Goal: Task Accomplishment & Management: Manage account settings

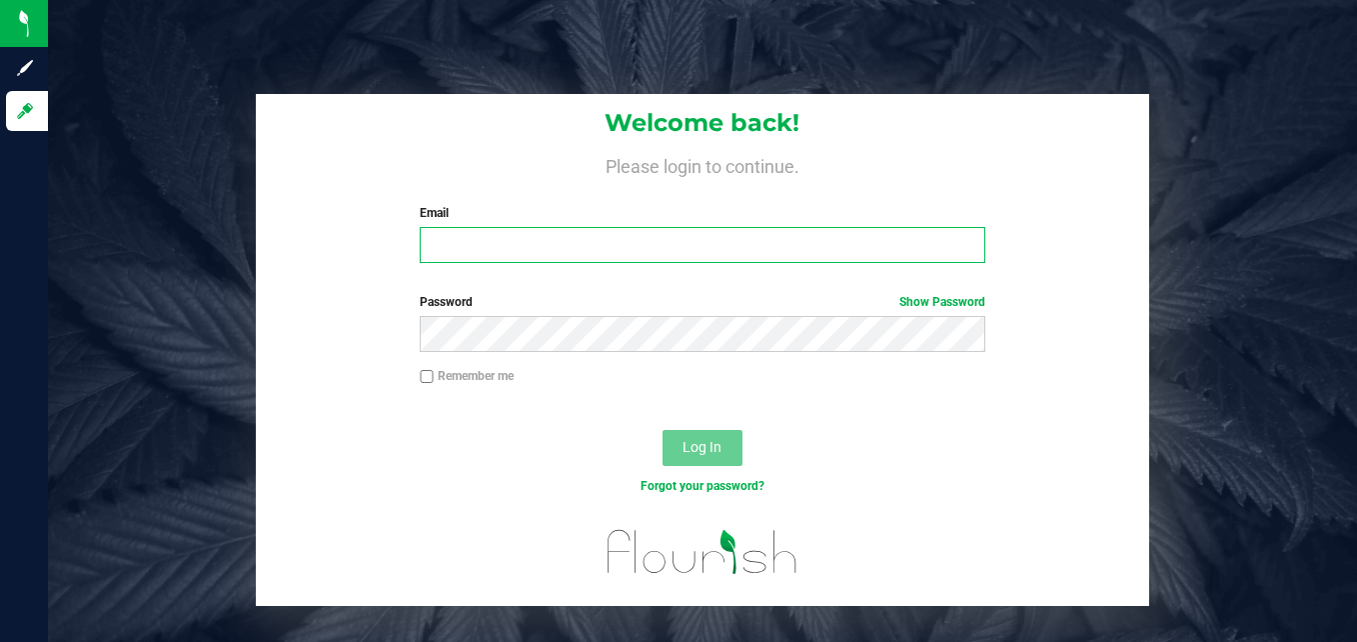
type input "[EMAIL_ADDRESS][DOMAIN_NAME]"
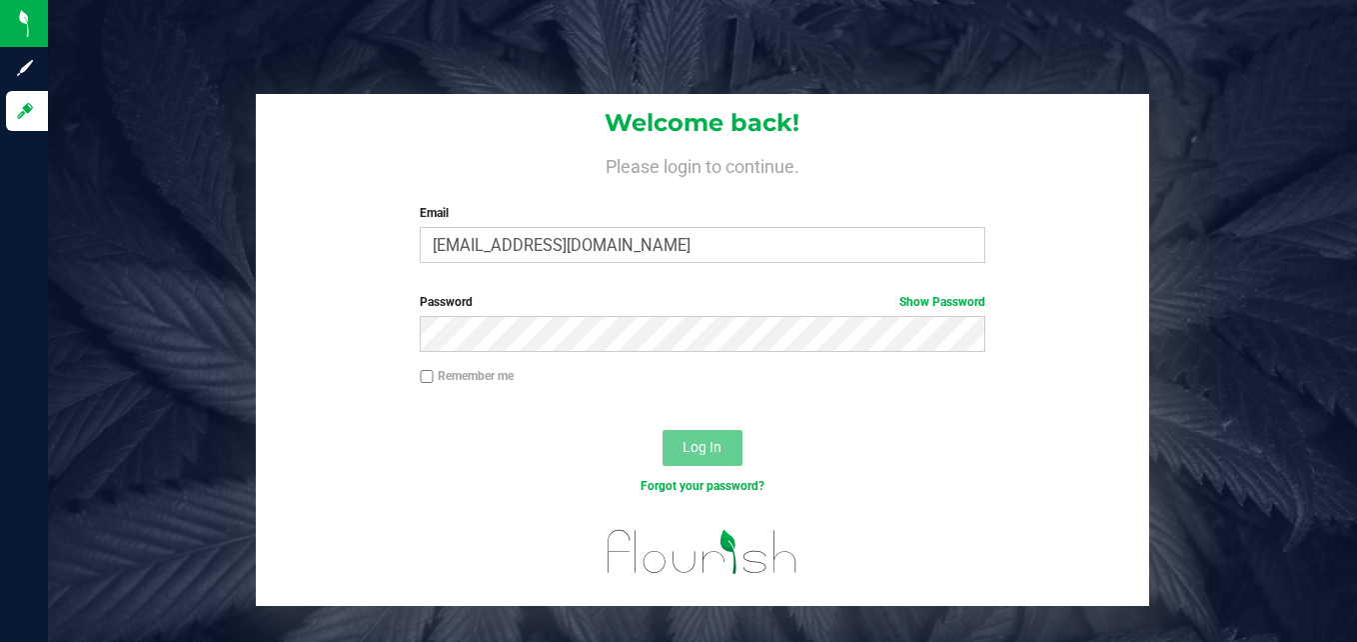
click at [449, 376] on label "Remember me" at bounding box center [467, 376] width 94 height 18
click at [434, 376] on input "Remember me" at bounding box center [427, 377] width 14 height 14
checkbox input "true"
click at [713, 436] on button "Log In" at bounding box center [703, 448] width 80 height 36
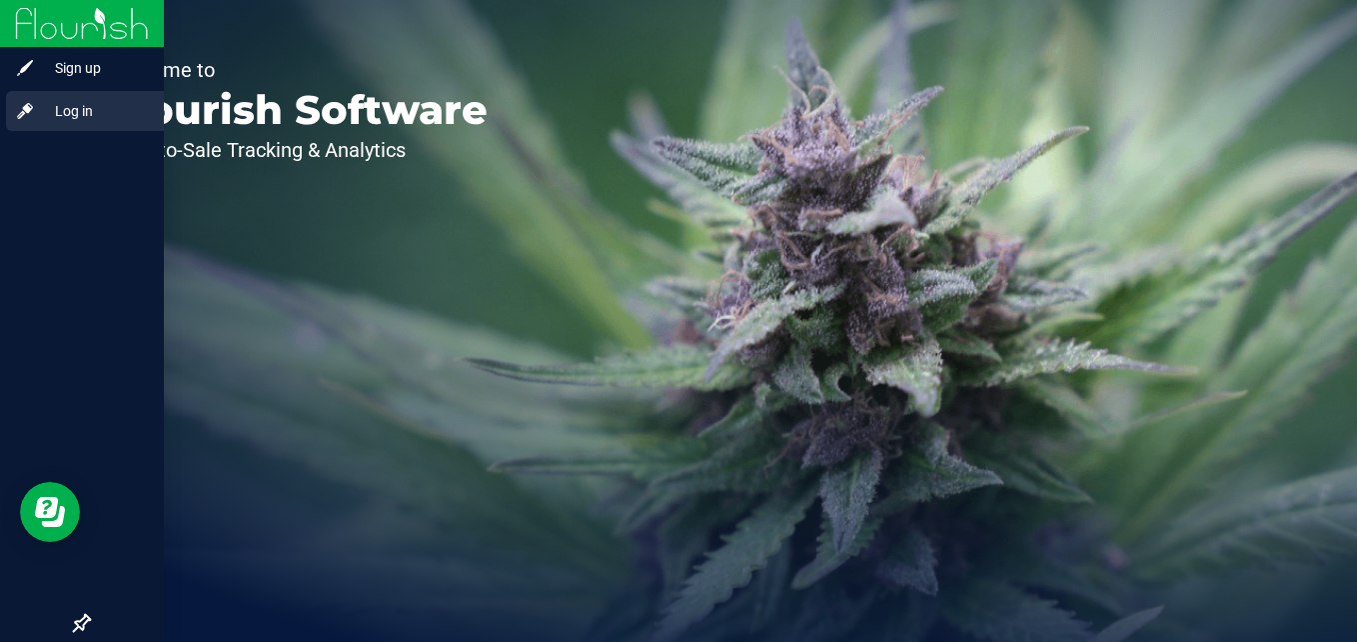
click at [89, 113] on span "Log in" at bounding box center [95, 111] width 120 height 24
click at [71, 111] on span "Log in" at bounding box center [95, 111] width 120 height 24
click at [72, 111] on span "Log in" at bounding box center [95, 111] width 120 height 24
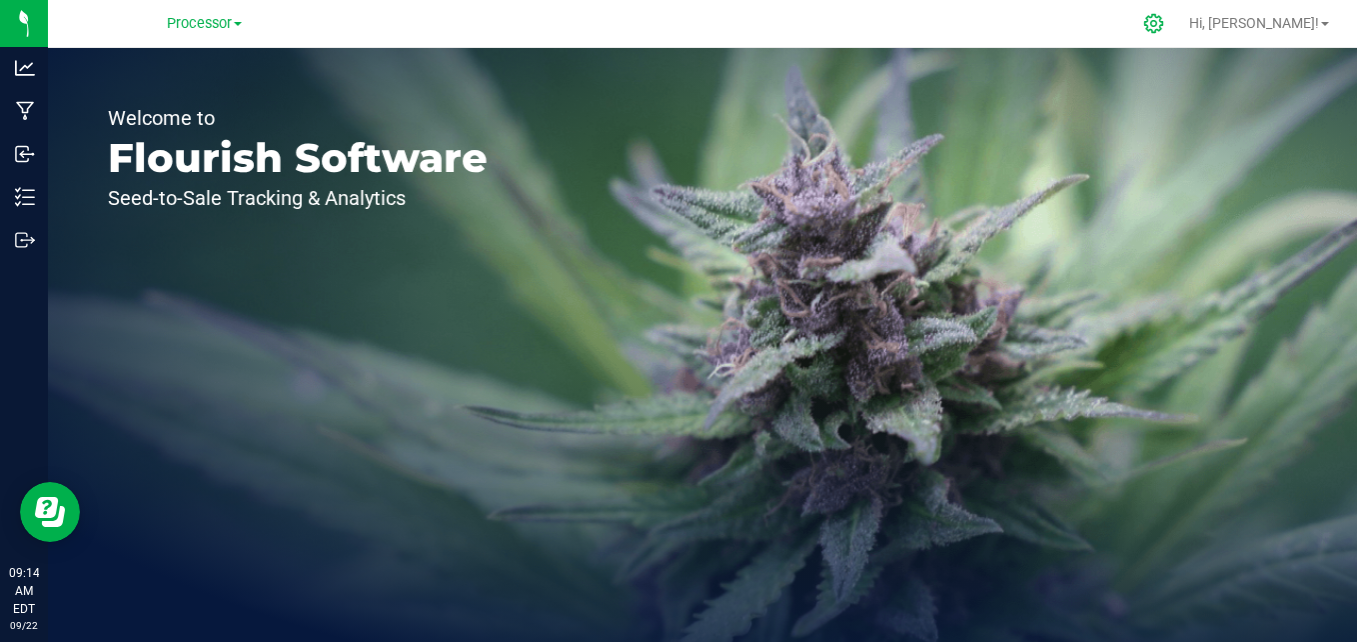
click at [1164, 26] on icon at bounding box center [1153, 23] width 21 height 21
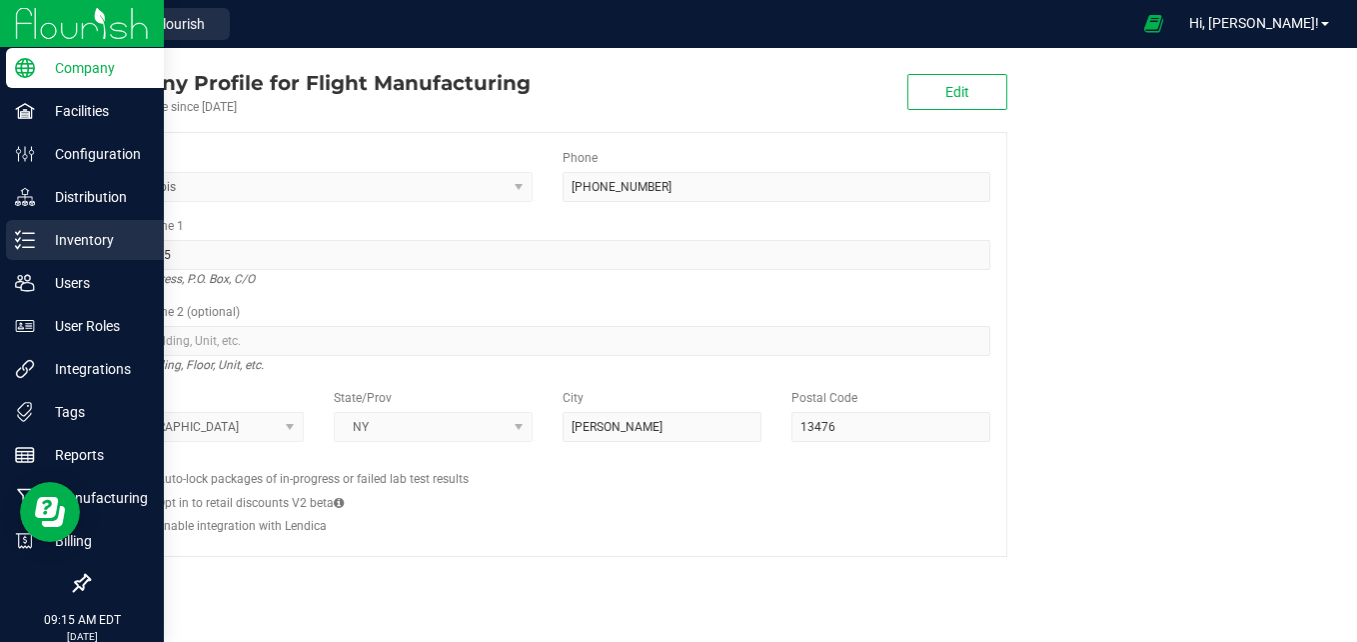
click at [104, 233] on p "Inventory" at bounding box center [95, 240] width 120 height 24
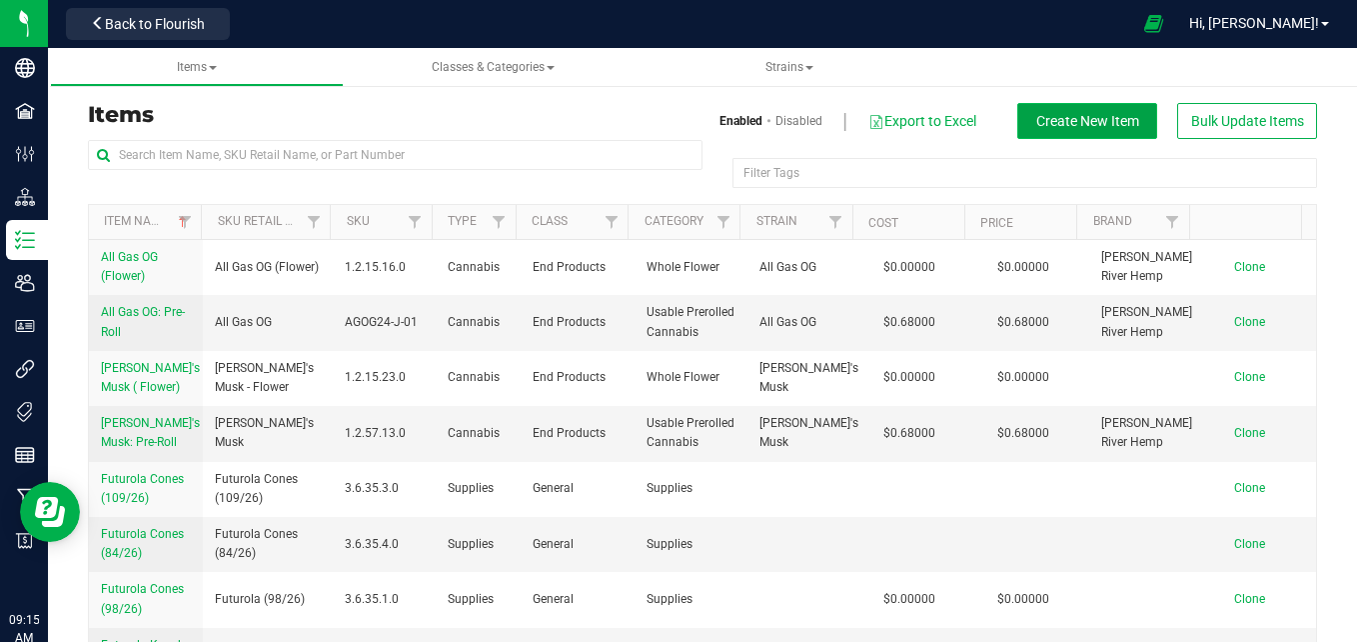
click at [1065, 117] on span "Create New Item" at bounding box center [1088, 121] width 103 height 16
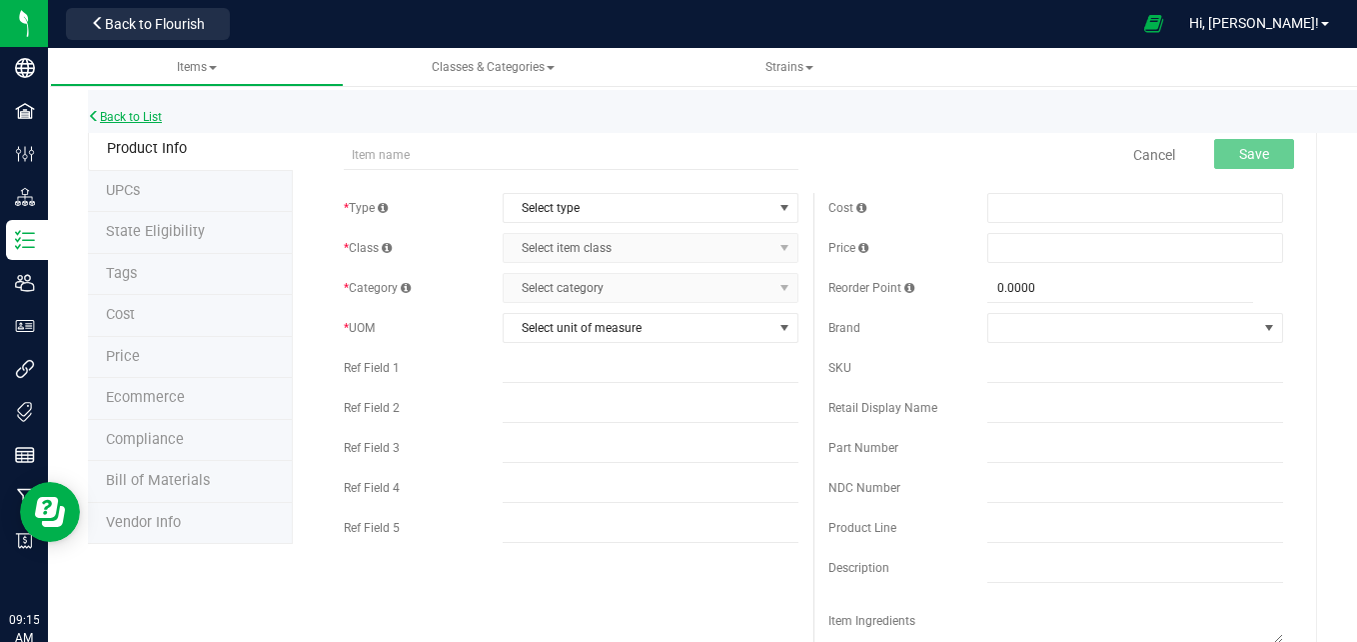
click at [139, 112] on link "Back to List" at bounding box center [125, 117] width 74 height 14
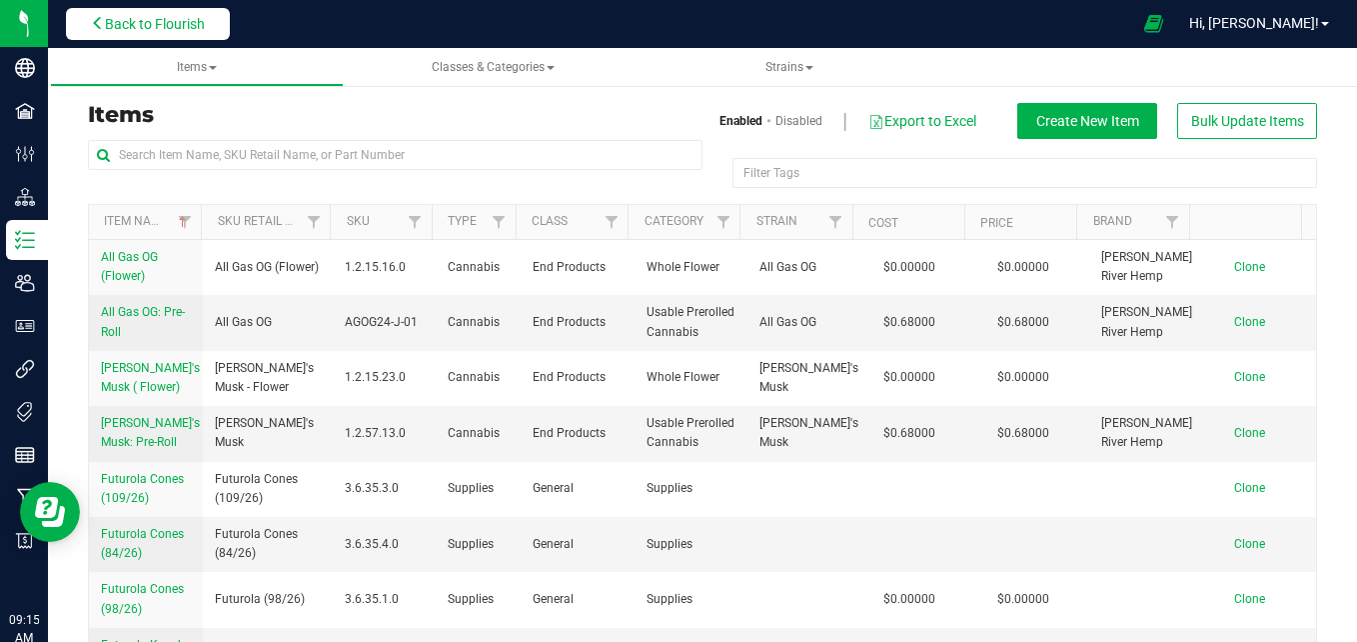
click at [173, 19] on span "Back to Flourish" at bounding box center [155, 24] width 100 height 16
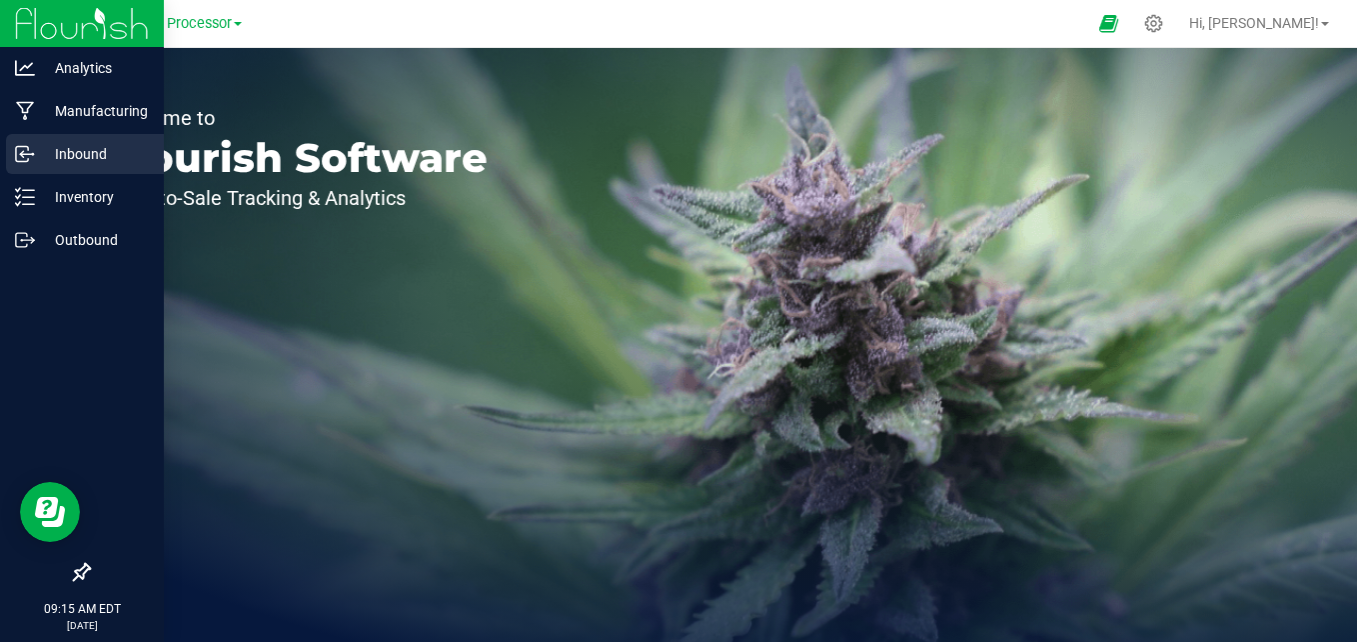
click at [24, 150] on icon at bounding box center [25, 154] width 20 height 20
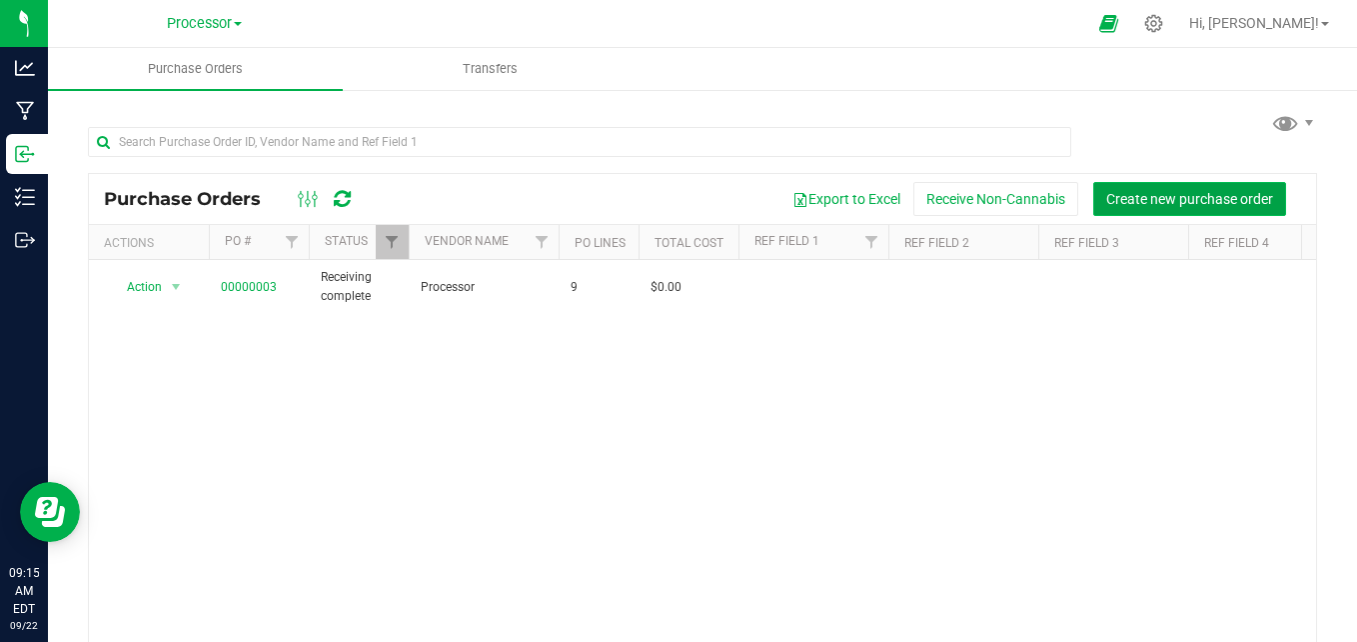
click at [1109, 201] on span "Create new purchase order" at bounding box center [1189, 199] width 167 height 16
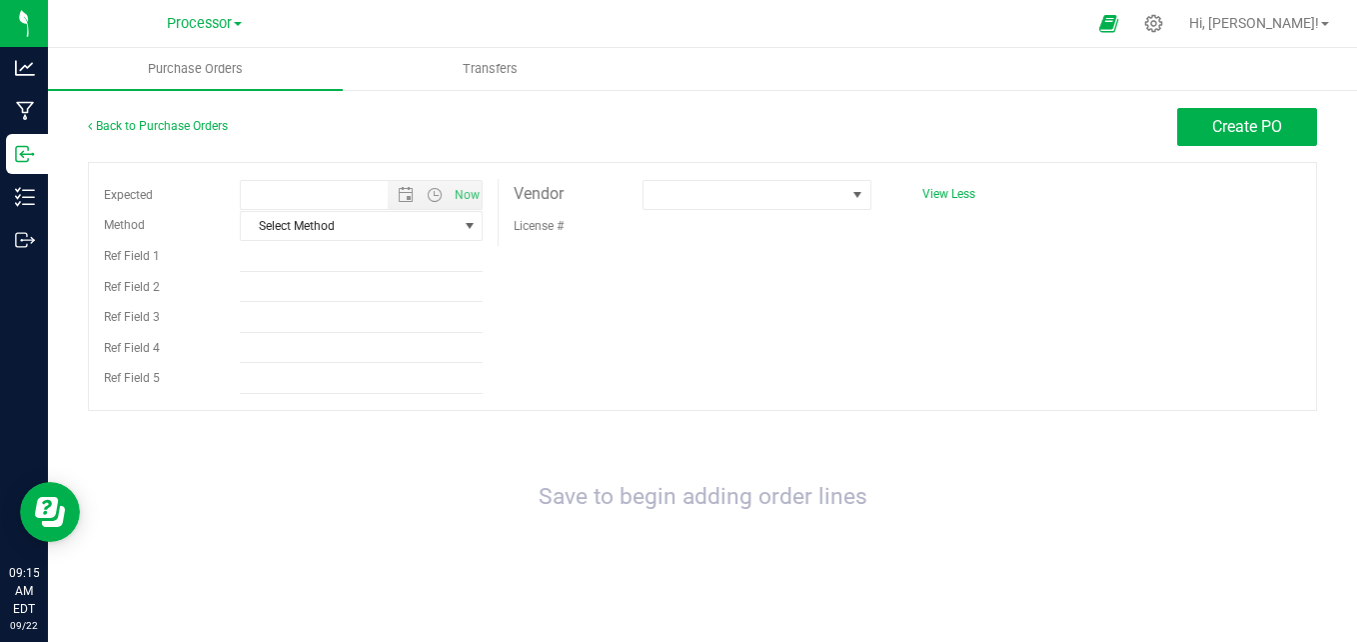
type input "[DATE] 9:15 AM"
click at [449, 230] on span "Select Method" at bounding box center [349, 226] width 216 height 28
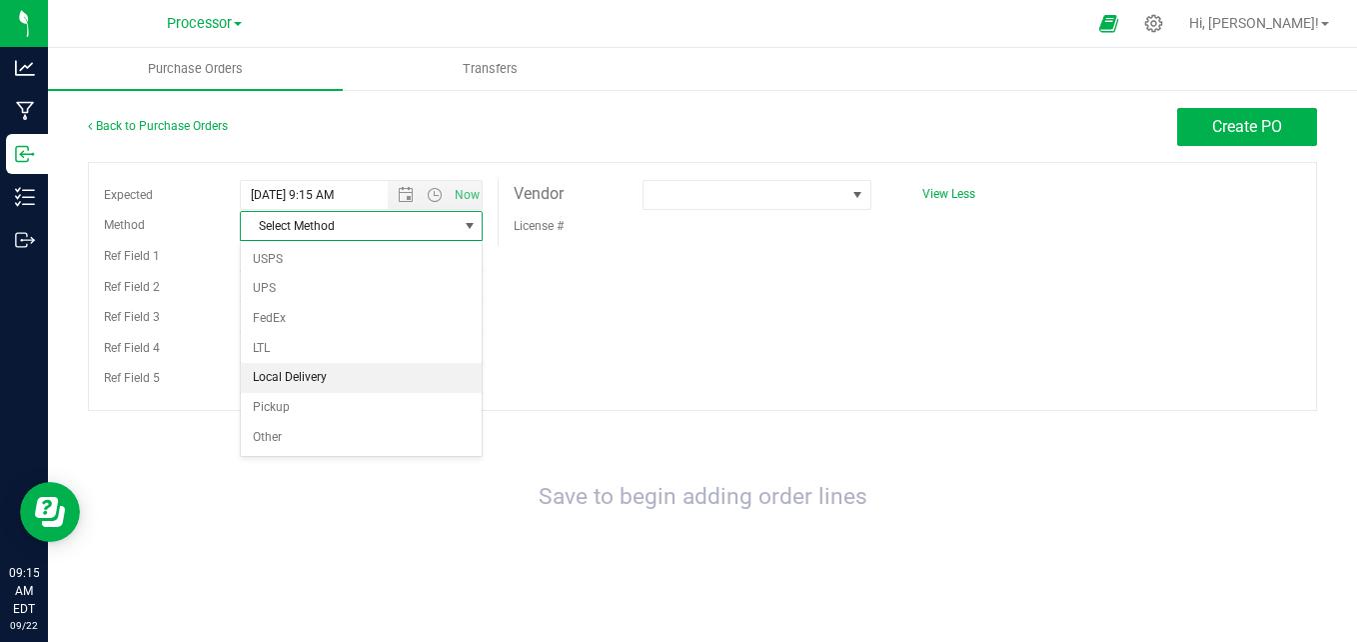
click at [357, 376] on li "Local Delivery" at bounding box center [361, 378] width 241 height 30
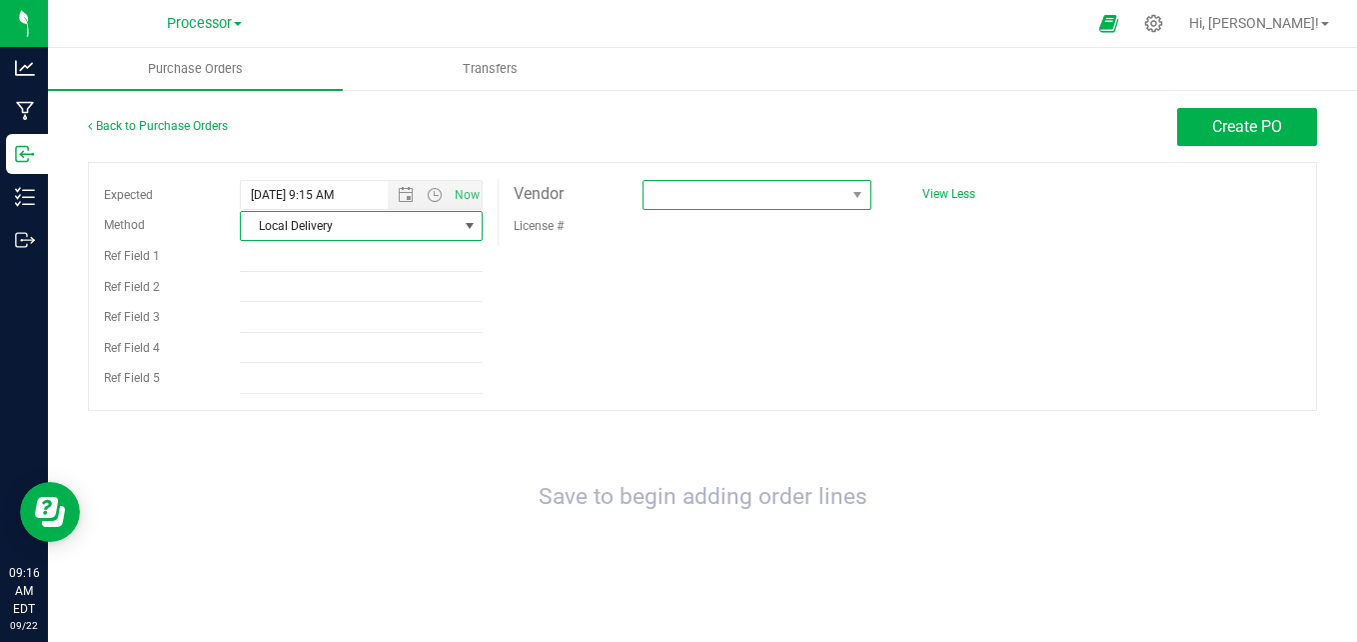
click at [723, 195] on span at bounding box center [744, 195] width 201 height 28
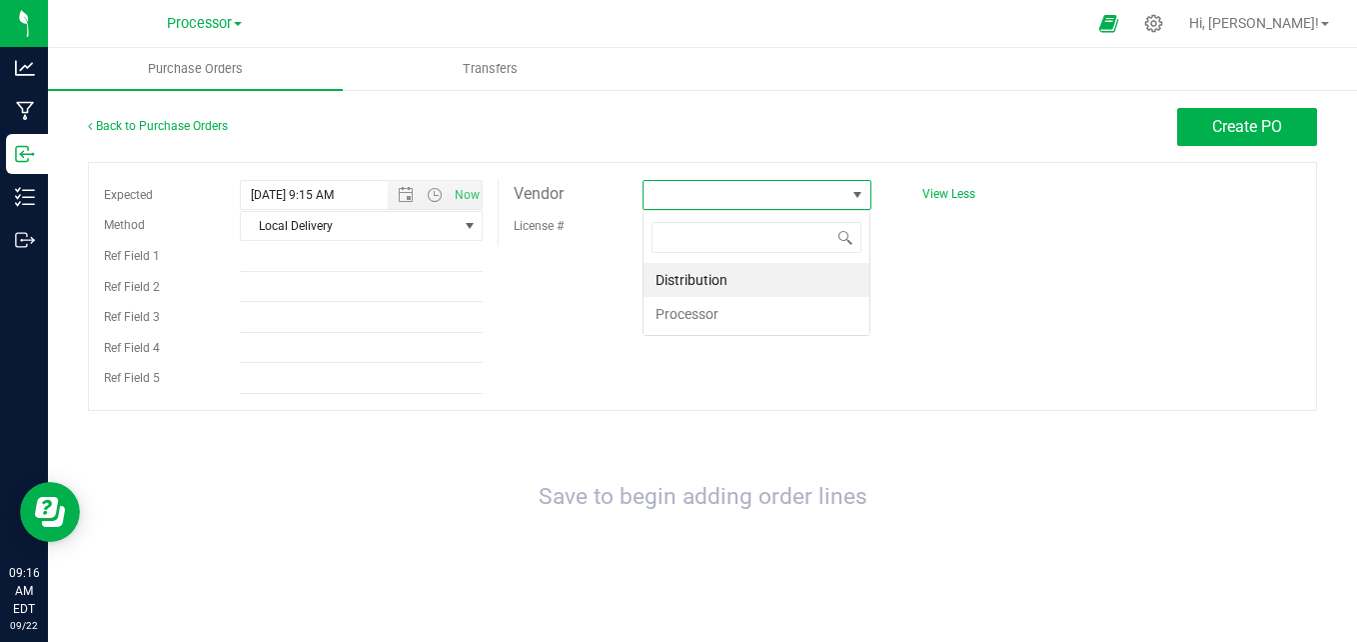
scroll to position [30, 228]
click at [746, 322] on li "Processor" at bounding box center [757, 314] width 226 height 34
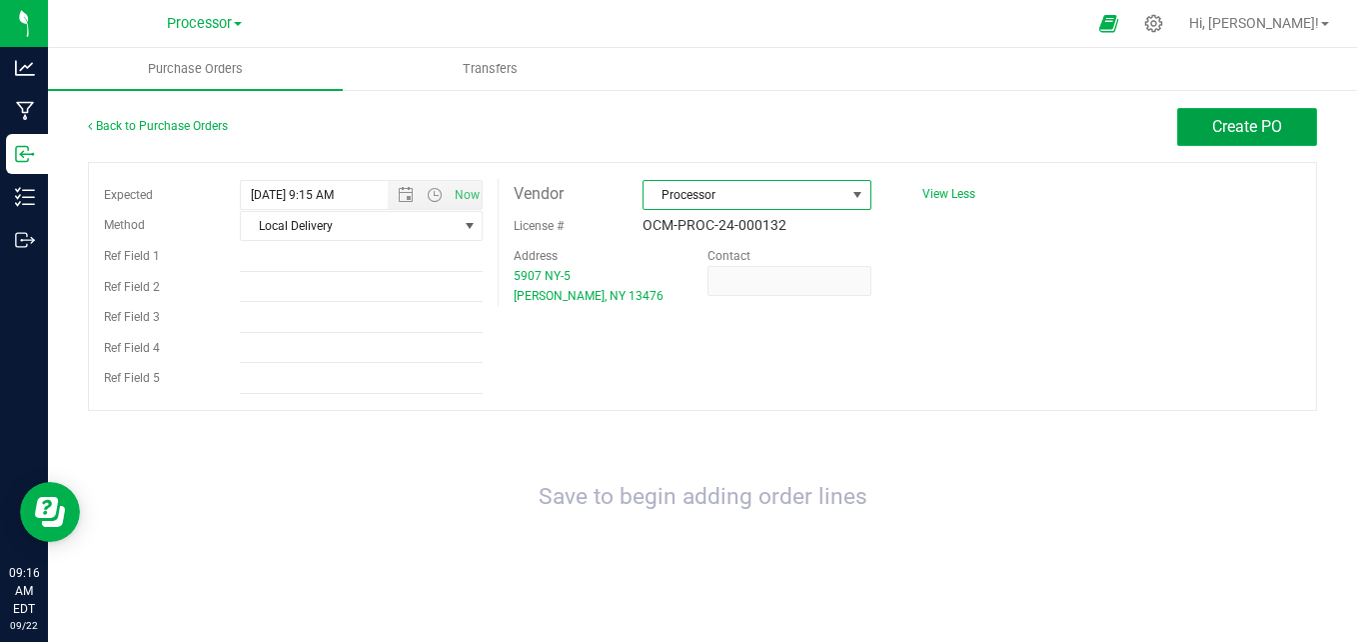
click at [1277, 125] on span "Create PO" at bounding box center [1247, 126] width 70 height 19
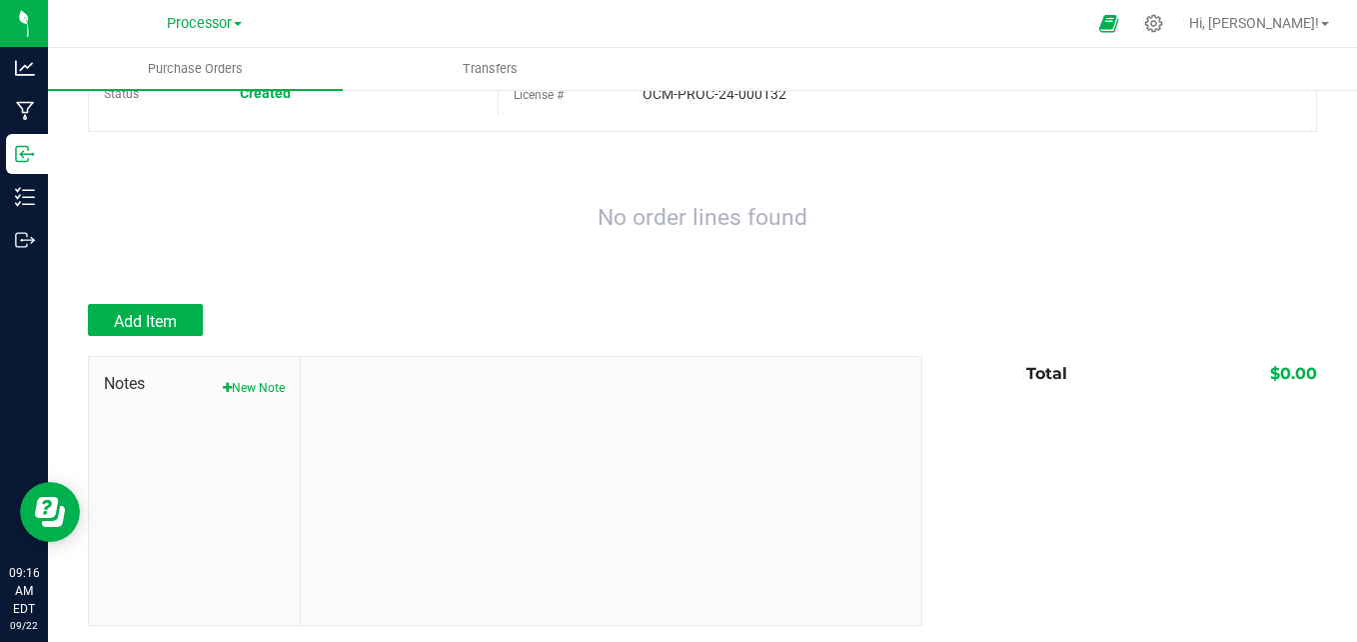
scroll to position [133, 0]
click at [180, 320] on button "Add Item" at bounding box center [145, 318] width 115 height 32
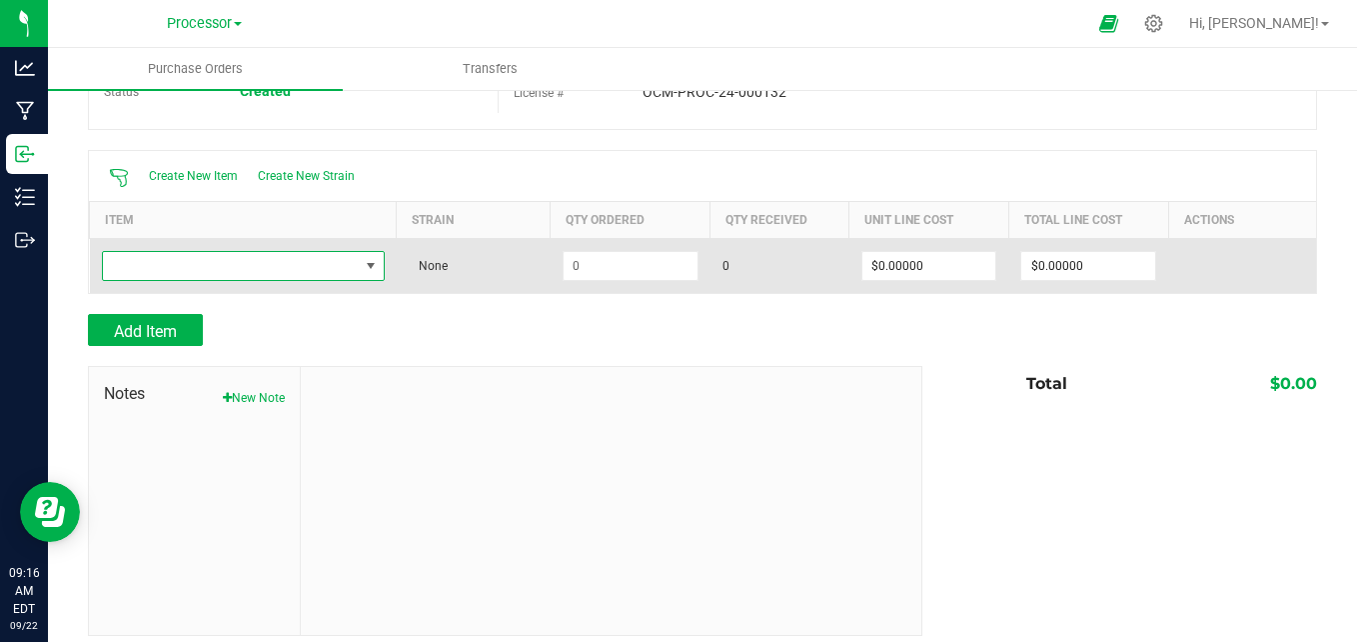
click at [339, 270] on span "NO DATA FOUND" at bounding box center [231, 266] width 256 height 28
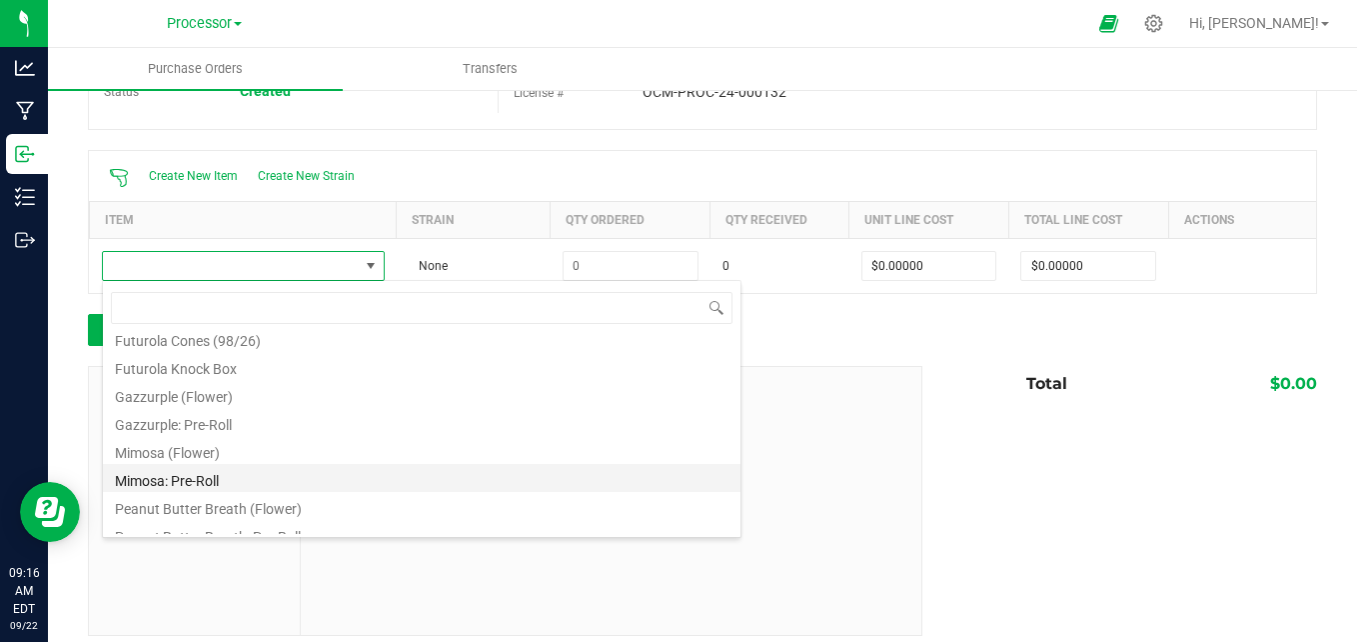
scroll to position [144, 0]
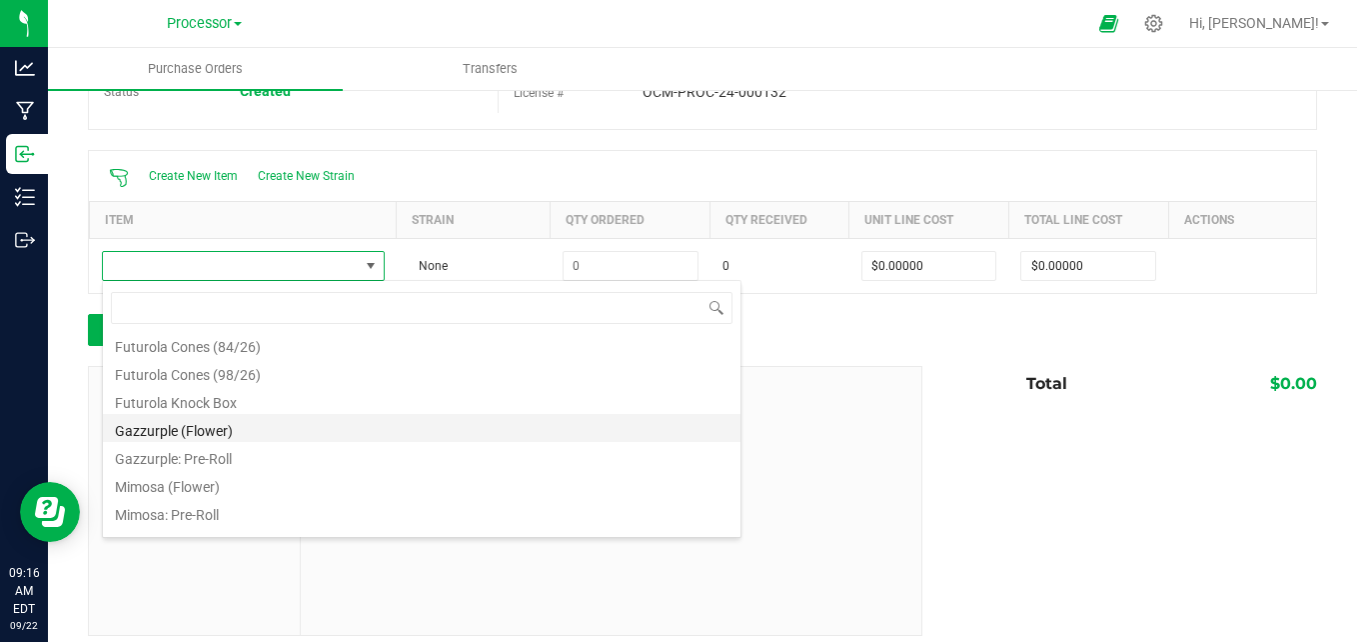
click at [235, 427] on li "Gazzurple (Flower)" at bounding box center [422, 428] width 638 height 28
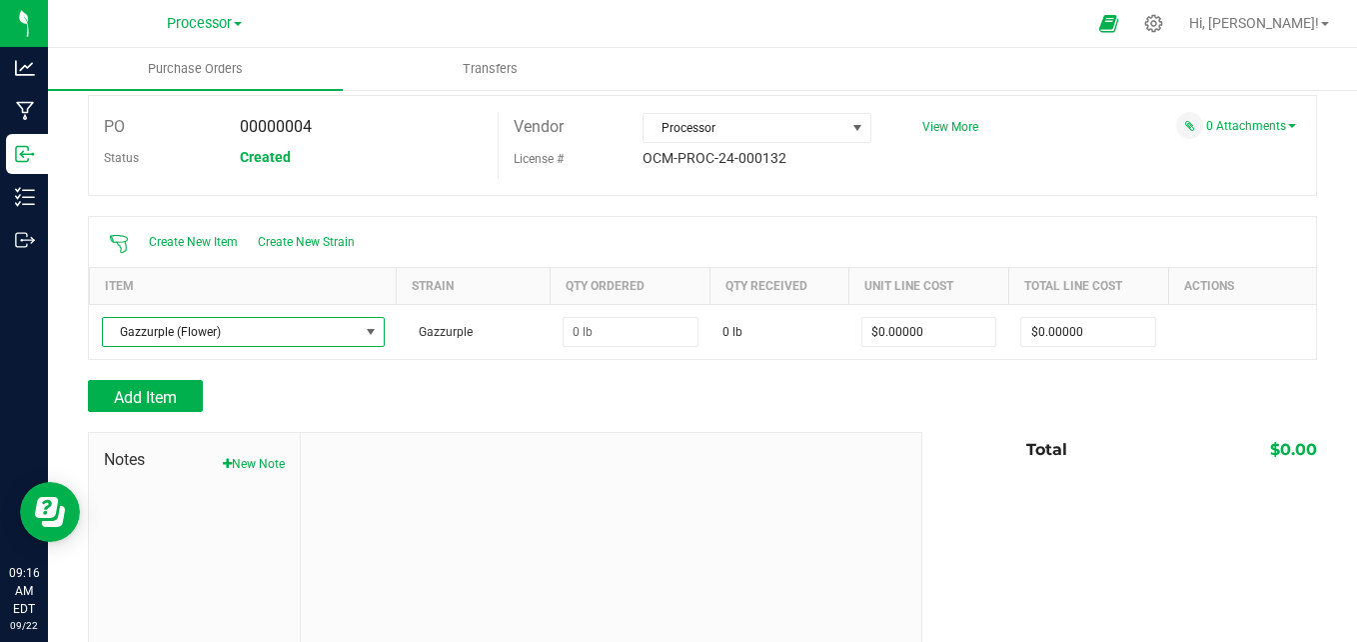
scroll to position [0, 0]
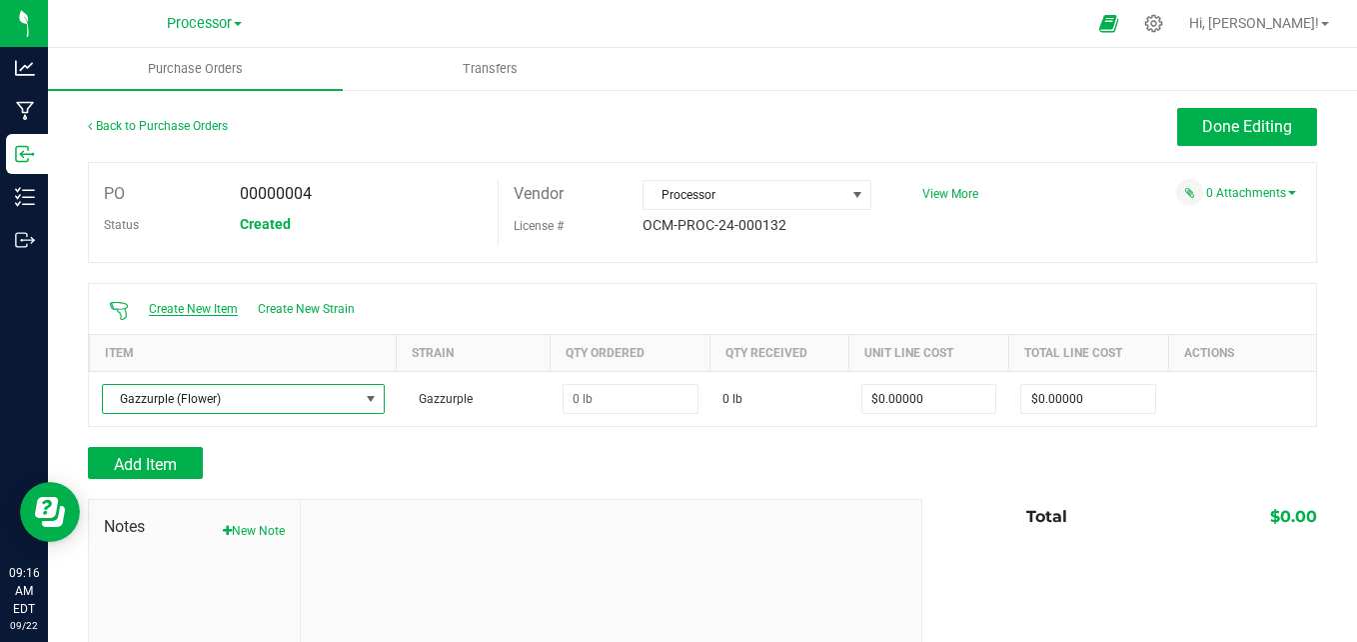
click at [226, 309] on span "Create New Item" at bounding box center [193, 309] width 89 height 14
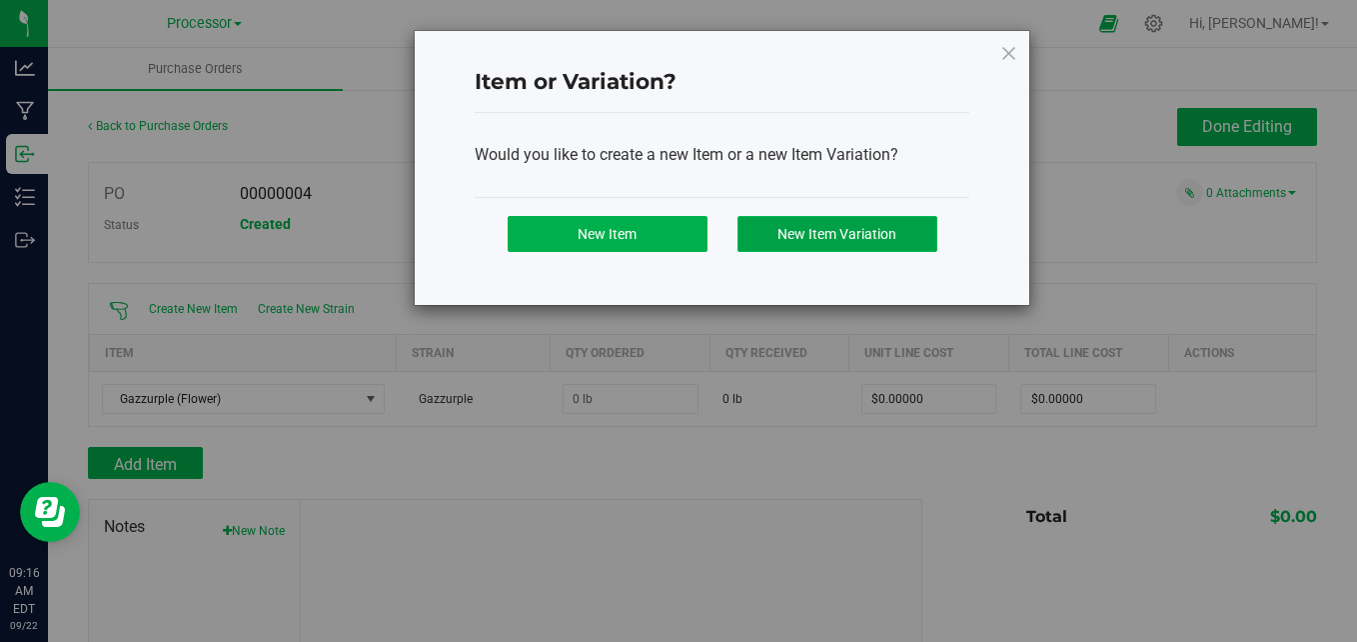
click at [842, 236] on span "New Item Variation" at bounding box center [837, 234] width 119 height 16
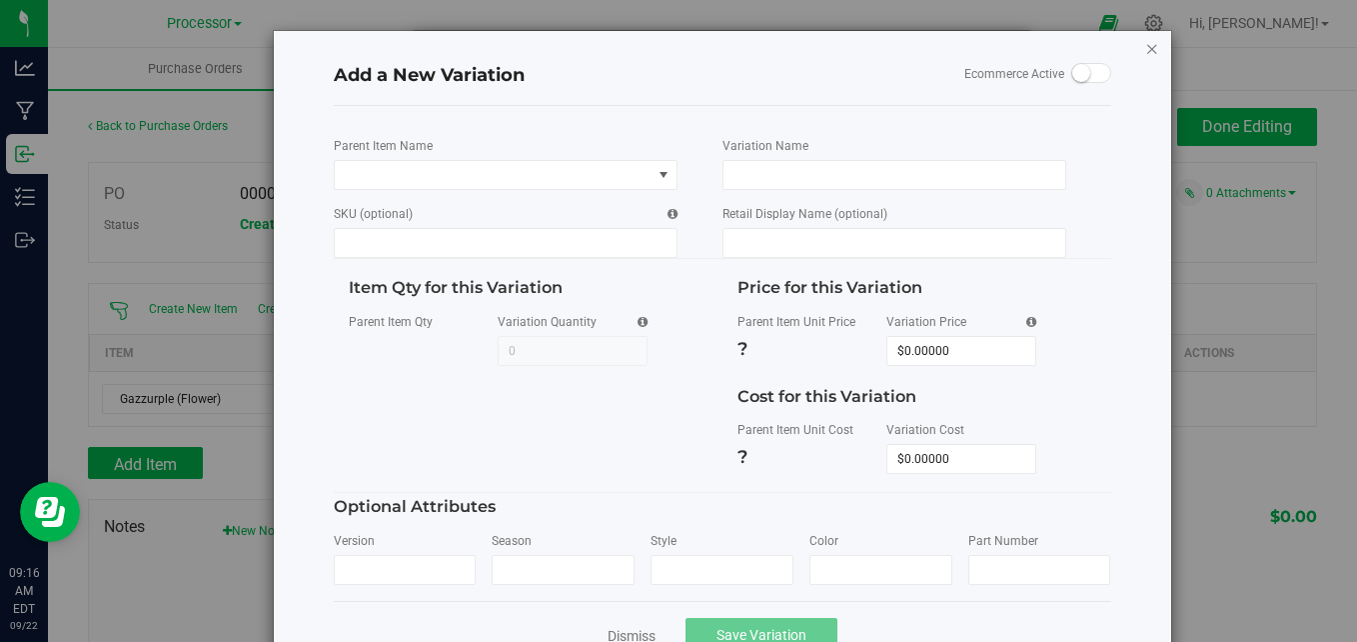
click at [1145, 45] on icon "button" at bounding box center [1152, 48] width 14 height 24
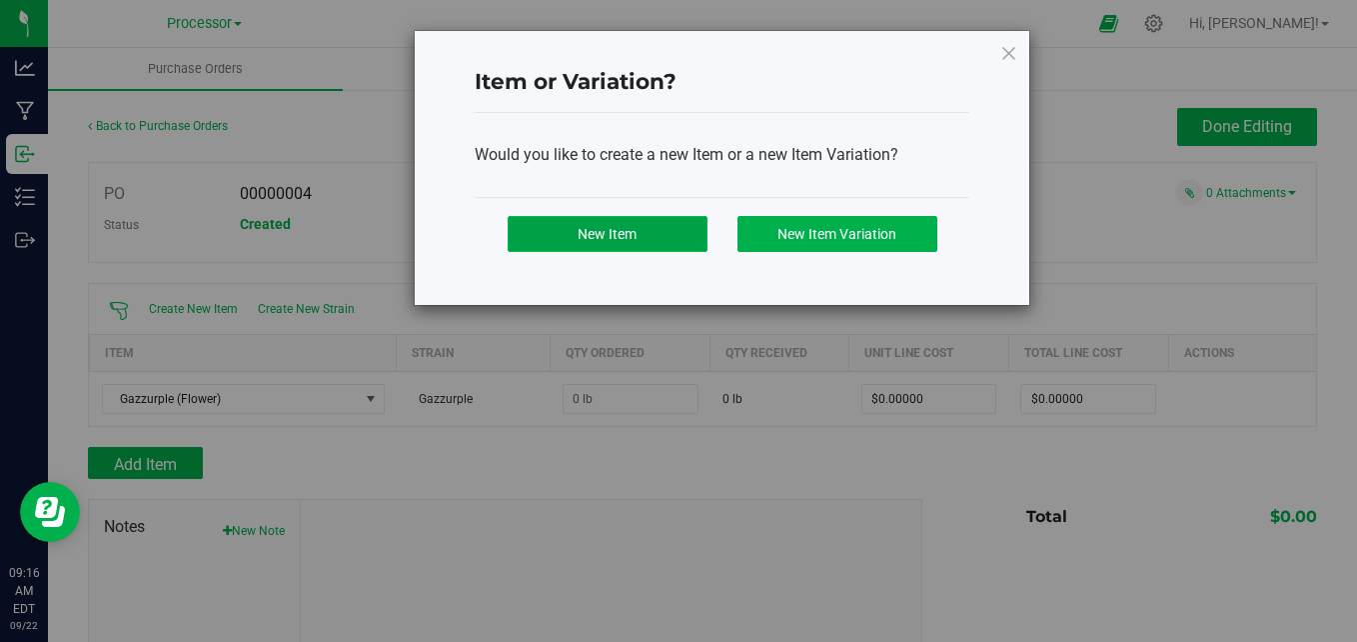
click at [659, 238] on button "New Item" at bounding box center [608, 234] width 200 height 36
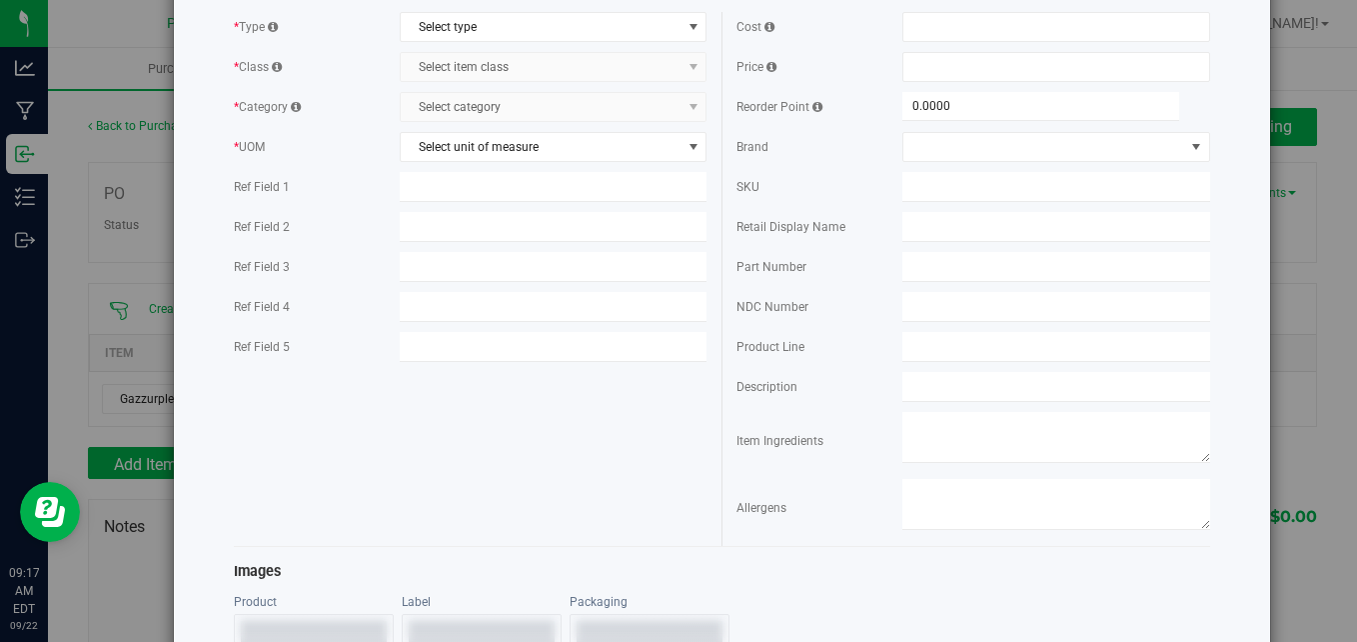
scroll to position [100, 0]
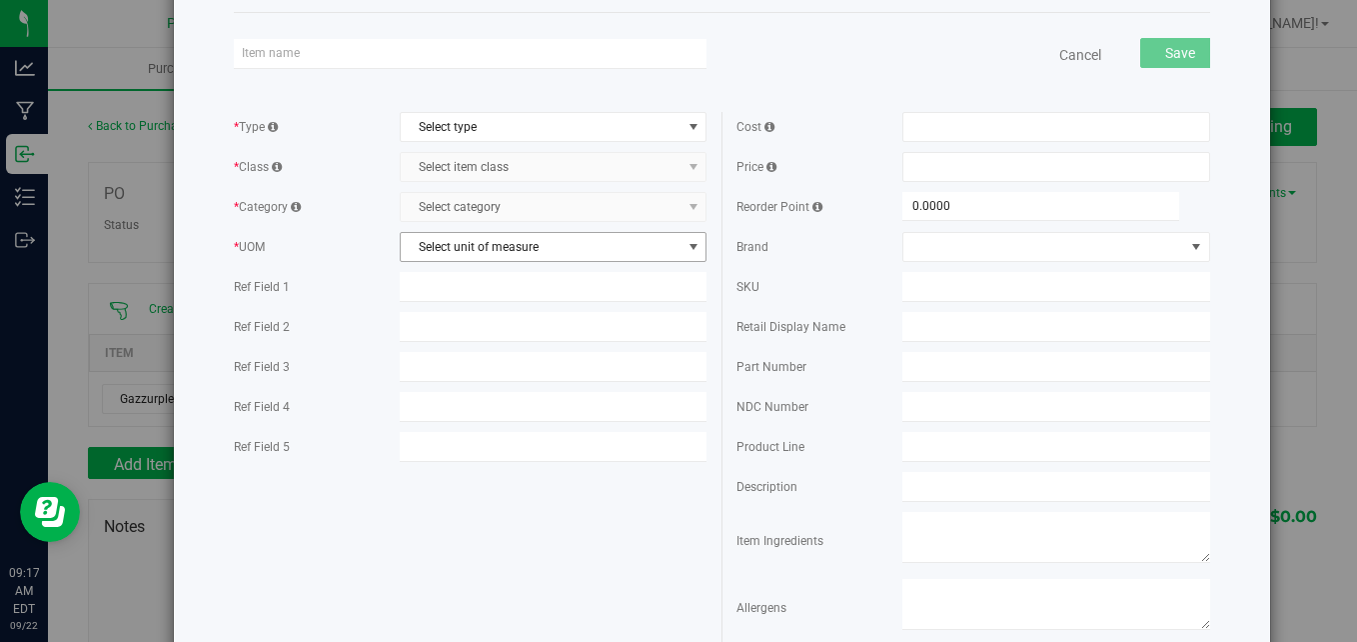
click at [643, 246] on span "Select unit of measure" at bounding box center [541, 247] width 281 height 28
click at [643, 245] on span "Select unit of measure" at bounding box center [541, 247] width 281 height 28
click at [616, 197] on span "Select category Select category" at bounding box center [554, 207] width 308 height 30
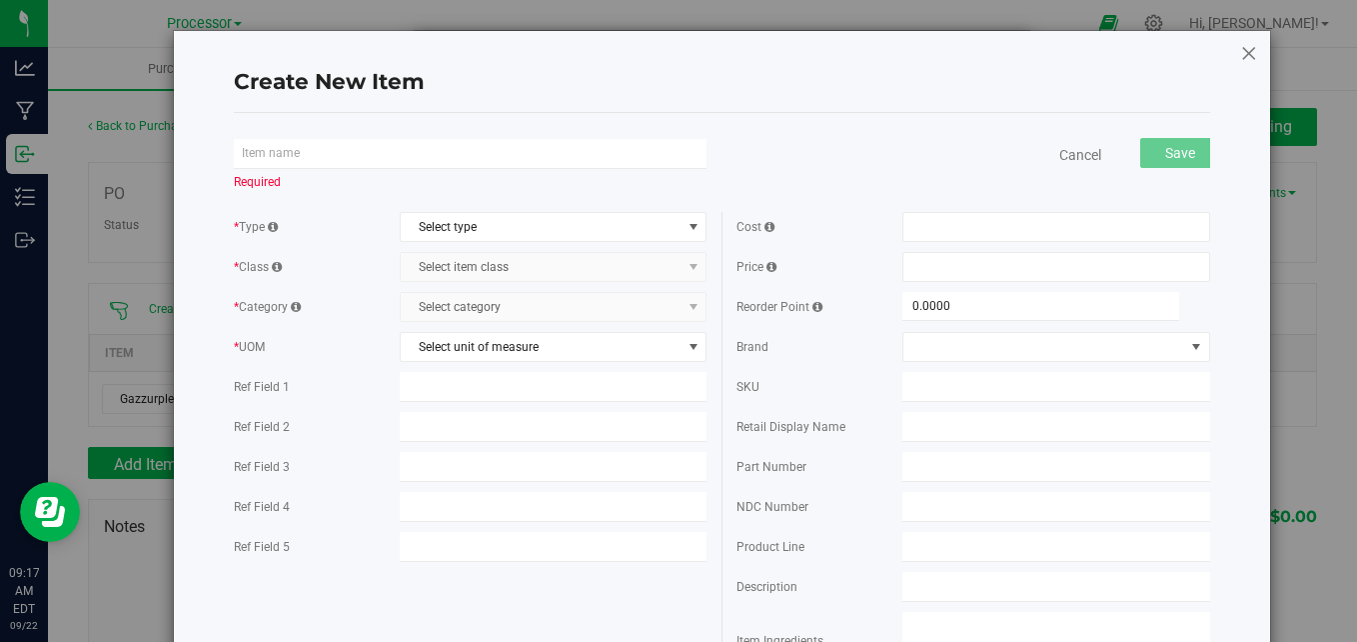
click at [1240, 53] on icon at bounding box center [1249, 53] width 18 height 24
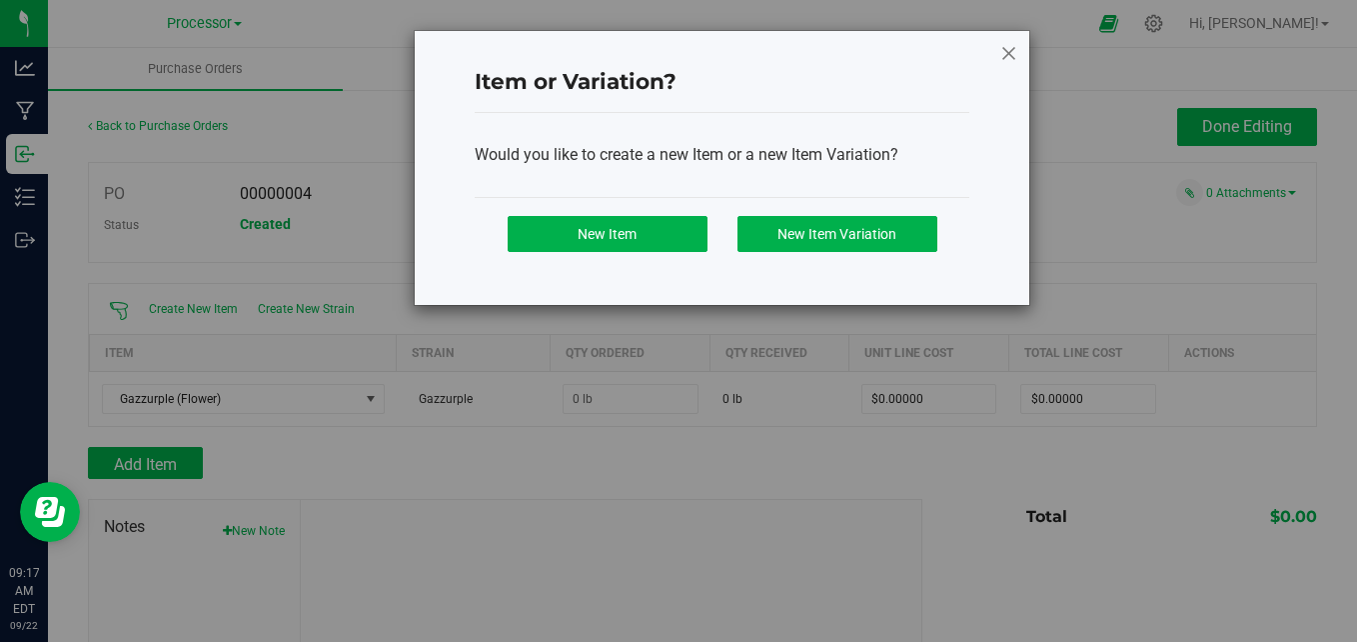
click at [1012, 48] on icon at bounding box center [1009, 53] width 18 height 24
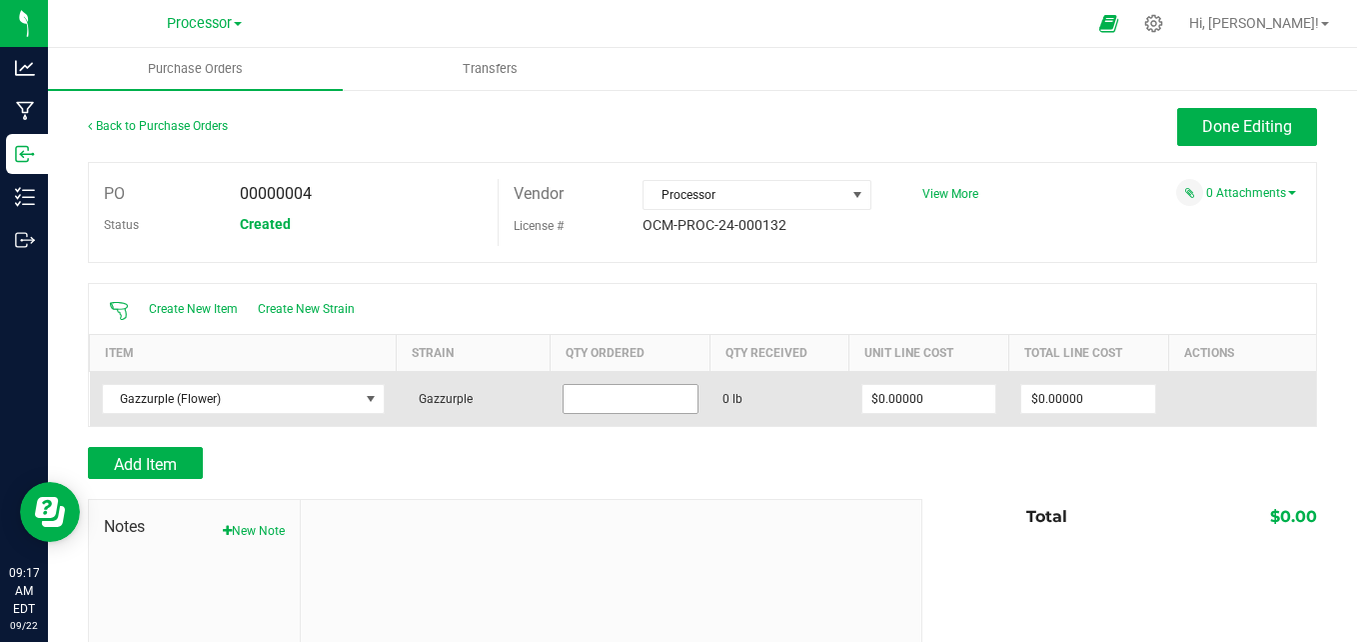
click at [598, 396] on input at bounding box center [631, 399] width 134 height 28
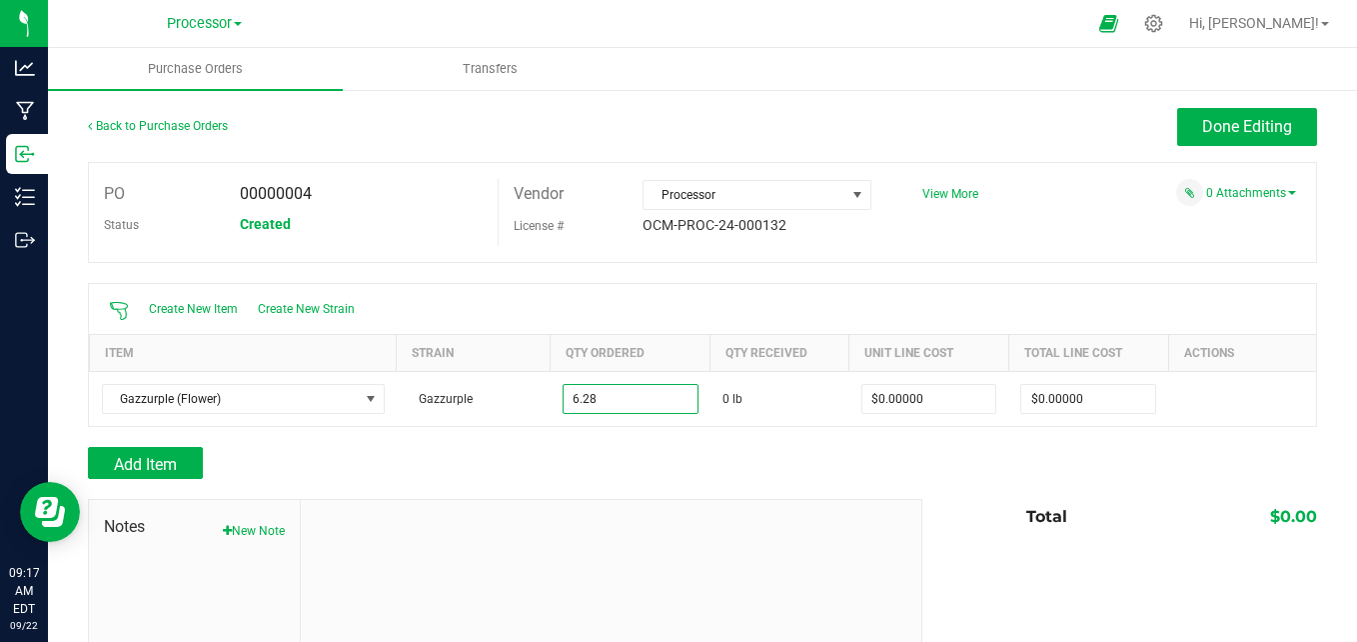
type input "6.2800 lb"
click at [572, 479] on div at bounding box center [702, 489] width 1229 height 20
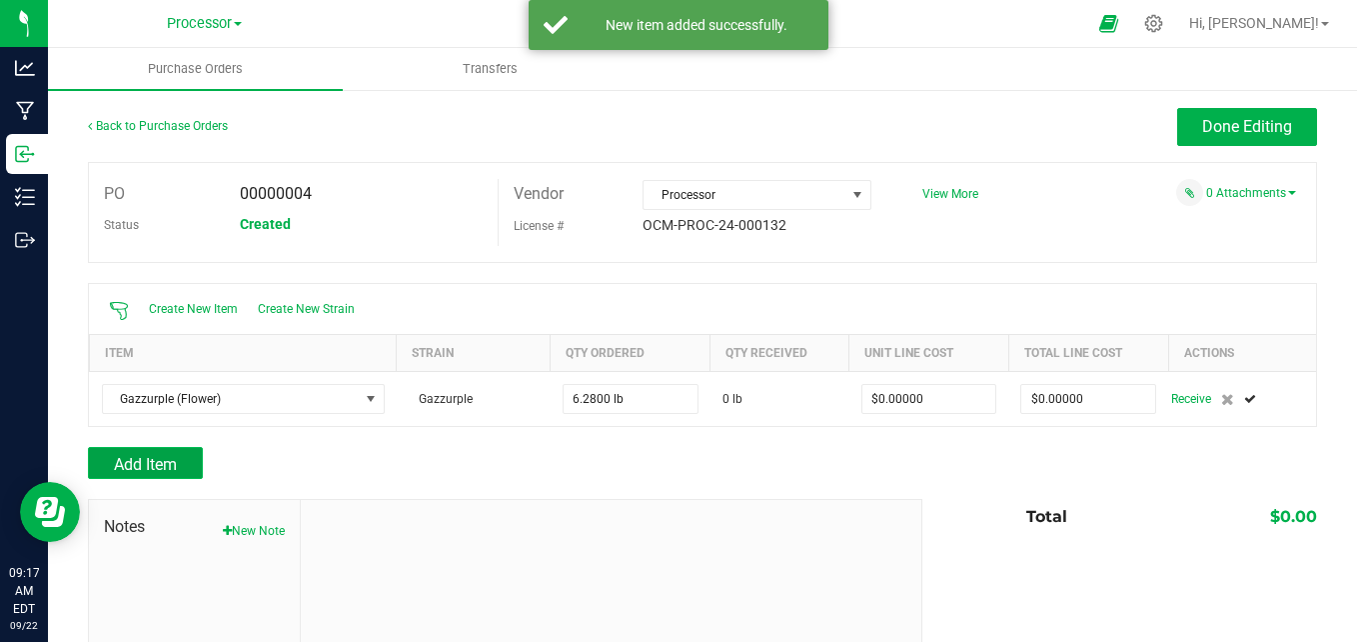
click at [185, 459] on button "Add Item" at bounding box center [145, 463] width 115 height 32
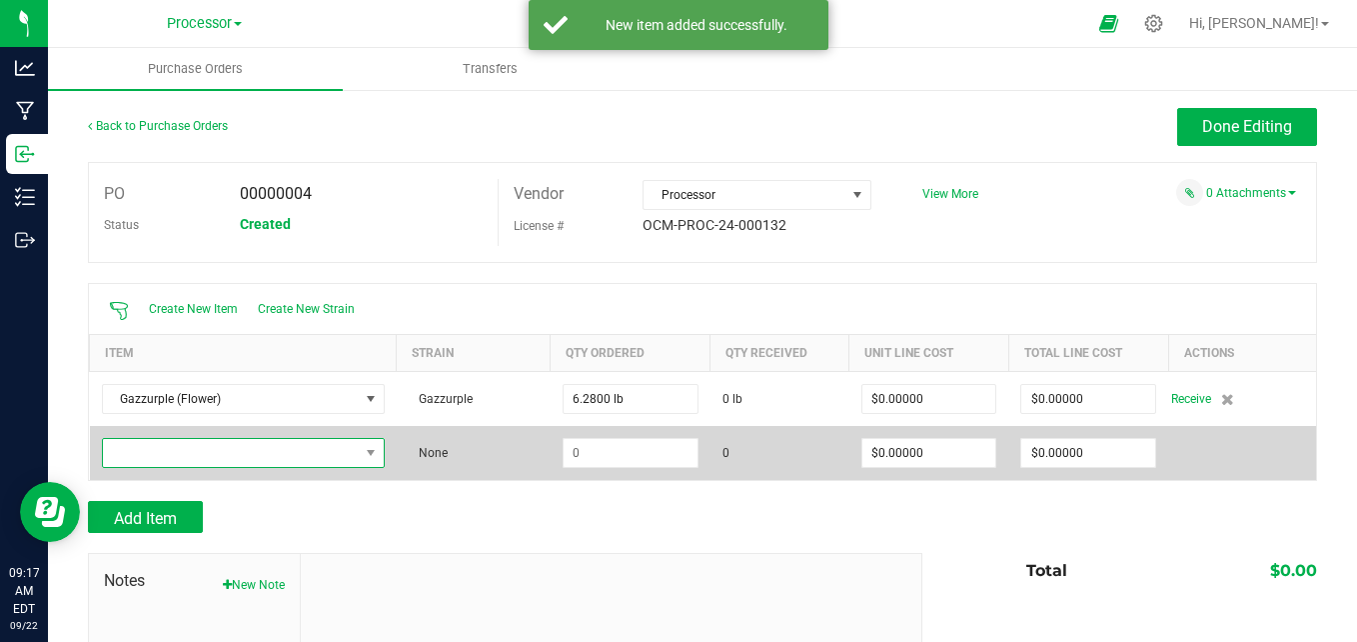
click at [191, 455] on span "NO DATA FOUND" at bounding box center [231, 453] width 256 height 28
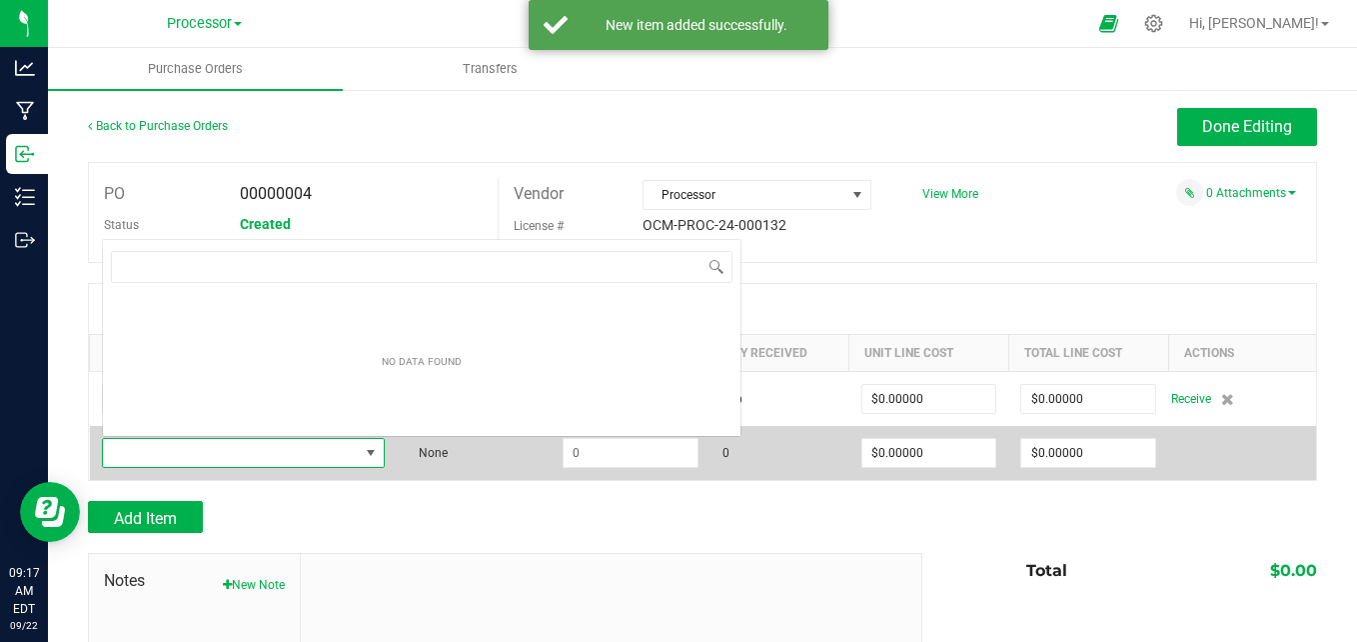
scroll to position [30, 277]
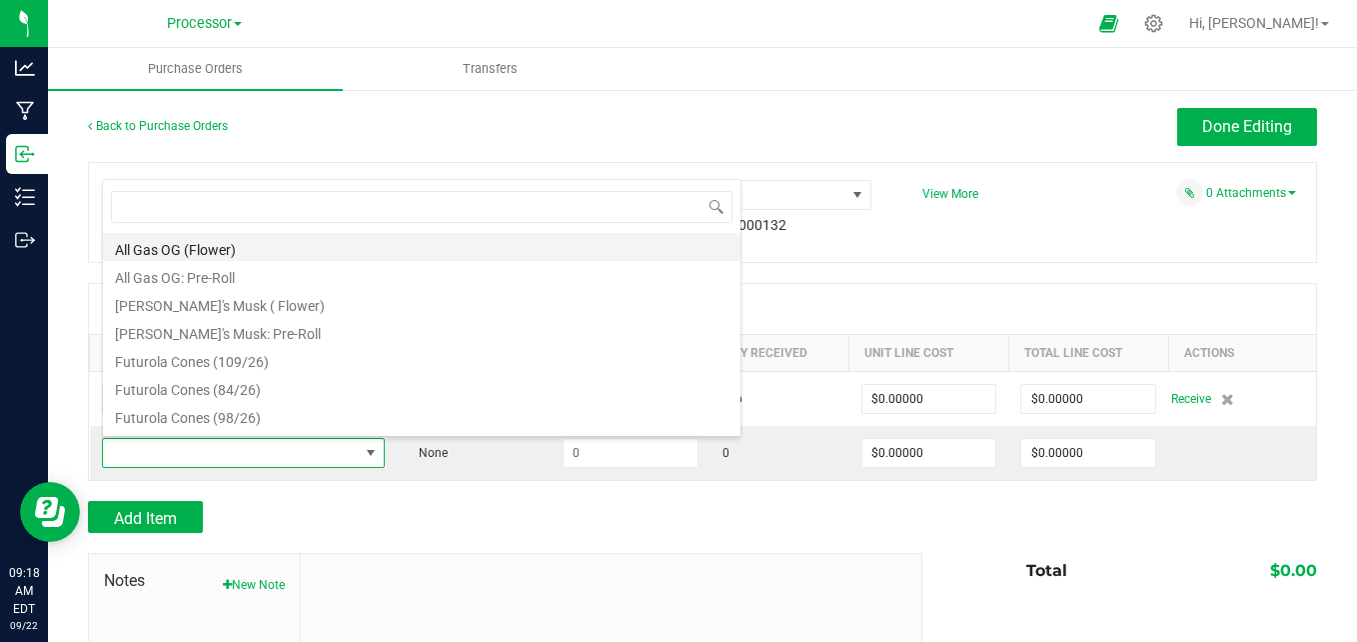
click at [420, 240] on li "All Gas OG (Flower)" at bounding box center [422, 247] width 638 height 28
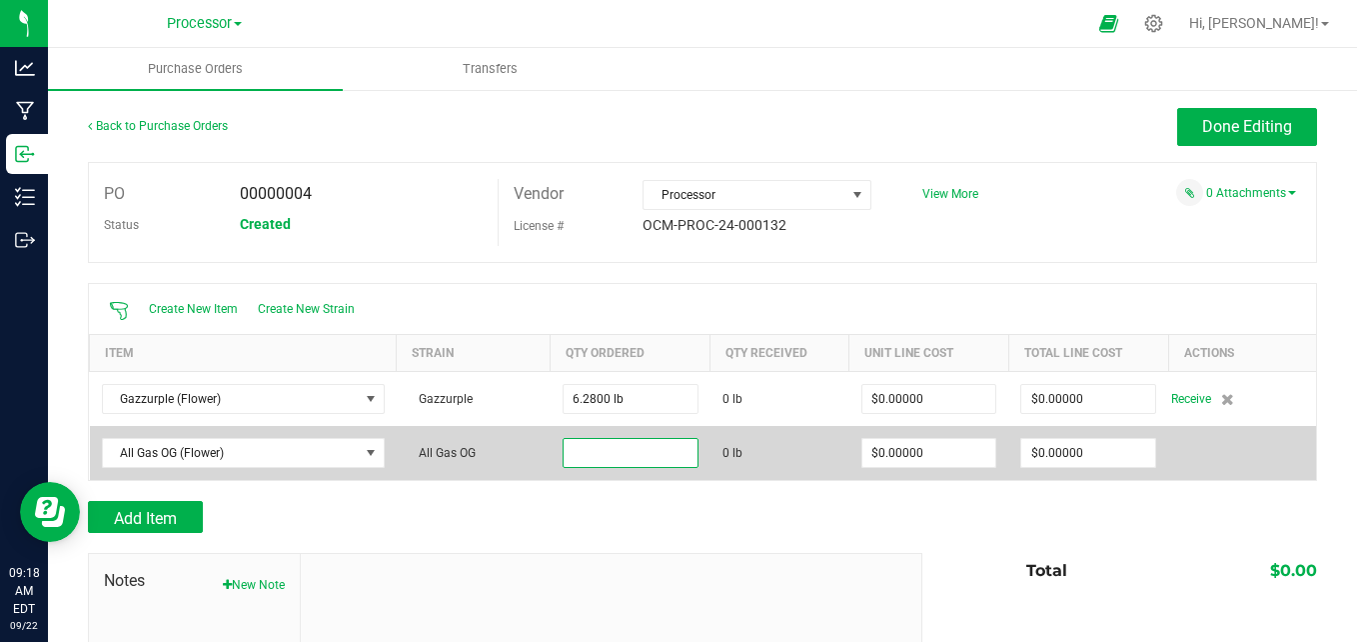
click at [596, 452] on input at bounding box center [631, 453] width 134 height 28
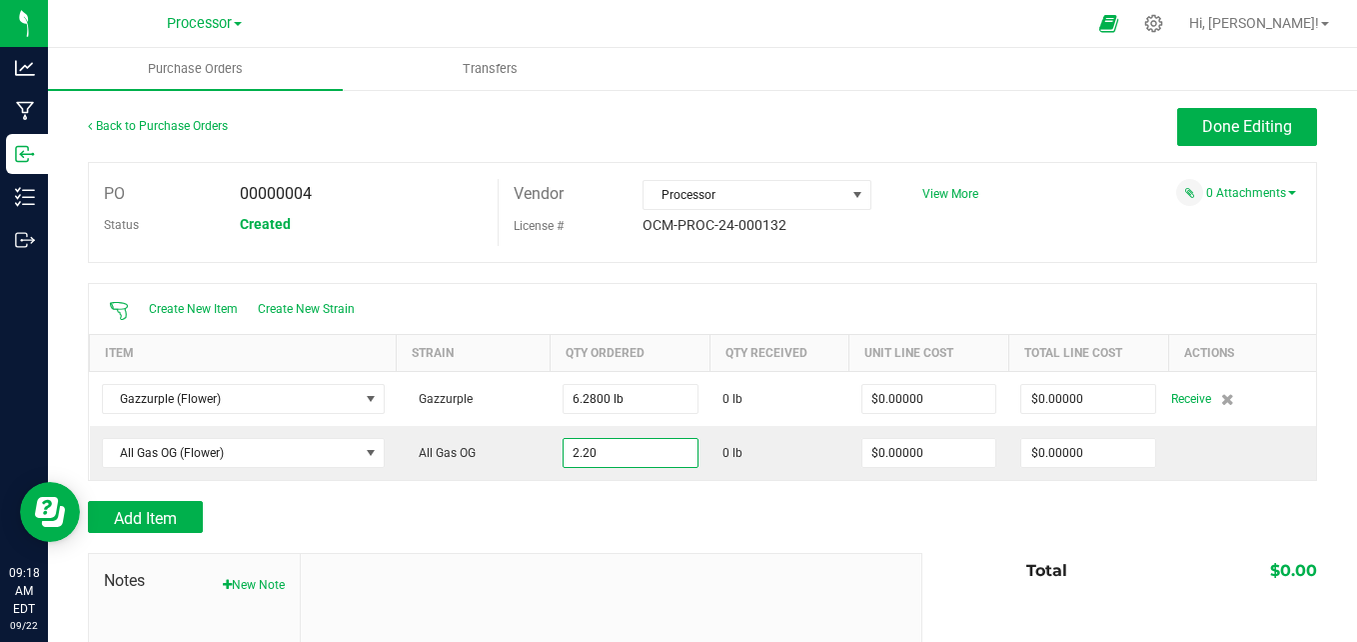
type input "2.2000 lb"
click at [519, 538] on div at bounding box center [702, 543] width 1229 height 20
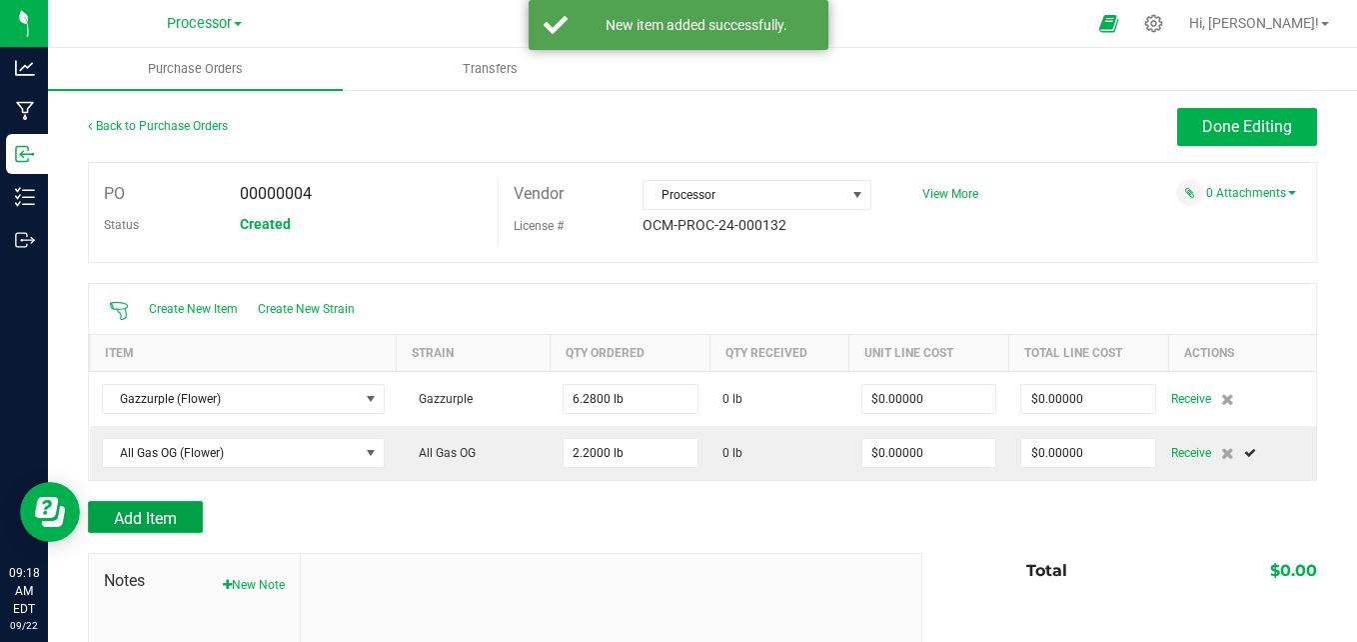
click at [189, 510] on button "Add Item" at bounding box center [145, 517] width 115 height 32
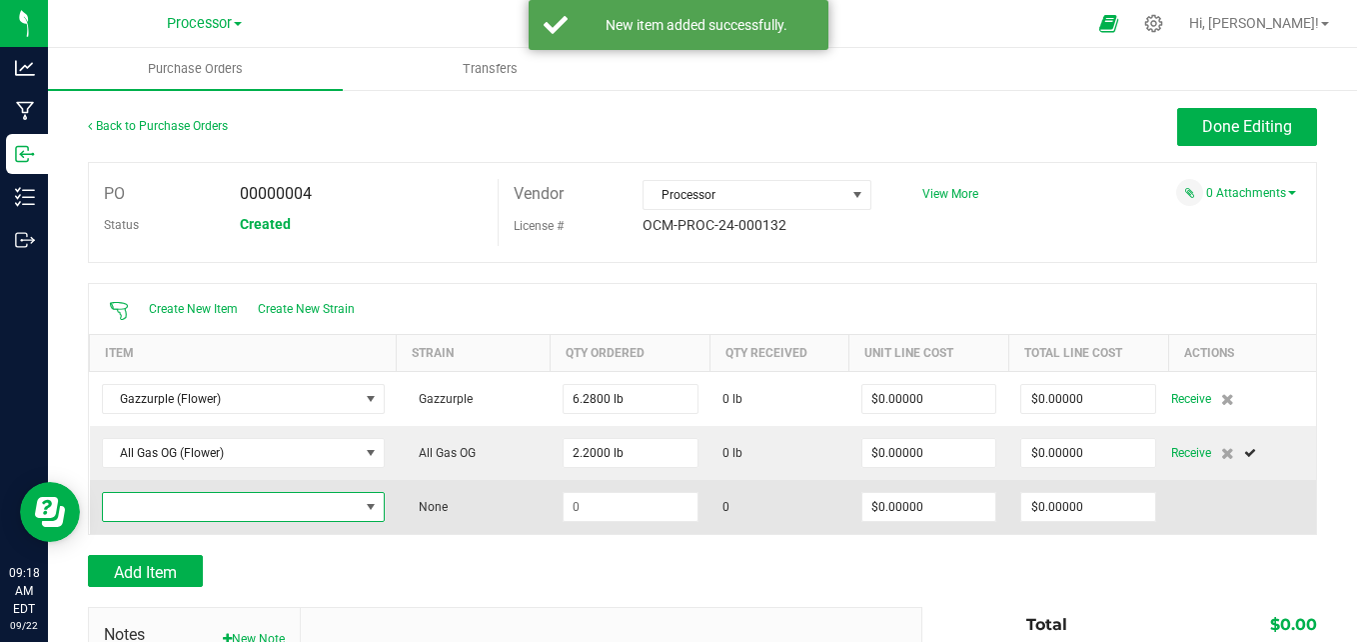
click at [363, 505] on span "NO DATA FOUND" at bounding box center [371, 507] width 16 height 16
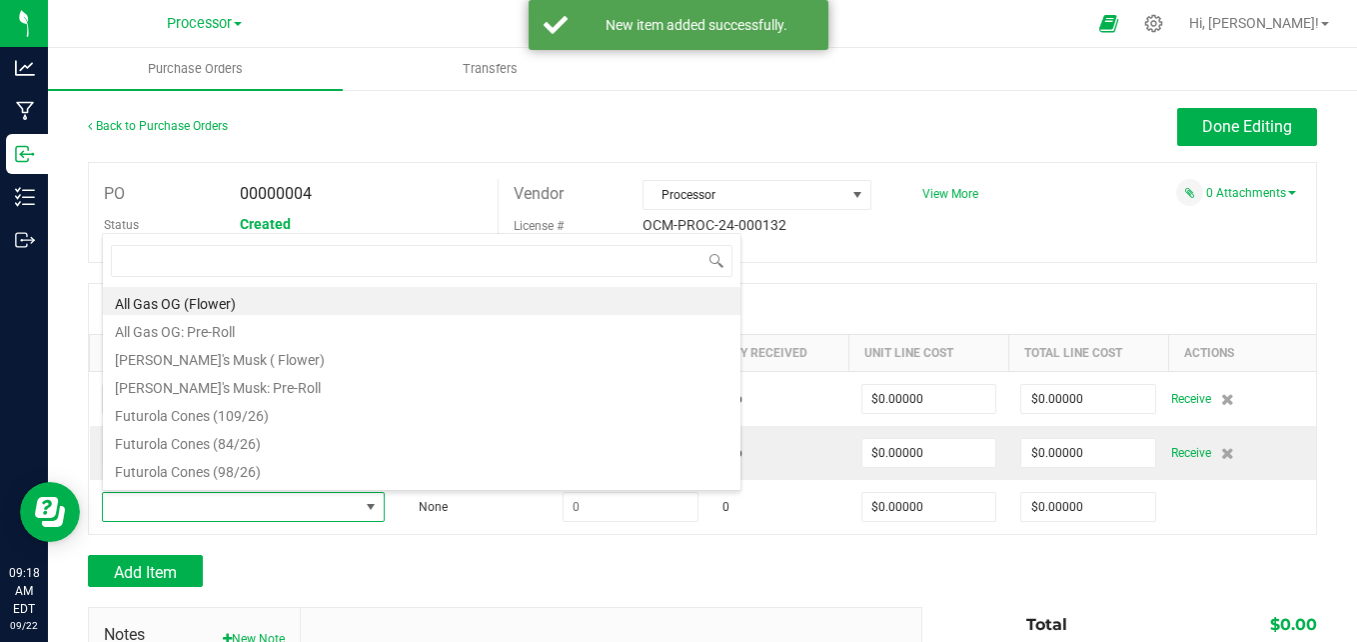
click at [500, 564] on div "Add Item" at bounding box center [498, 571] width 820 height 32
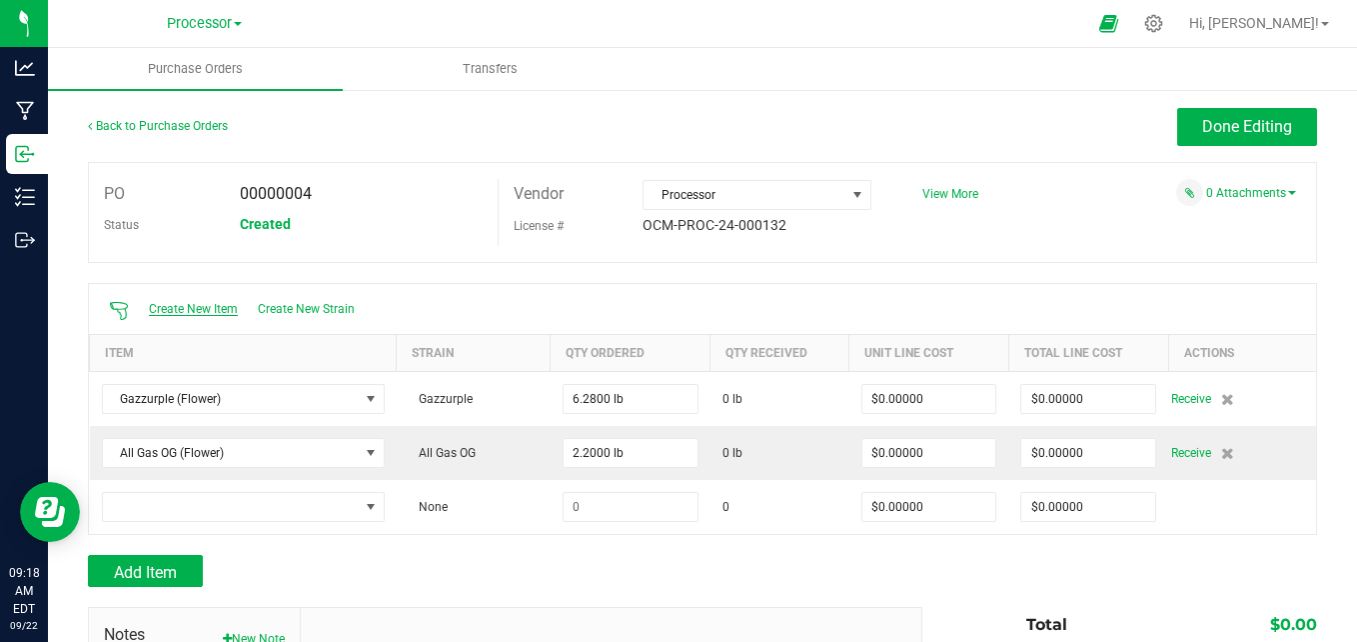
click at [214, 310] on span "Create New Item" at bounding box center [193, 309] width 89 height 14
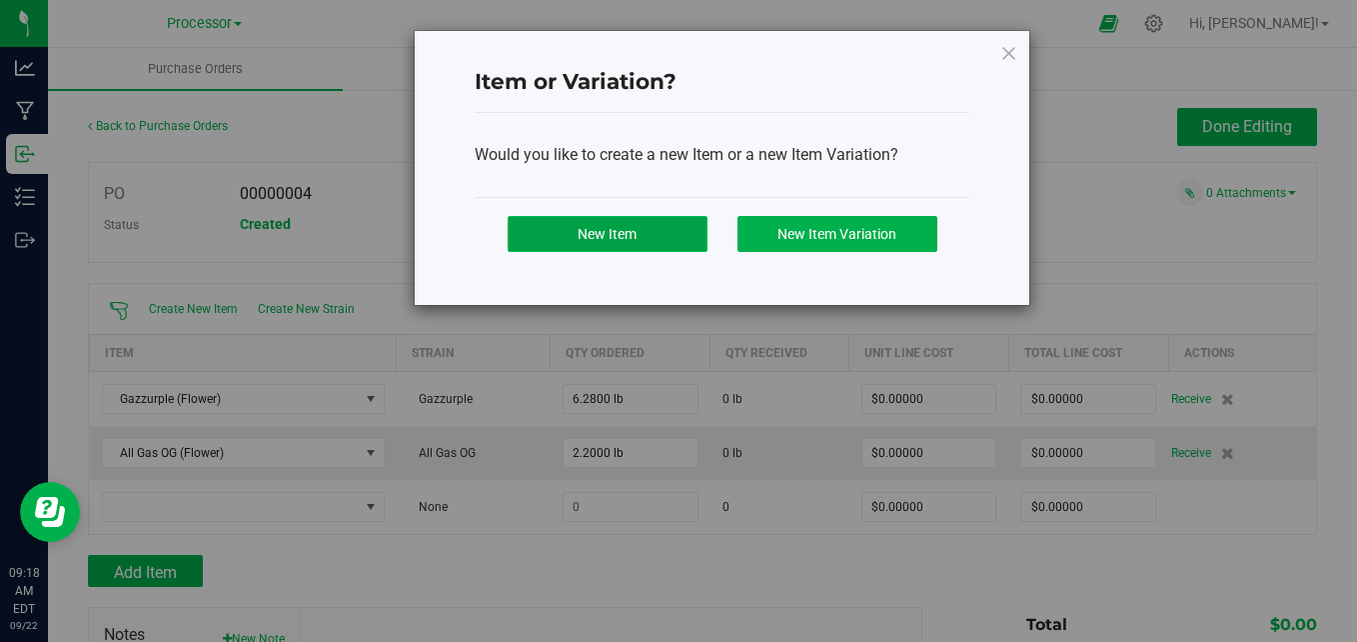
click at [572, 234] on button "New Item" at bounding box center [608, 234] width 200 height 36
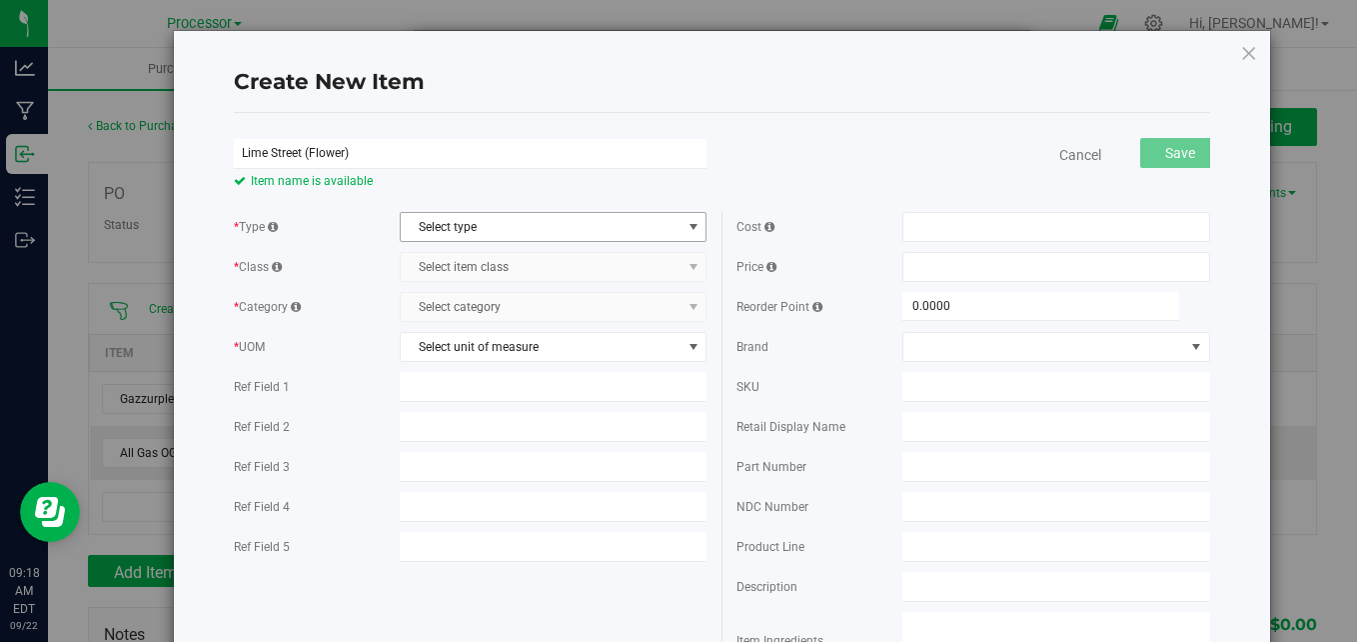
type input "Lime Street (Flower)"
click at [479, 219] on span "Select type" at bounding box center [541, 227] width 281 height 28
click at [470, 261] on li "Cannabis" at bounding box center [548, 261] width 302 height 30
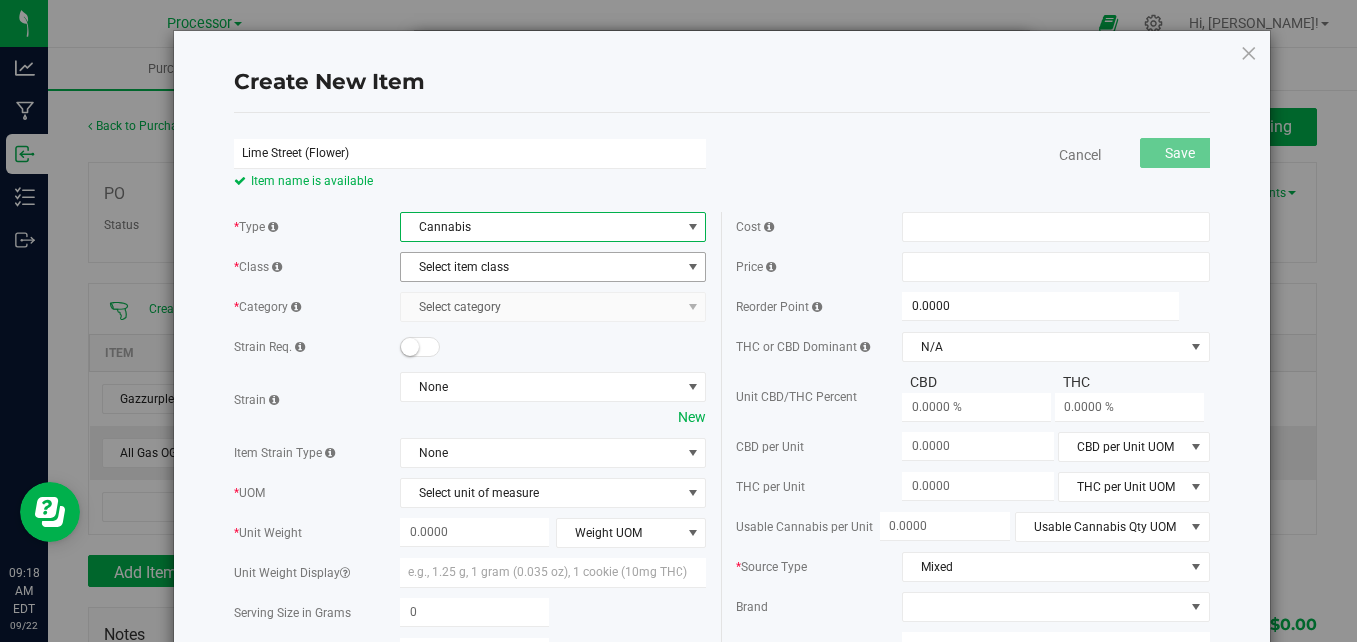
click at [542, 265] on span "Select item class" at bounding box center [541, 267] width 281 height 28
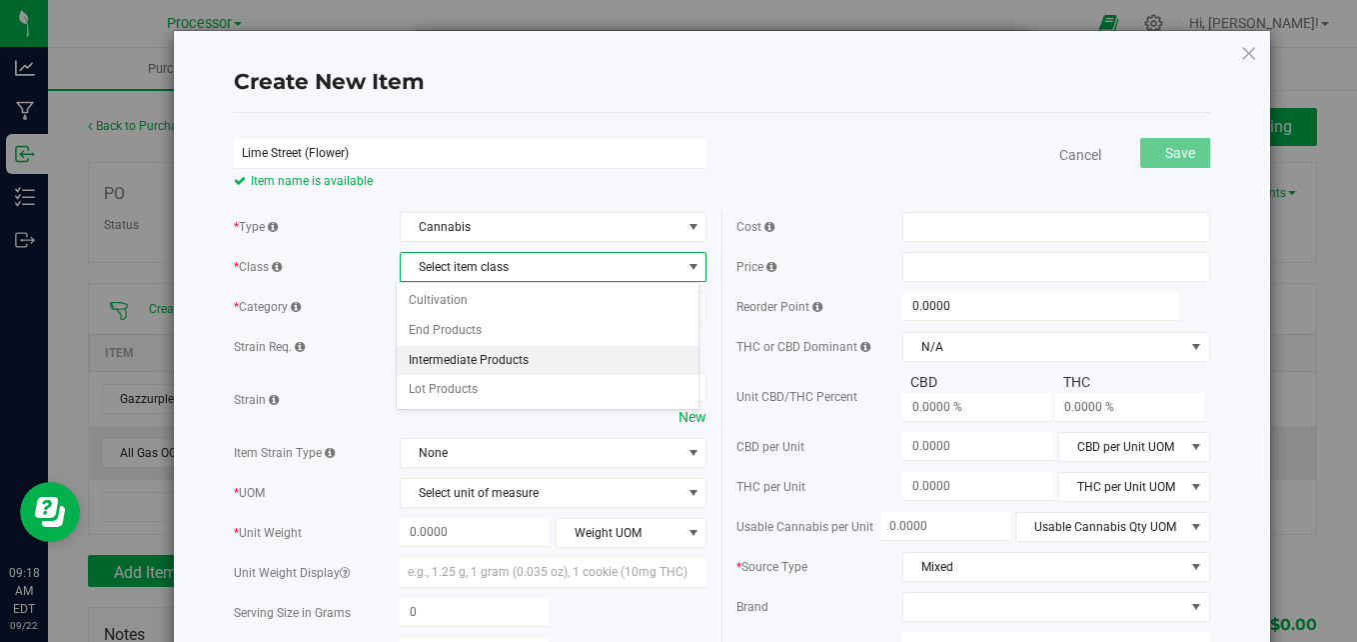
click at [528, 348] on li "Intermediate Products" at bounding box center [548, 361] width 302 height 30
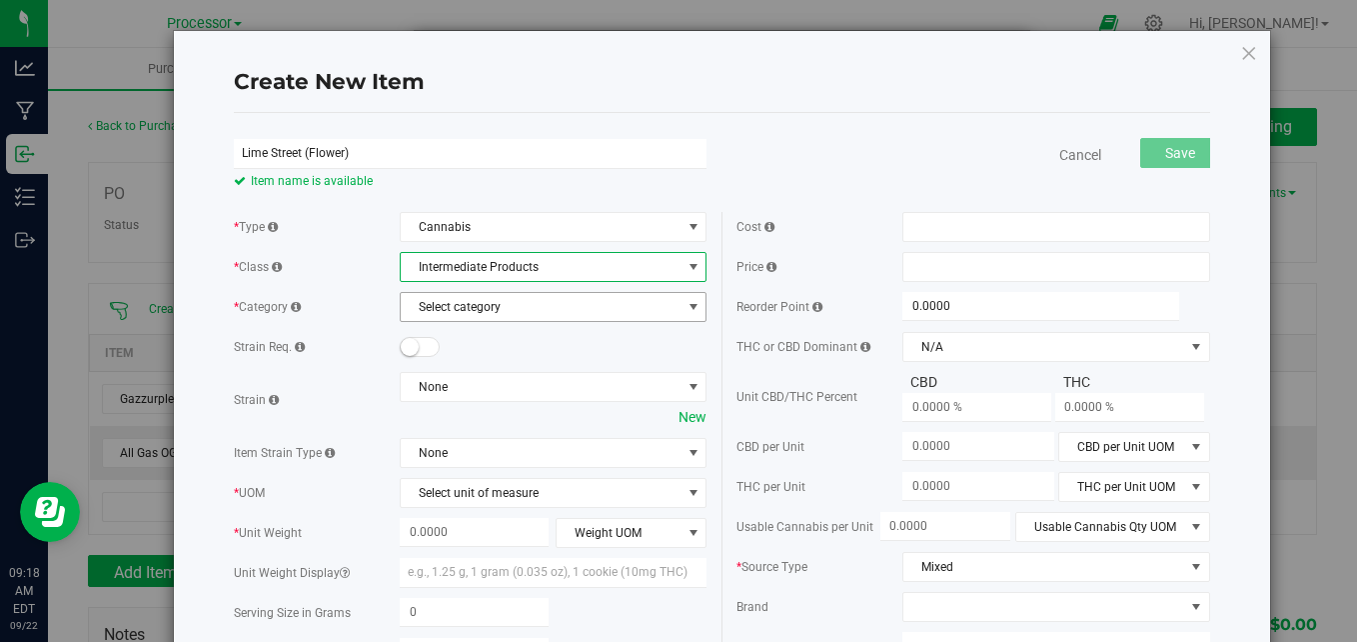
click at [533, 305] on span "Select category" at bounding box center [541, 307] width 281 height 28
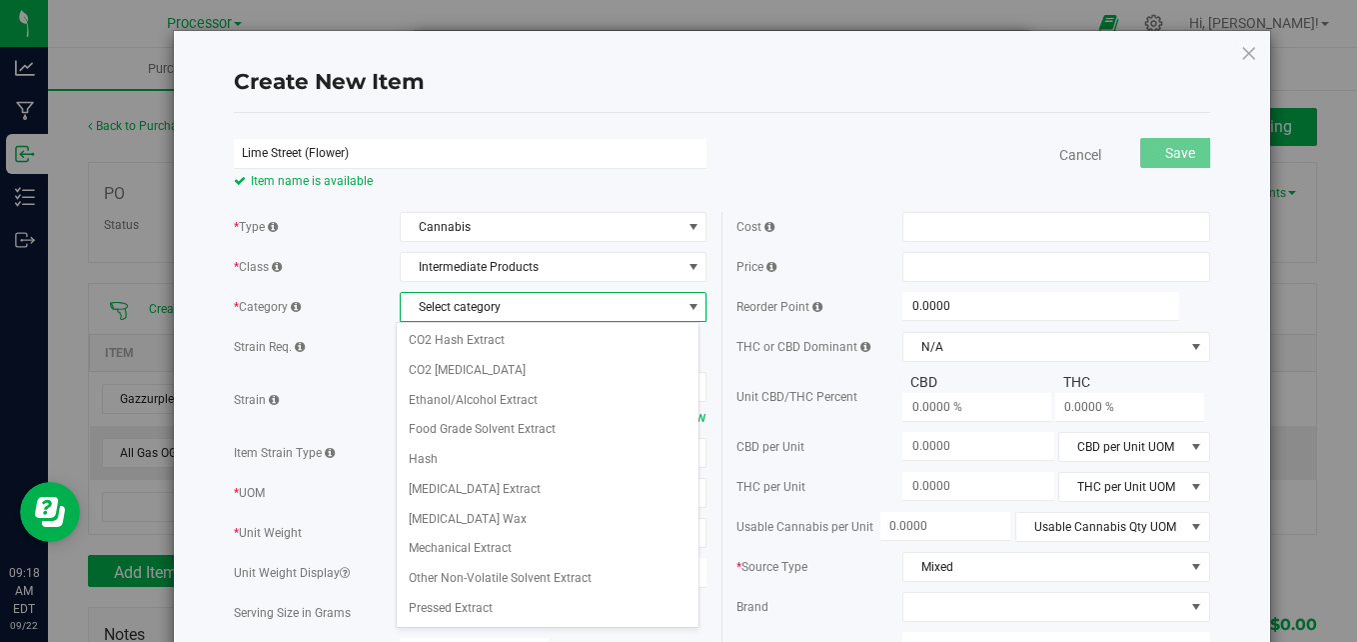
click at [334, 244] on div "* Type Cannabis Select type Cannabis * Class Intermediate Products Select item …" at bounding box center [470, 545] width 503 height 666
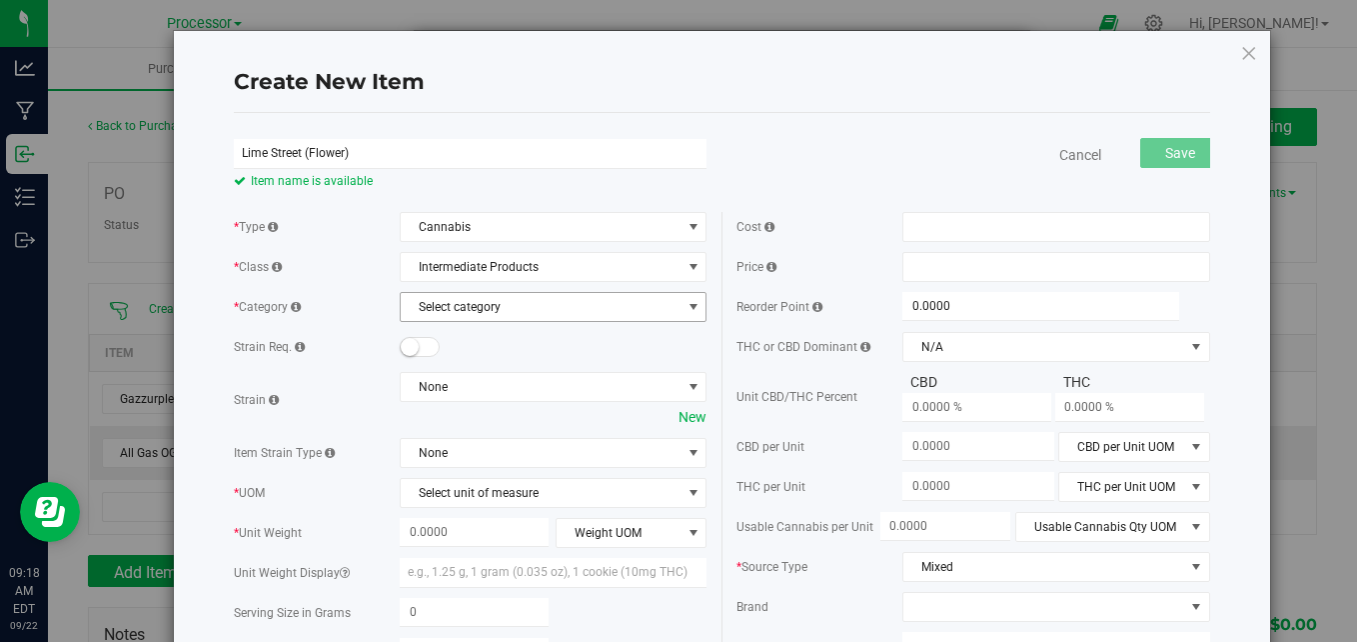
click at [531, 304] on span "Select category" at bounding box center [541, 307] width 281 height 28
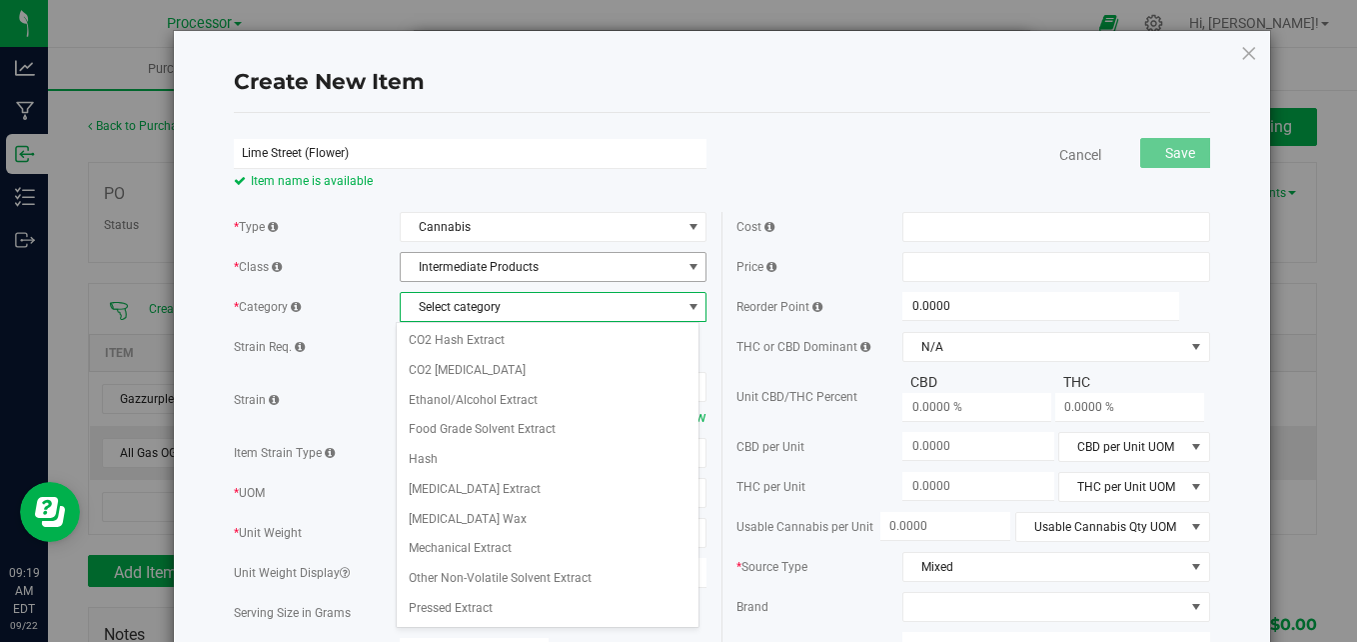
click at [574, 266] on span "Intermediate Products" at bounding box center [541, 267] width 281 height 28
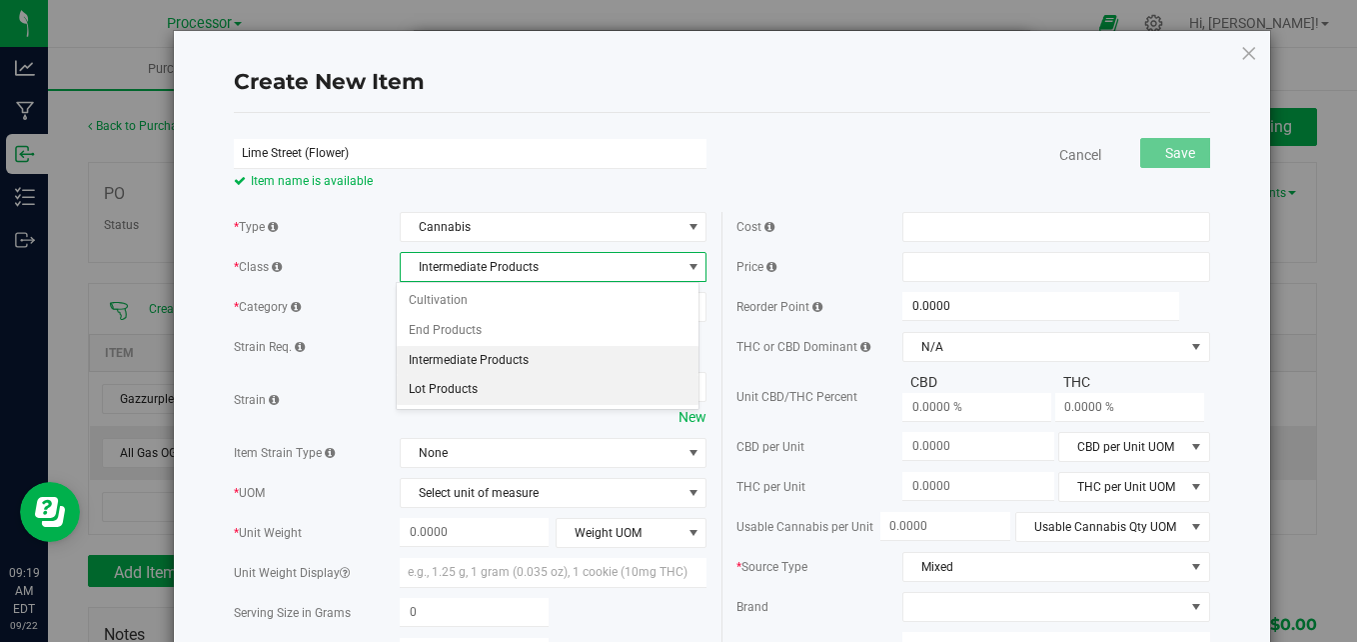
click at [511, 395] on li "Lot Products" at bounding box center [548, 390] width 302 height 30
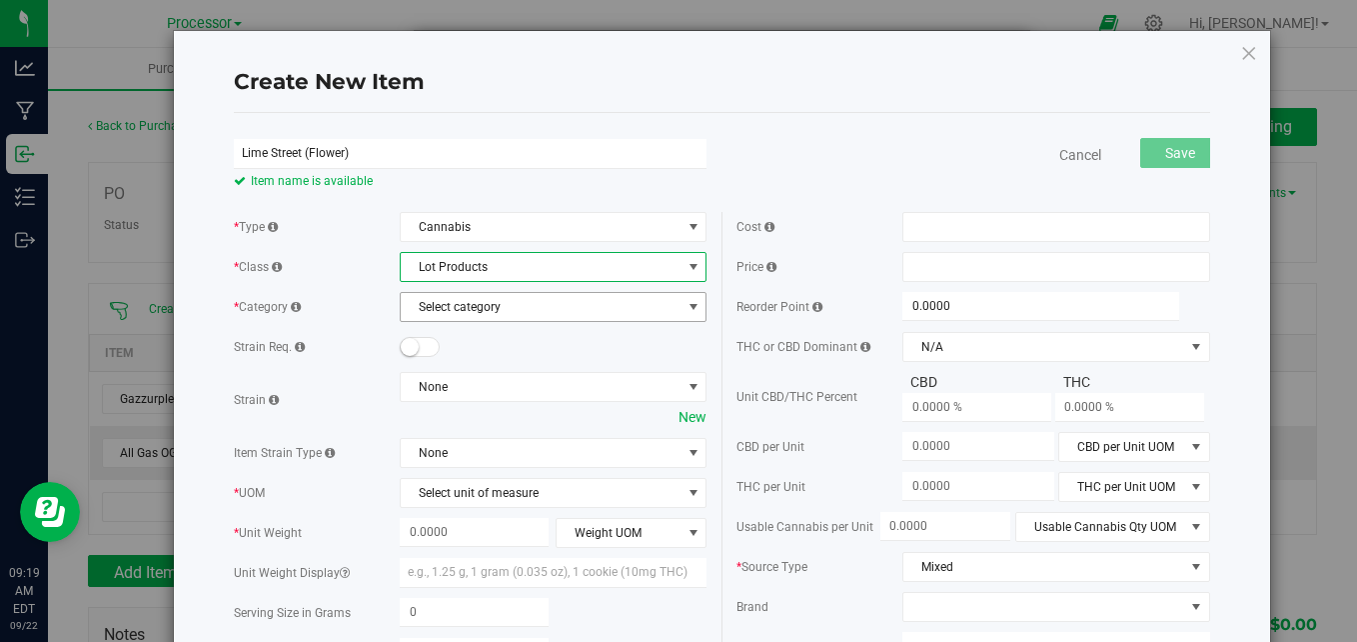
click at [546, 311] on span "Select category" at bounding box center [541, 307] width 281 height 28
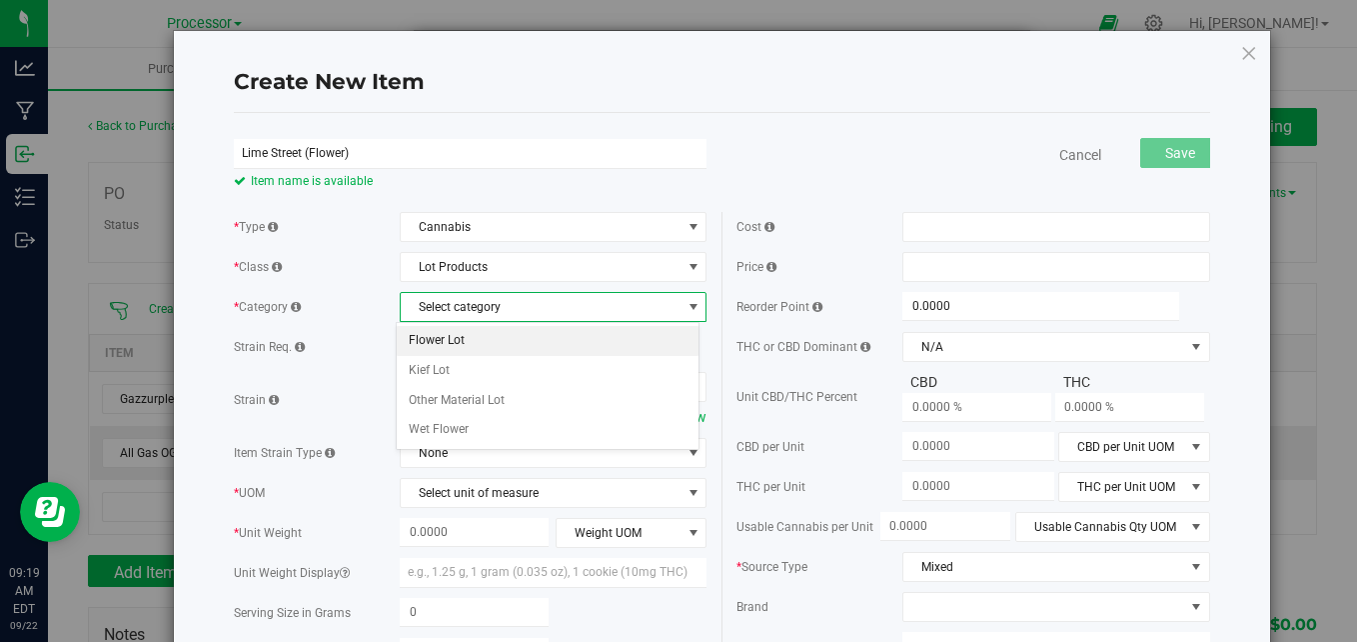
click at [506, 339] on li "Flower Lot" at bounding box center [548, 341] width 302 height 30
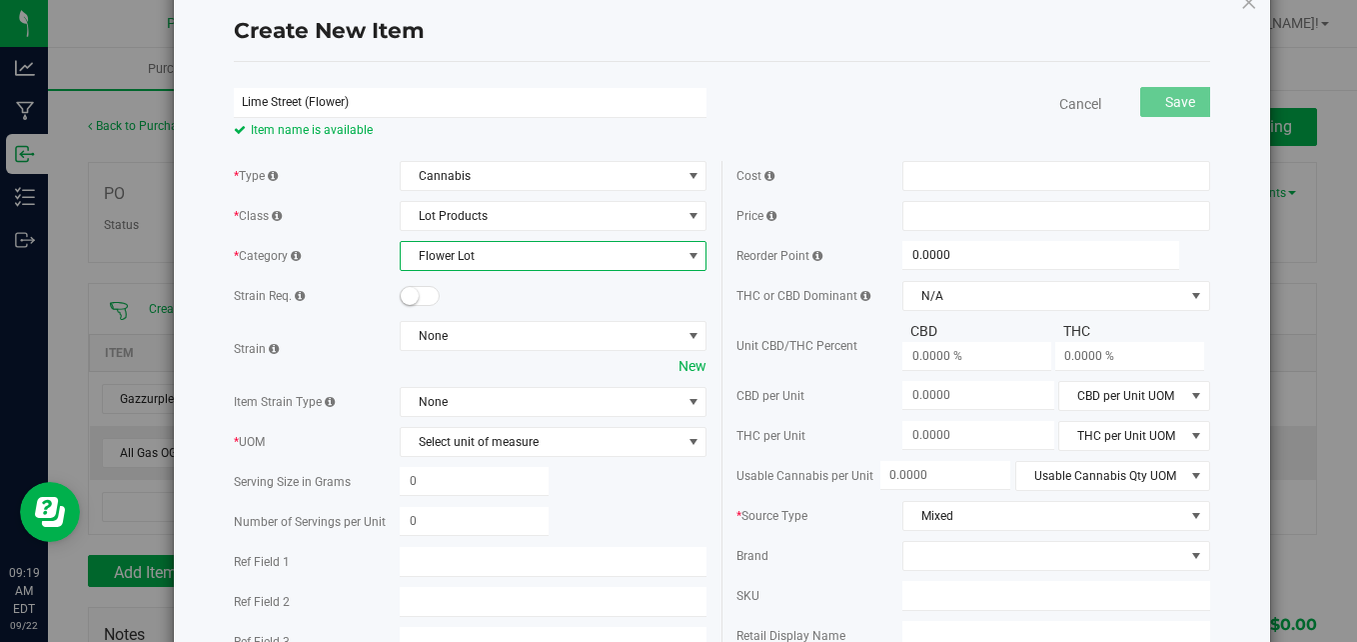
scroll to position [100, 0]
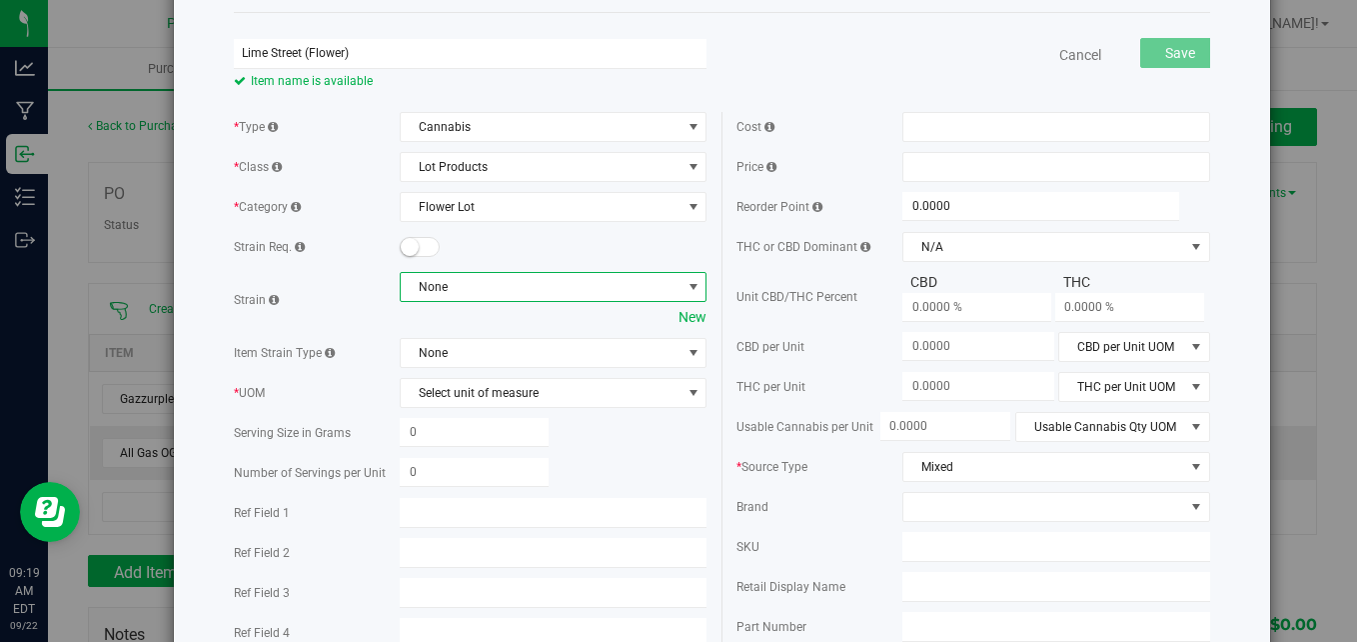
click at [525, 295] on span "None" at bounding box center [541, 287] width 281 height 28
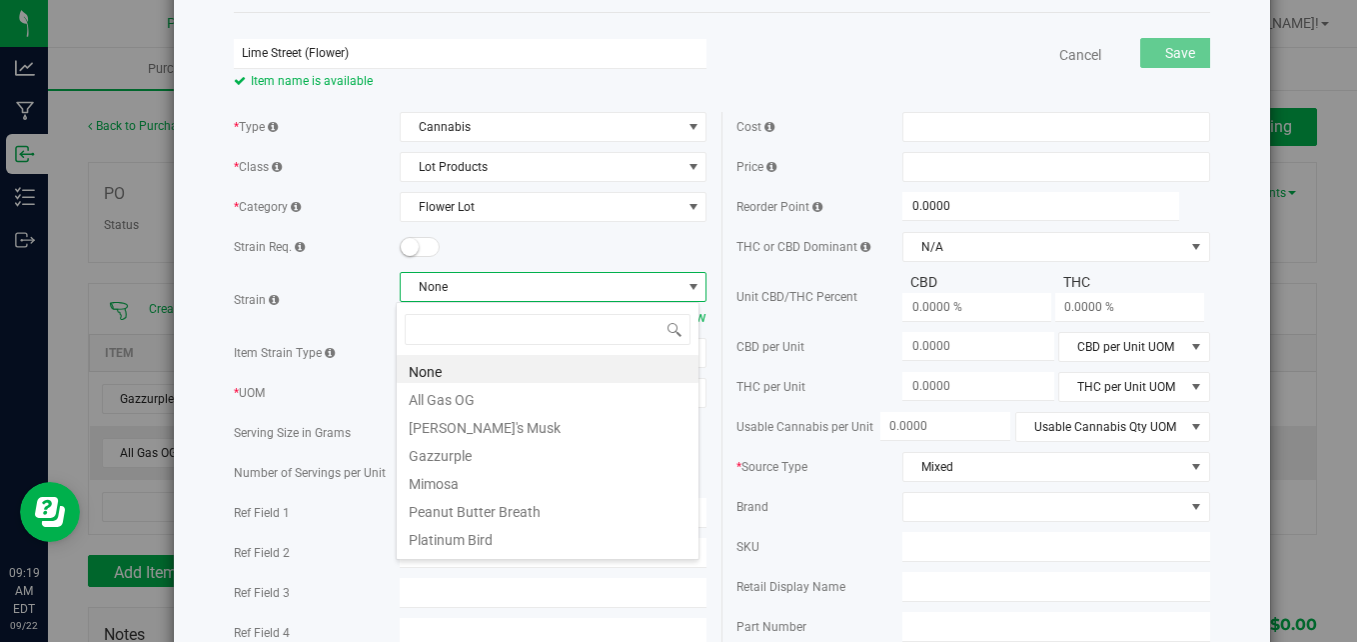
scroll to position [30, 303]
click at [343, 301] on div "Strain" at bounding box center [317, 299] width 166 height 21
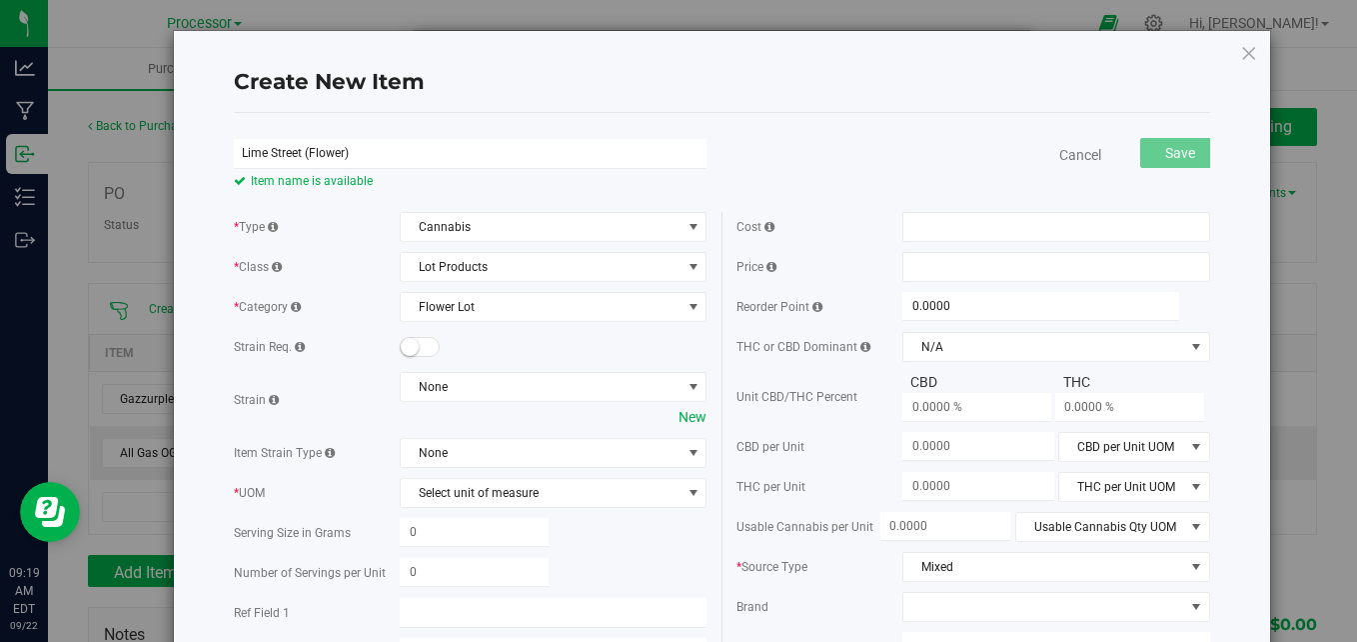
scroll to position [100, 0]
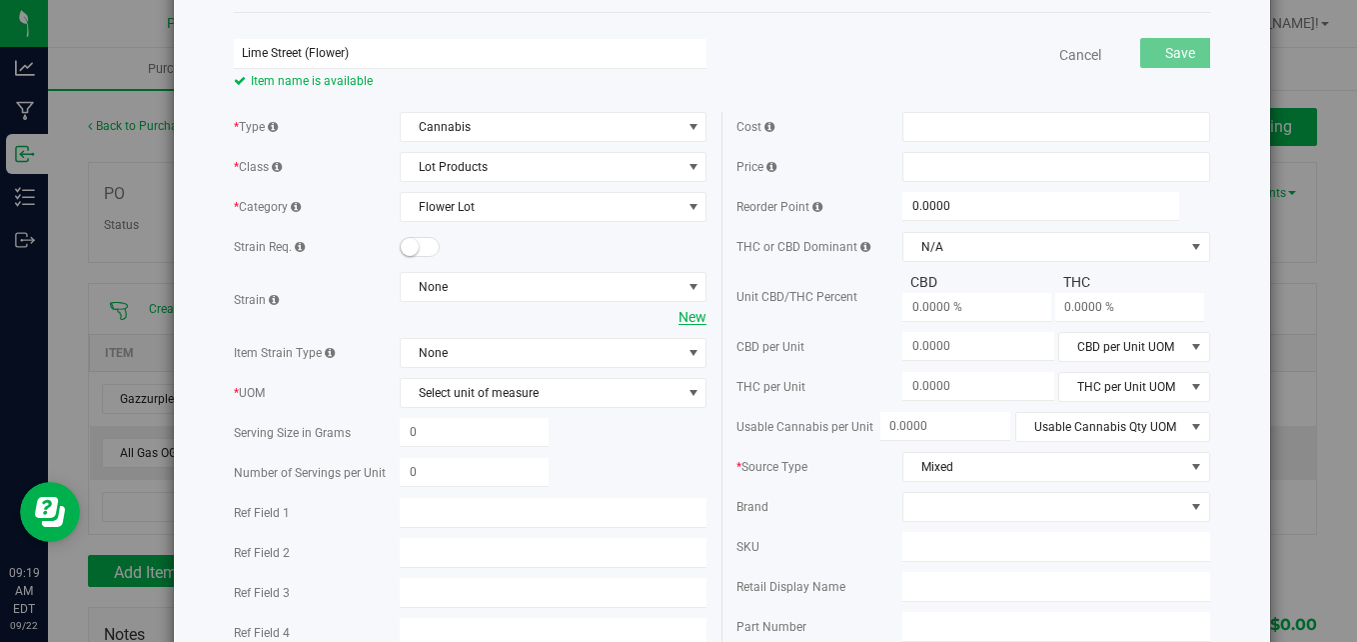
click at [681, 320] on link "New" at bounding box center [693, 317] width 28 height 16
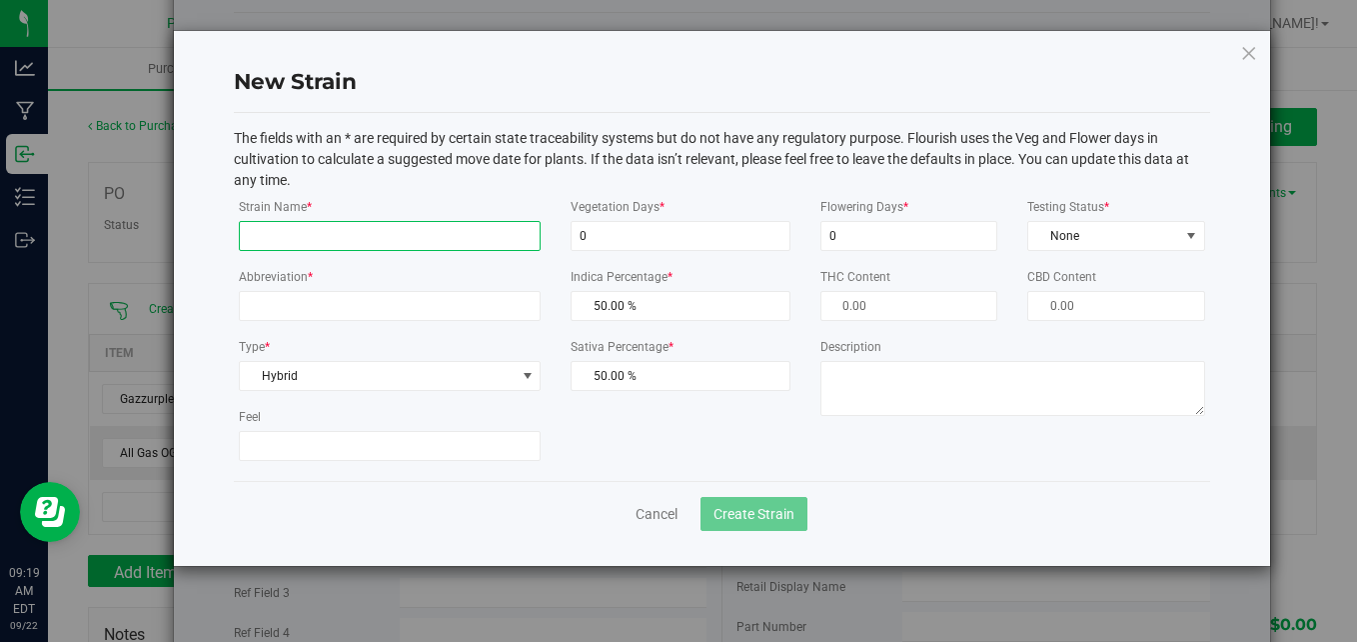
click at [451, 242] on input "Strain Name *" at bounding box center [390, 236] width 302 height 30
type input "[GEOGRAPHIC_DATA]"
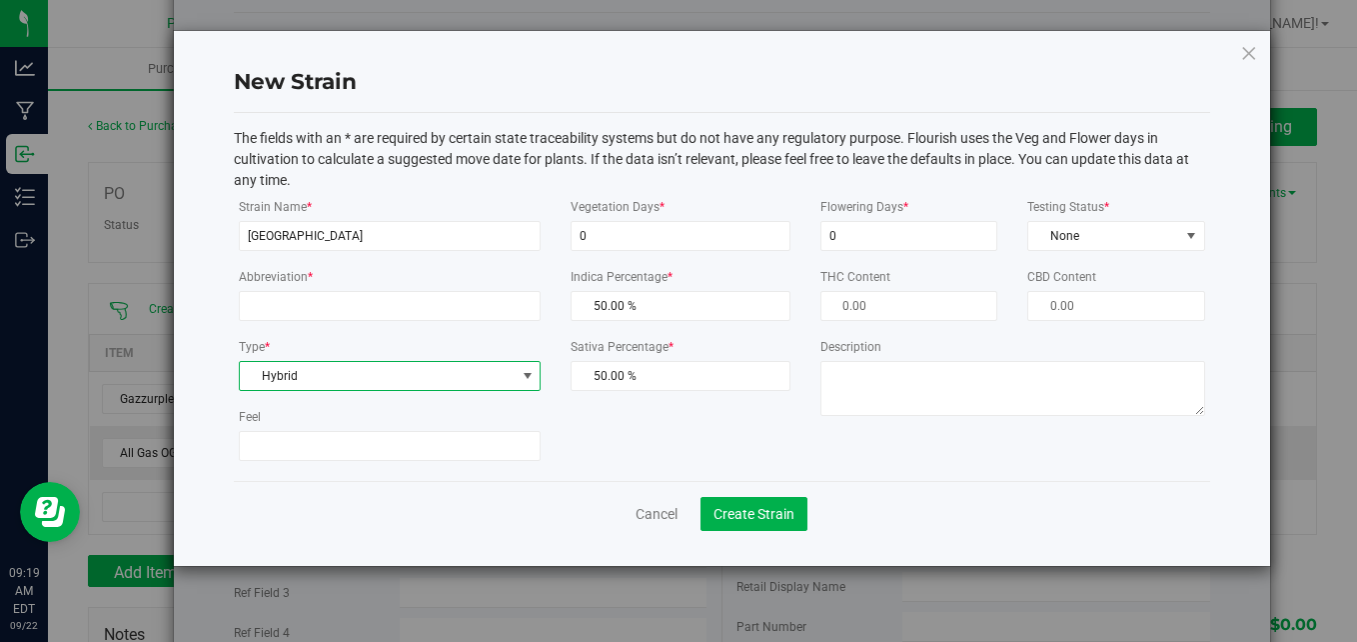
click at [436, 372] on span "Hybrid" at bounding box center [377, 376] width 275 height 28
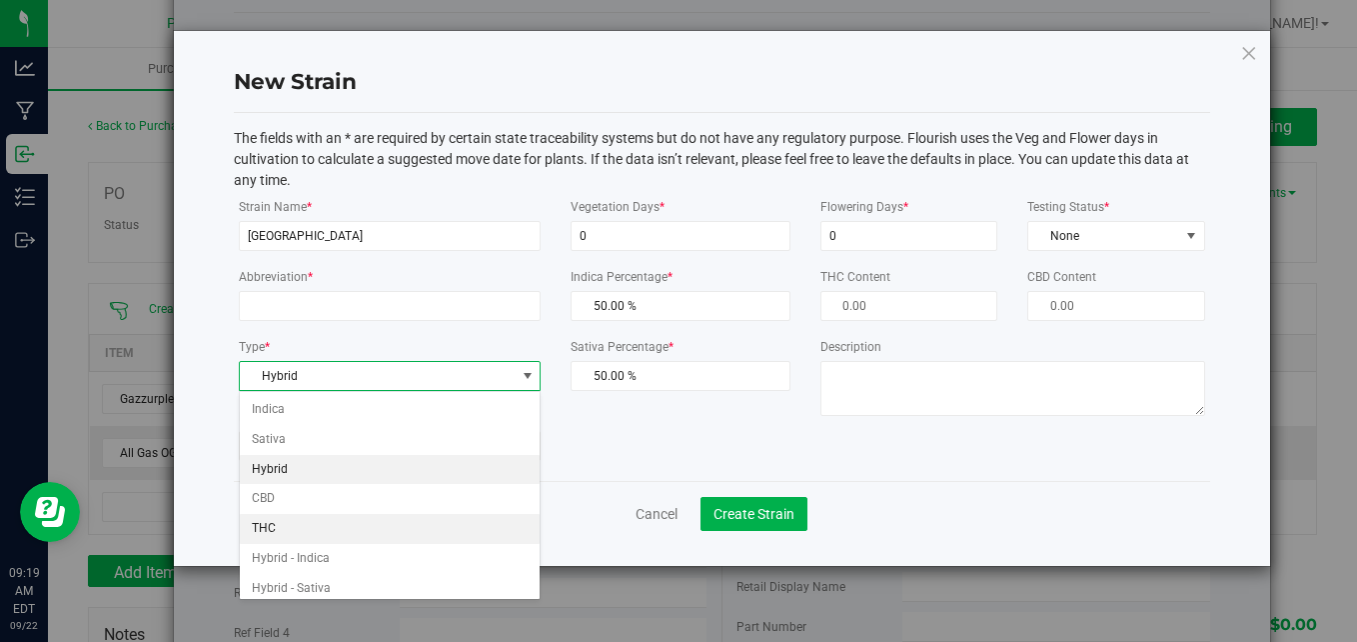
click at [401, 522] on li "THC" at bounding box center [390, 529] width 300 height 30
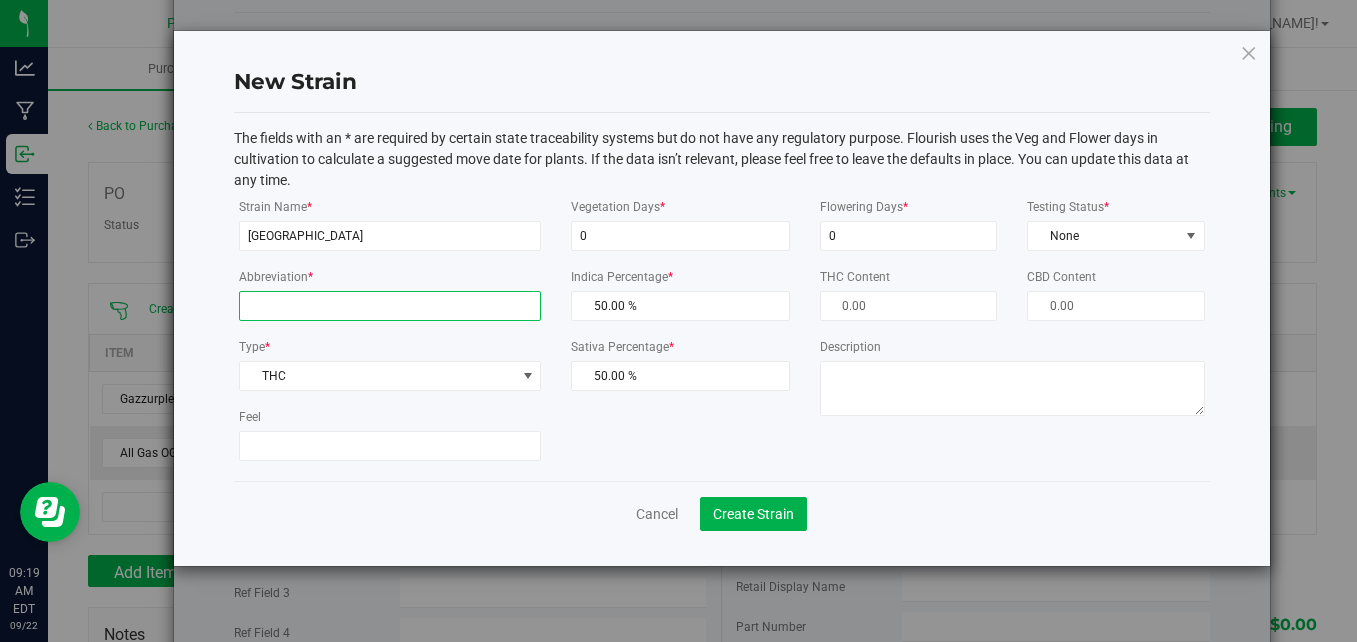
click at [395, 301] on input "Abbreviation *" at bounding box center [390, 306] width 302 height 30
type input "LS"
click at [643, 431] on div "Strain Name * [GEOGRAPHIC_DATA] Abbreviation * LS Type * THC Select Indica Sati…" at bounding box center [722, 336] width 996 height 280
click at [785, 507] on span "Create Strain" at bounding box center [754, 514] width 81 height 16
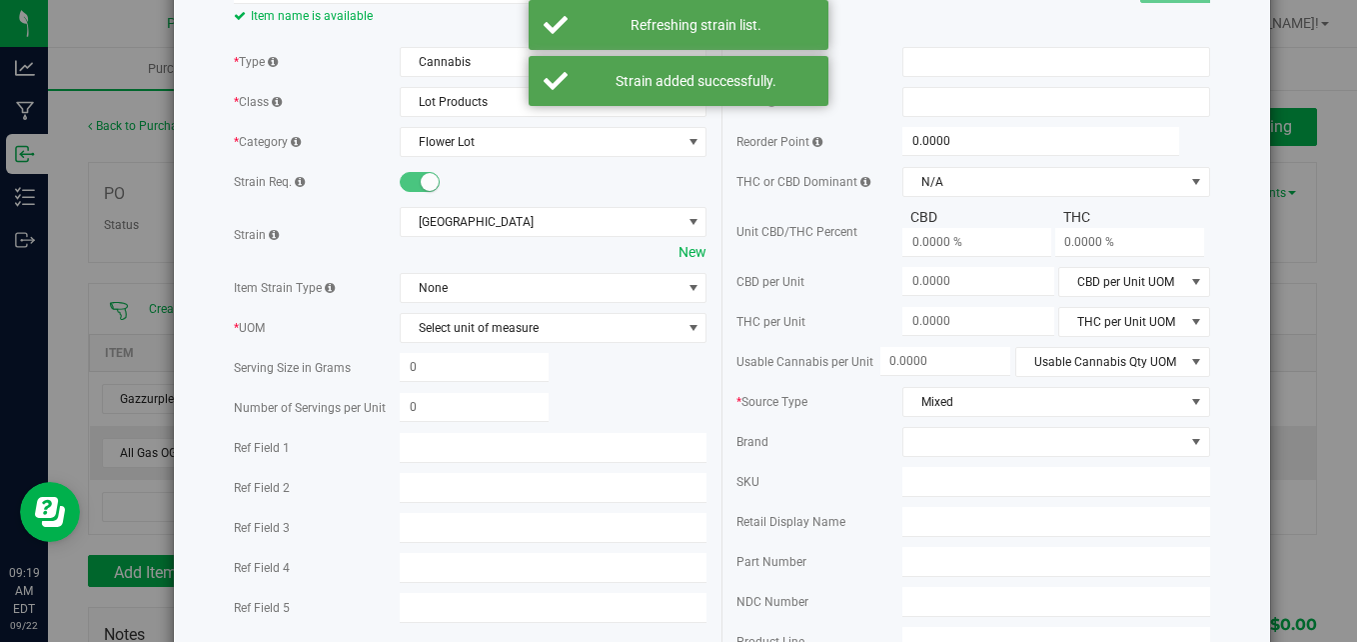
scroll to position [200, 0]
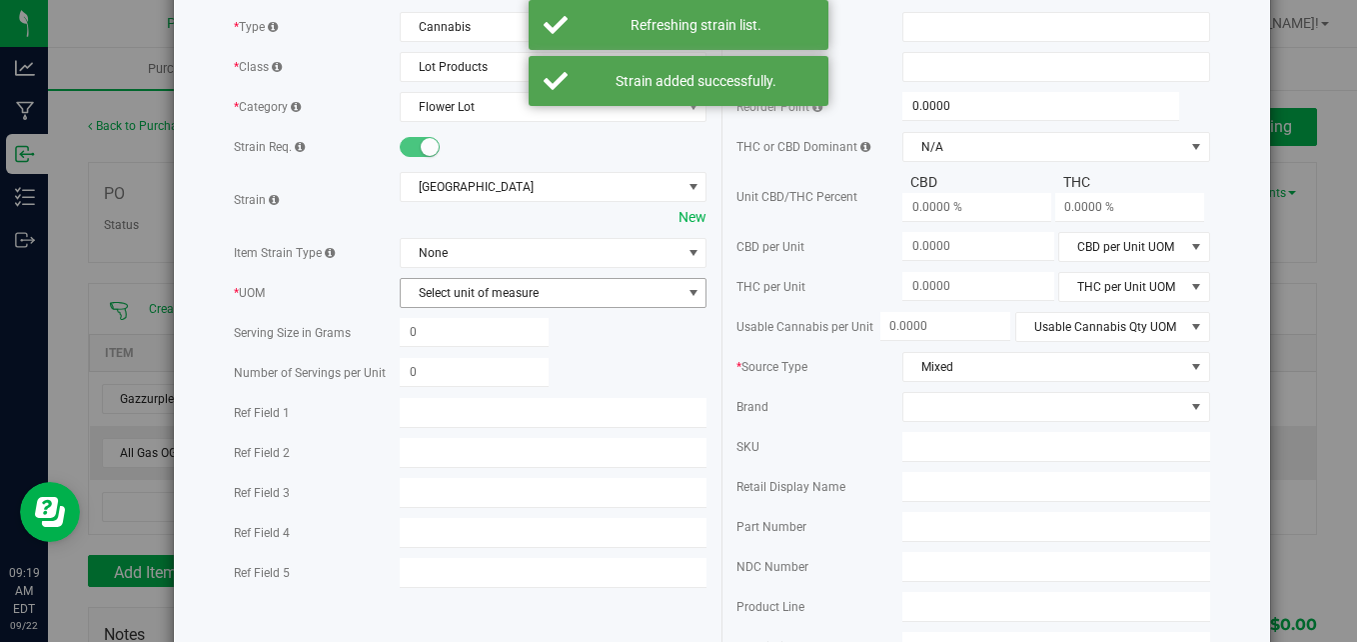
click at [582, 288] on span "Select unit of measure" at bounding box center [541, 293] width 281 height 28
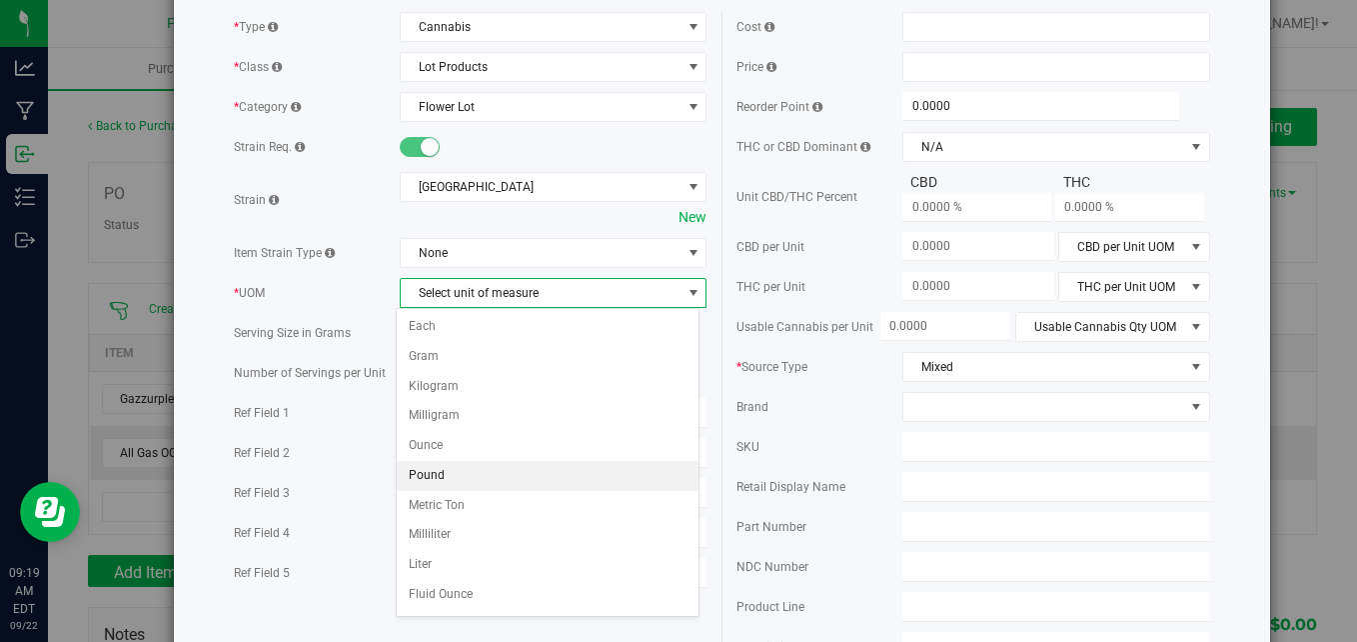
click at [501, 472] on li "Pound" at bounding box center [548, 476] width 302 height 30
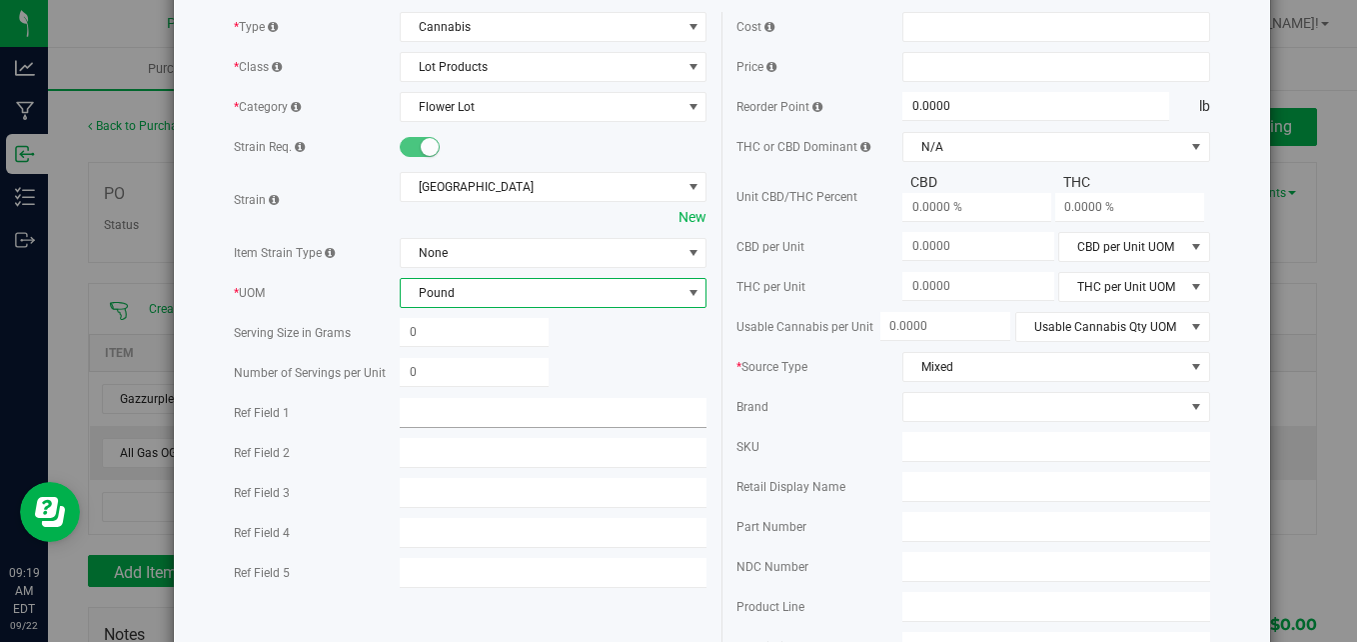
scroll to position [300, 0]
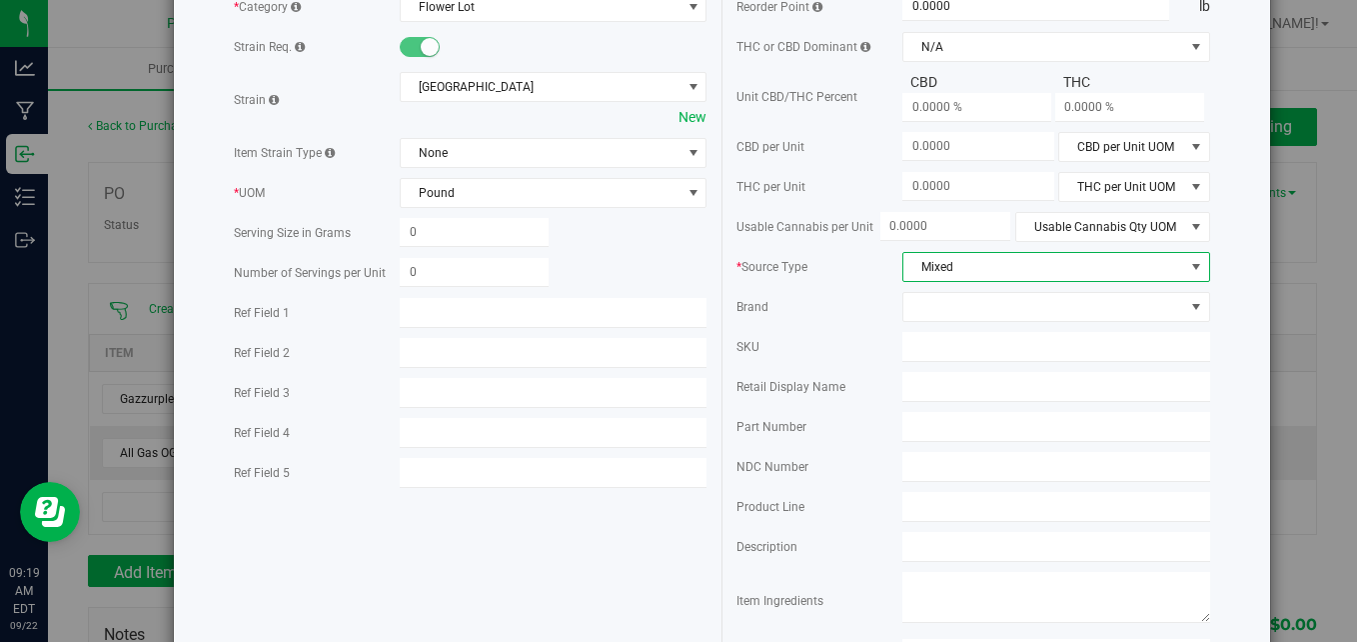
click at [1063, 269] on span "Mixed" at bounding box center [1044, 267] width 281 height 28
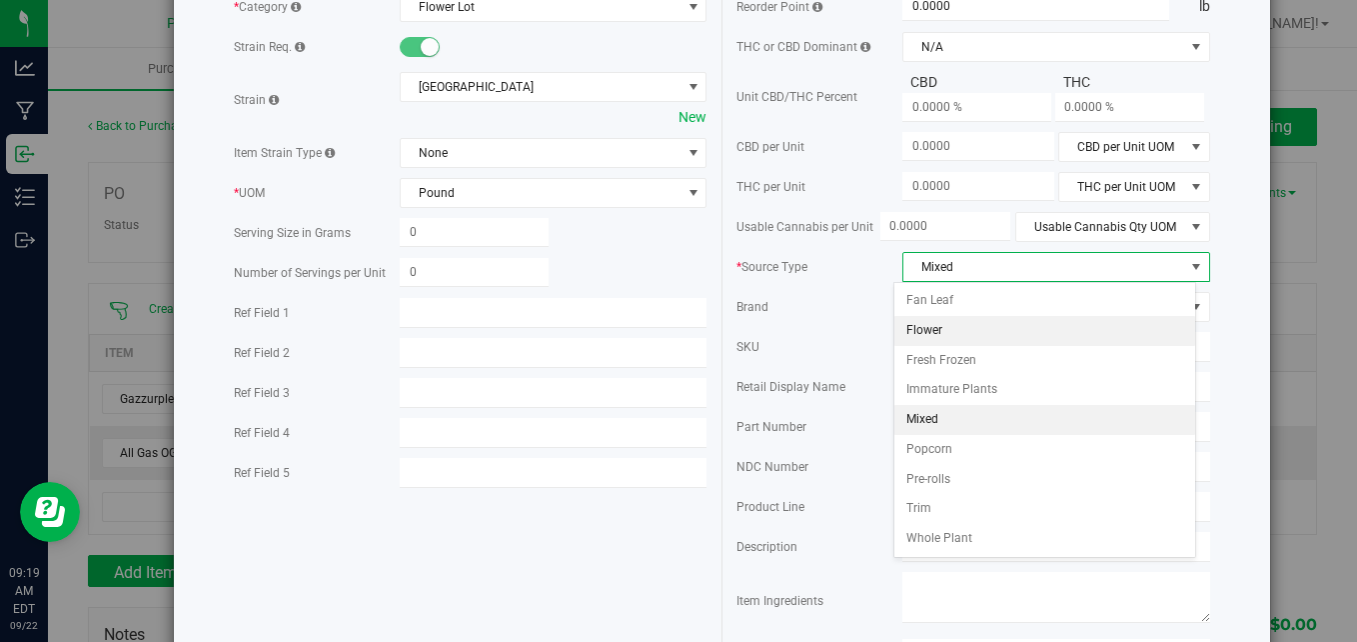
click at [979, 318] on li "Flower" at bounding box center [1046, 331] width 302 height 30
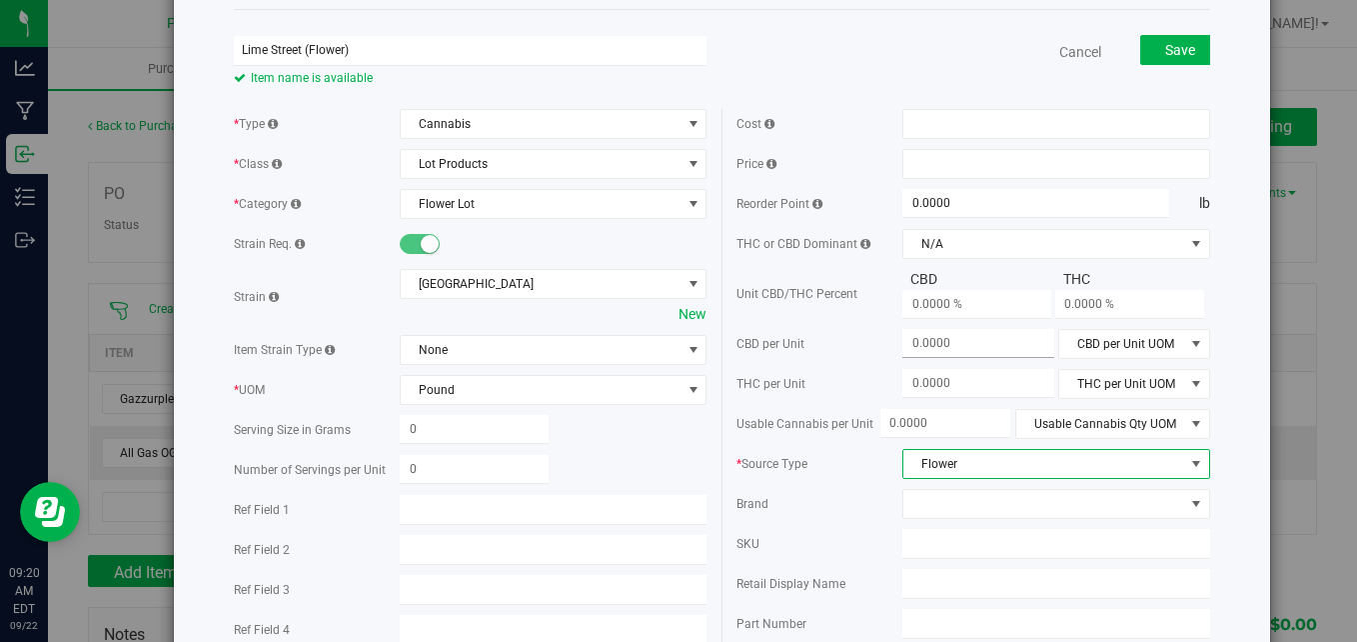
scroll to position [0, 0]
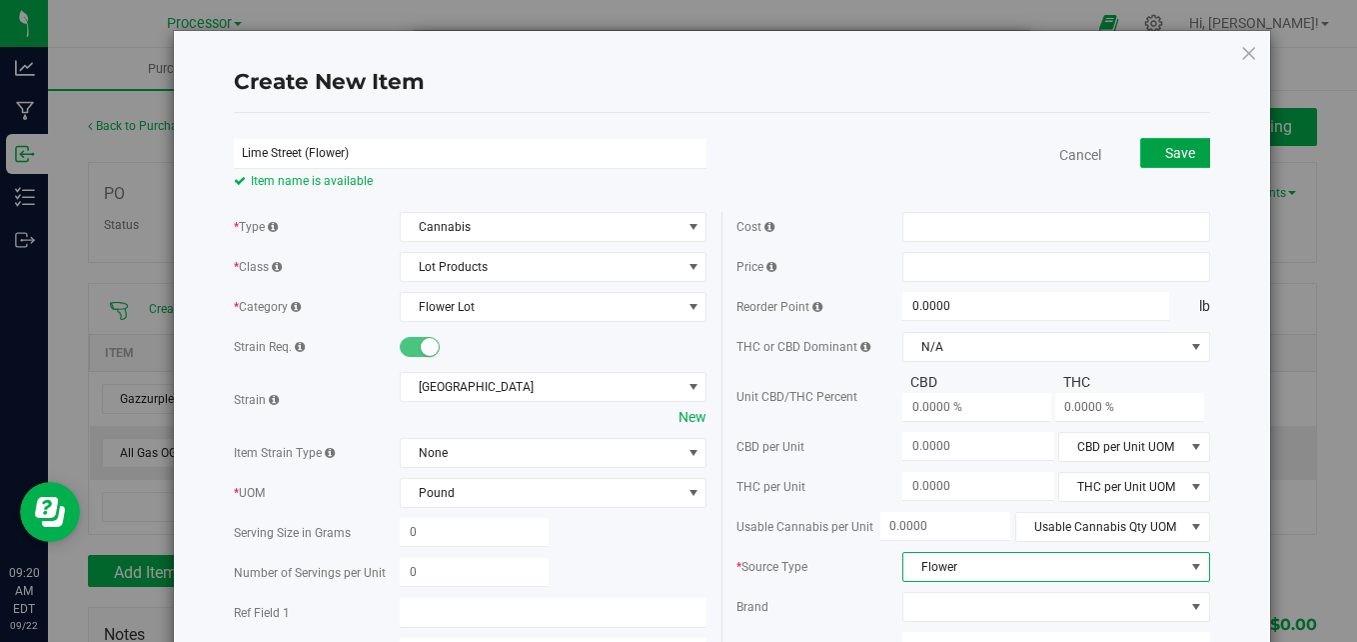
click at [1174, 155] on span "Save" at bounding box center [1180, 153] width 30 height 16
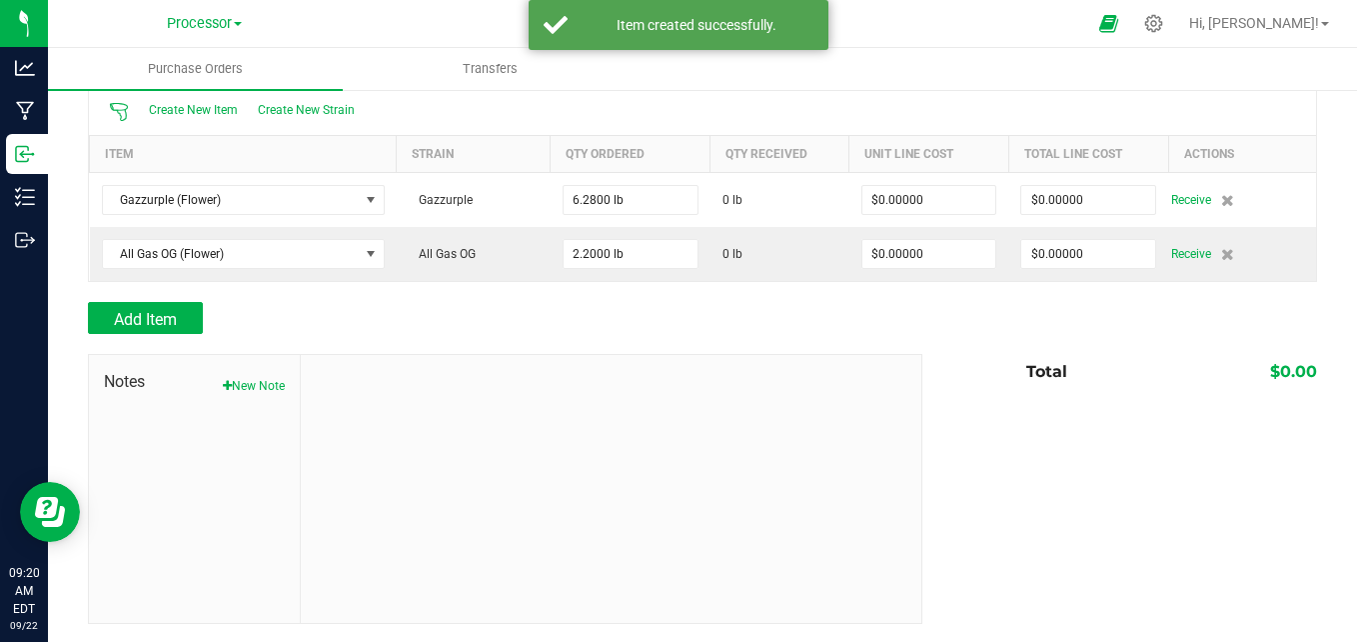
scroll to position [200, 0]
click at [143, 321] on span "Add Item" at bounding box center [145, 318] width 63 height 19
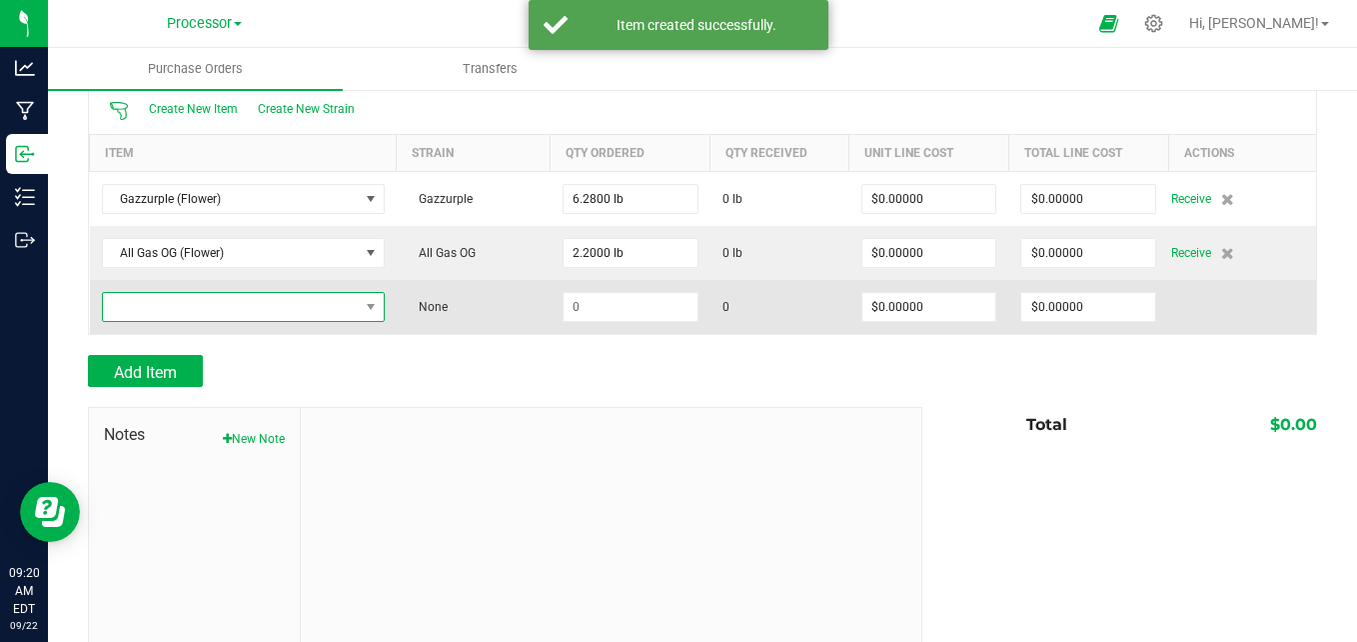
click at [352, 303] on span "NO DATA FOUND" at bounding box center [231, 307] width 256 height 28
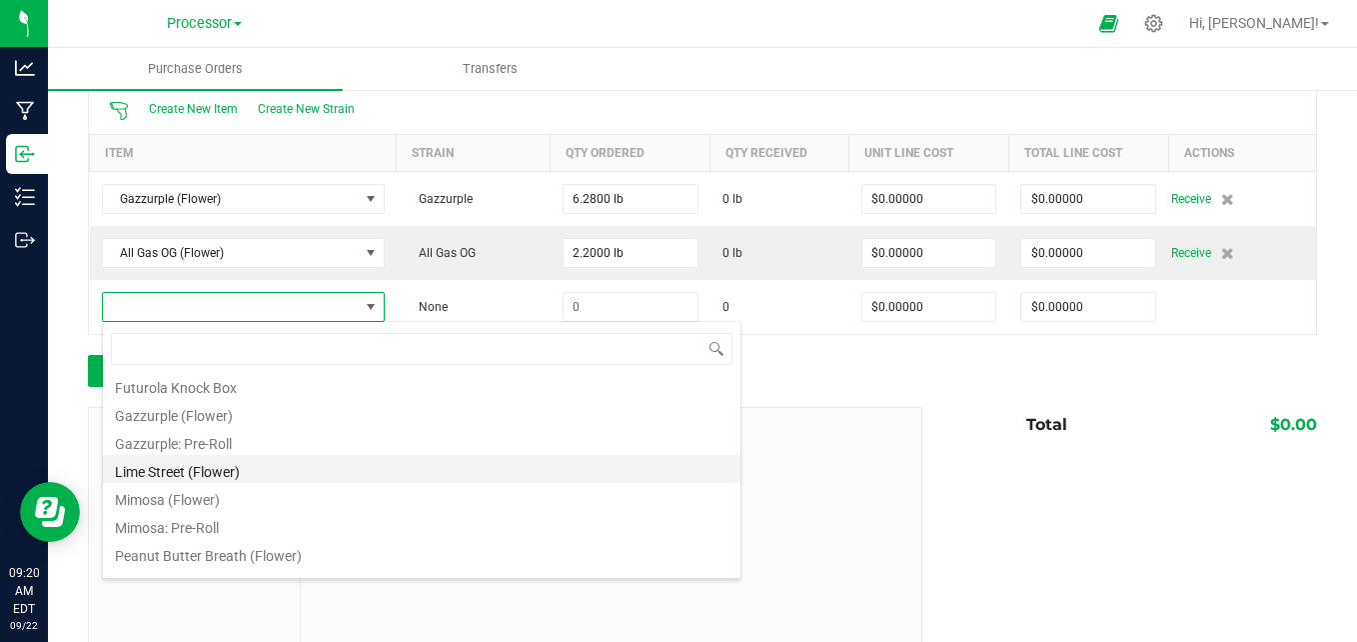
click at [192, 475] on li "Lime Street (Flower)" at bounding box center [422, 469] width 638 height 28
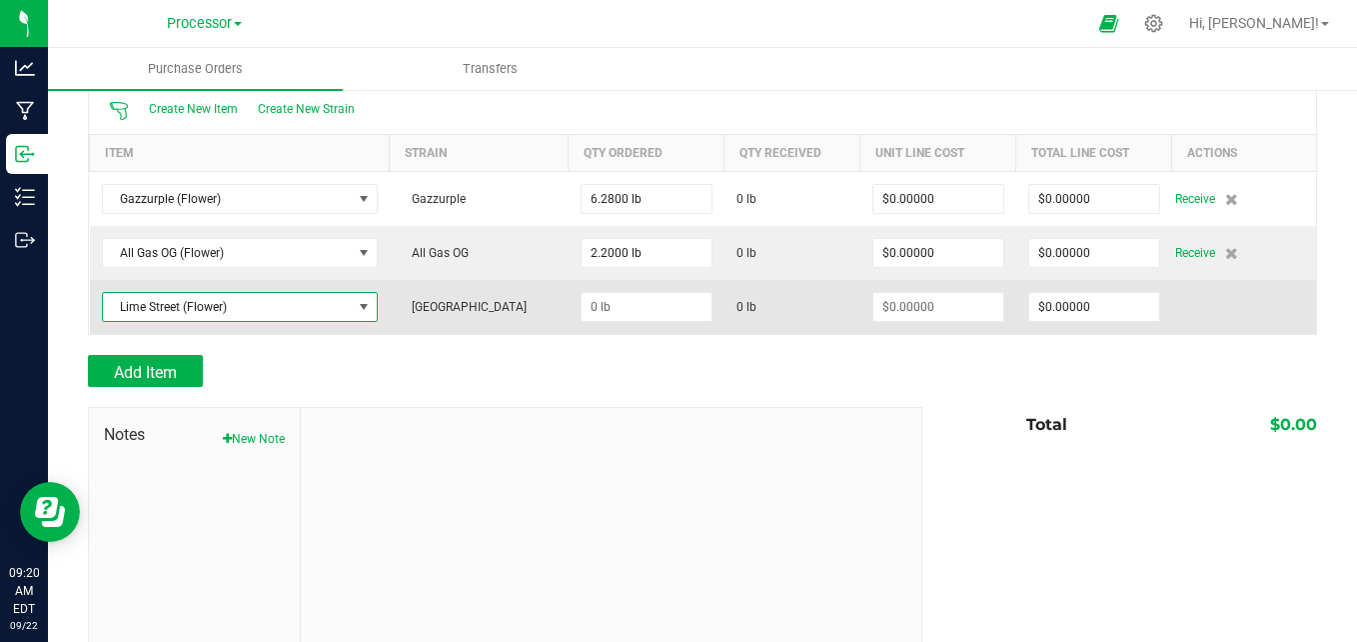
click at [173, 303] on span "Lime Street (Flower)" at bounding box center [227, 307] width 249 height 28
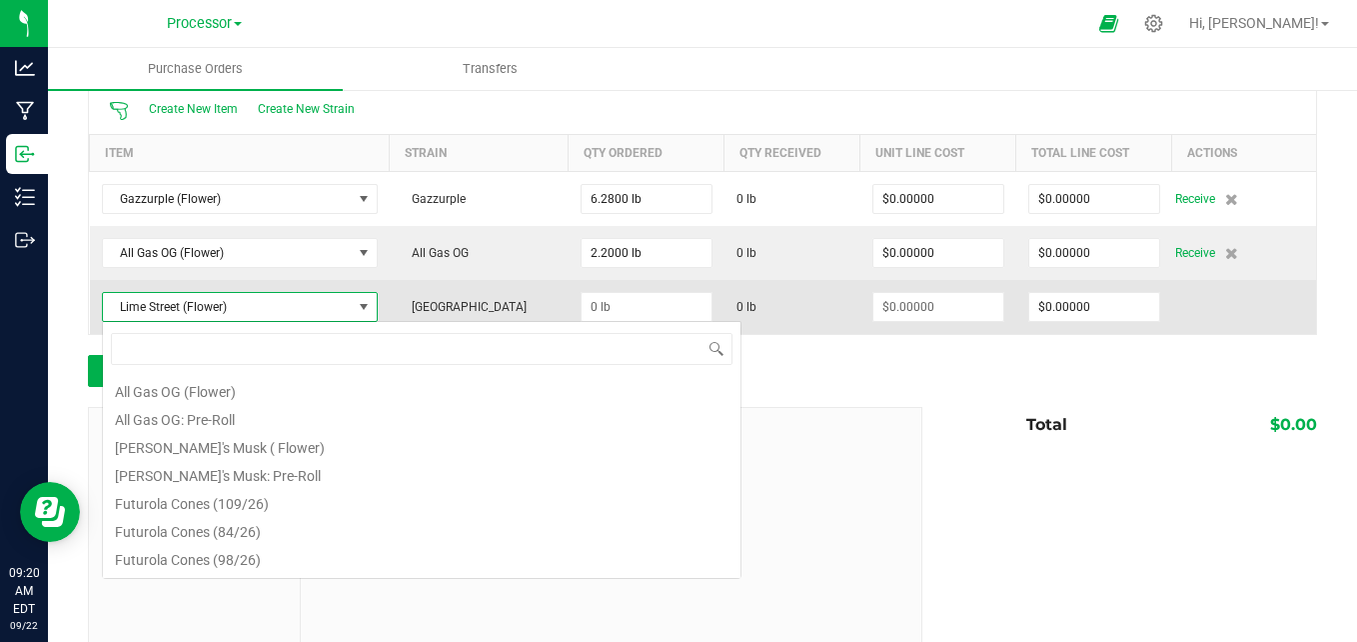
scroll to position [30, 280]
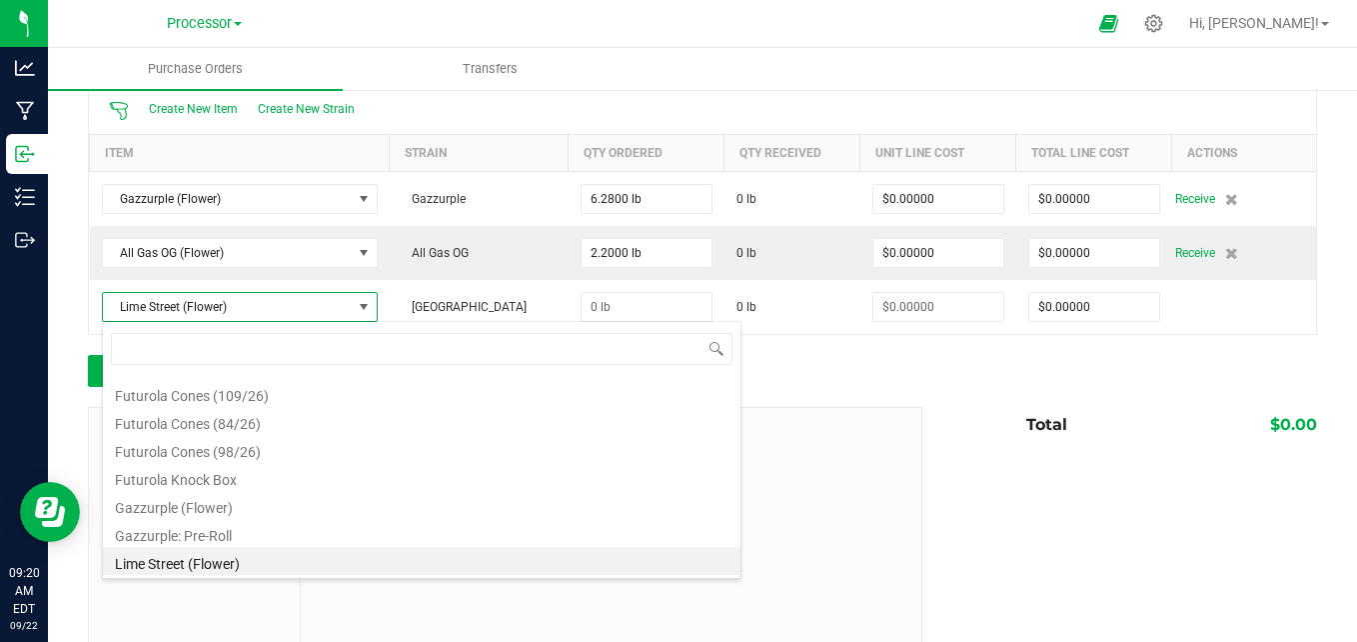
click at [820, 423] on div at bounding box center [611, 542] width 621 height 268
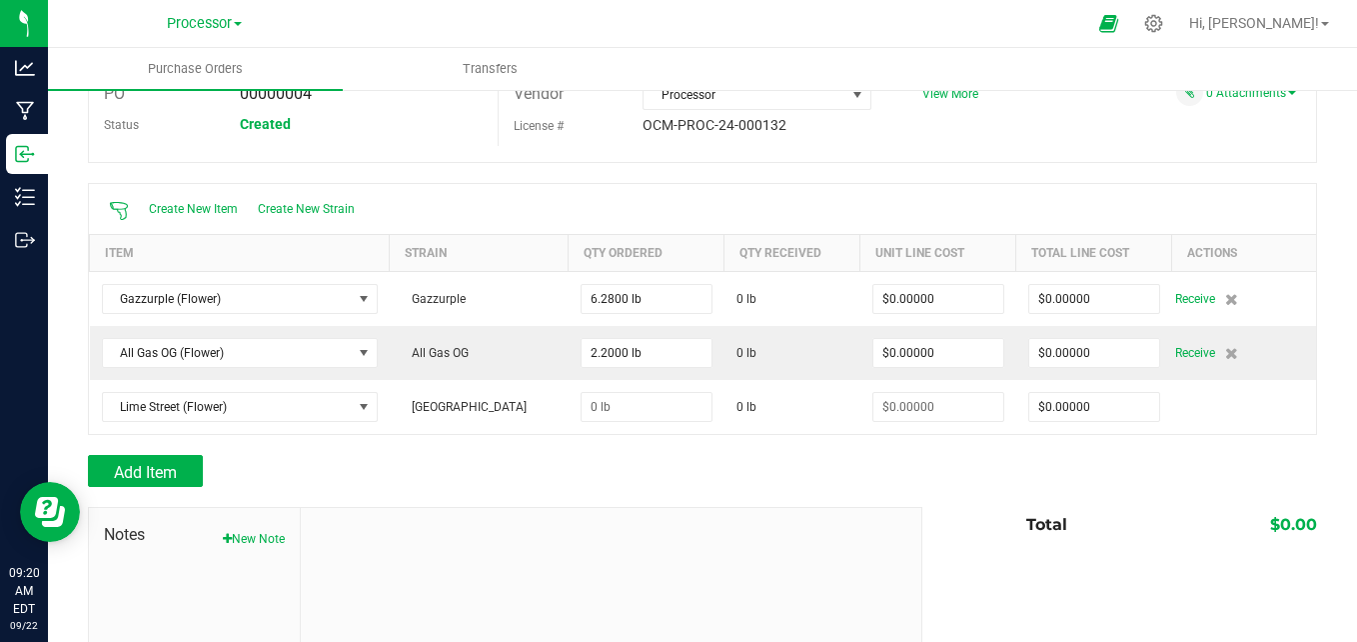
scroll to position [200, 0]
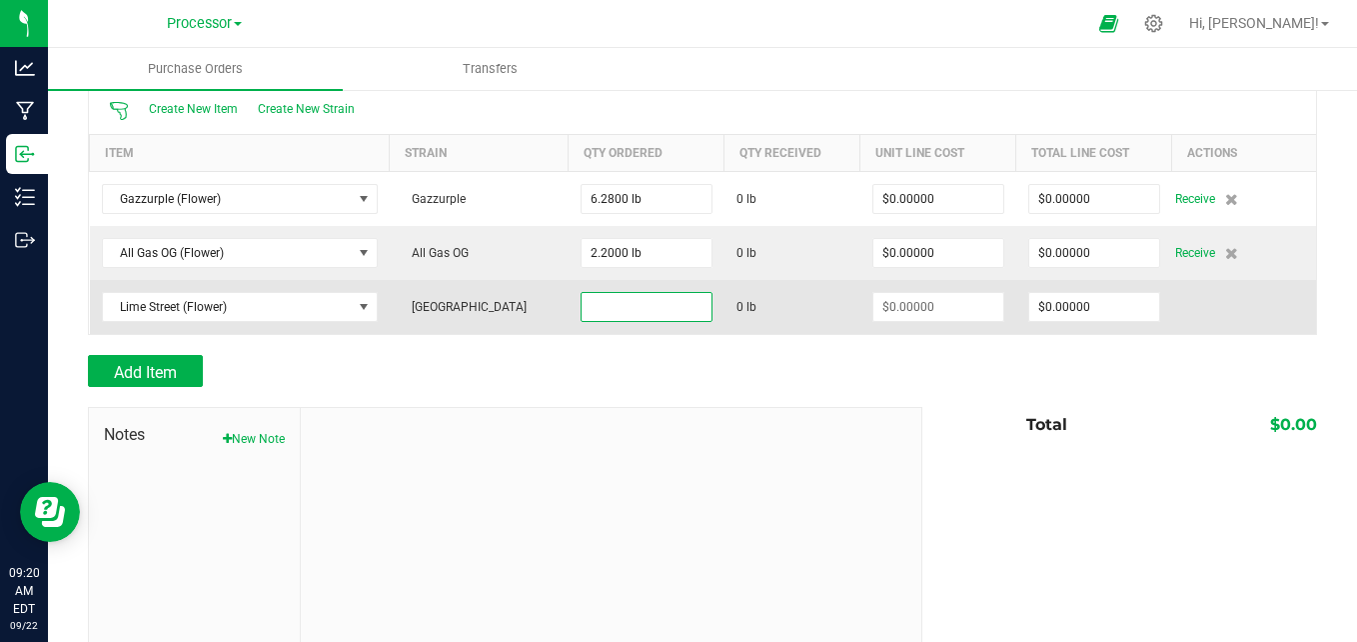
click at [612, 300] on input at bounding box center [647, 307] width 130 height 28
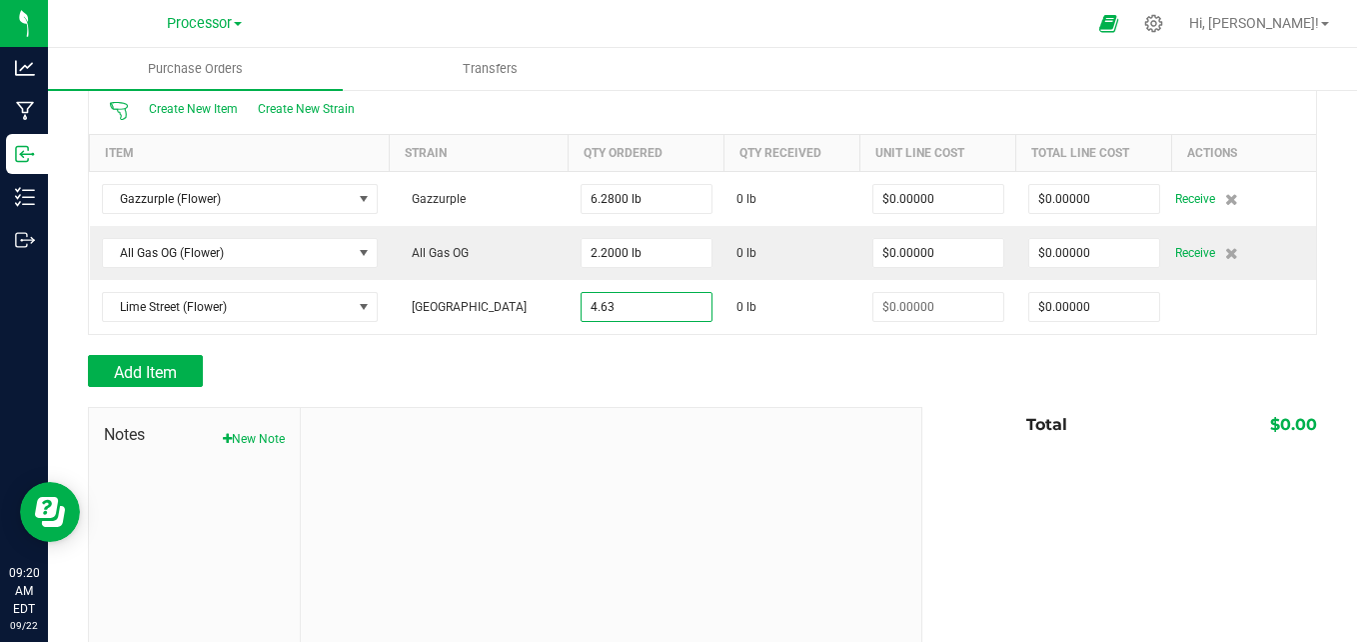
type input "4.6300 lb"
click at [584, 478] on div at bounding box center [611, 542] width 621 height 268
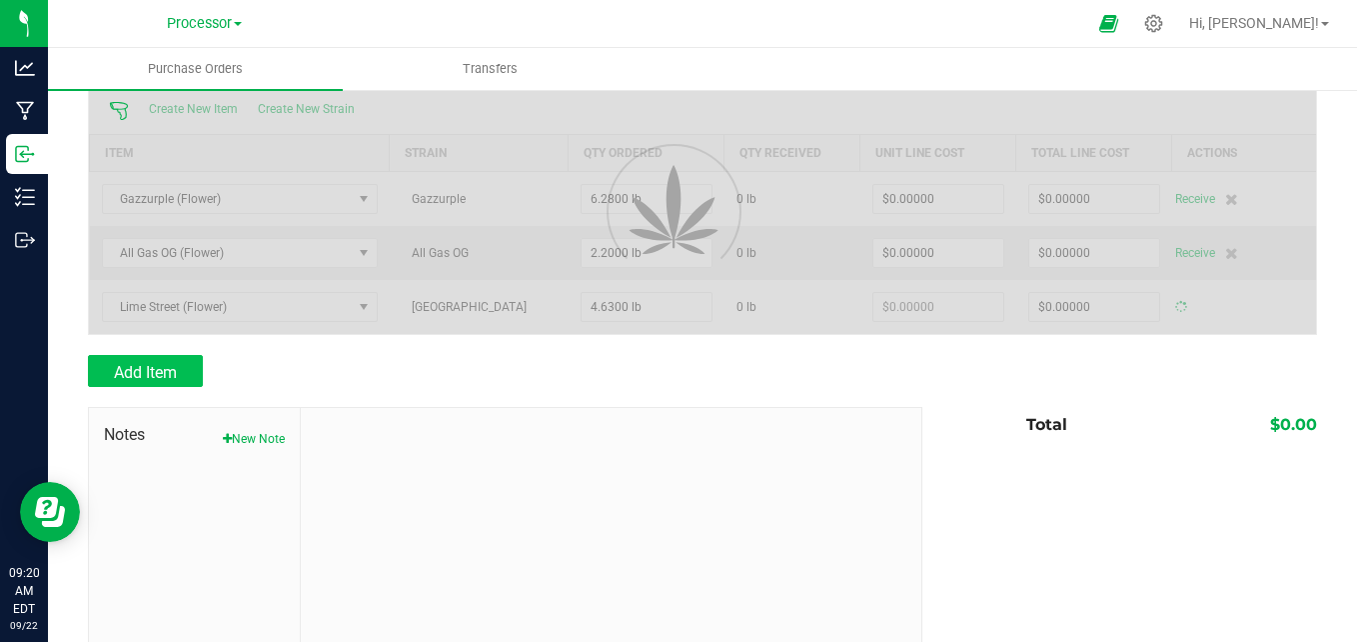
type input "$0.00000"
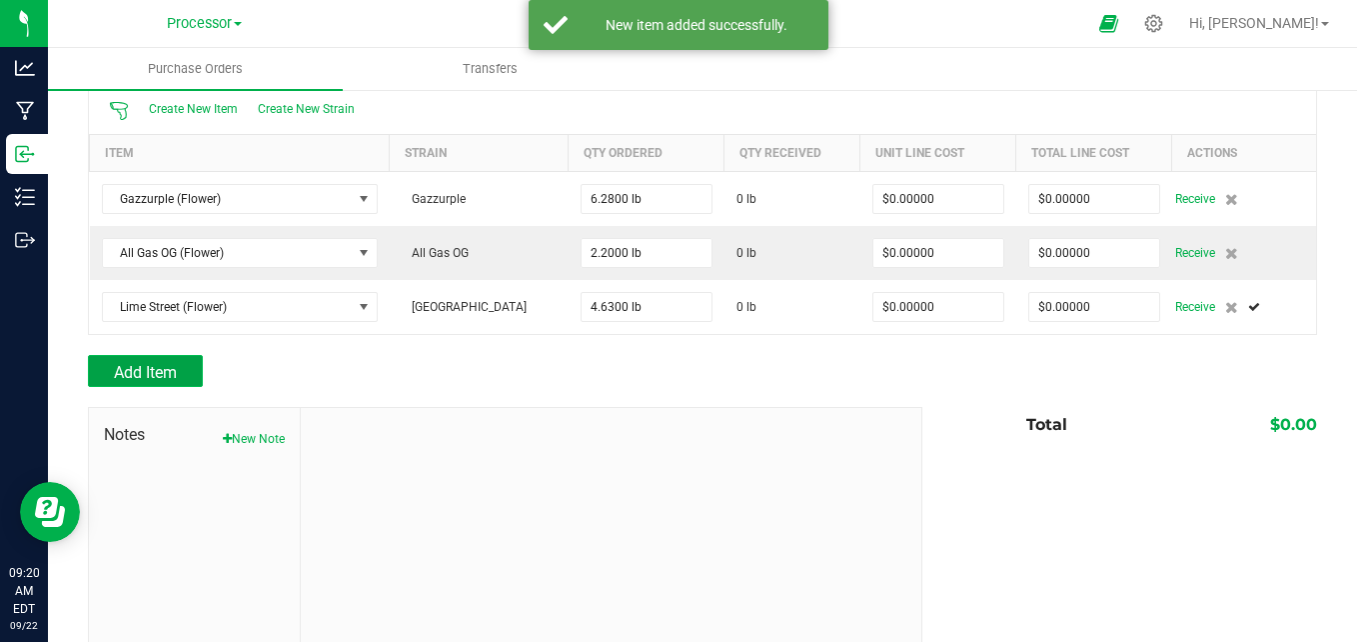
click at [160, 361] on button "Add Item" at bounding box center [145, 371] width 115 height 32
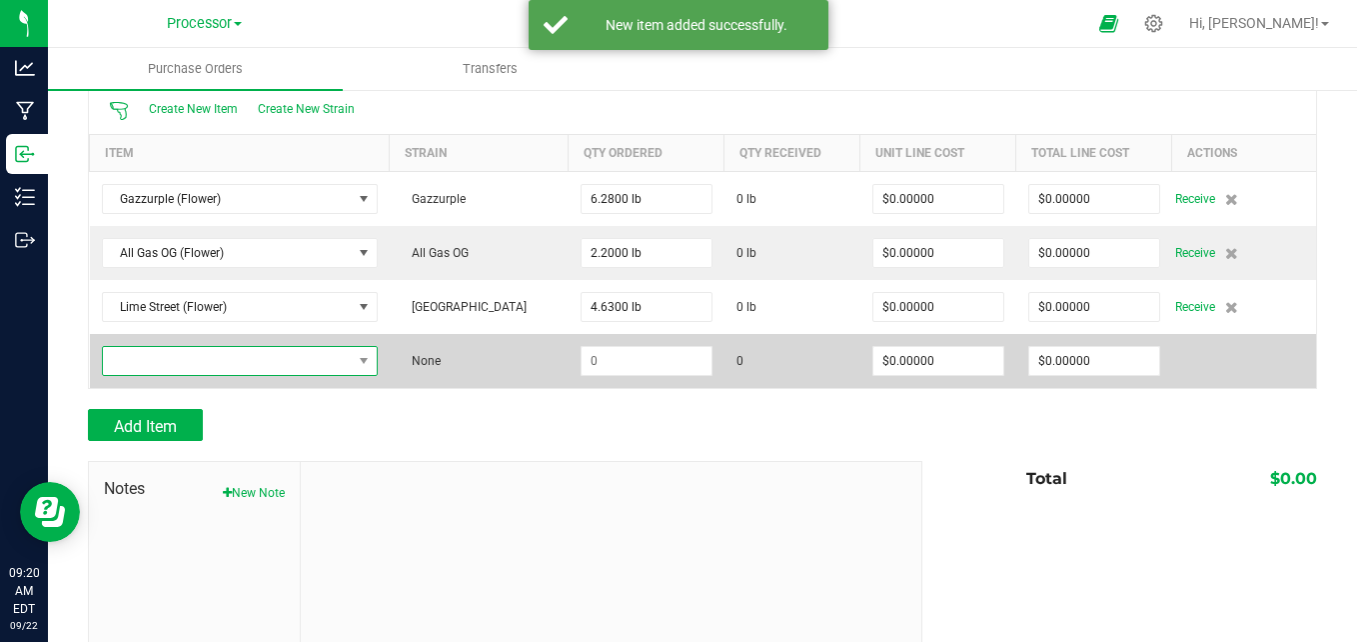
click at [320, 361] on span "NO DATA FOUND" at bounding box center [227, 361] width 249 height 28
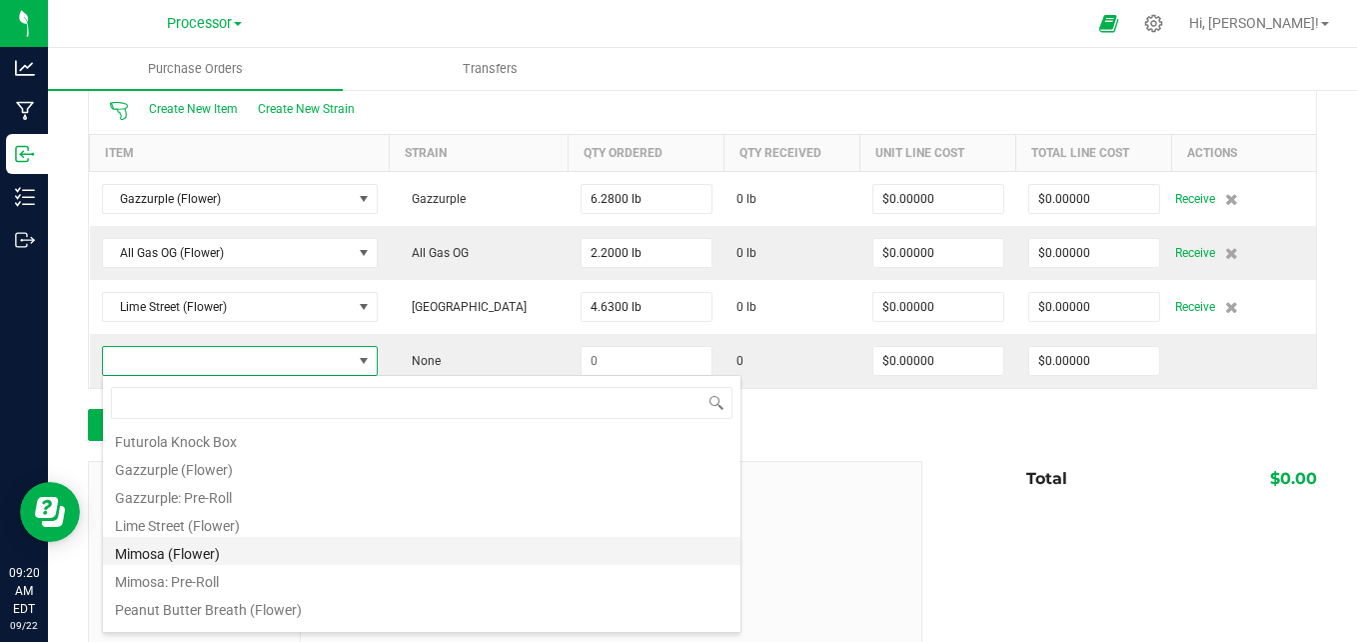
click at [284, 553] on li "Mimosa (Flower)" at bounding box center [422, 551] width 638 height 28
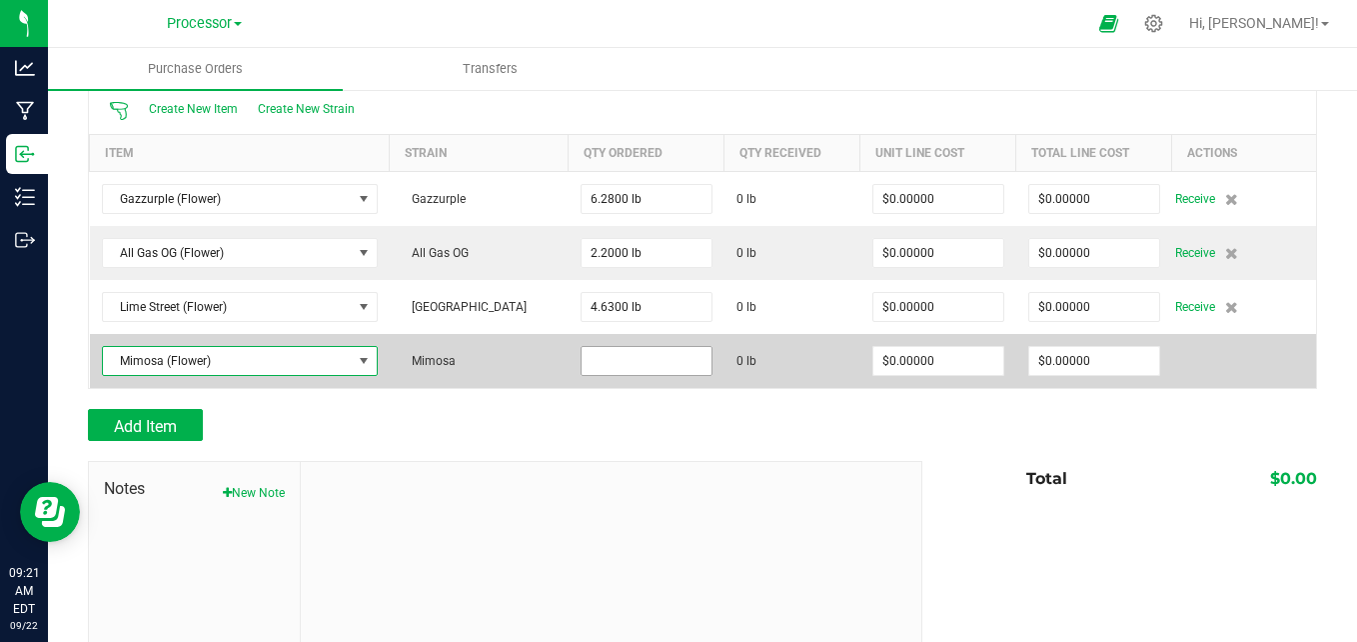
click at [609, 360] on input at bounding box center [647, 361] width 130 height 28
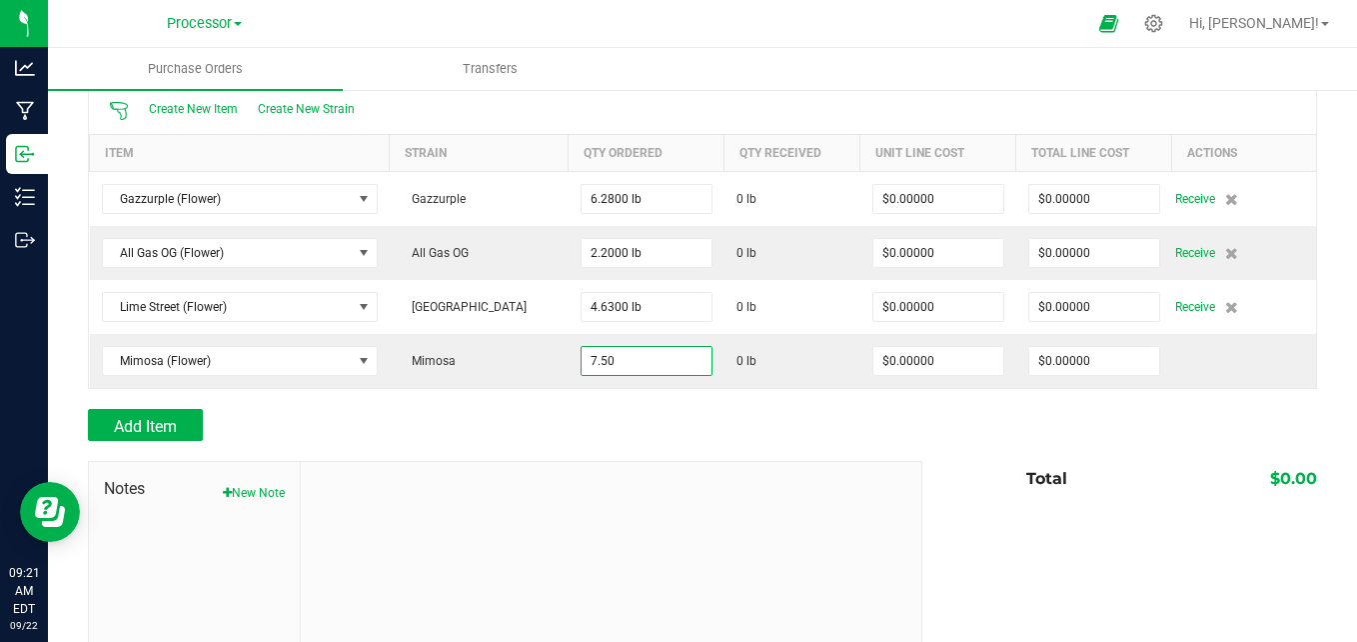
type input "7.5000 lb"
click at [591, 470] on div at bounding box center [611, 596] width 621 height 268
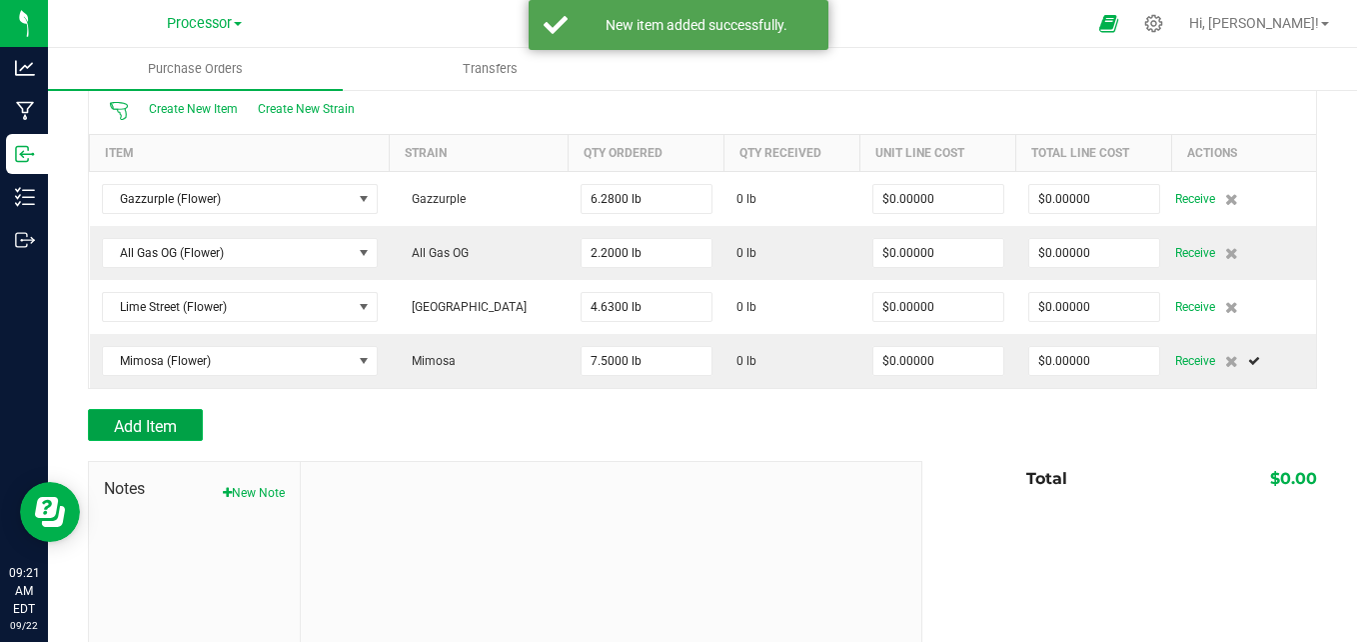
click at [155, 427] on span "Add Item" at bounding box center [145, 426] width 63 height 19
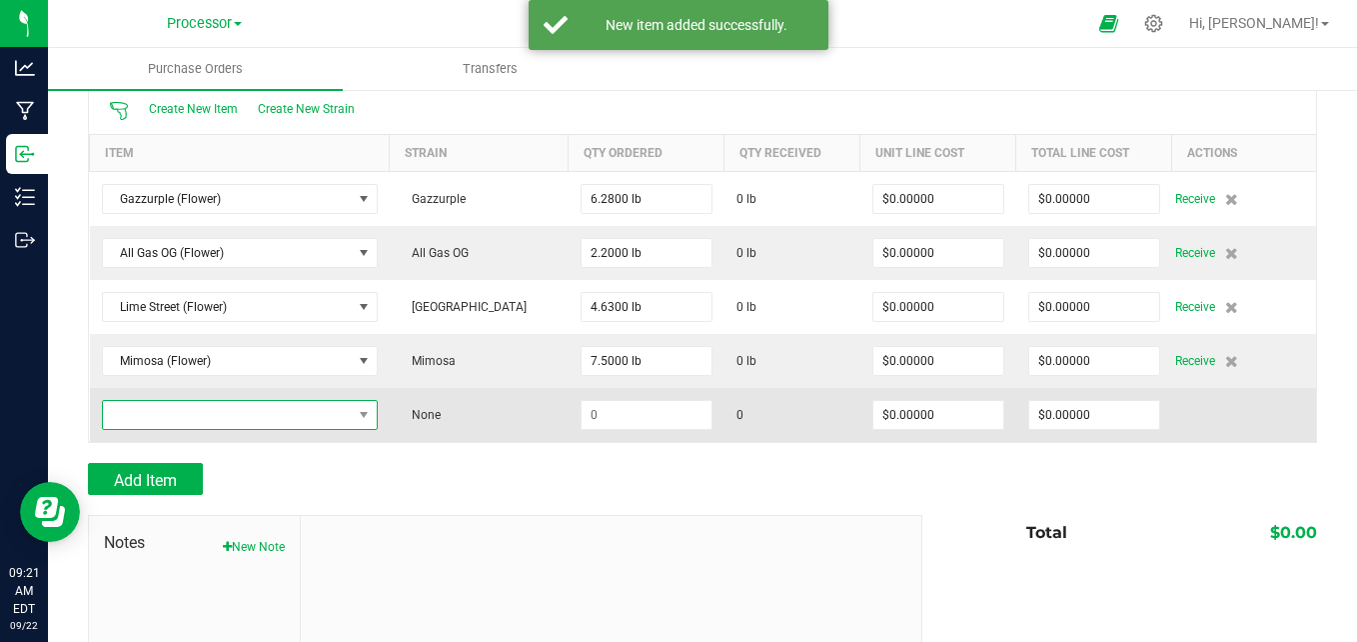
click at [242, 417] on span "NO DATA FOUND" at bounding box center [227, 415] width 249 height 28
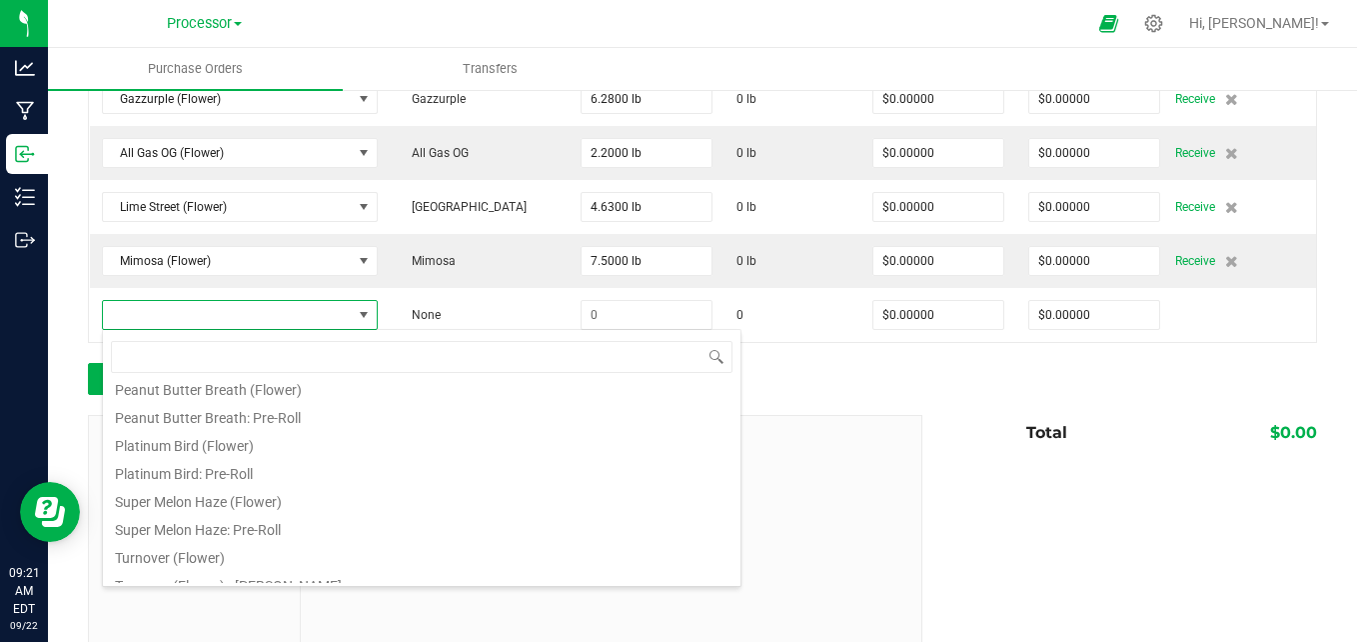
scroll to position [400, 0]
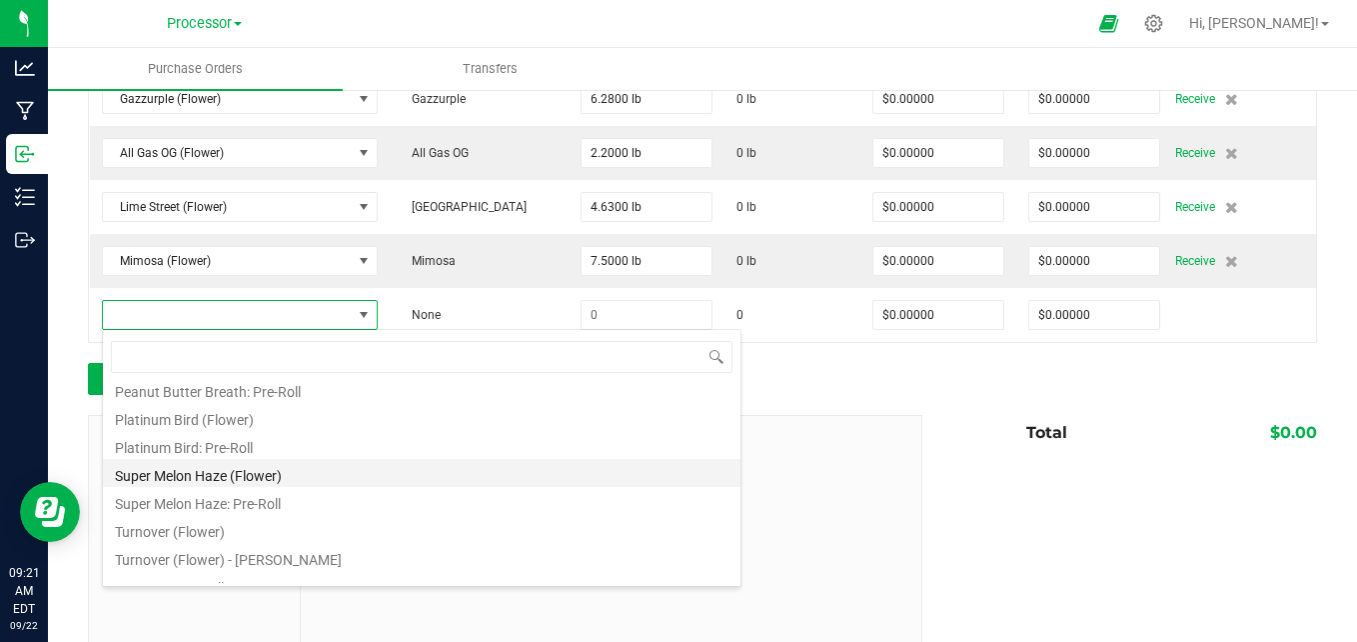
click at [290, 475] on li "Super Melon Haze (Flower)" at bounding box center [422, 473] width 638 height 28
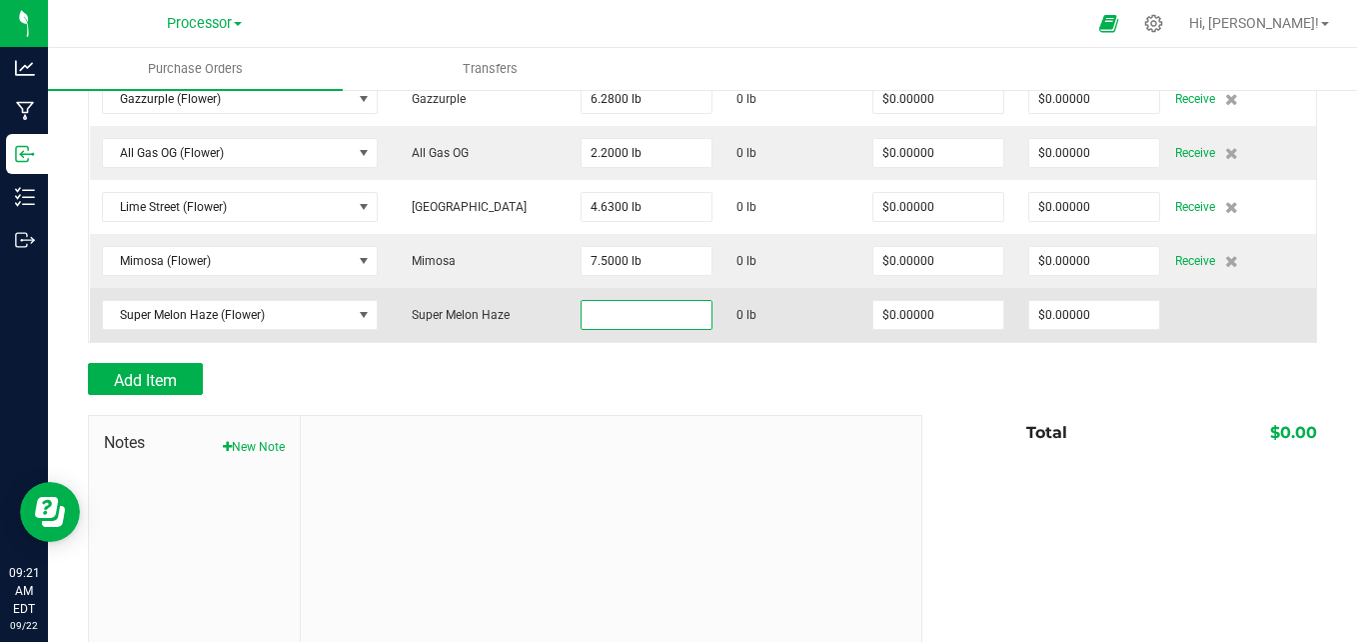
click at [662, 317] on input at bounding box center [647, 315] width 130 height 28
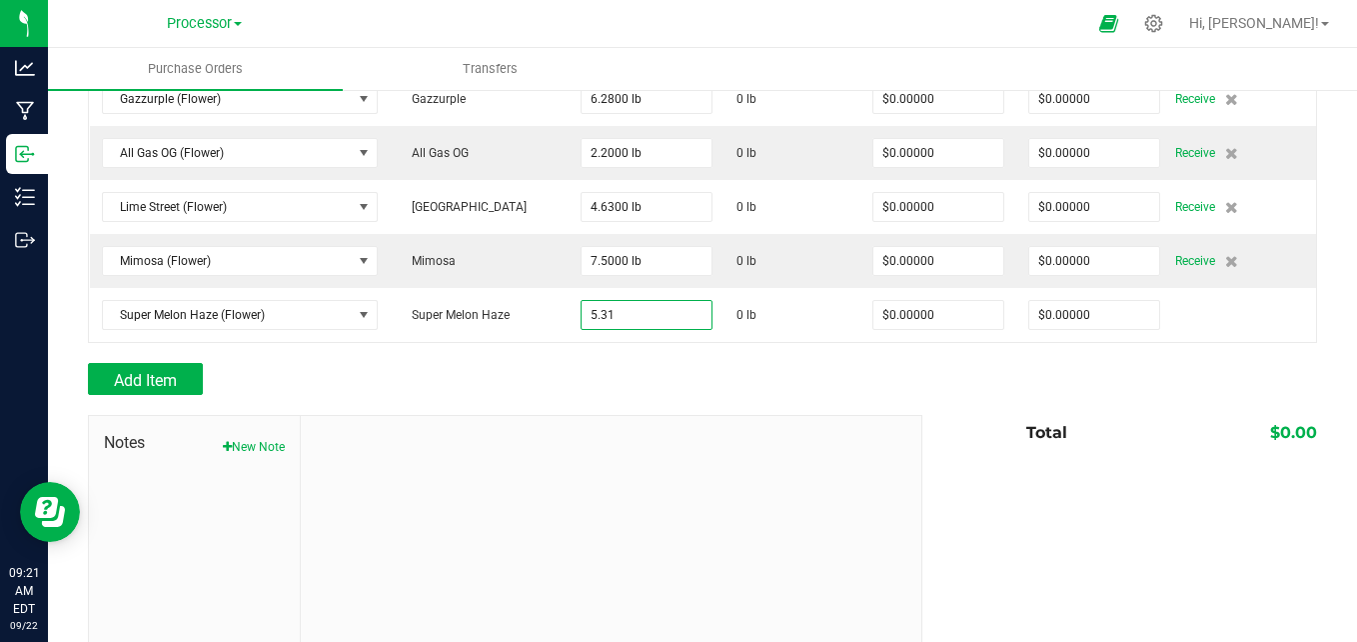
type input "5.3100 lb"
click at [629, 472] on div at bounding box center [611, 550] width 621 height 268
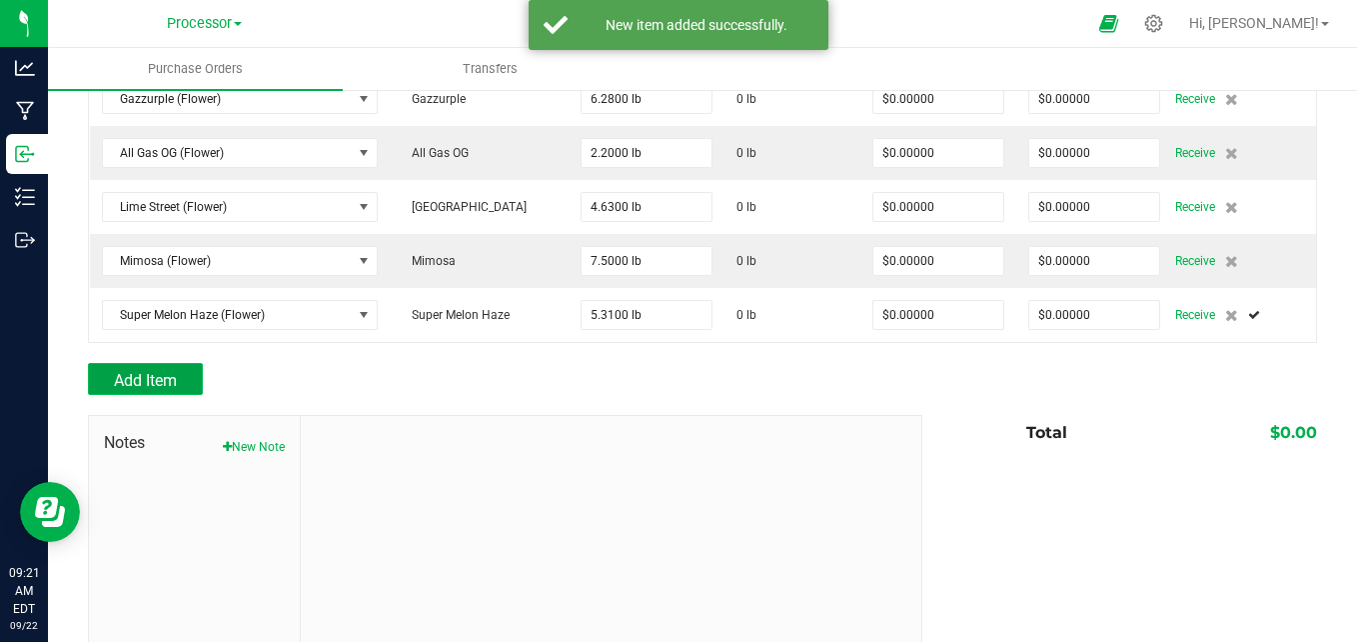
click at [175, 384] on span "Add Item" at bounding box center [145, 380] width 63 height 19
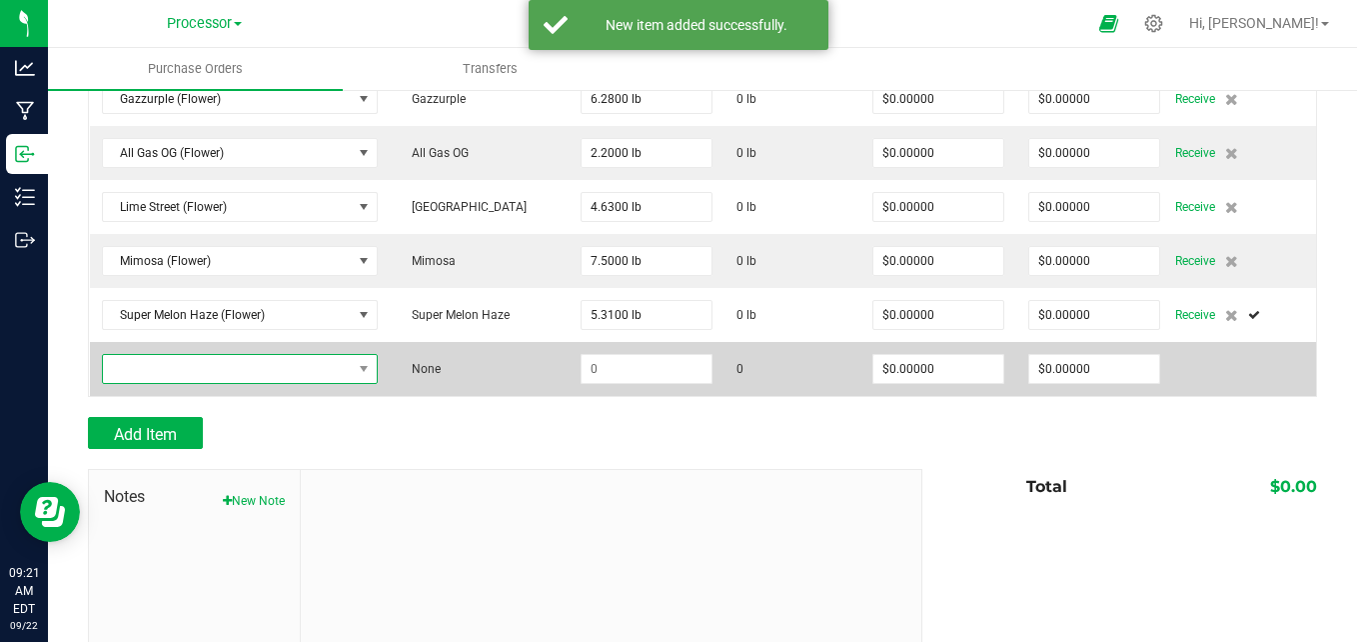
click at [298, 371] on span "NO DATA FOUND" at bounding box center [227, 369] width 249 height 28
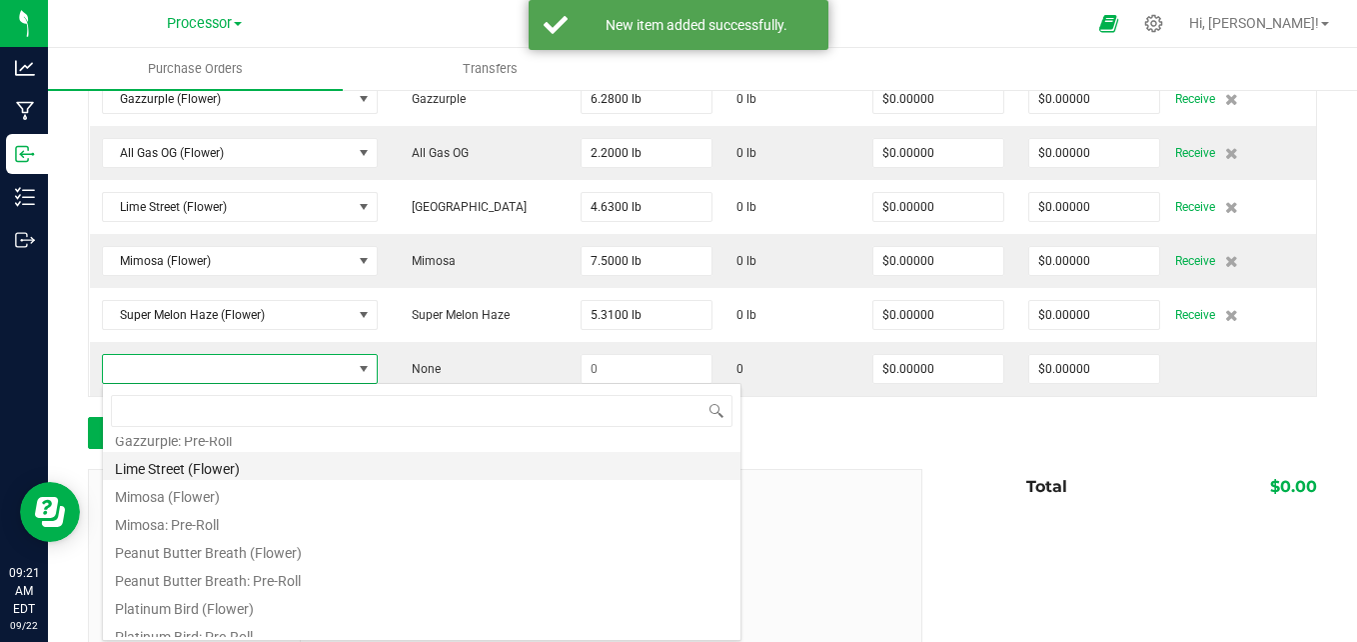
scroll to position [300, 0]
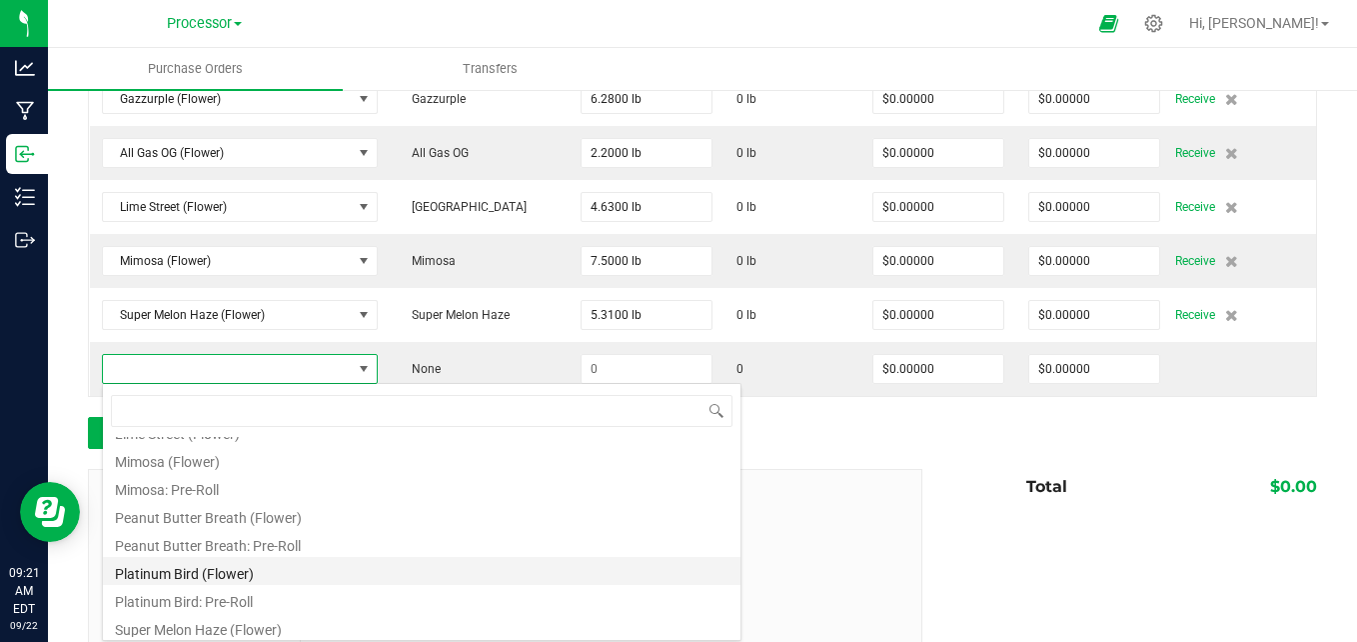
click at [288, 561] on li "Platinum Bird (Flower)" at bounding box center [422, 571] width 638 height 28
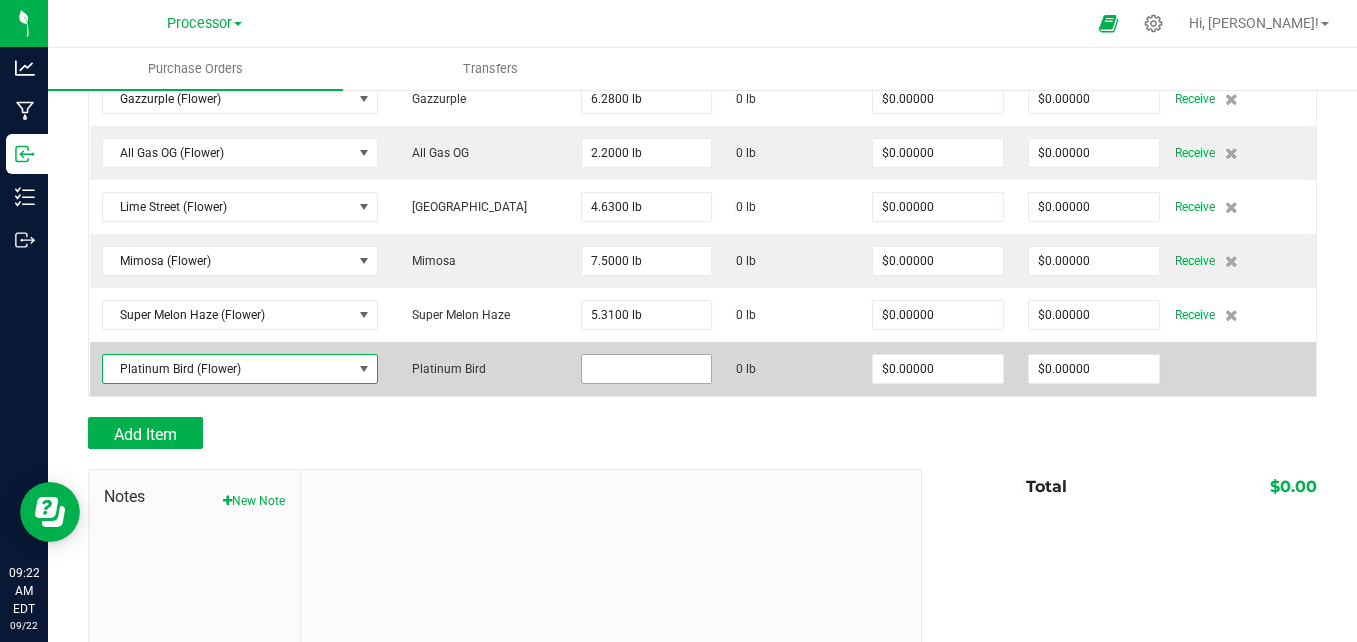
click at [635, 368] on input at bounding box center [647, 369] width 130 height 28
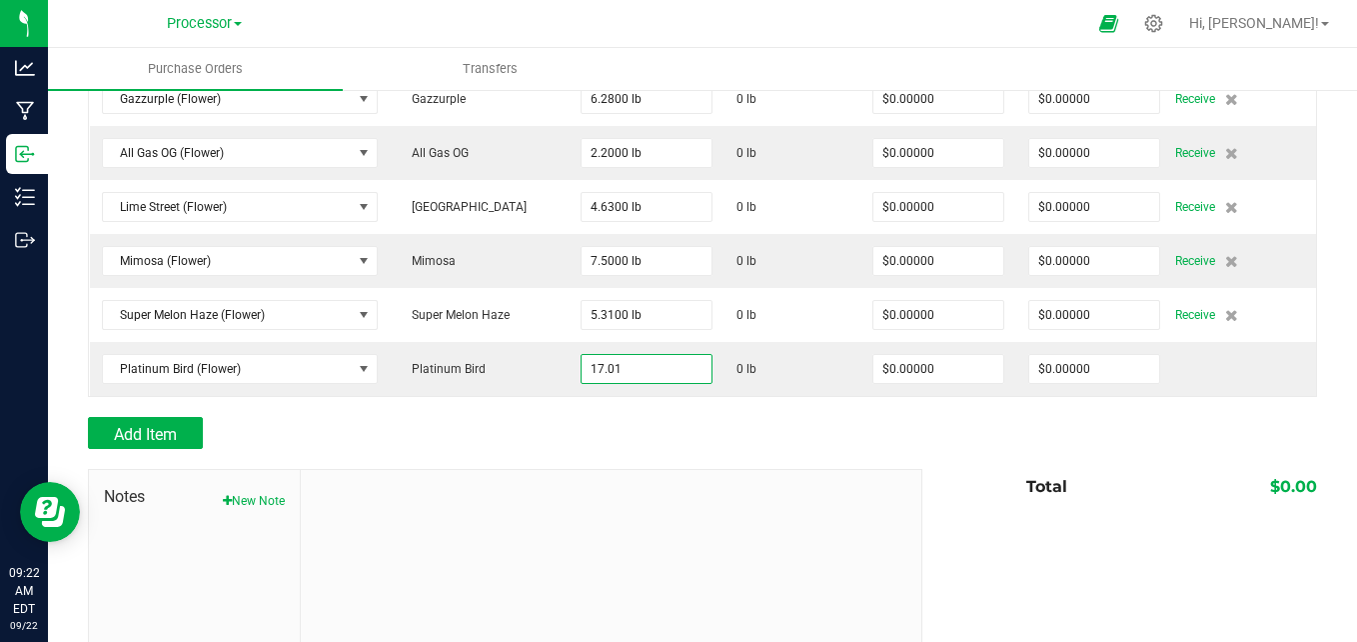
type input "17.0100 lb"
click at [546, 495] on div at bounding box center [611, 604] width 621 height 268
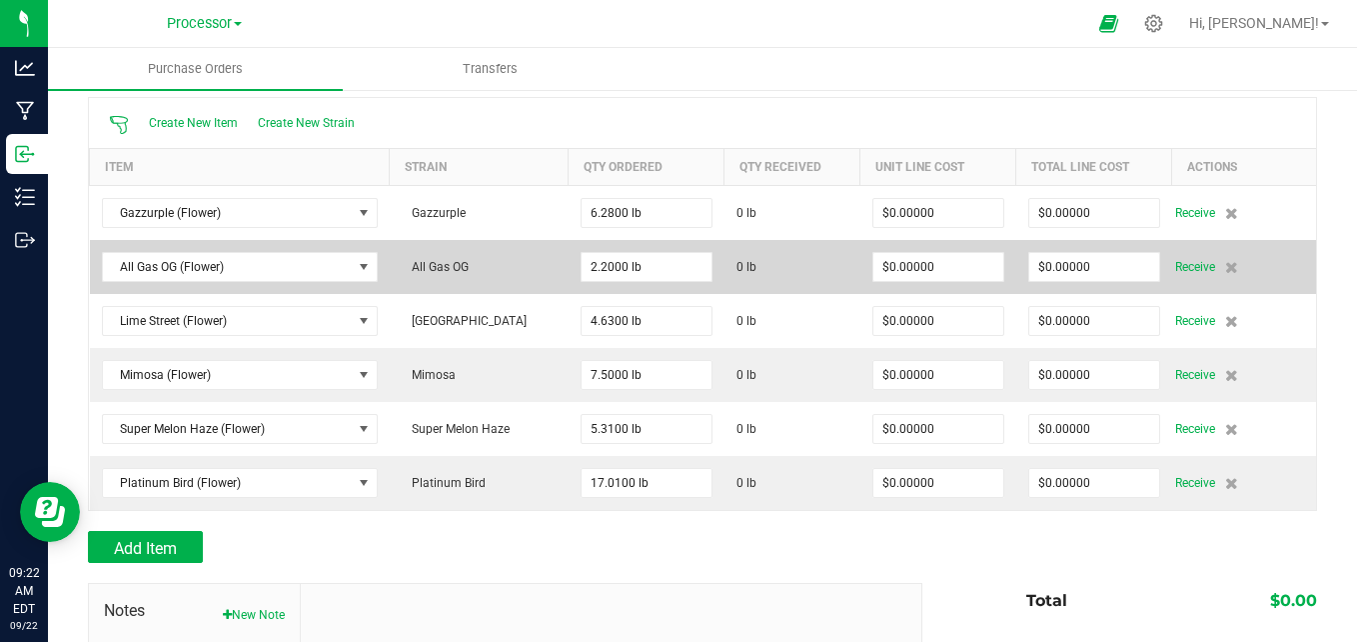
scroll to position [200, 0]
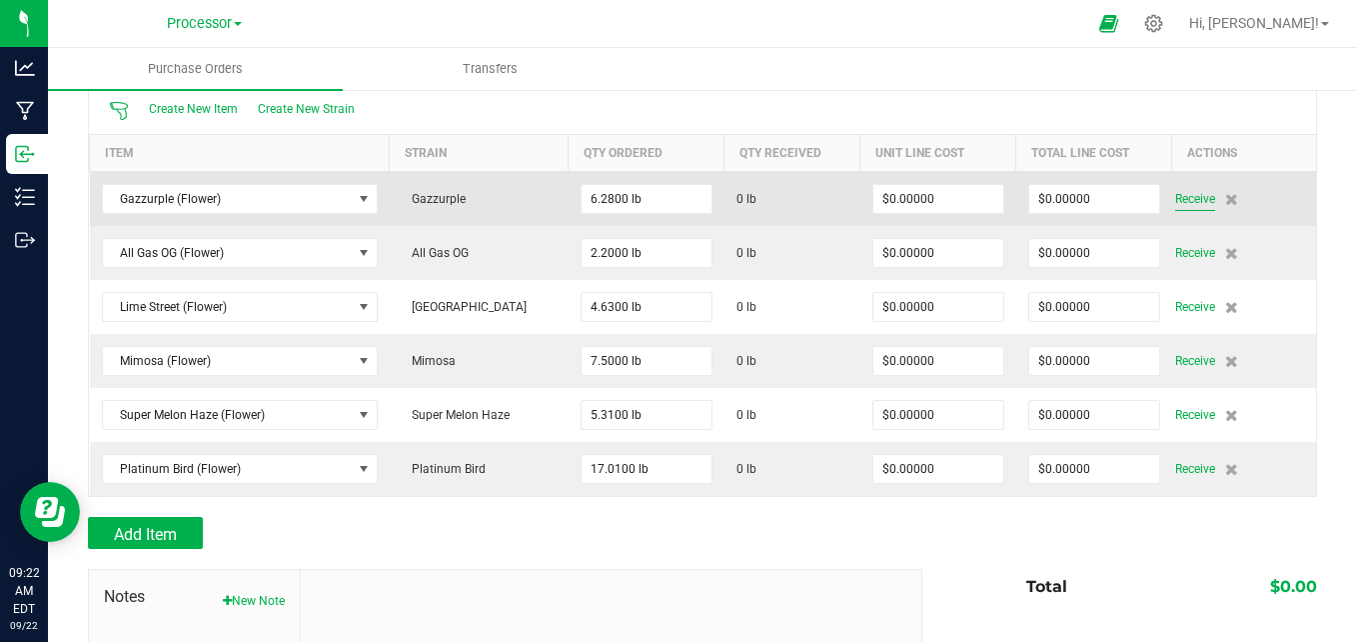
click at [1183, 200] on span "Receive" at bounding box center [1195, 199] width 40 height 24
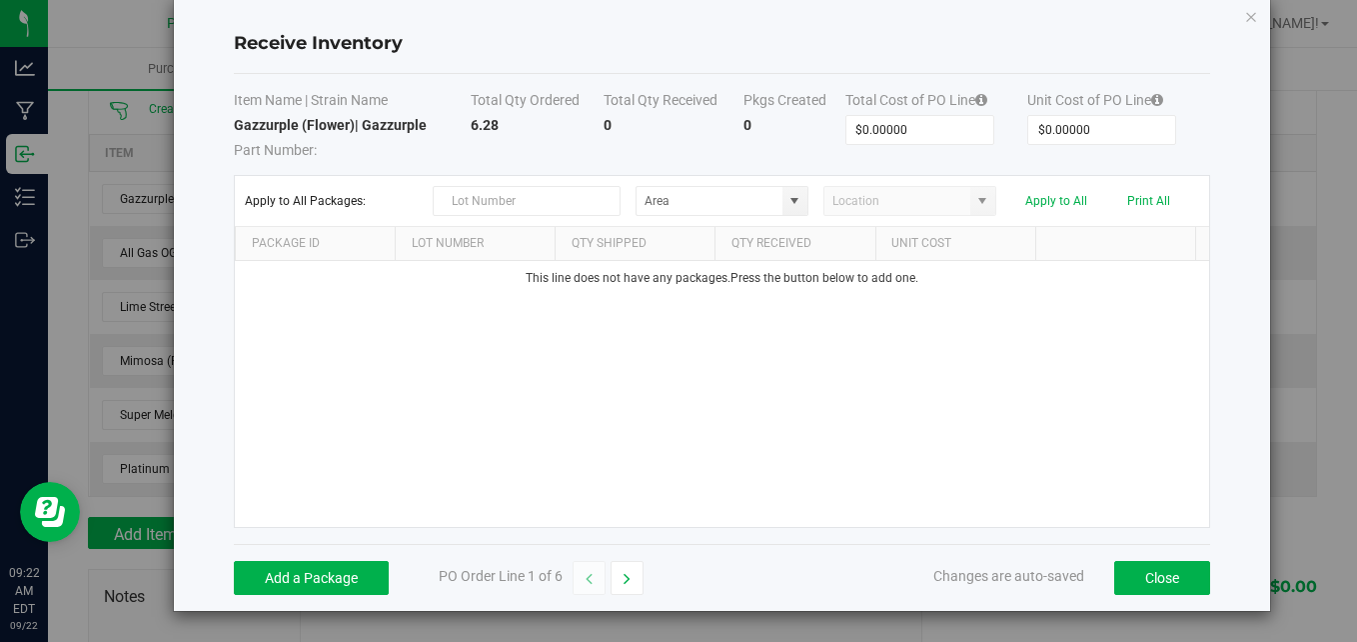
scroll to position [0, 0]
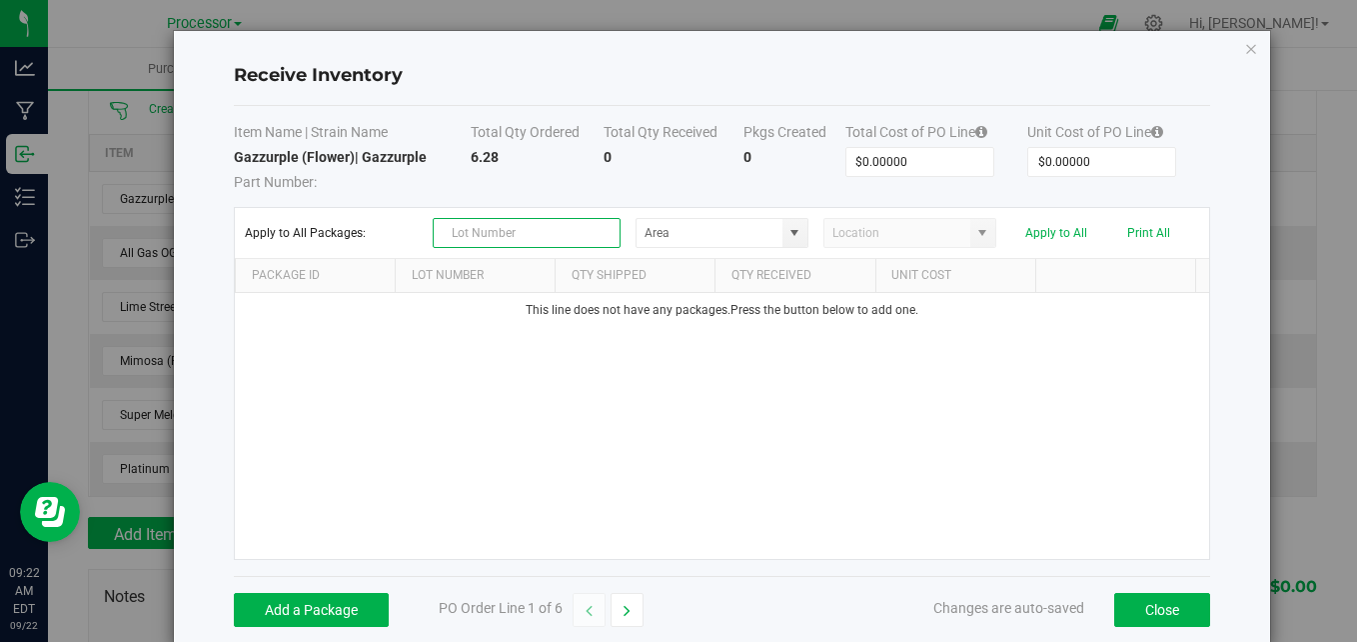
click at [484, 237] on input "text" at bounding box center [527, 233] width 188 height 30
click at [705, 230] on input "NO DATA FOUND" at bounding box center [710, 233] width 146 height 28
click at [851, 440] on div "This line does not have any packages. Press the button below to add one." at bounding box center [722, 426] width 974 height 266
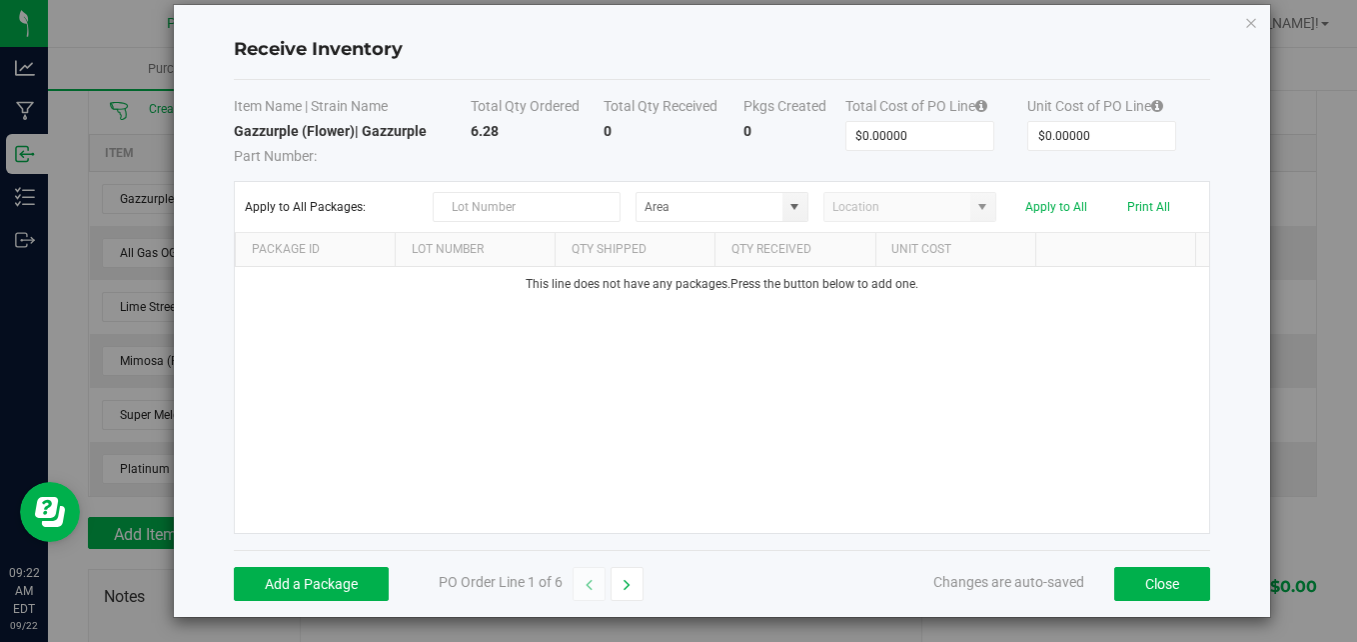
scroll to position [32, 0]
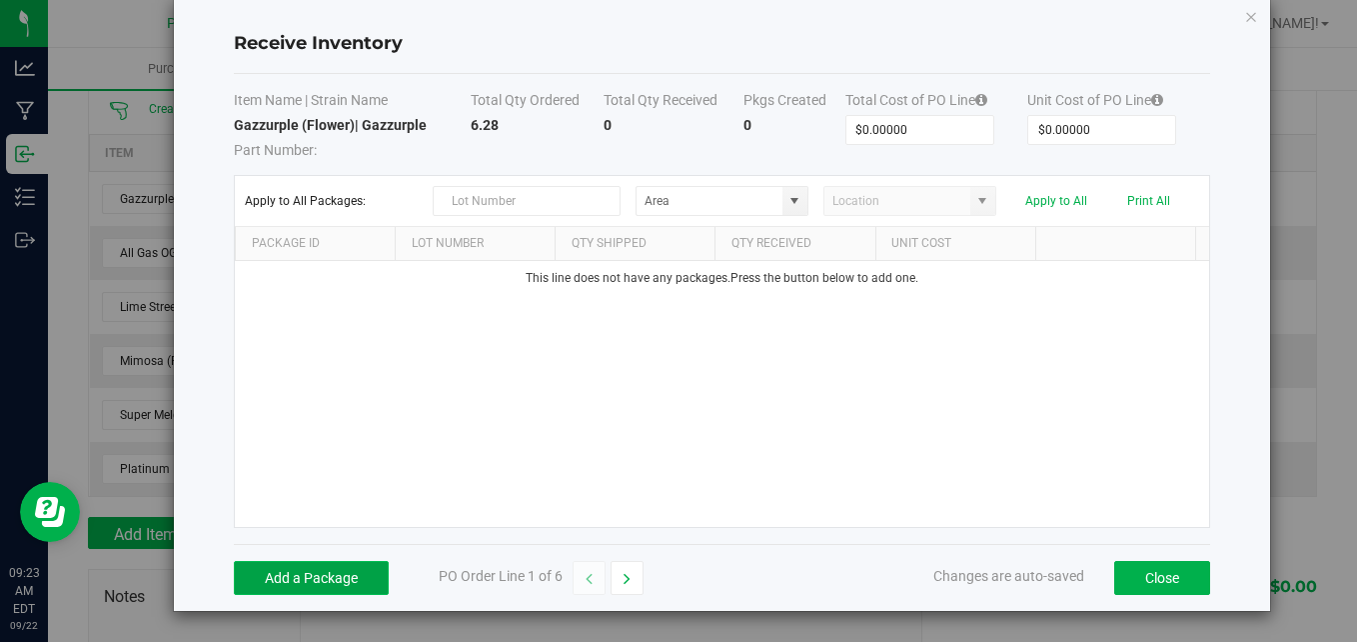
click at [374, 575] on button "Add a Package" at bounding box center [311, 578] width 155 height 34
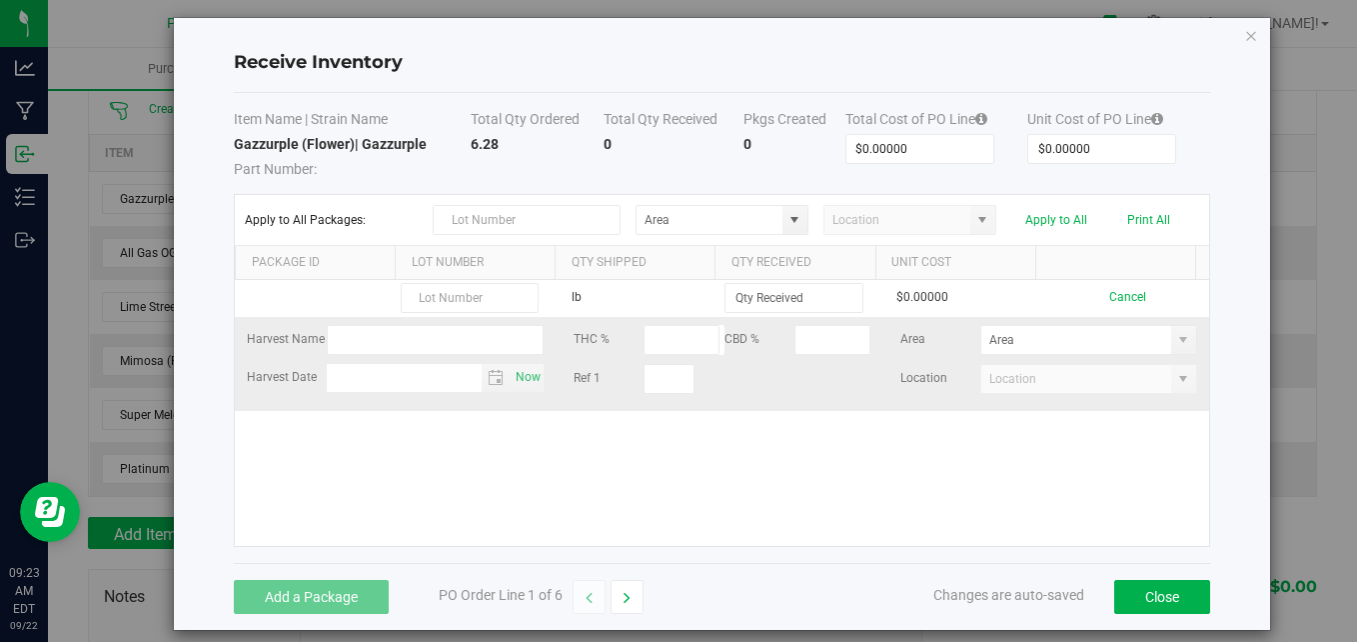
scroll to position [0, 0]
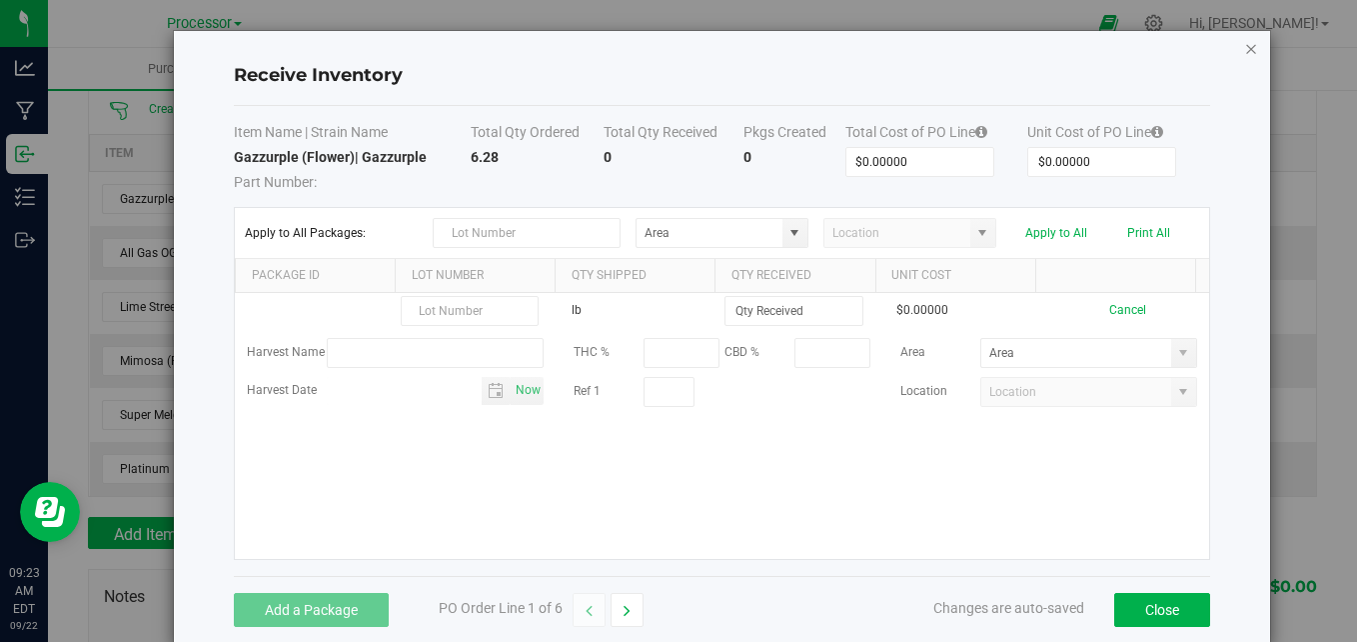
click at [1244, 52] on icon "Close modal" at bounding box center [1251, 48] width 14 height 24
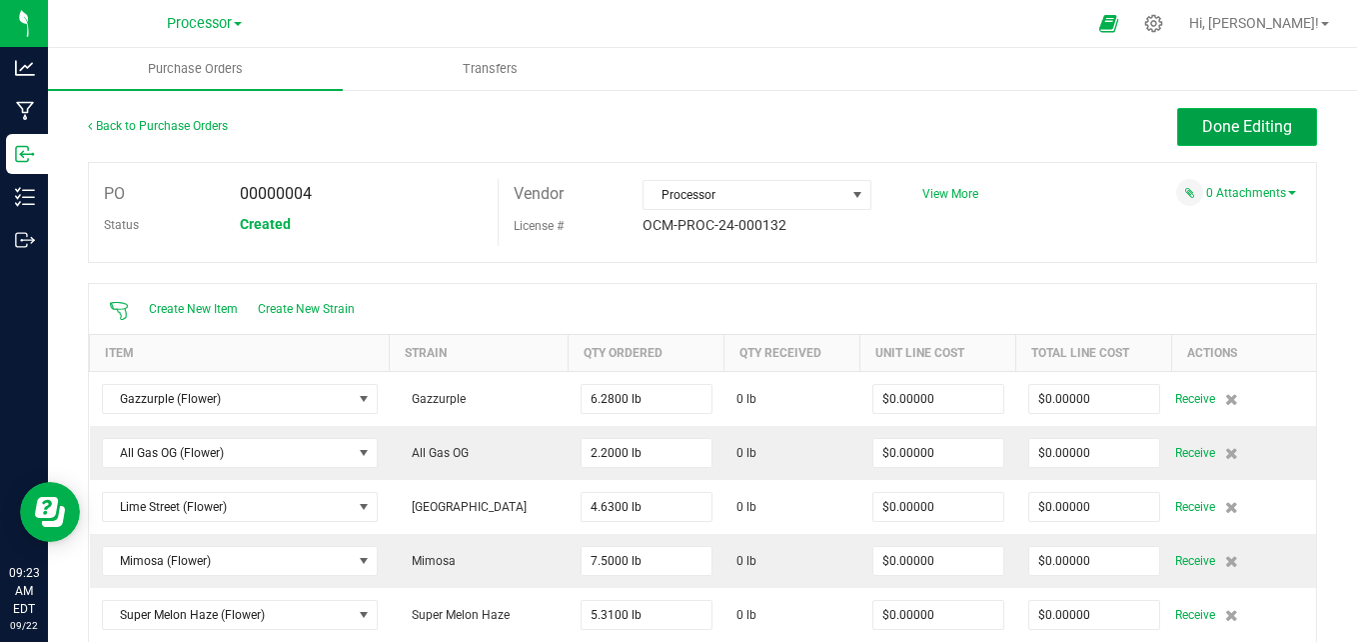
click at [1211, 117] on button "Done Editing" at bounding box center [1247, 127] width 140 height 38
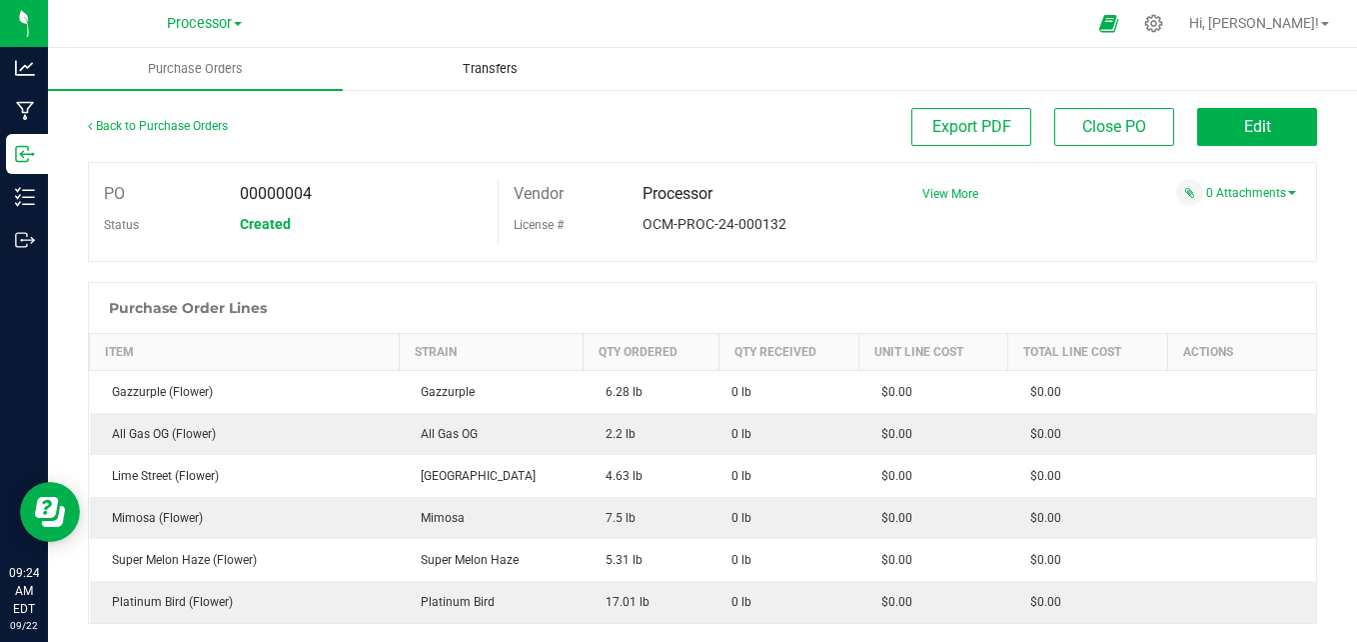
click at [497, 80] on uib-tab-heading "Transfers" at bounding box center [490, 69] width 293 height 40
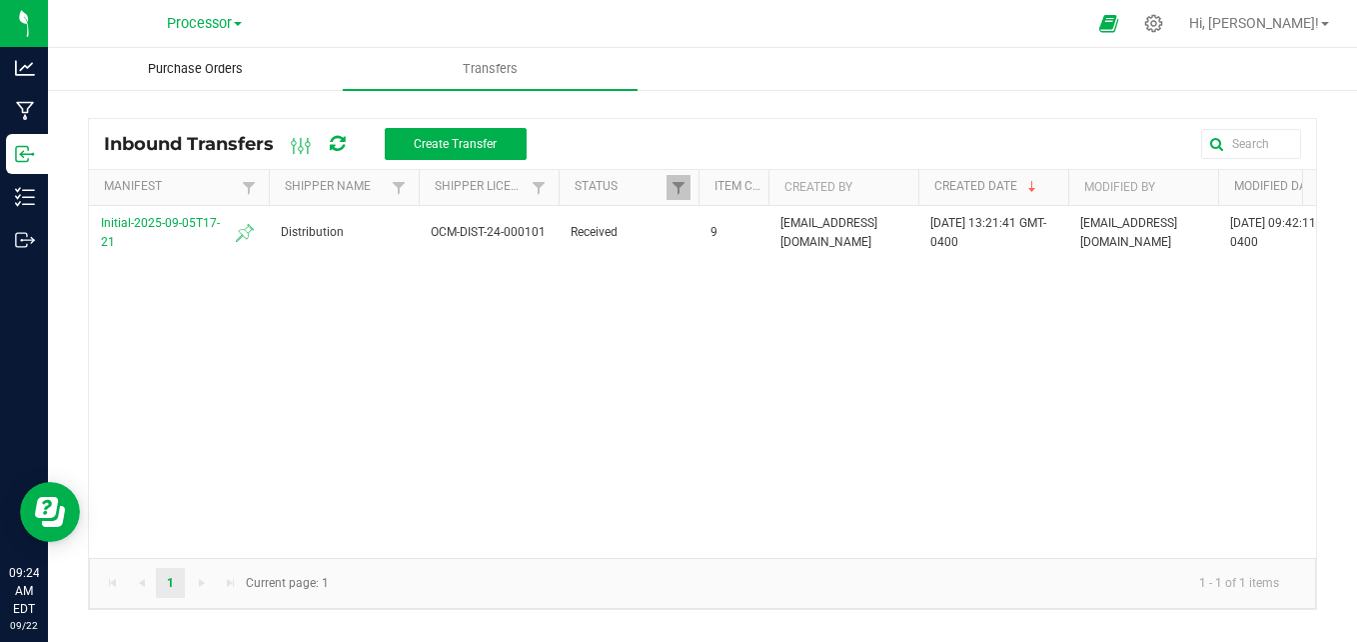
click at [242, 72] on span "Purchase Orders" at bounding box center [195, 69] width 149 height 18
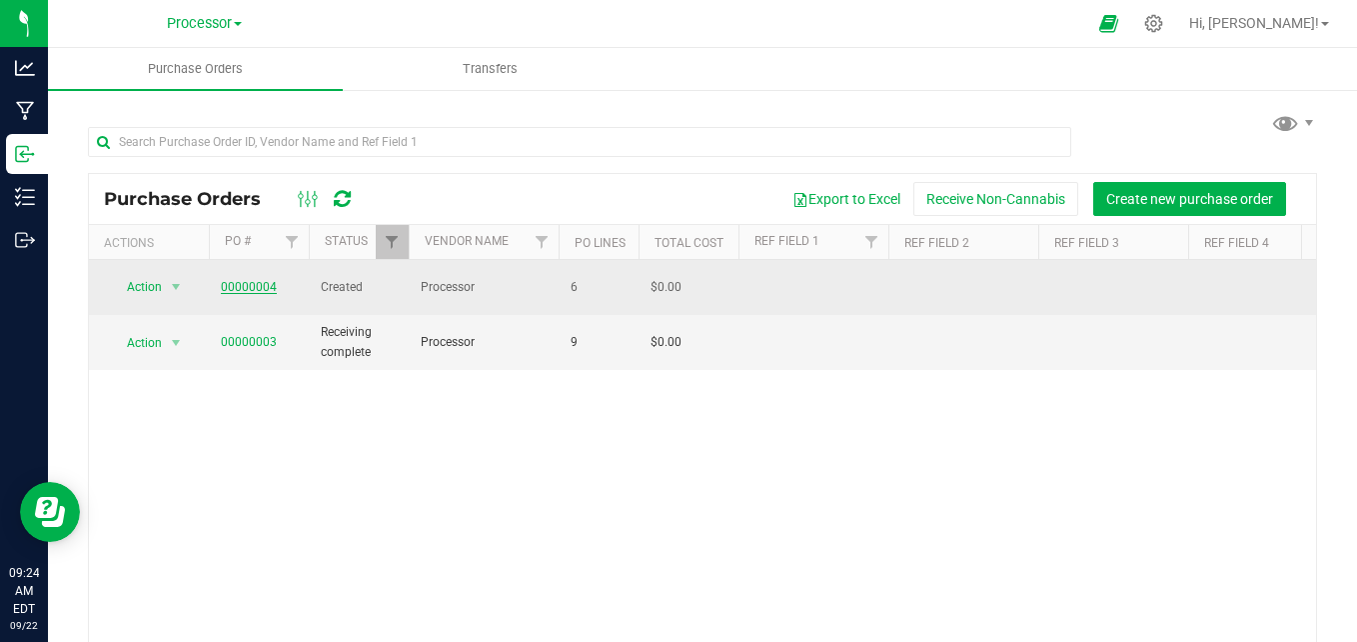
click at [251, 284] on link "00000004" at bounding box center [249, 287] width 56 height 14
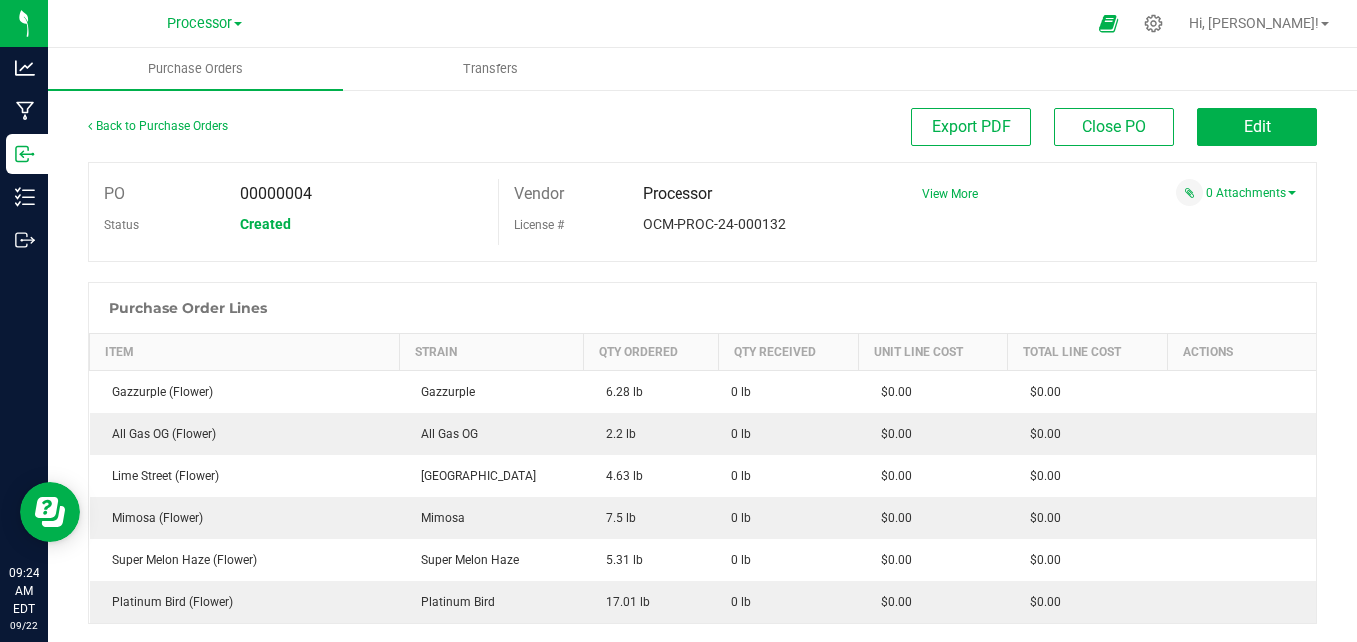
click at [145, 112] on div "Back to Purchase Orders" at bounding box center [242, 126] width 308 height 36
click at [147, 127] on link "Back to Purchase Orders" at bounding box center [158, 126] width 140 height 14
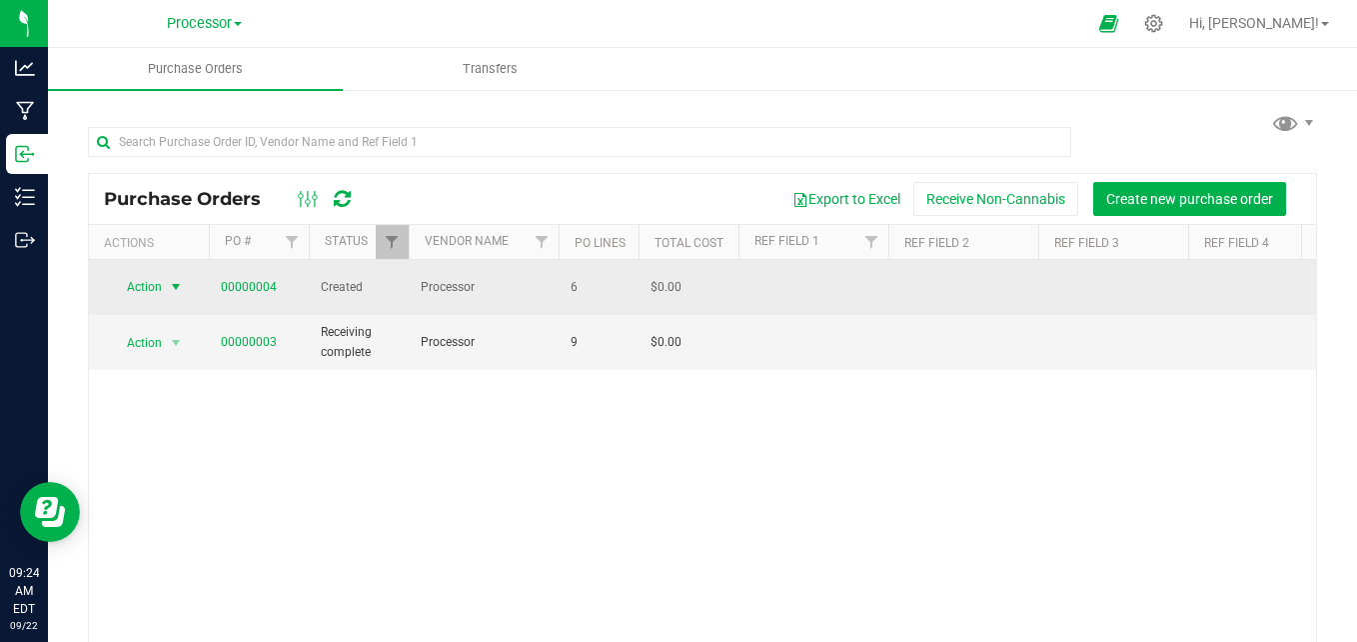
click at [179, 279] on span "select" at bounding box center [176, 287] width 16 height 16
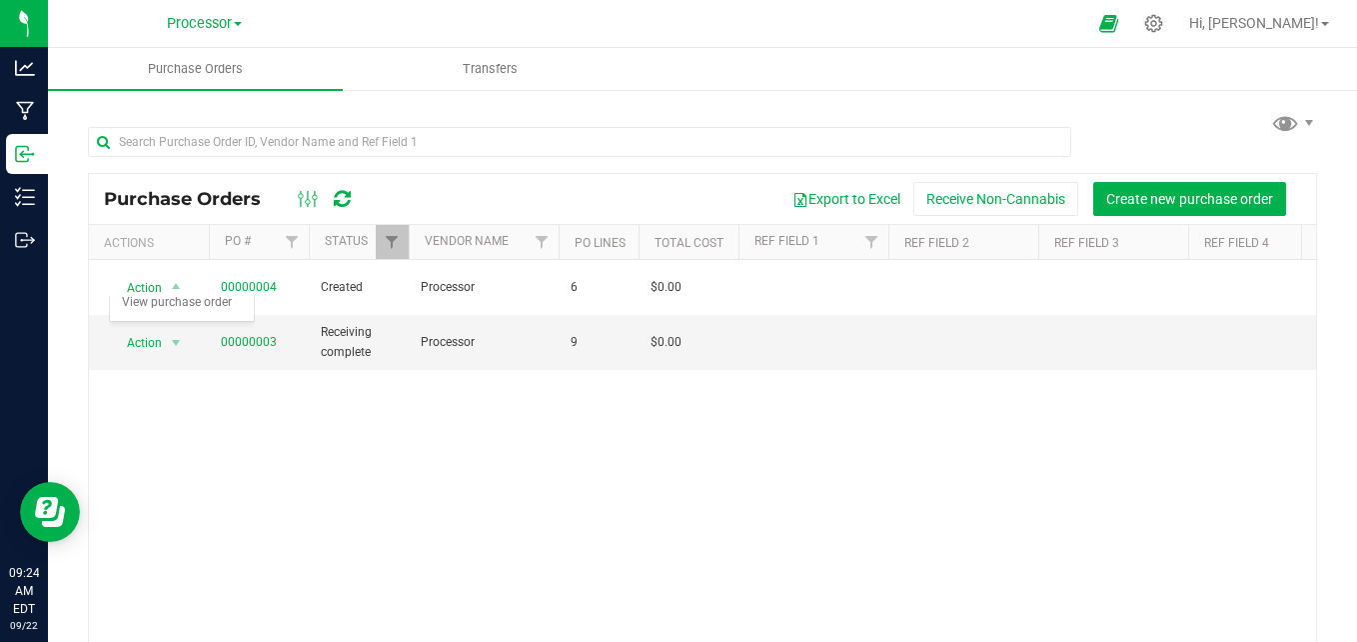
click at [349, 253] on th "Status" at bounding box center [359, 242] width 100 height 35
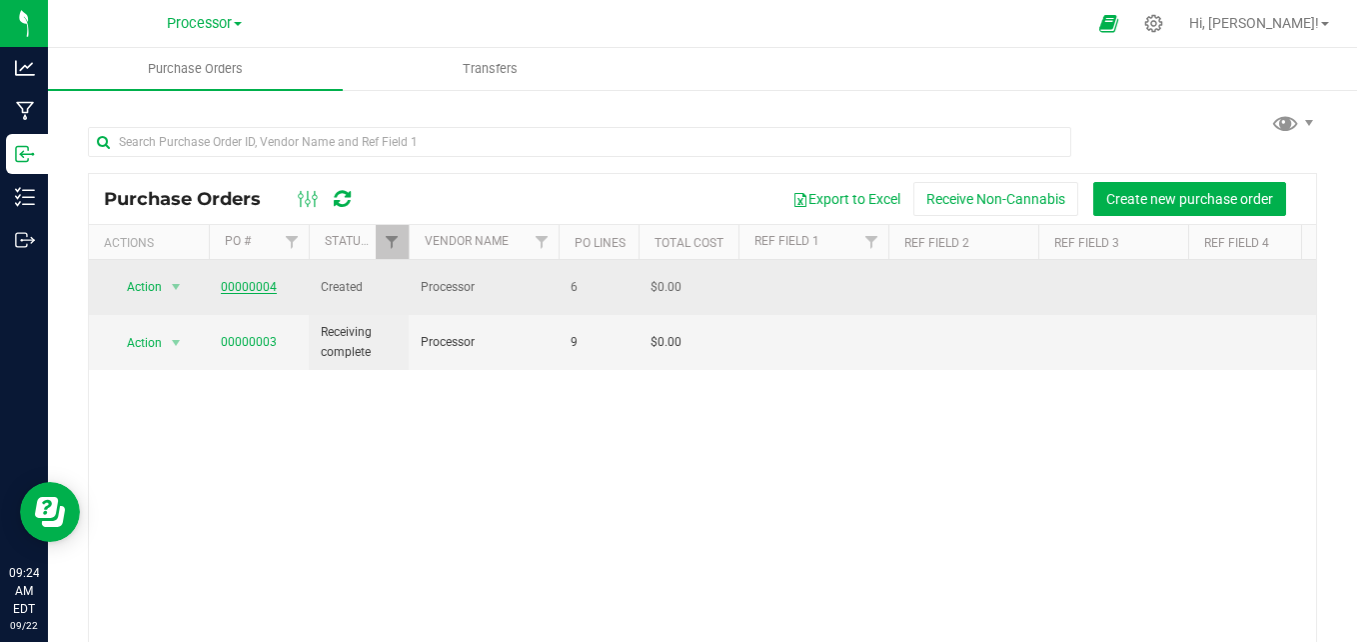
click at [251, 282] on link "00000004" at bounding box center [249, 287] width 56 height 14
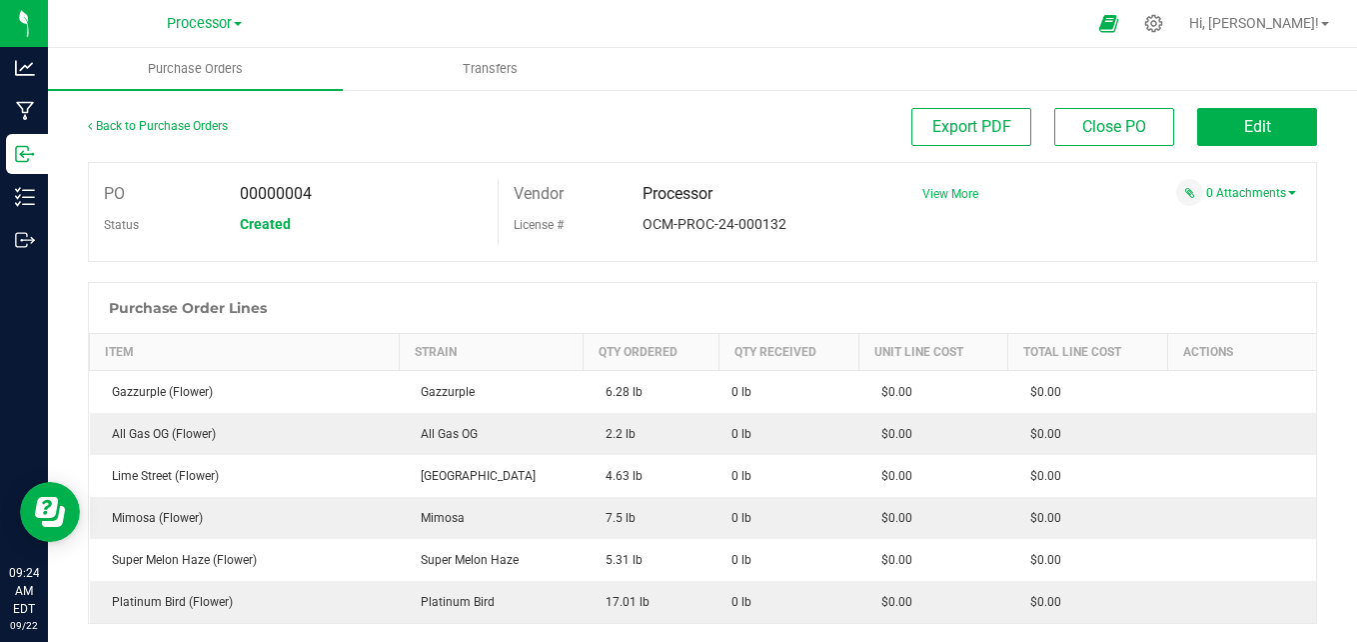
click at [932, 193] on span "View More" at bounding box center [951, 194] width 56 height 14
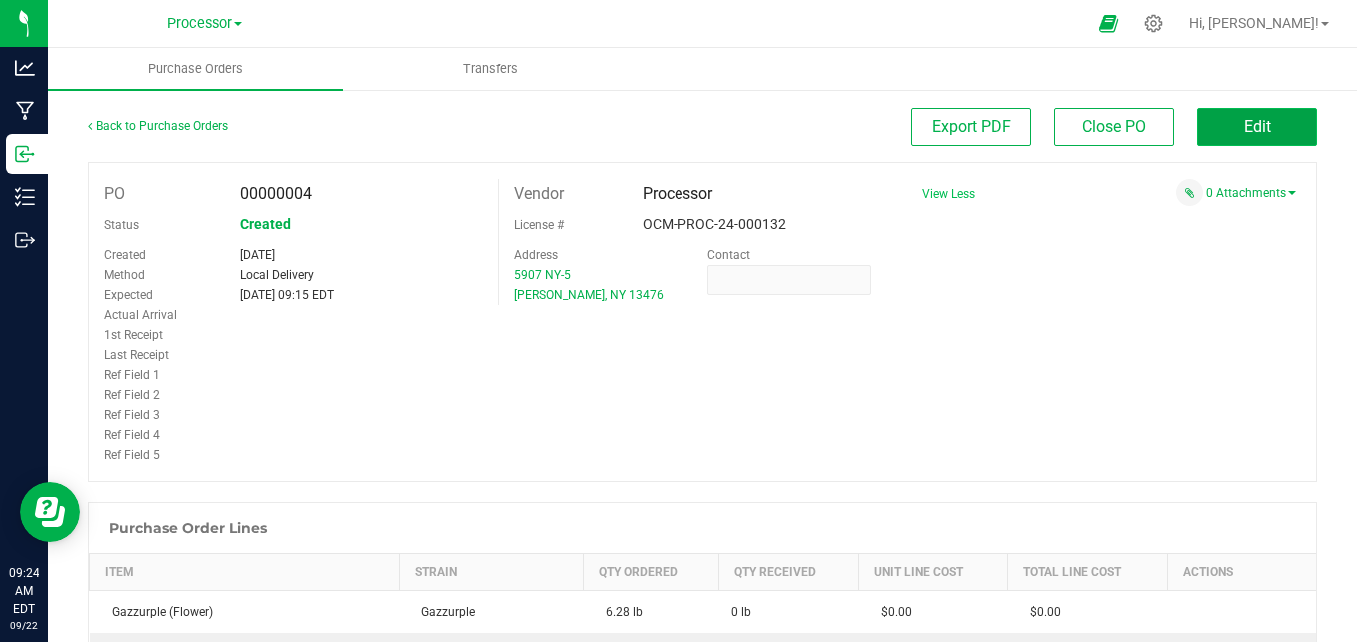
click at [1245, 124] on span "Edit" at bounding box center [1257, 126] width 27 height 19
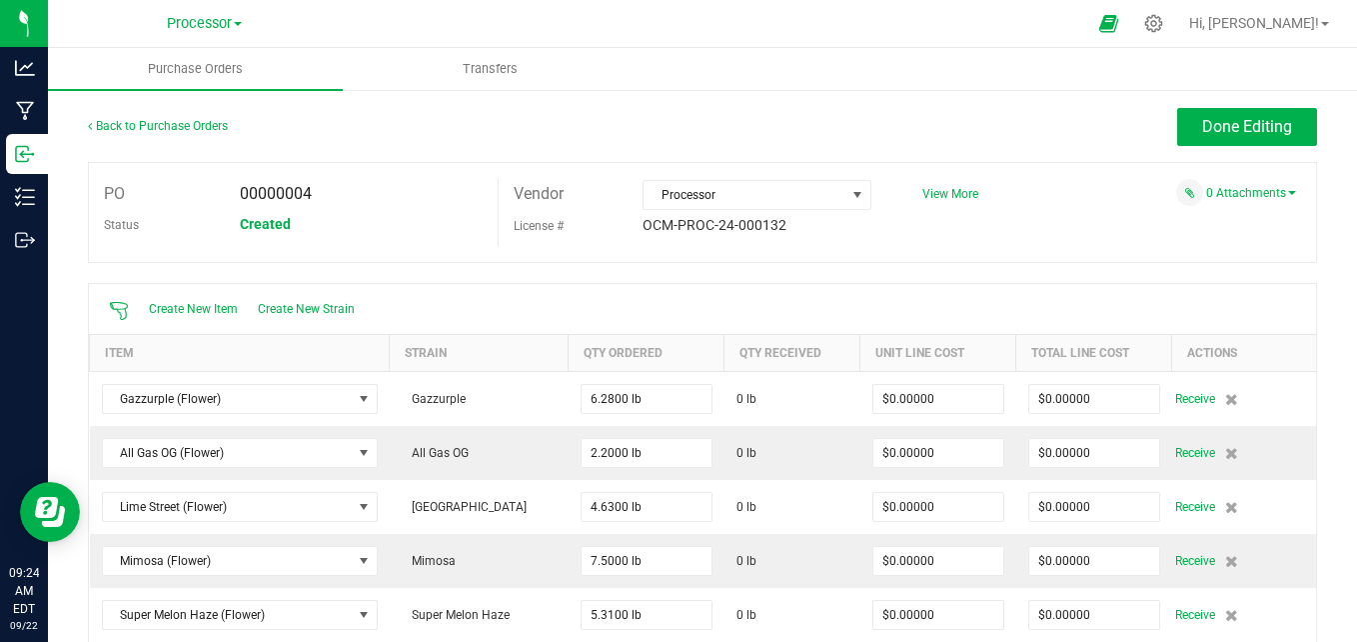
scroll to position [200, 0]
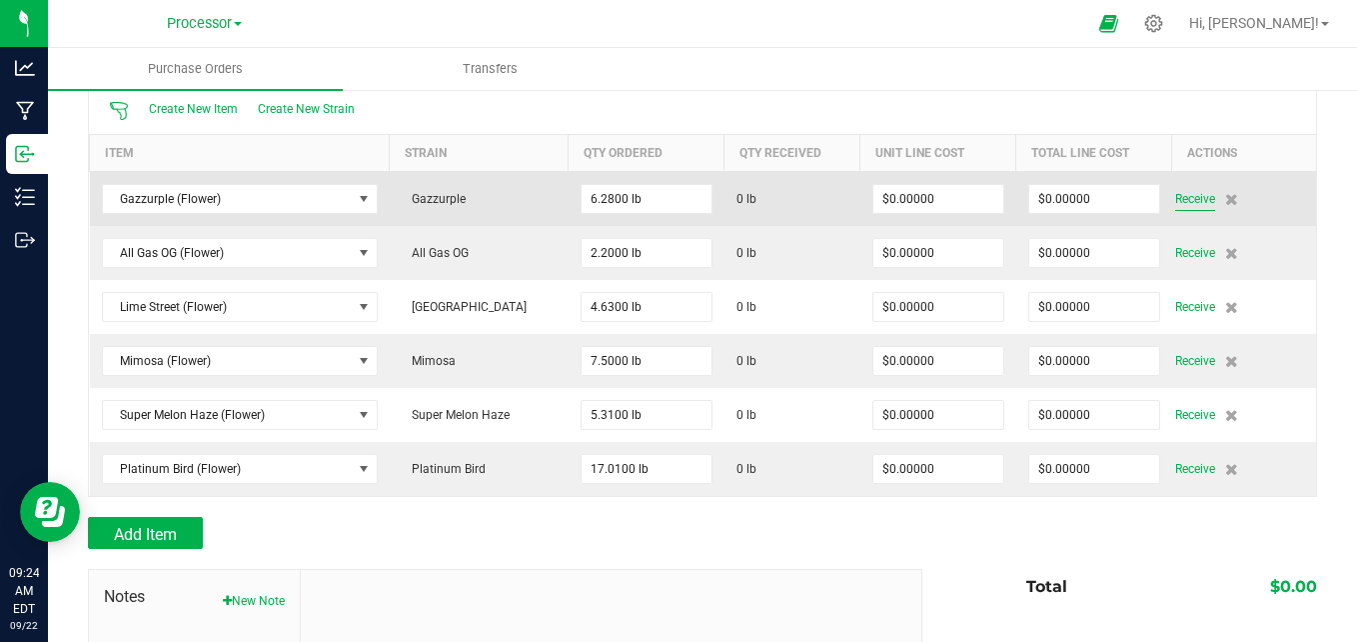
click at [1175, 193] on span "Receive" at bounding box center [1195, 199] width 40 height 24
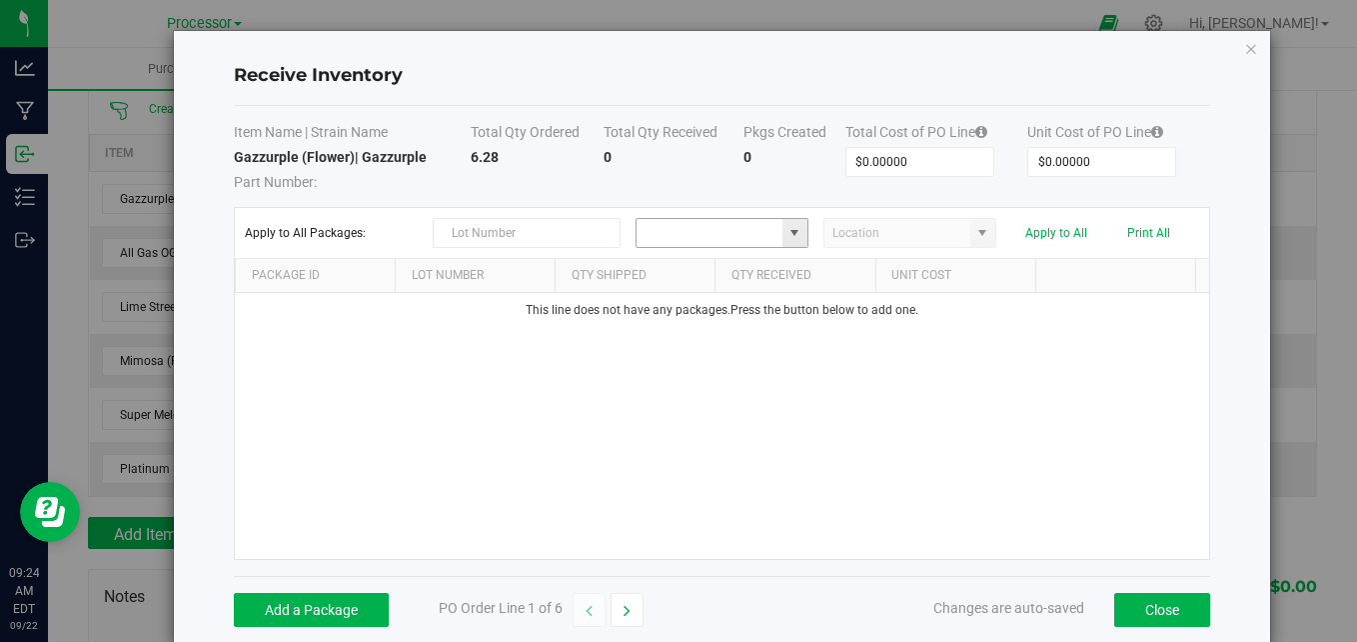
click at [664, 244] on input "NO DATA FOUND" at bounding box center [710, 233] width 146 height 28
click at [701, 395] on div "This line does not have any packages. Press the button below to add one." at bounding box center [722, 426] width 974 height 266
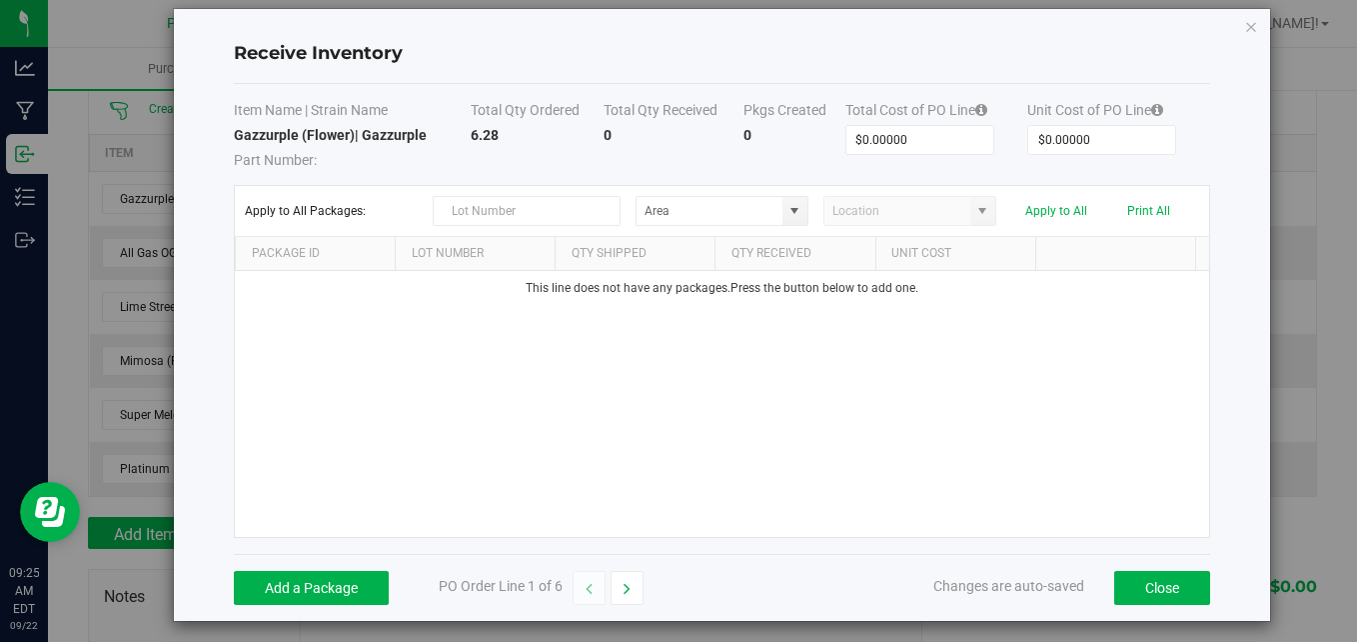
scroll to position [32, 0]
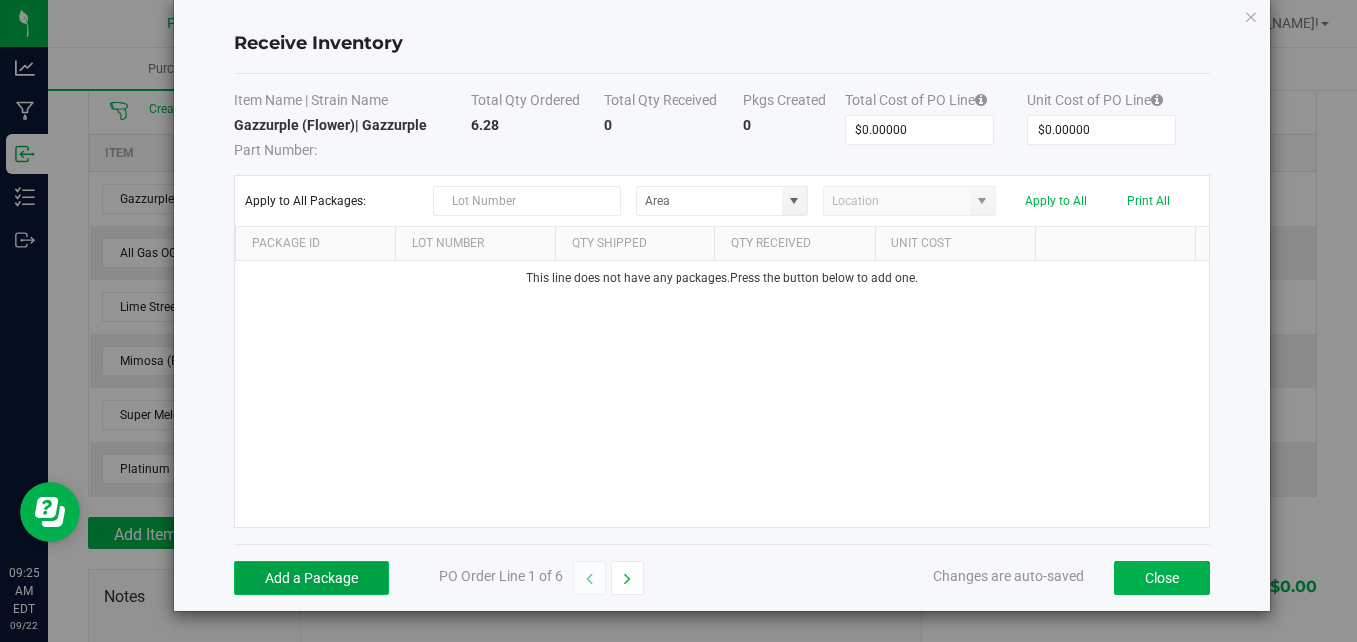
click at [360, 580] on button "Add a Package" at bounding box center [311, 578] width 155 height 34
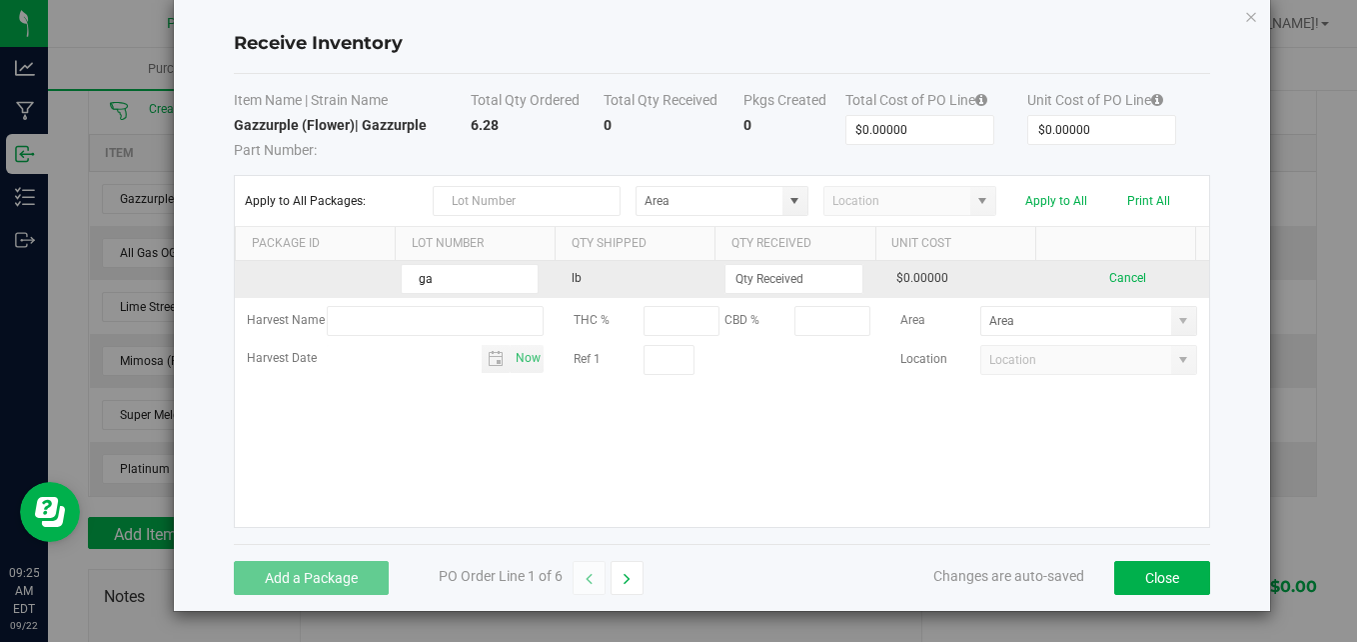
type input "g"
type input "GAZ24-J-01"
click at [655, 273] on td "lb" at bounding box center [641, 279] width 162 height 37
click at [768, 279] on input at bounding box center [794, 279] width 136 height 28
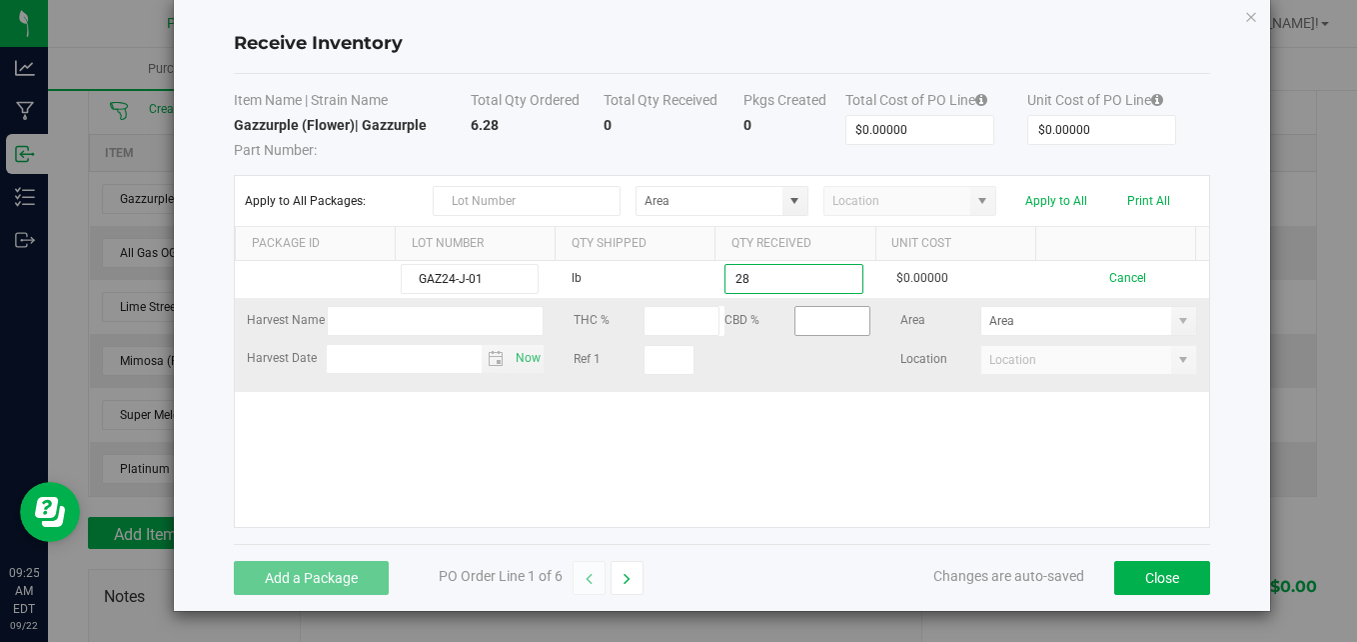
type input "2"
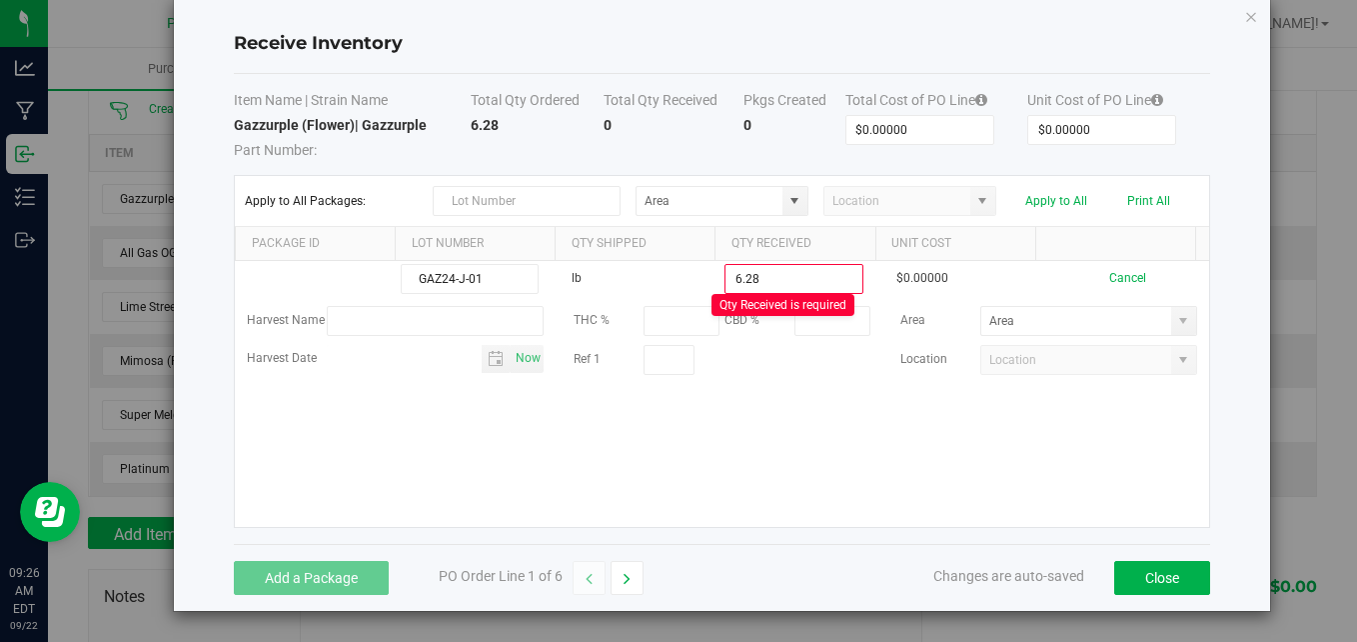
type input "6.2800 lb"
click at [744, 432] on kendo-grid-list "GAZ24-J-01 lb 6.2800 lb Qty Received is required $0.00000 Cancel Harvest Name T…" at bounding box center [722, 394] width 974 height 266
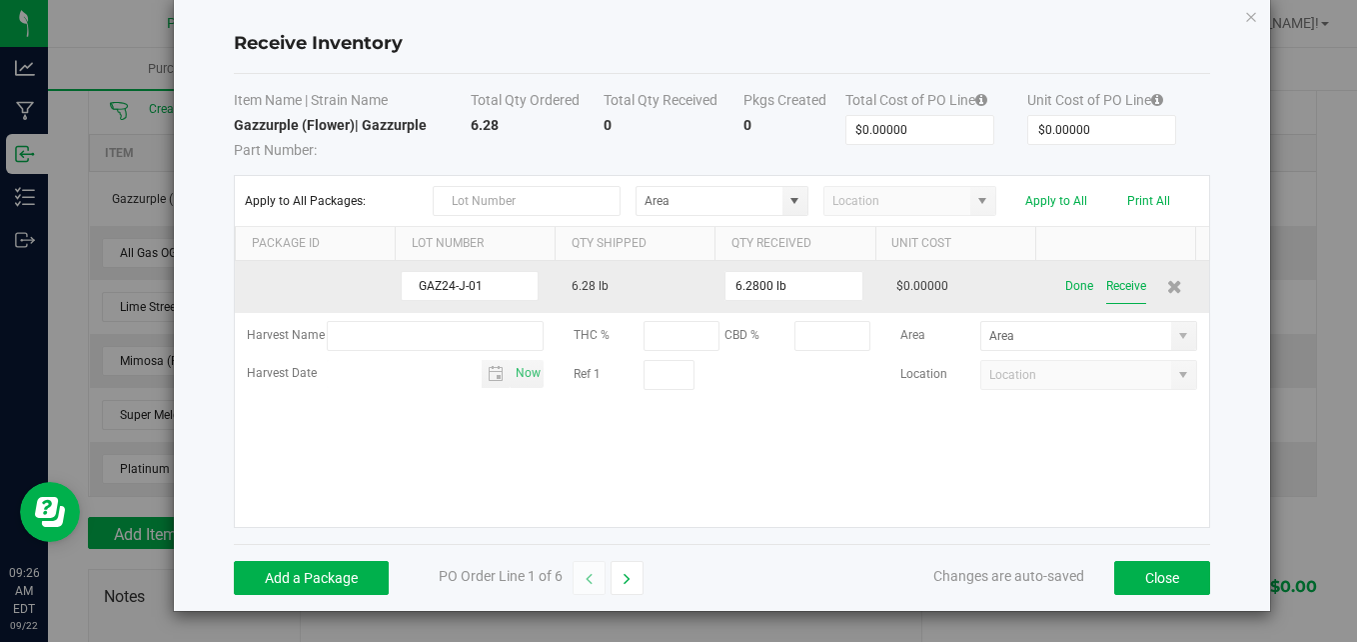
click at [1106, 288] on button "Receive" at bounding box center [1126, 286] width 40 height 35
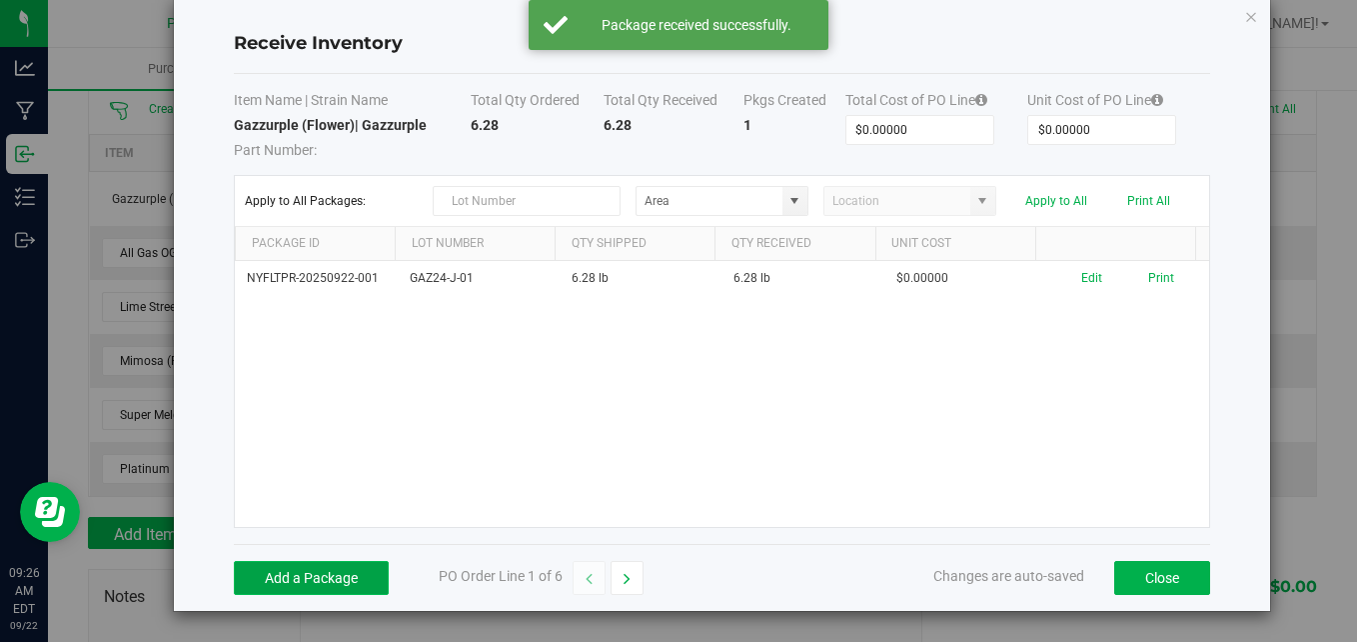
click at [297, 568] on button "Add a Package" at bounding box center [311, 578] width 155 height 34
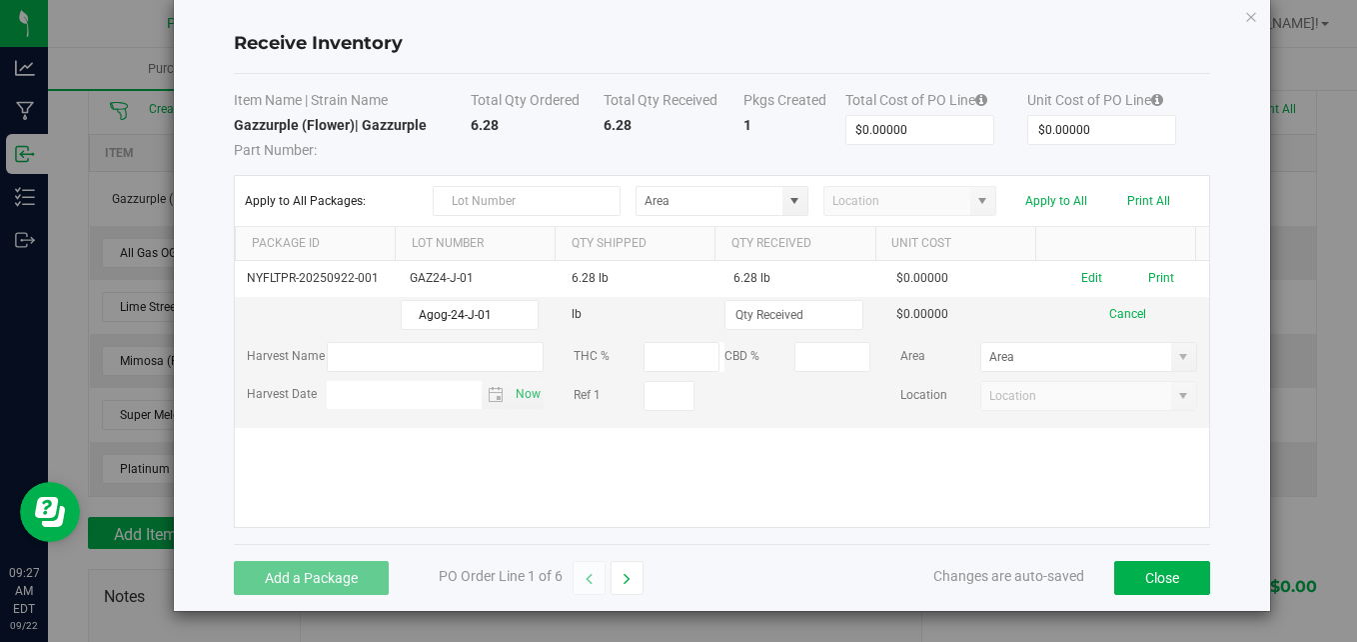
type input "Agog-24-J-01"
click at [639, 313] on td "lb" at bounding box center [641, 315] width 162 height 37
click at [744, 314] on input at bounding box center [794, 315] width 136 height 28
type input "2.2000 lb"
click at [662, 461] on kendo-grid-list "NYFLTPR-20250922-001 GAZ24-J-01 6.28 lb 6.28 lb $0.00000 Edit Print Agog-24-J-0…" at bounding box center [722, 394] width 974 height 266
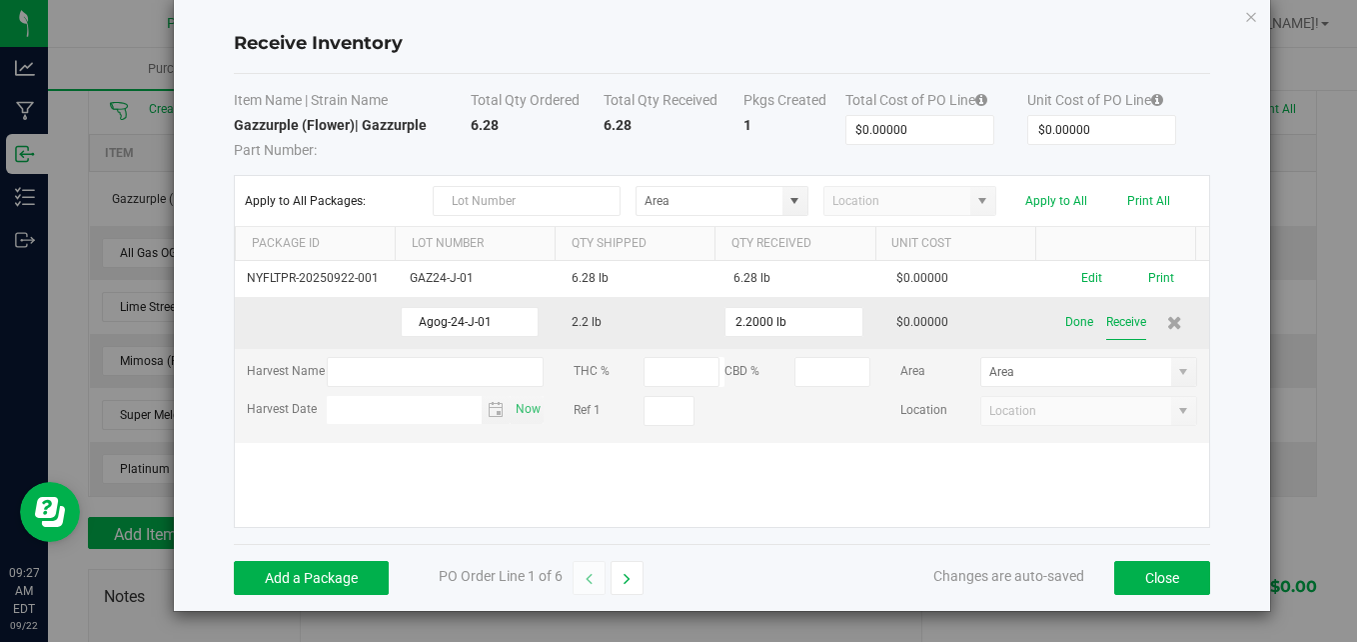
click at [1106, 329] on button "Receive" at bounding box center [1126, 322] width 40 height 35
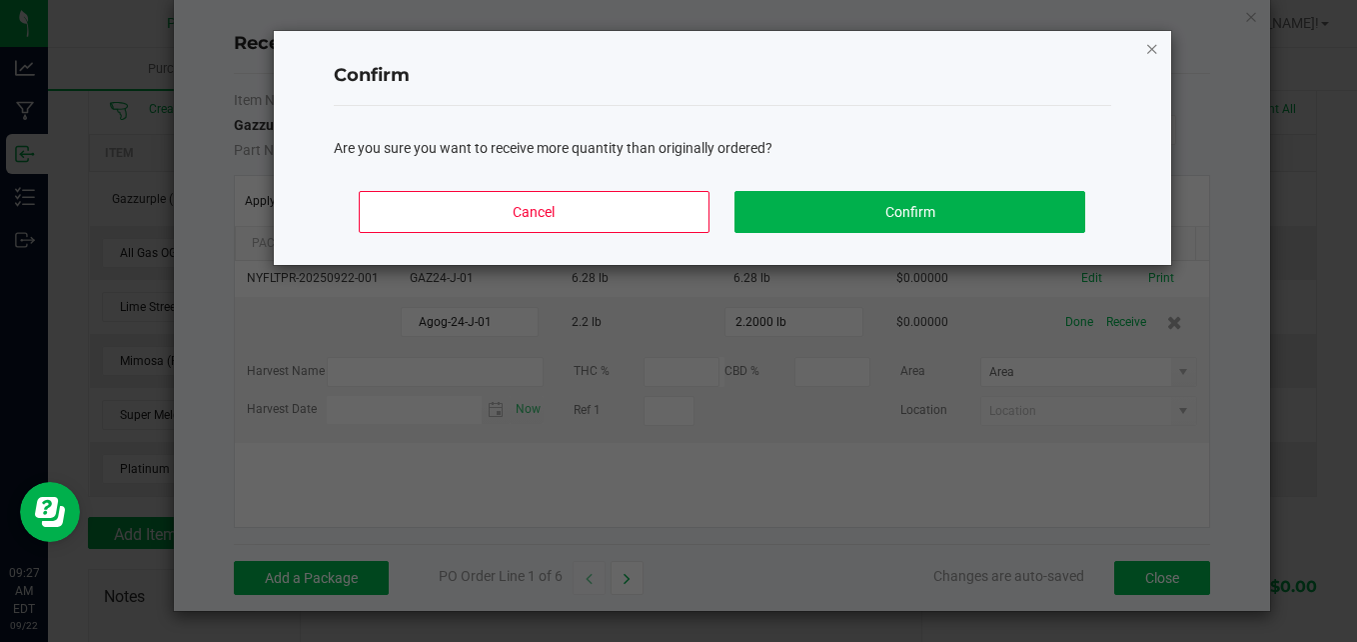
click at [1155, 52] on icon "Close" at bounding box center [1152, 48] width 14 height 24
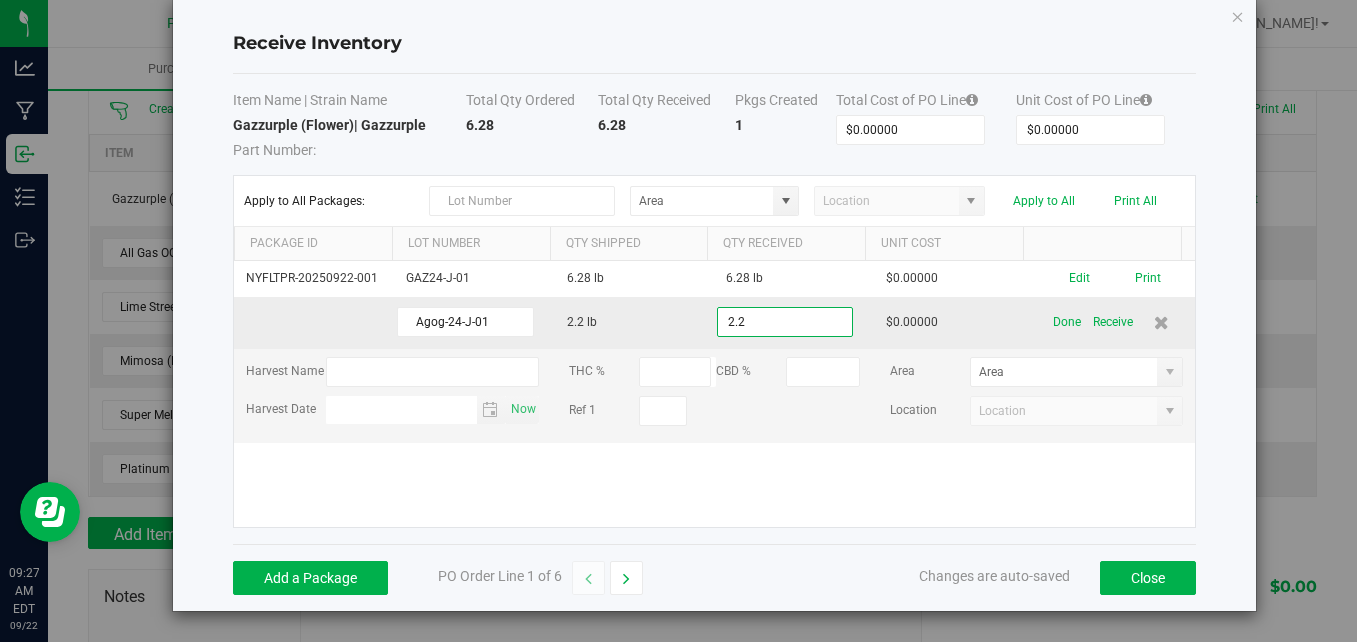
click at [758, 321] on input "2.2" at bounding box center [786, 322] width 134 height 28
click at [759, 322] on input "2.2" at bounding box center [786, 322] width 134 height 28
type input "2.2000 lb"
click at [775, 472] on div "NYFLTPR-20250922-001 GAZ24-J-01 6.28 lb 6.28 lb $0.00000 Edit Print Agog-24-J-0…" at bounding box center [715, 394] width 962 height 266
click at [1104, 322] on button "Receive" at bounding box center [1113, 322] width 40 height 35
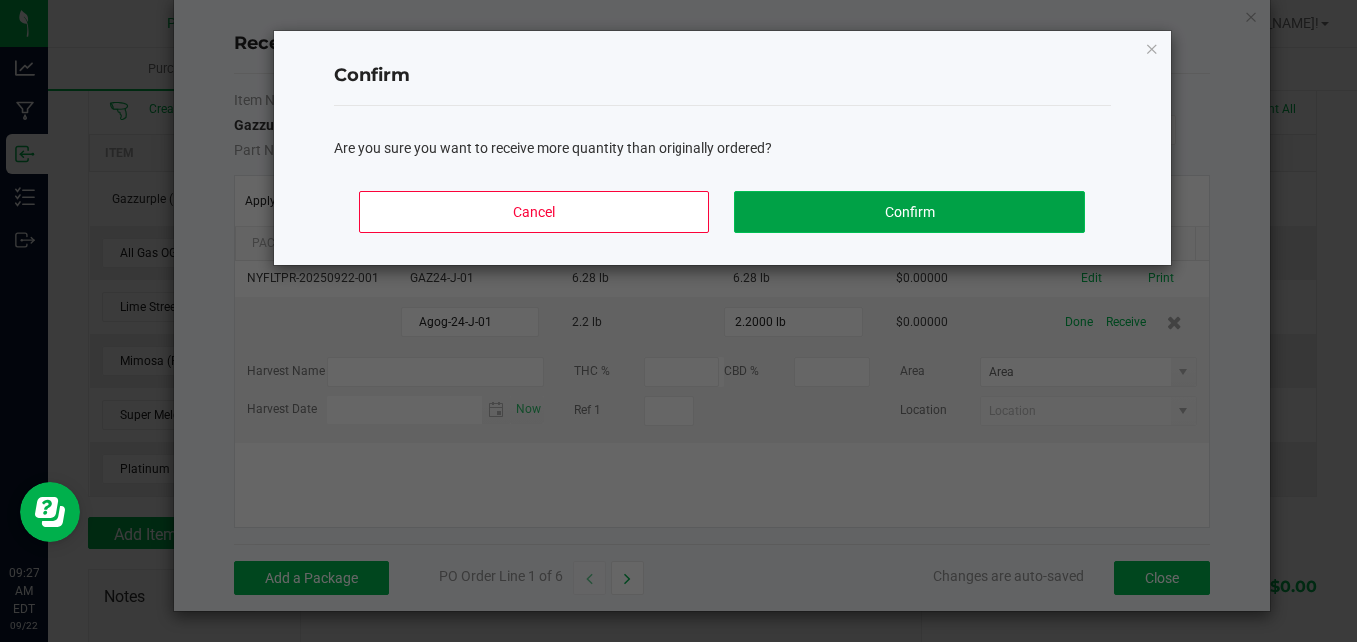
click at [913, 214] on button "Confirm" at bounding box center [910, 212] width 350 height 42
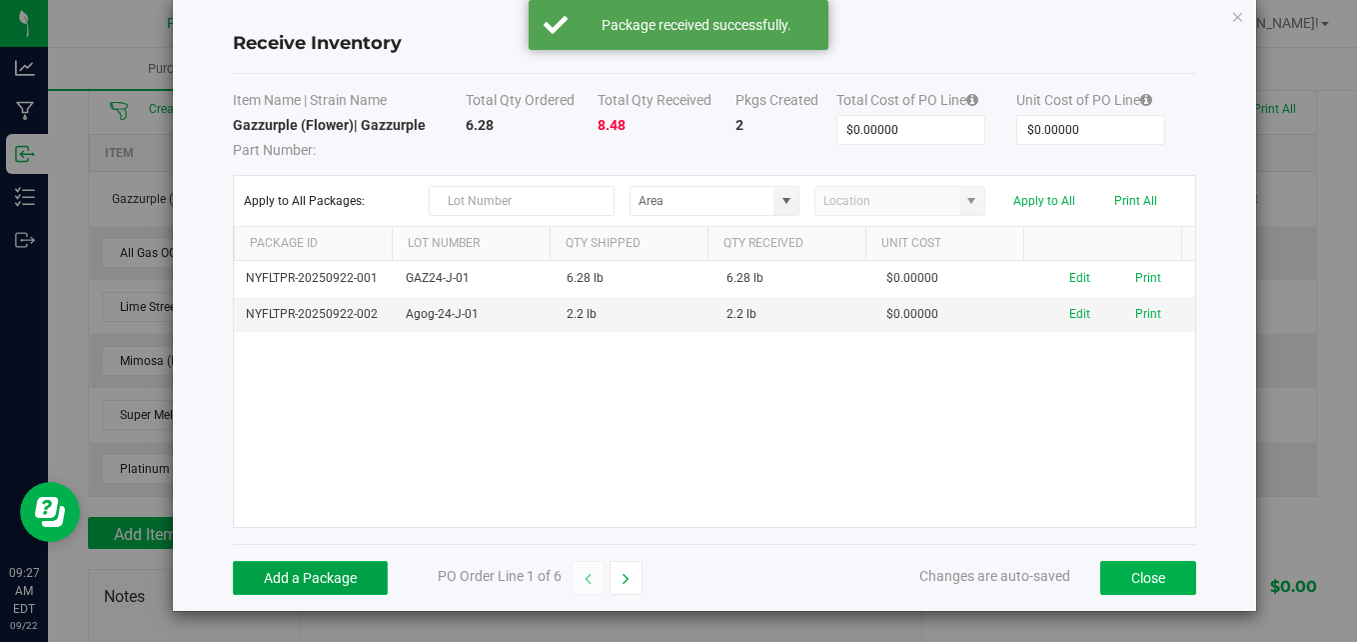
click at [302, 577] on button "Add a Package" at bounding box center [310, 578] width 155 height 34
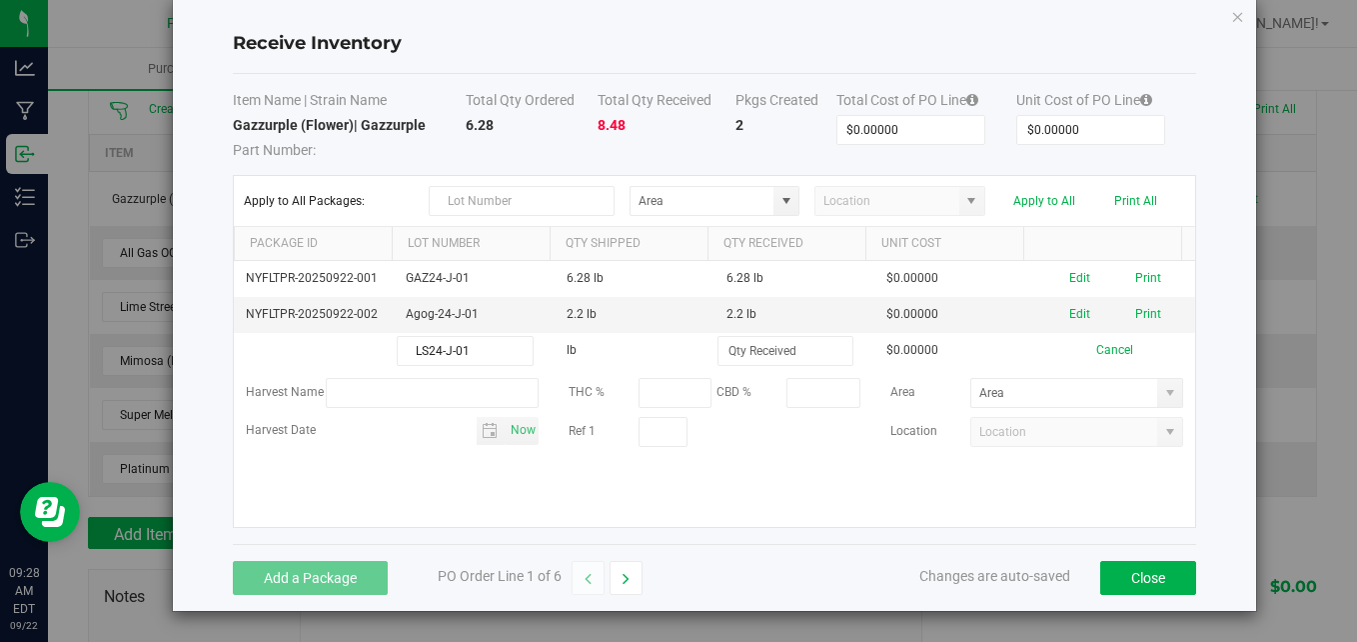
type input "LS24-J-01"
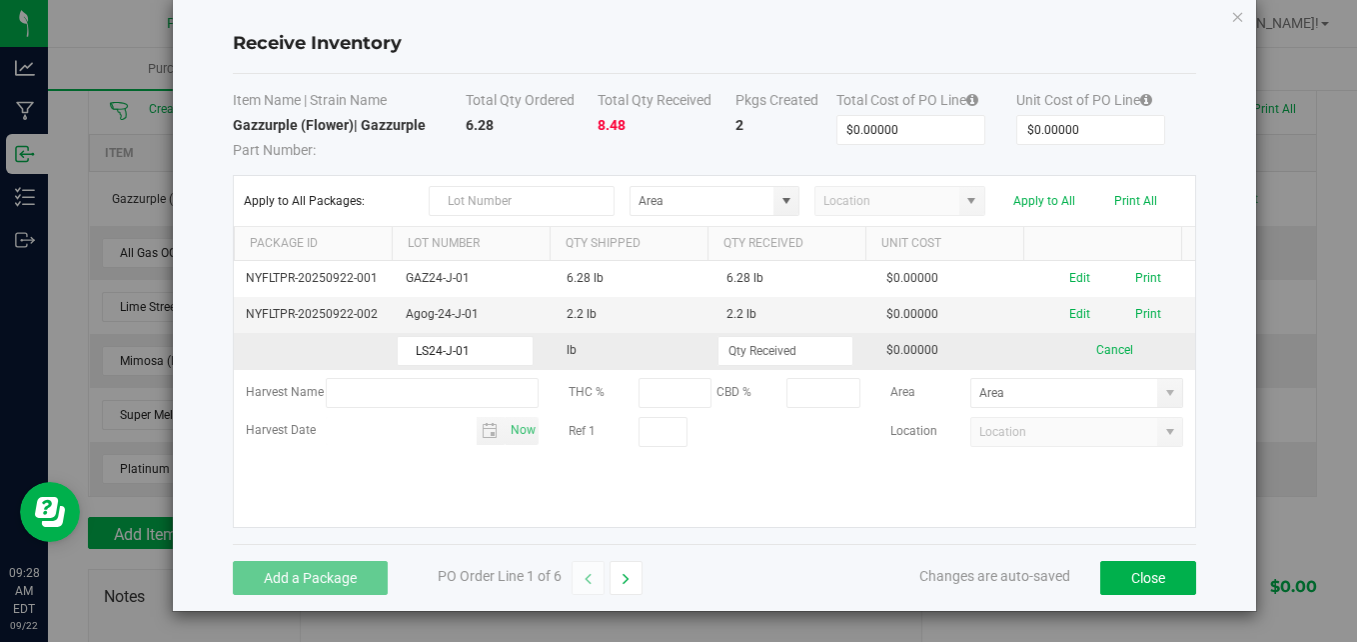
click at [644, 351] on td "lb" at bounding box center [635, 351] width 160 height 37
click at [771, 340] on input at bounding box center [786, 351] width 134 height 28
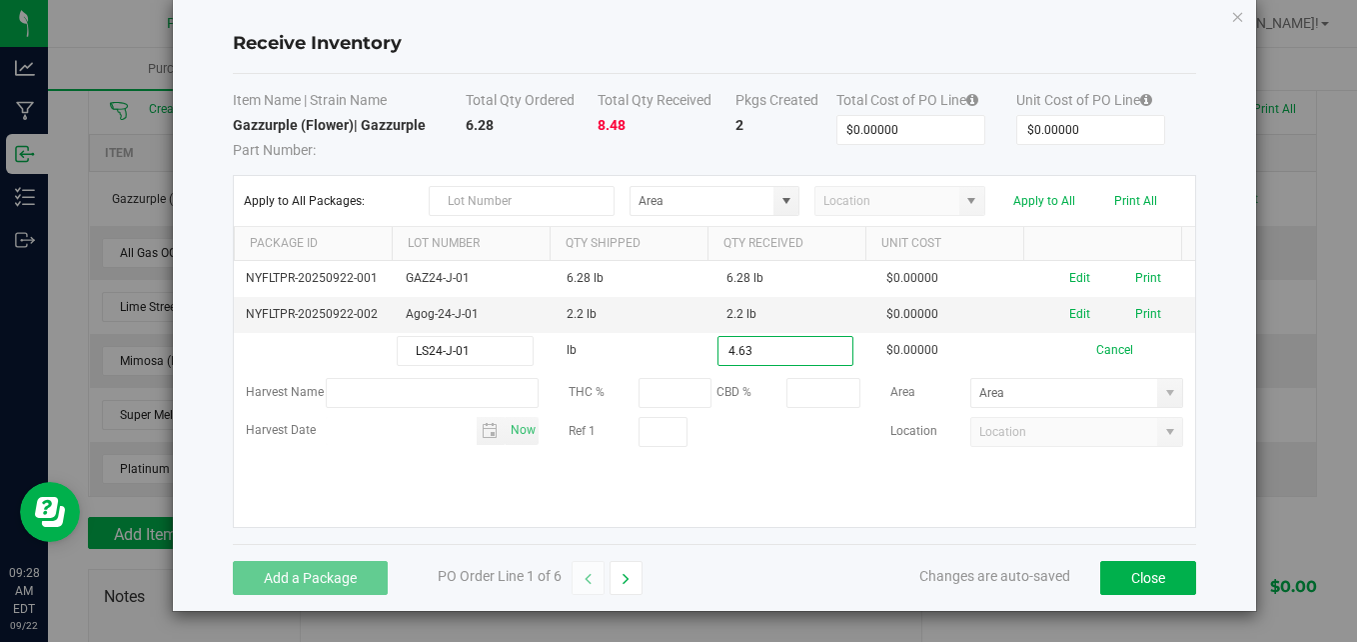
type input "4.6300 lb"
click at [751, 473] on kendo-grid-list "NYFLTPR-20250922-001 GAZ24-J-01 6.28 lb 6.28 lb $0.00000 Edit Print NYFLTPR-202…" at bounding box center [715, 394] width 962 height 266
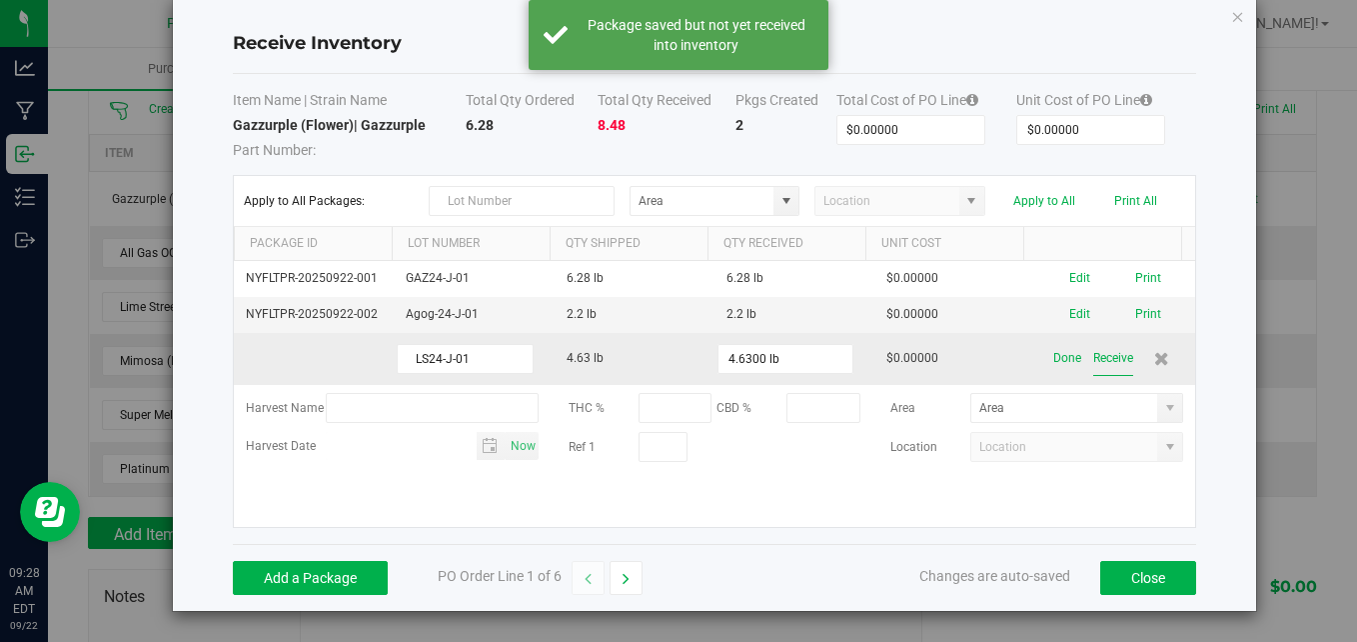
click at [1100, 359] on button "Receive" at bounding box center [1113, 358] width 40 height 35
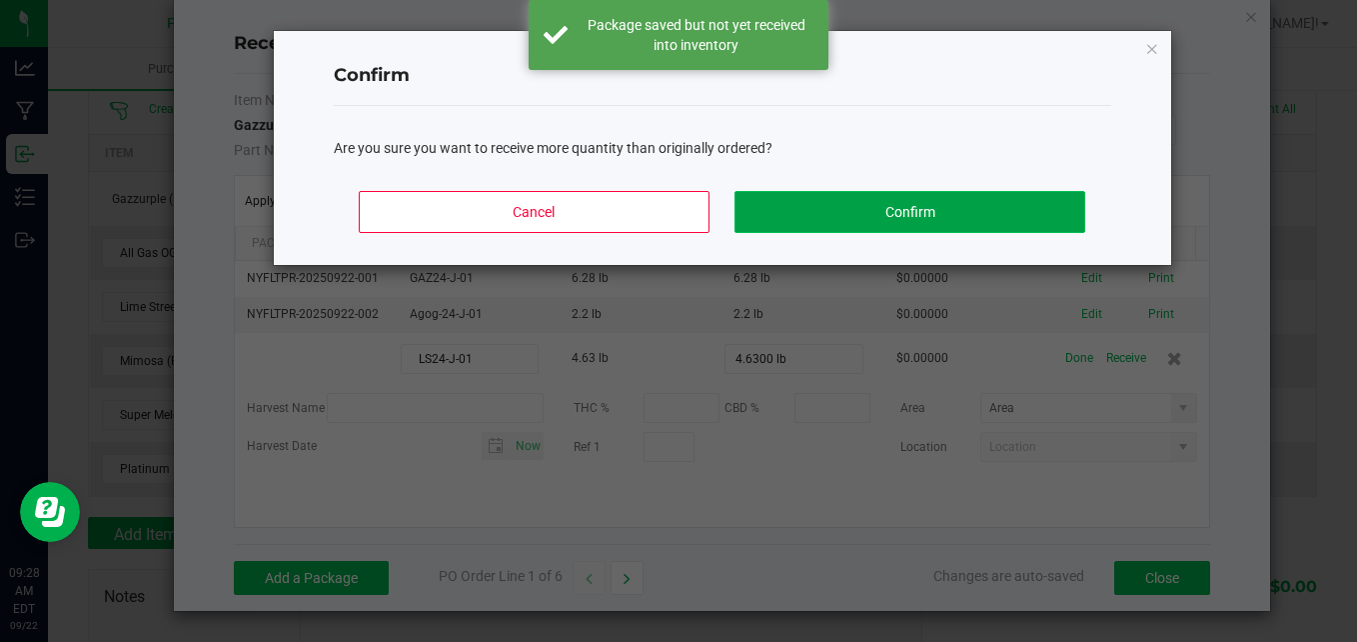
click at [867, 221] on button "Confirm" at bounding box center [910, 212] width 350 height 42
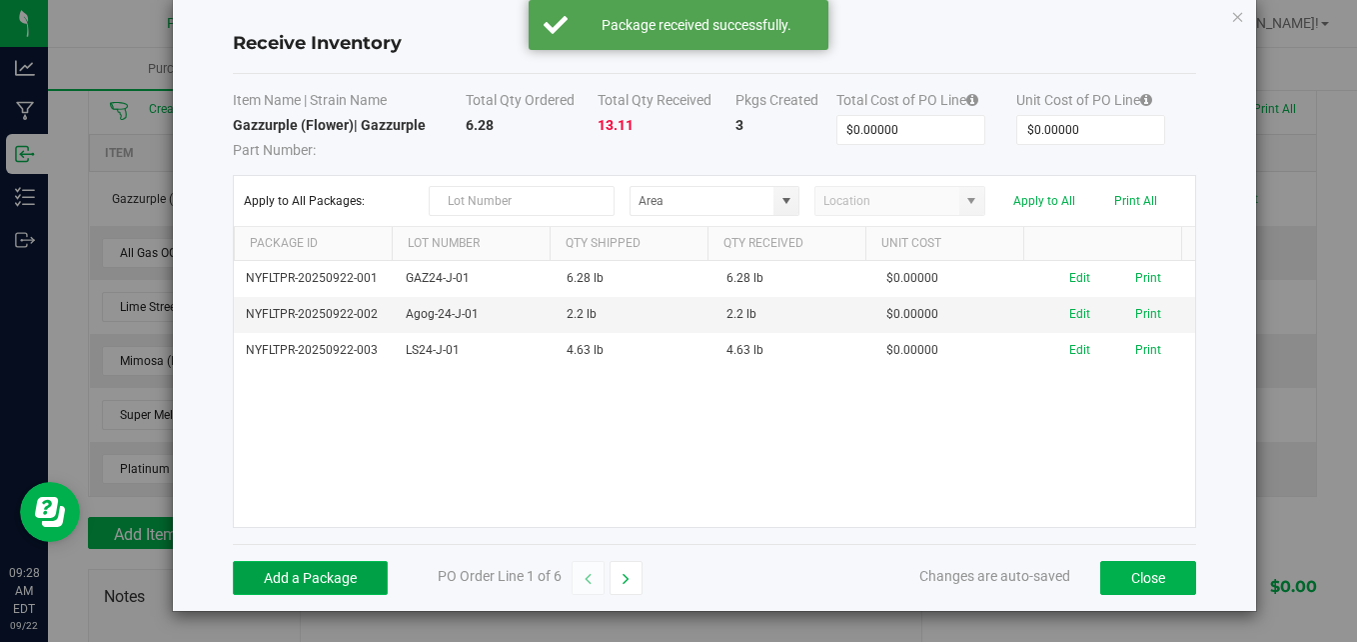
drag, startPoint x: 358, startPoint y: 579, endPoint x: 372, endPoint y: 568, distance: 17.8
click at [358, 578] on button "Add a Package" at bounding box center [310, 578] width 155 height 34
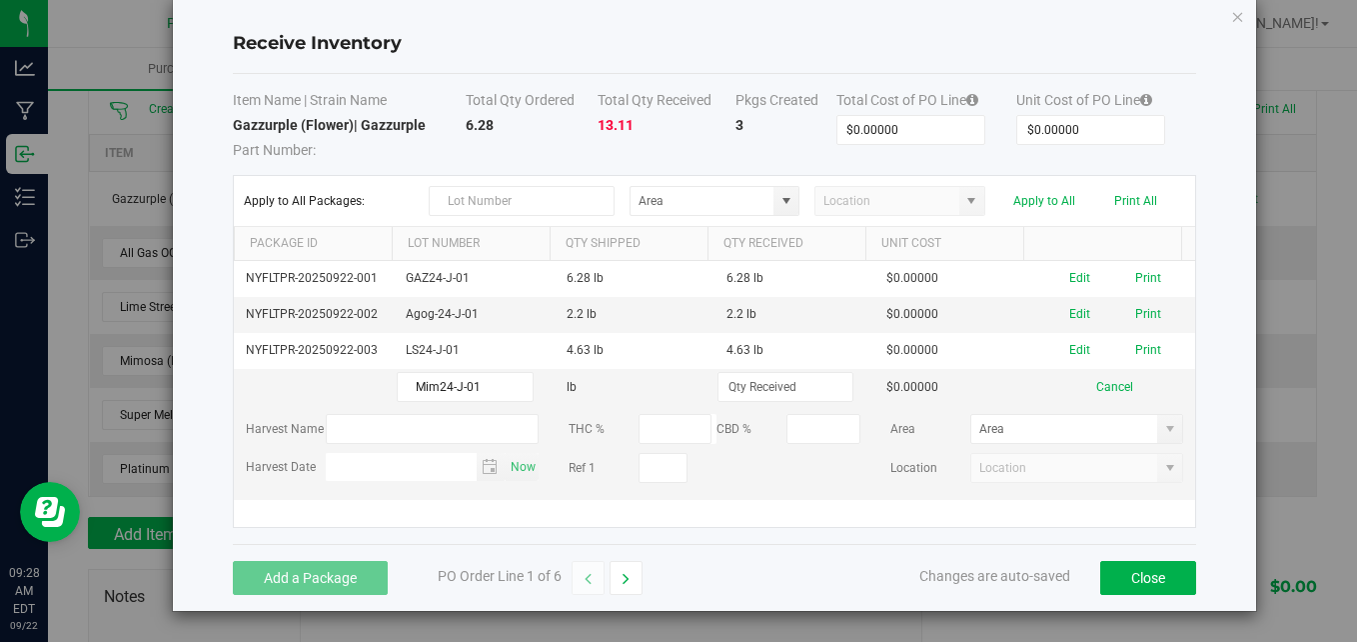
type input "Mim24-J-01"
click at [800, 381] on input at bounding box center [786, 387] width 134 height 28
type input "7.5000 lb"
click at [733, 488] on kendo-grid-list "NYFLTPR-20250922-001 GAZ24-J-01 6.28 lb 6.28 lb $0.00000 Edit Print NYFLTPR-202…" at bounding box center [715, 394] width 962 height 266
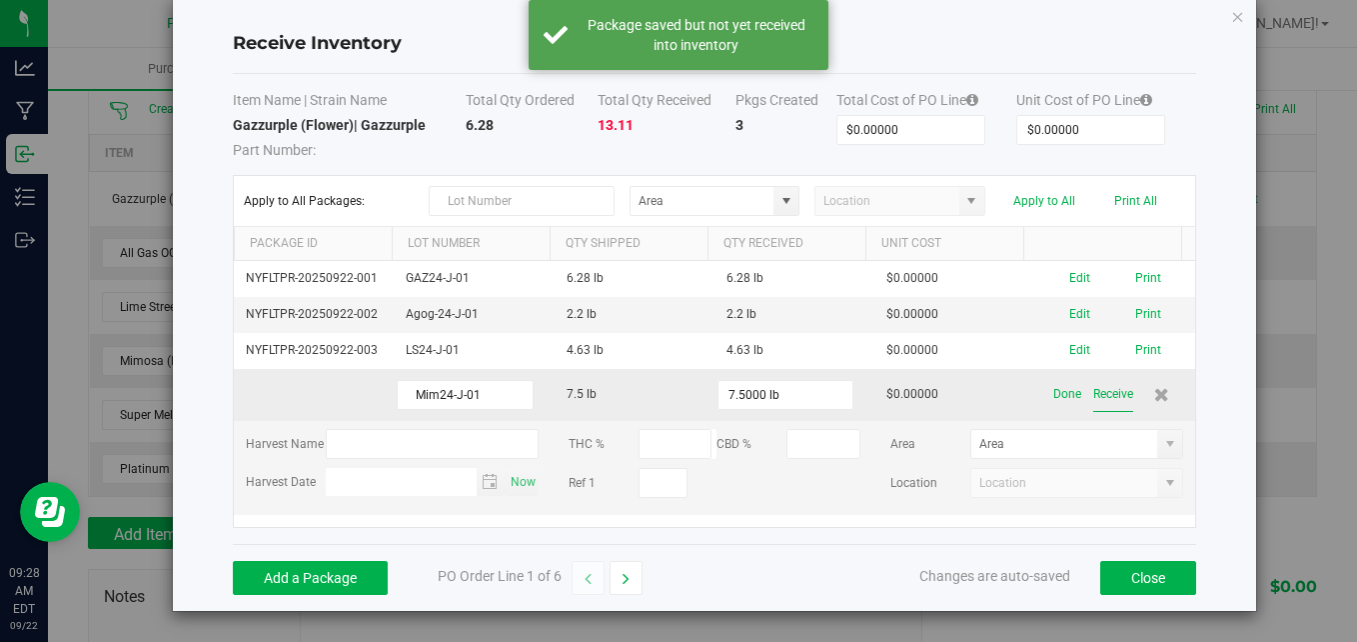
click at [1101, 395] on button "Receive" at bounding box center [1113, 394] width 40 height 35
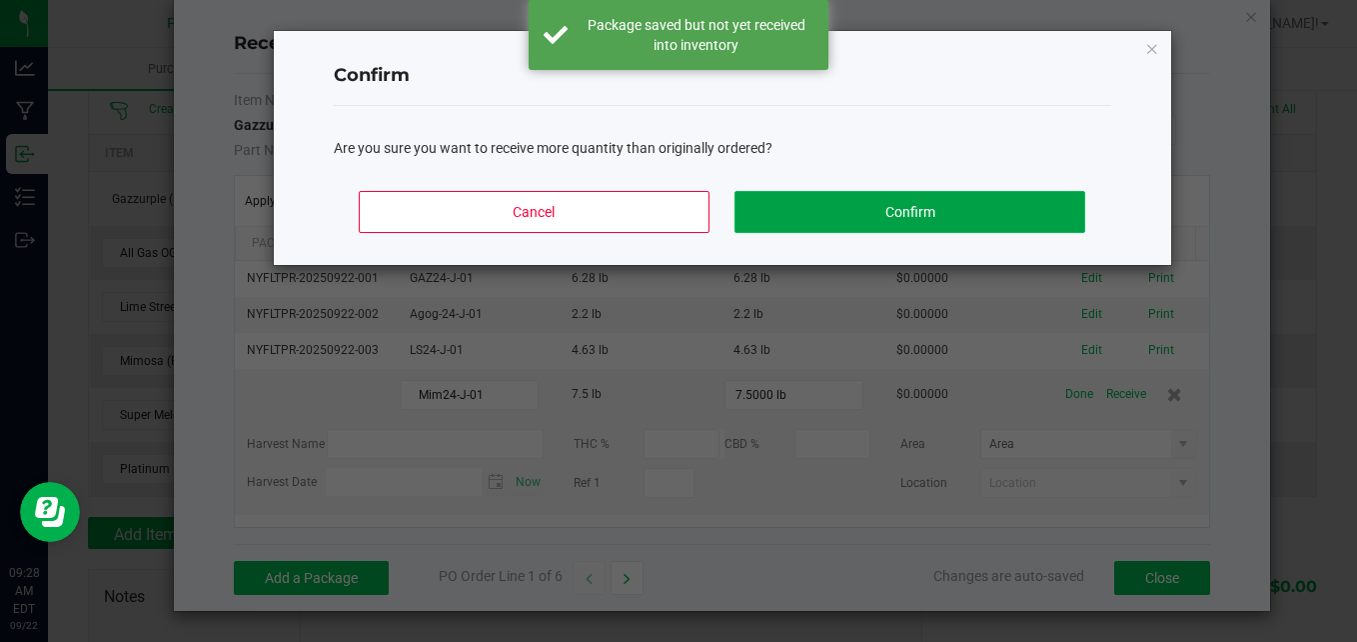
click at [893, 200] on button "Confirm" at bounding box center [910, 212] width 350 height 42
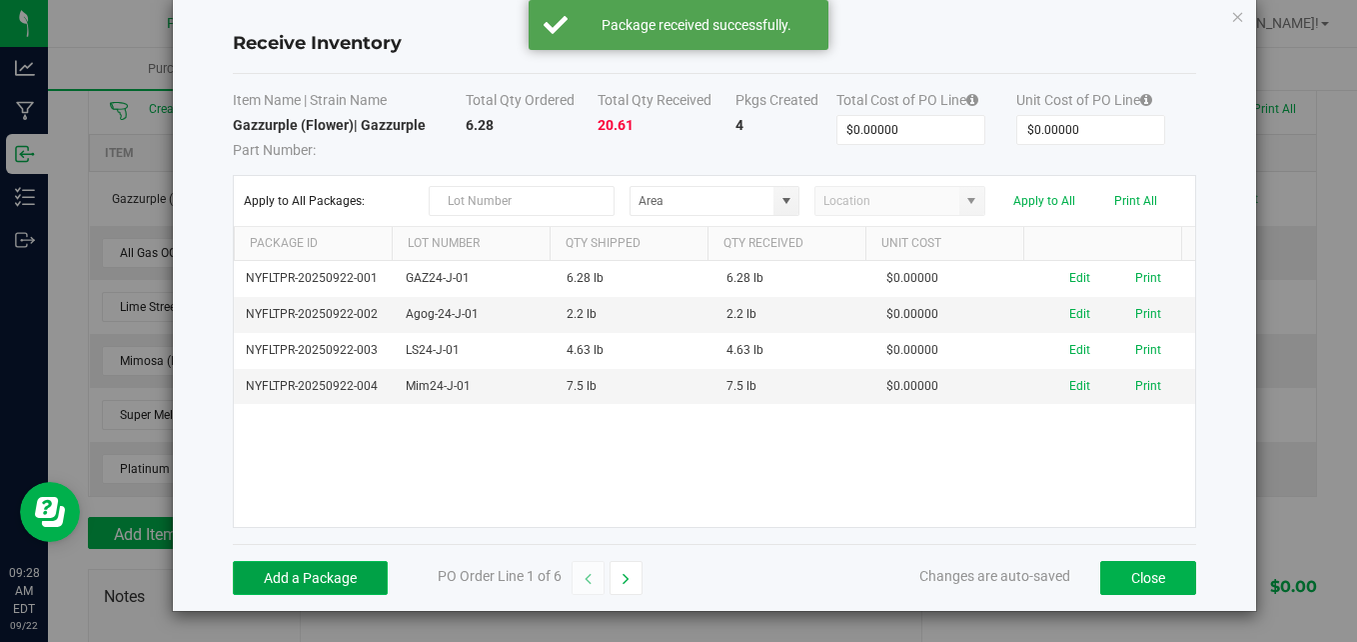
click at [331, 575] on button "Add a Package" at bounding box center [310, 578] width 155 height 34
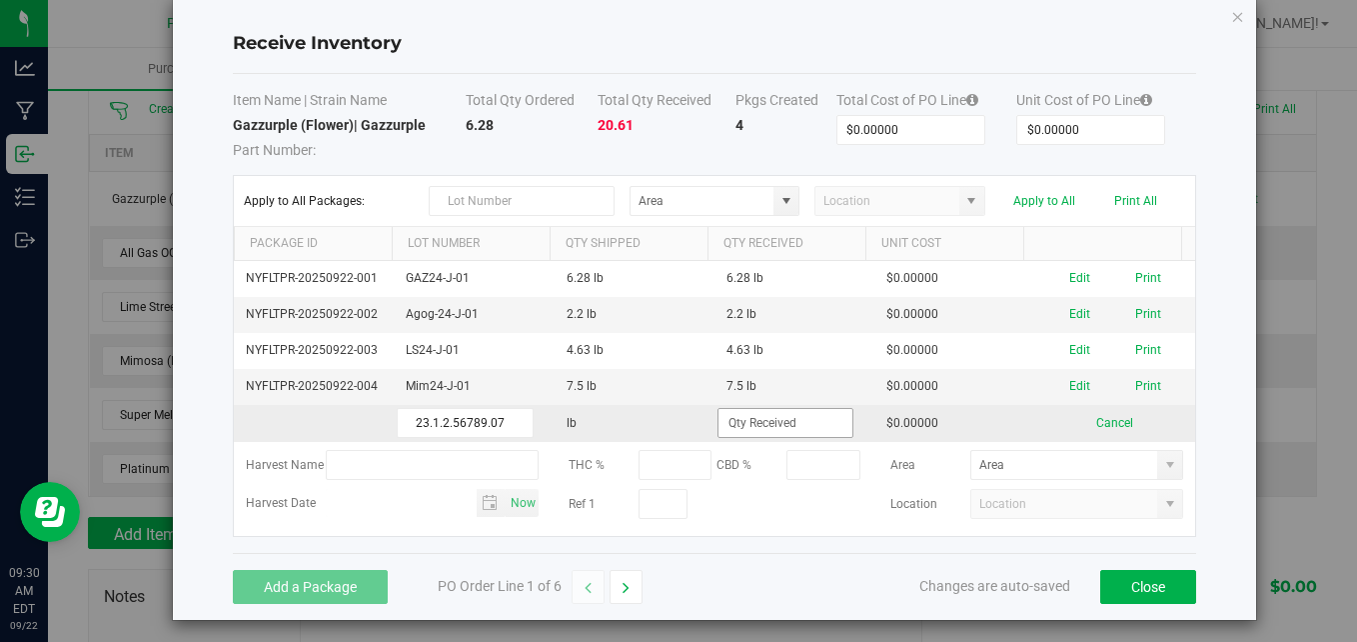
type input "23.1.2.56789.07"
click at [808, 425] on input at bounding box center [786, 423] width 134 height 28
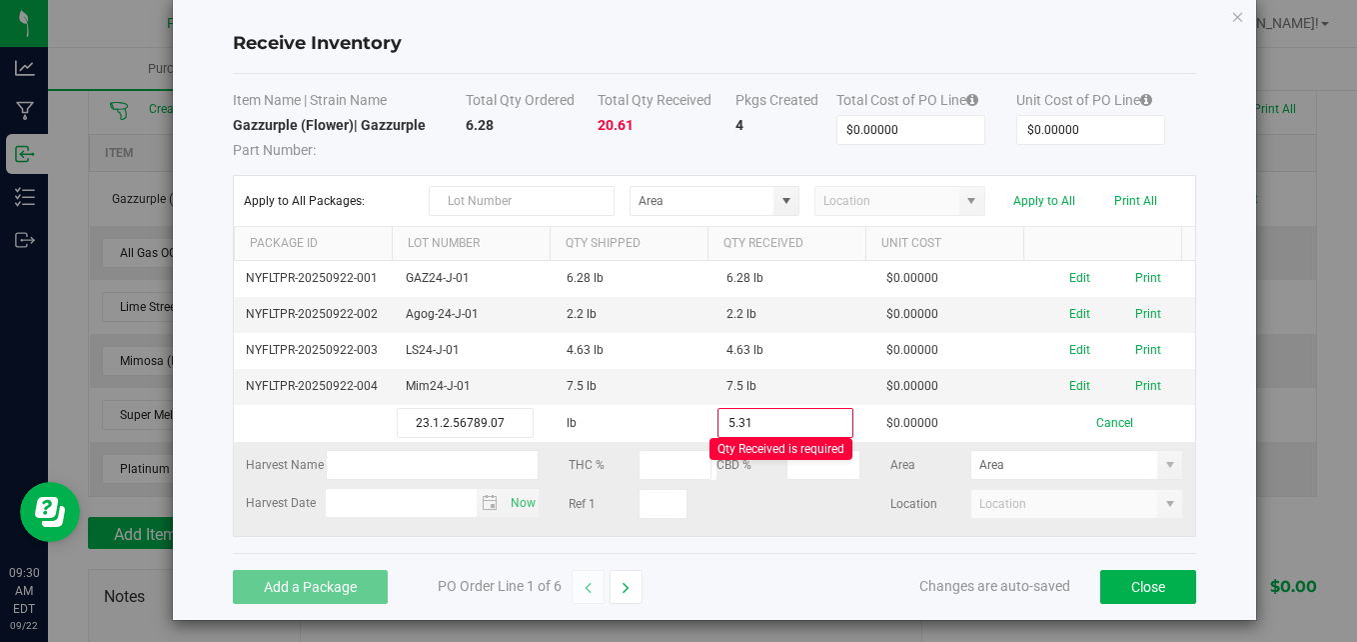
type input "5.3100 lb"
click at [753, 531] on kendo-grid-list "NYFLTPR-20250922-001 GAZ24-J-01 6.28 lb 6.28 lb $0.00000 Edit Print NYFLTPR-202…" at bounding box center [715, 399] width 962 height 276
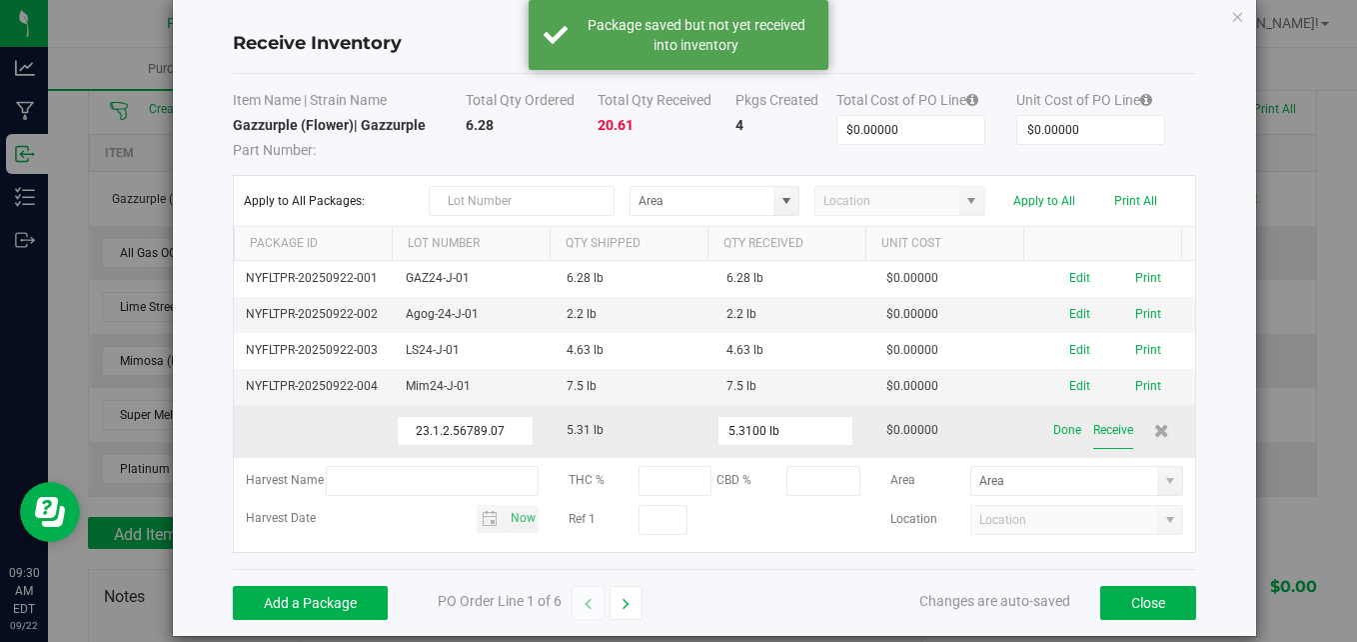
click at [1099, 432] on button "Receive" at bounding box center [1113, 430] width 40 height 35
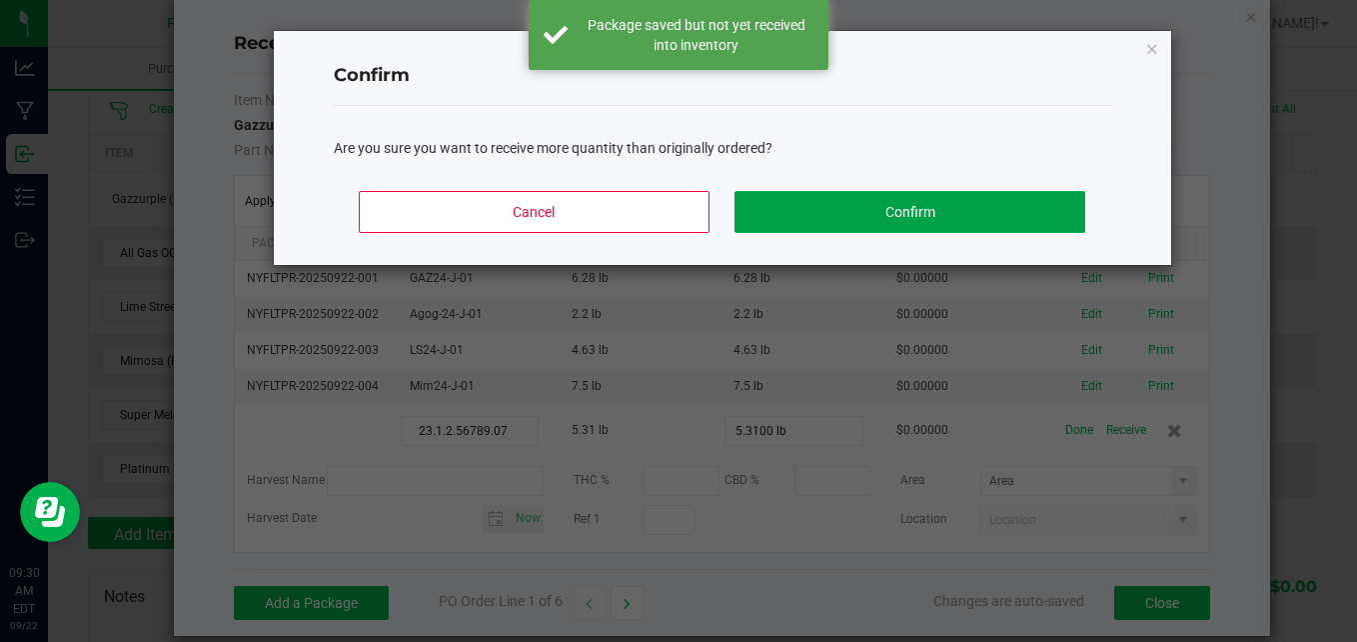
click at [813, 210] on button "Confirm" at bounding box center [910, 212] width 350 height 42
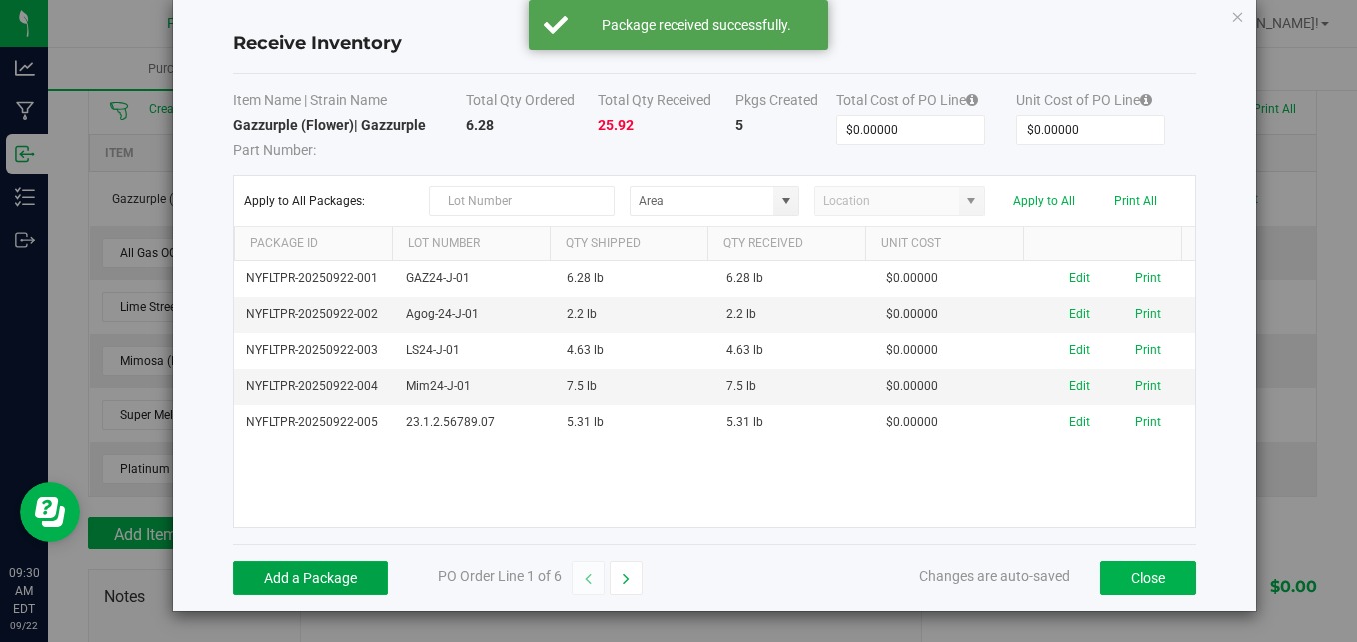
click at [311, 584] on button "Add a Package" at bounding box center [310, 578] width 155 height 34
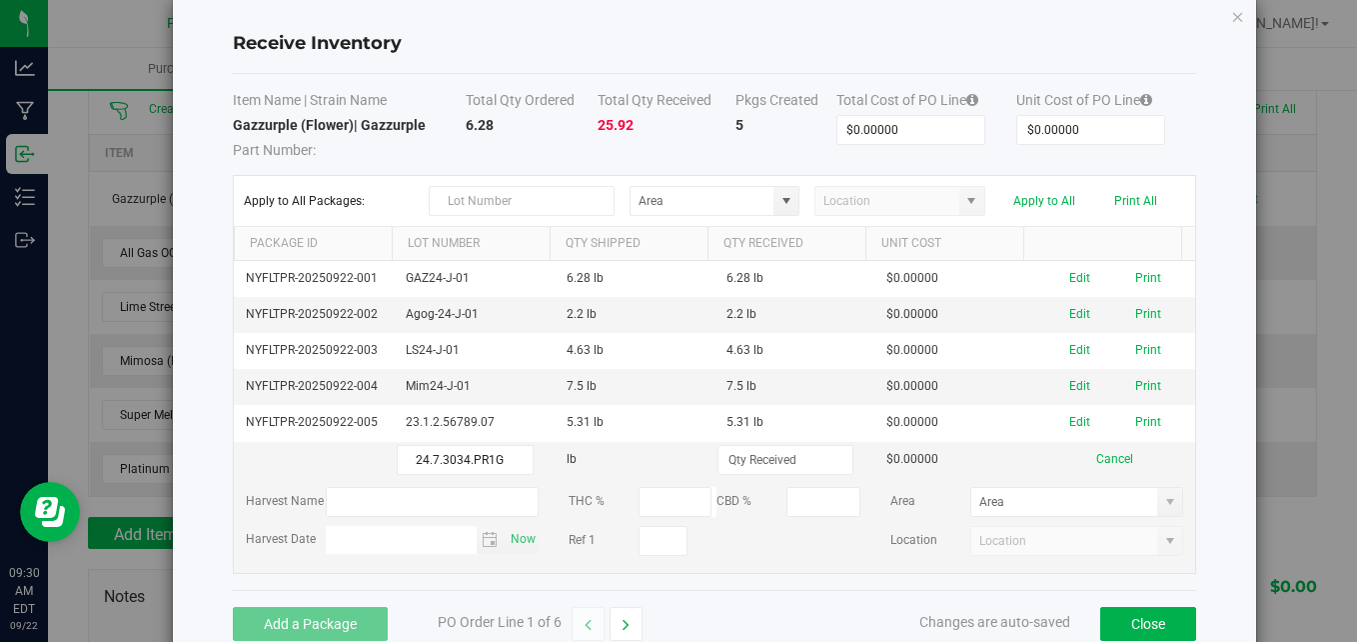
type input "24.7.3034.PR1G"
click at [786, 465] on input at bounding box center [786, 460] width 134 height 28
type input "17.0100 lb"
click at [787, 554] on kendo-grid-list "NYFLTPR-20250922-001 GAZ24-J-01 6.28 lb 6.28 lb $0.00000 Edit Print NYFLTPR-202…" at bounding box center [715, 417] width 962 height 312
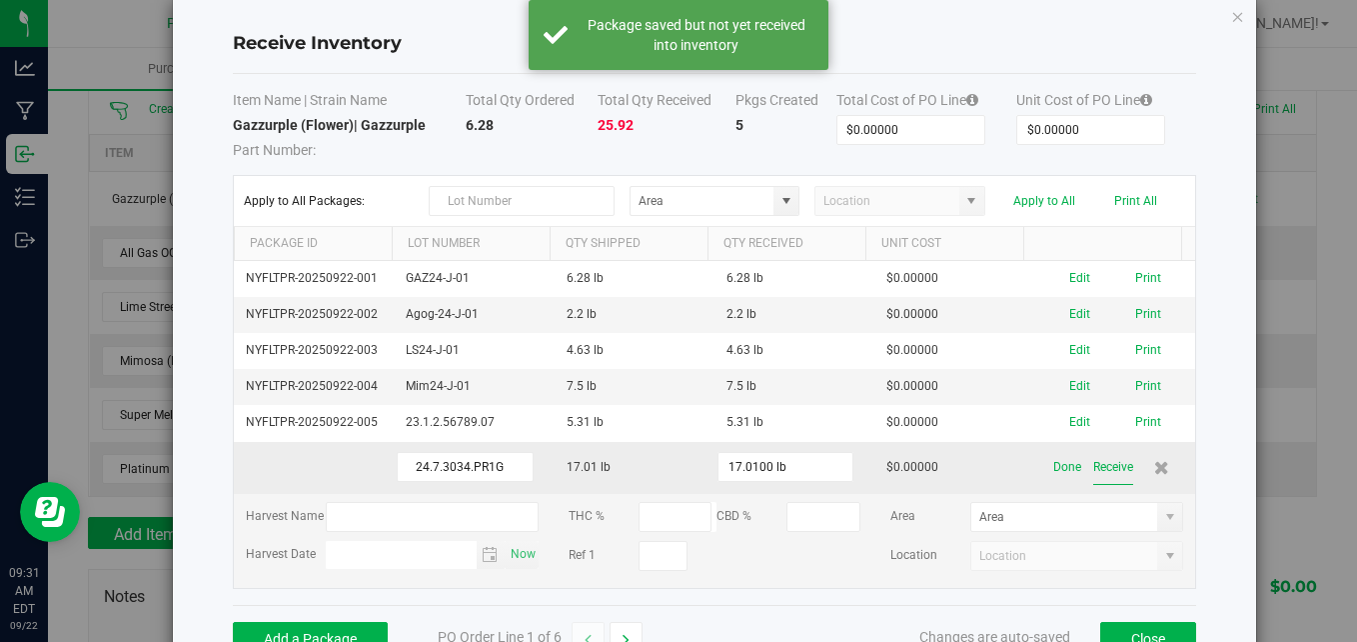
click at [1112, 469] on button "Receive" at bounding box center [1113, 467] width 40 height 35
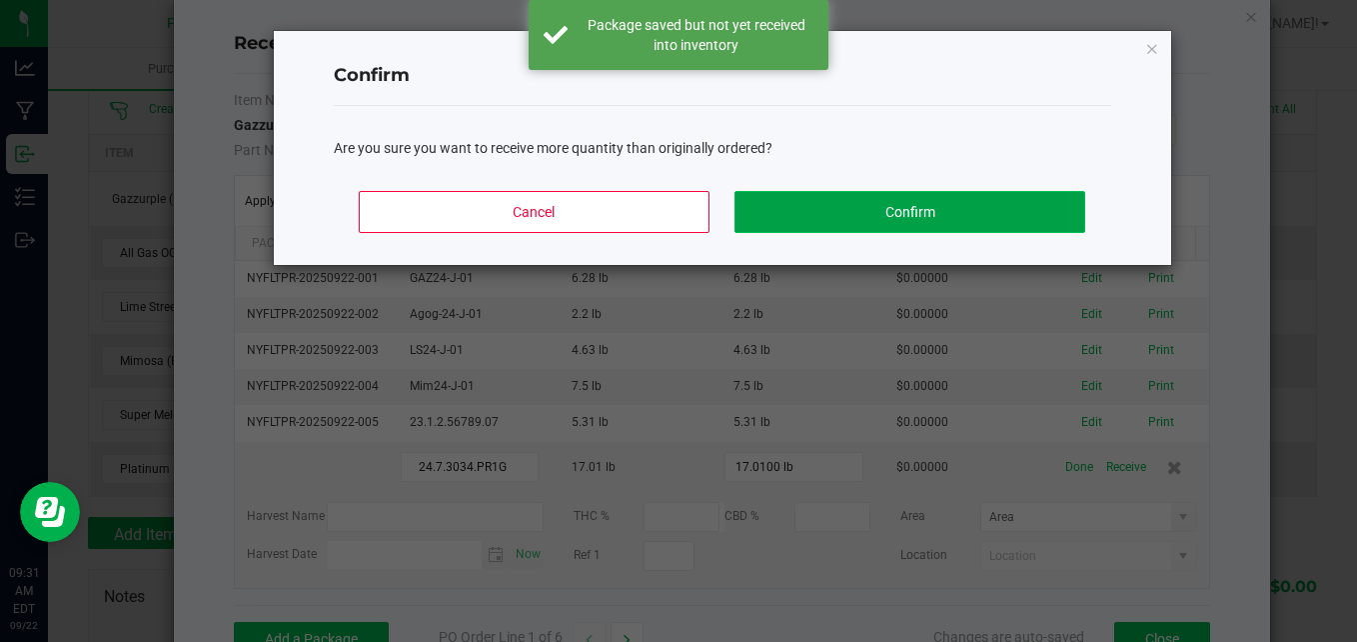
click at [851, 211] on button "Confirm" at bounding box center [910, 212] width 350 height 42
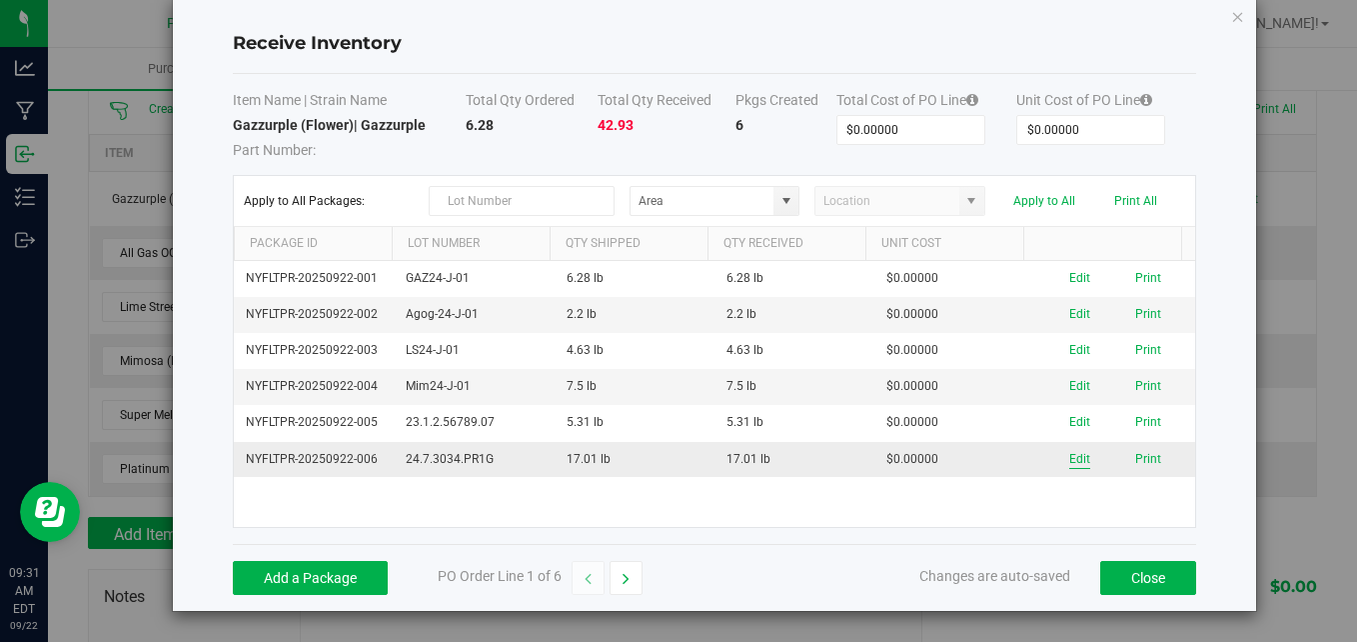
click at [1069, 459] on button "Edit" at bounding box center [1079, 459] width 21 height 19
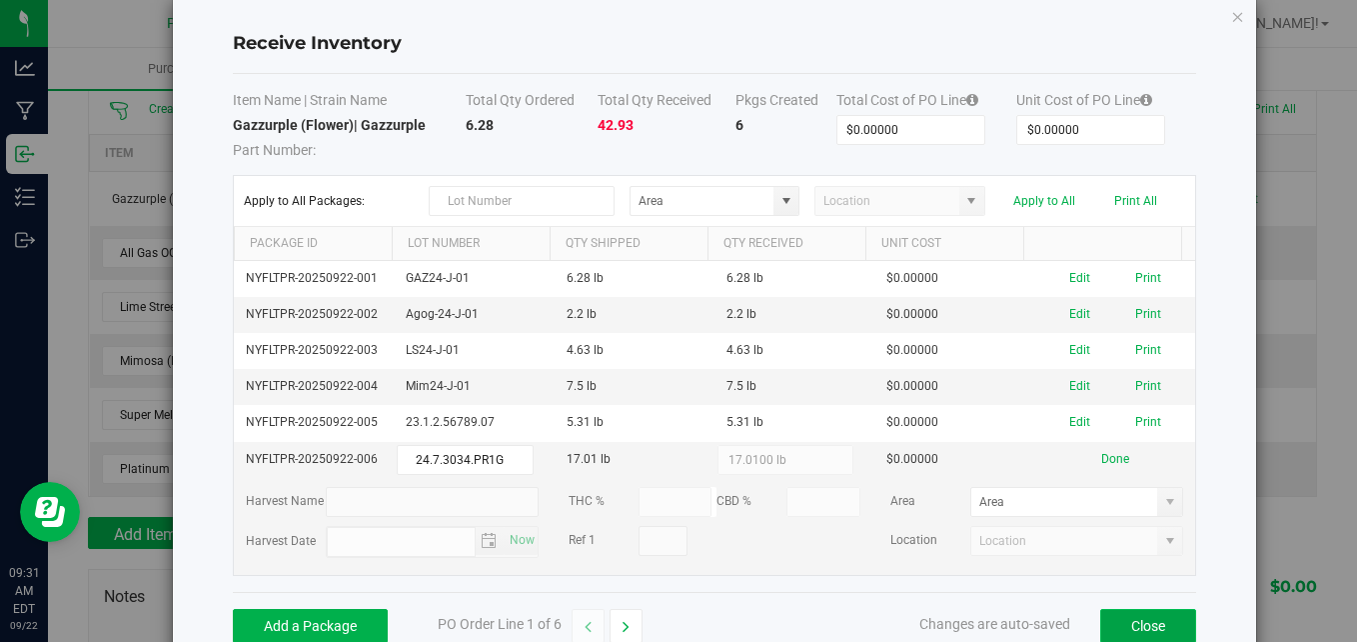
click at [1144, 633] on button "Close" at bounding box center [1148, 626] width 96 height 34
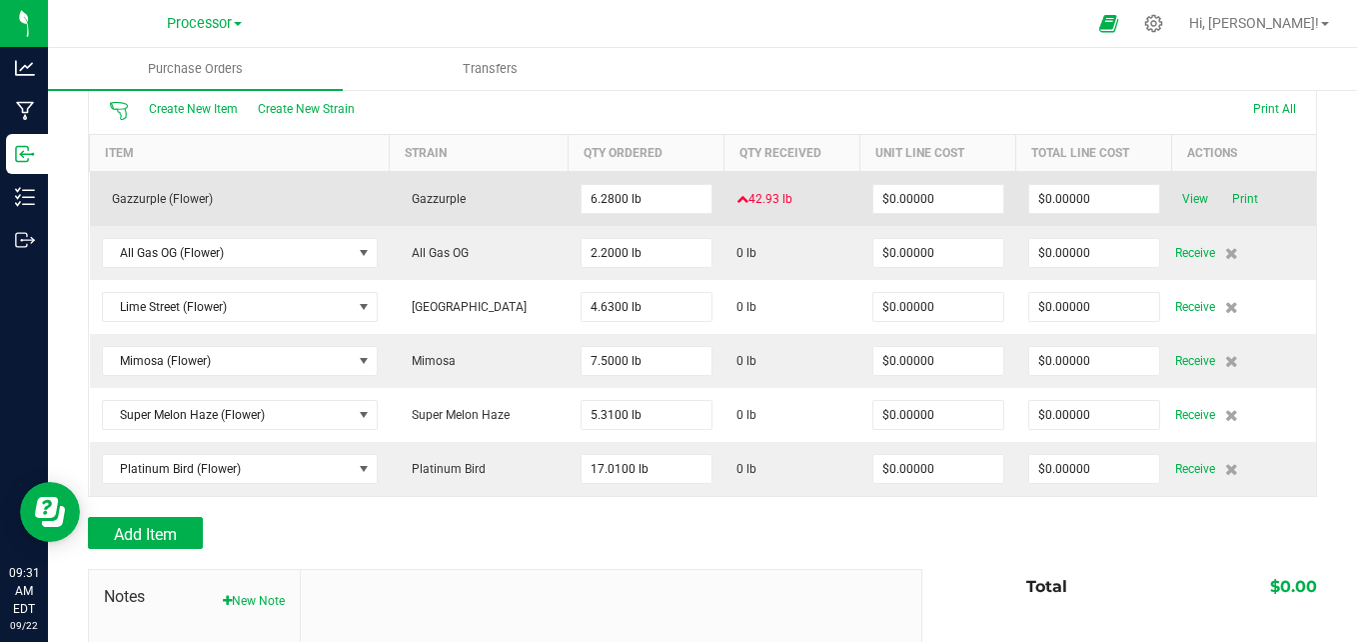
click at [751, 193] on span "42.93 lb" at bounding box center [765, 199] width 56 height 18
drag, startPoint x: 751, startPoint y: 193, endPoint x: 752, endPoint y: 204, distance: 11.0
click at [752, 204] on span "42.93 lb" at bounding box center [765, 199] width 56 height 18
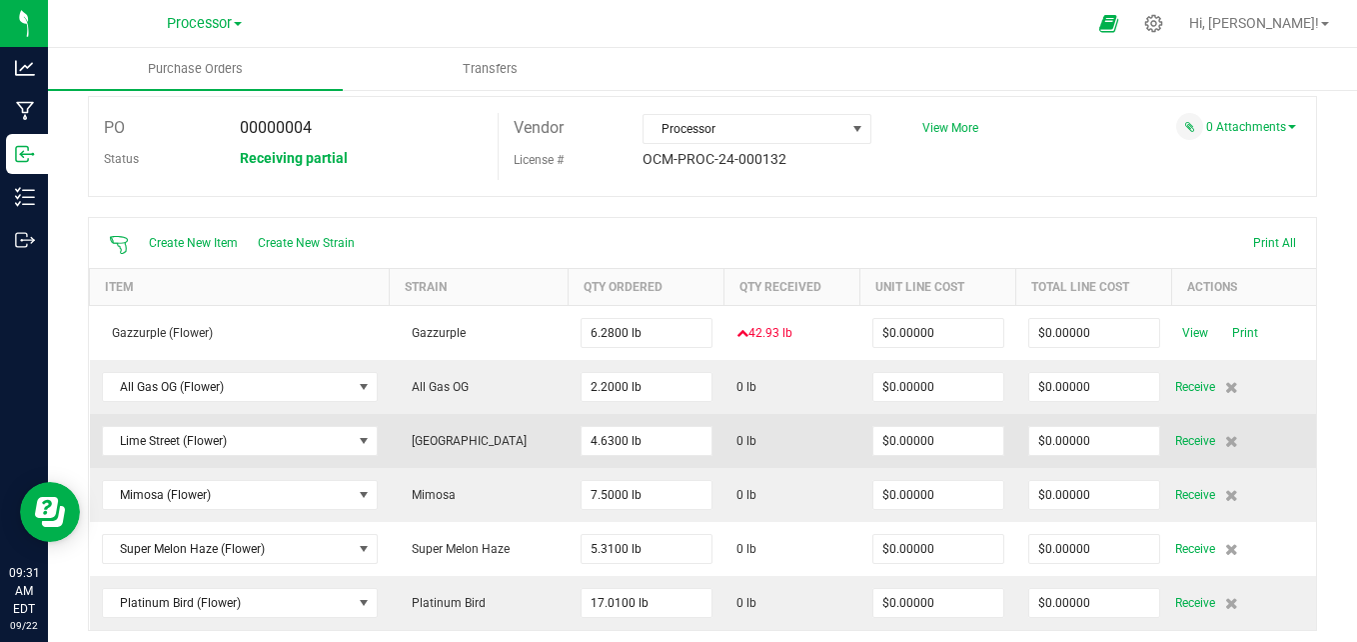
scroll to position [100, 0]
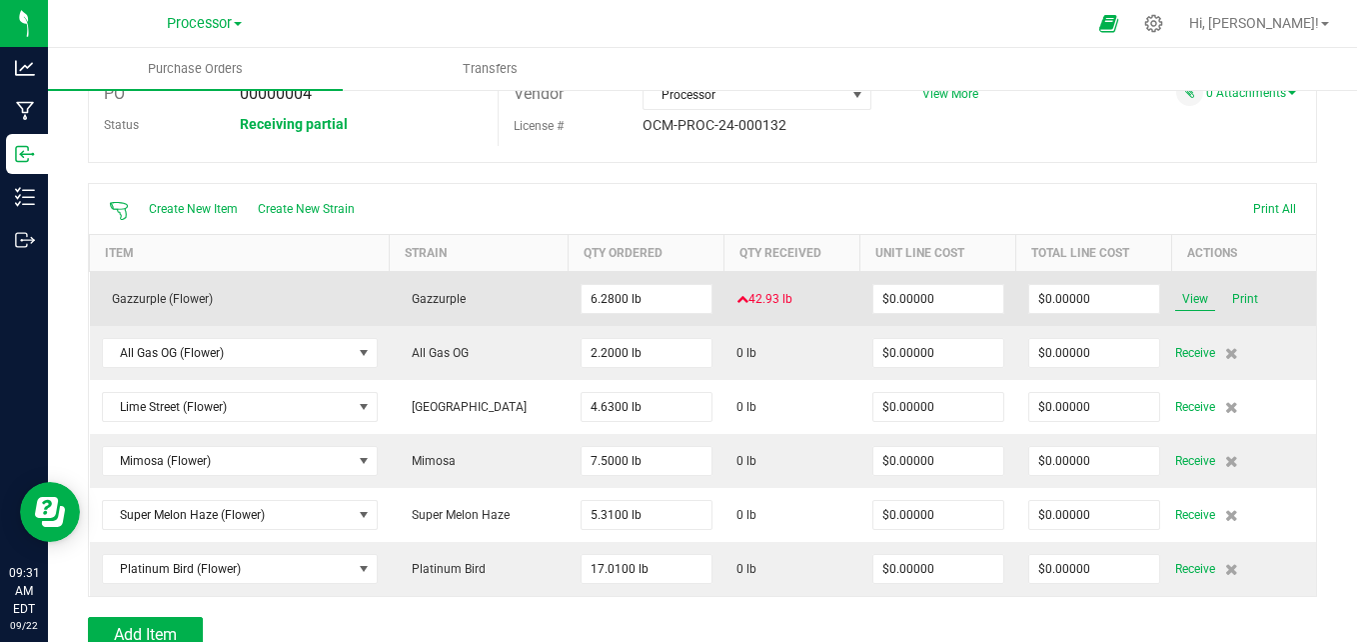
click at [1178, 306] on span "View" at bounding box center [1195, 299] width 40 height 24
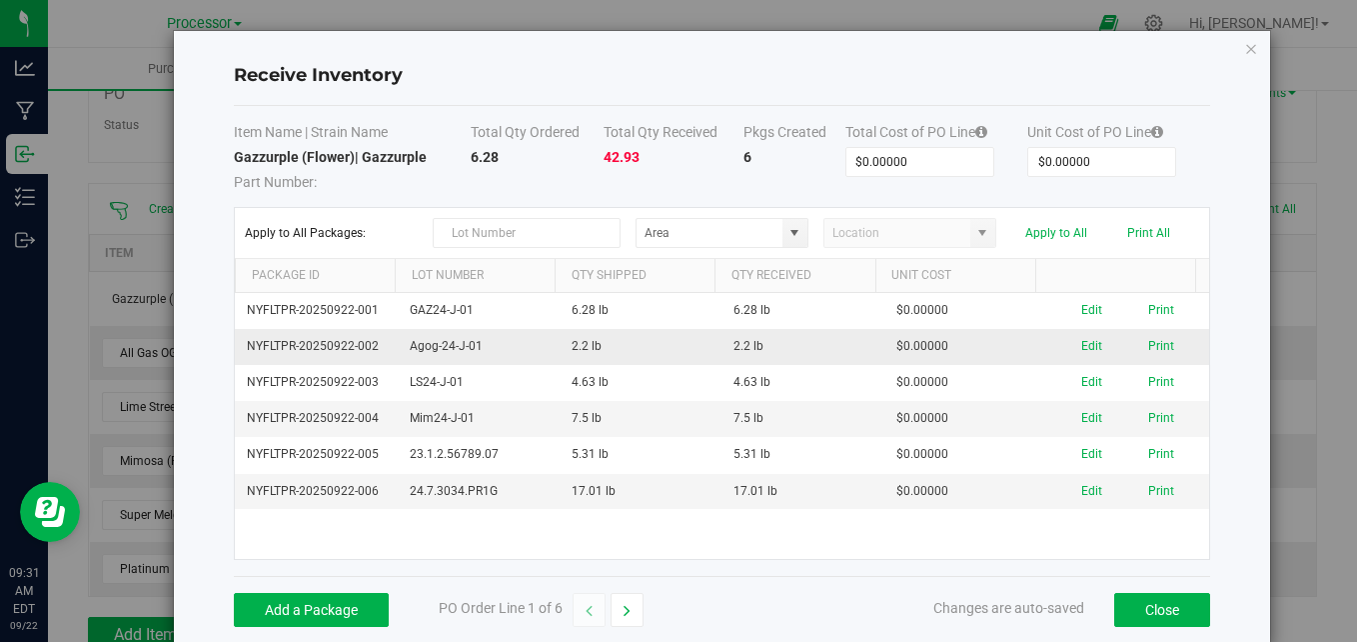
click at [369, 344] on td "NYFLTPR-20250922-002" at bounding box center [316, 347] width 162 height 36
click at [1081, 354] on button "Edit" at bounding box center [1091, 346] width 21 height 19
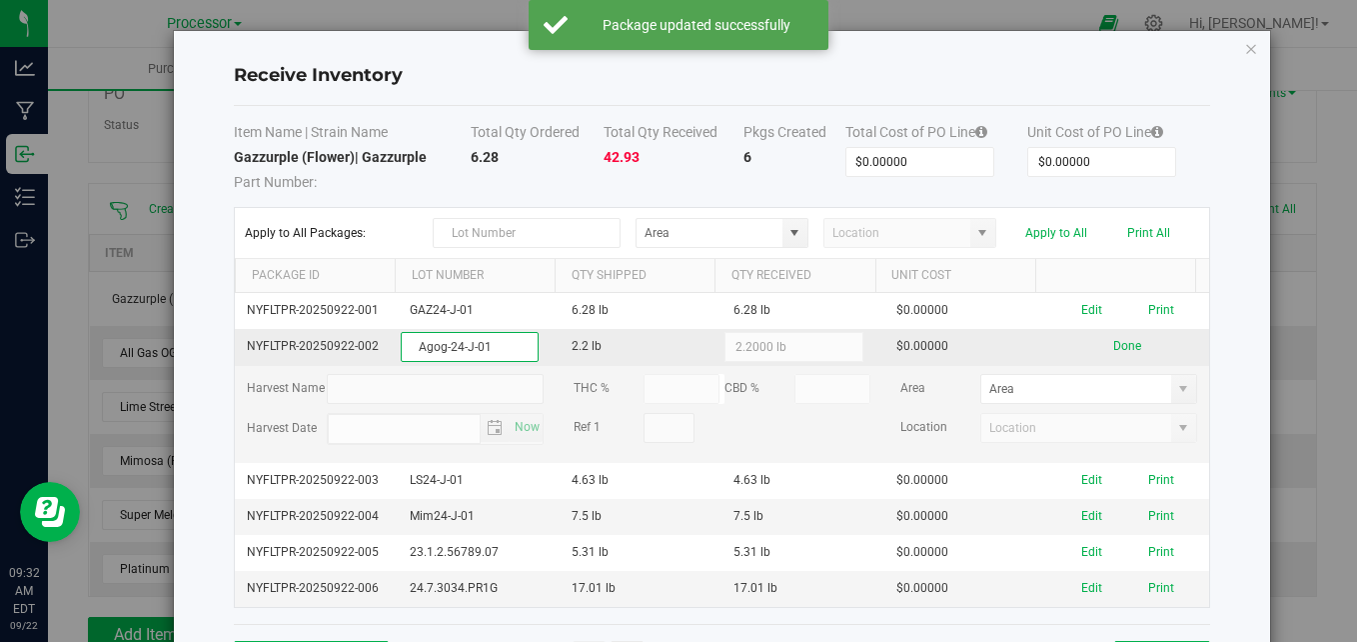
drag, startPoint x: 493, startPoint y: 348, endPoint x: 397, endPoint y: 338, distance: 96.5
click at [401, 338] on input "Agog-24-J-01" at bounding box center [470, 347] width 138 height 30
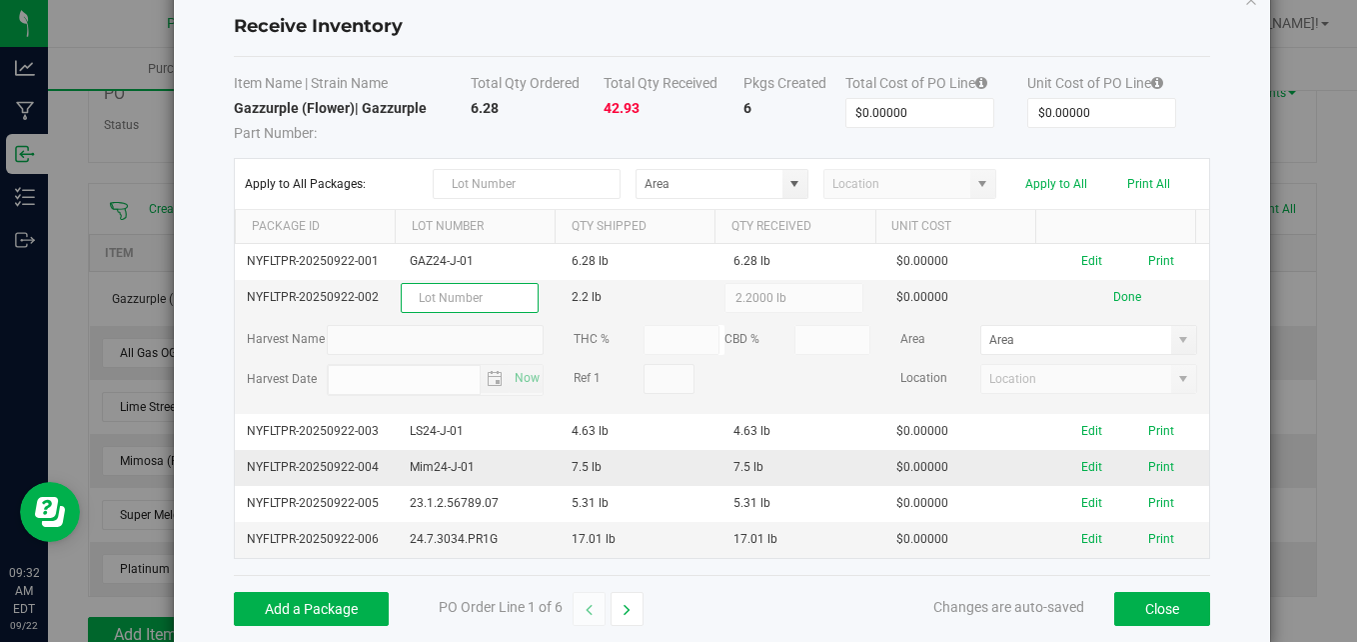
scroll to position [95, 0]
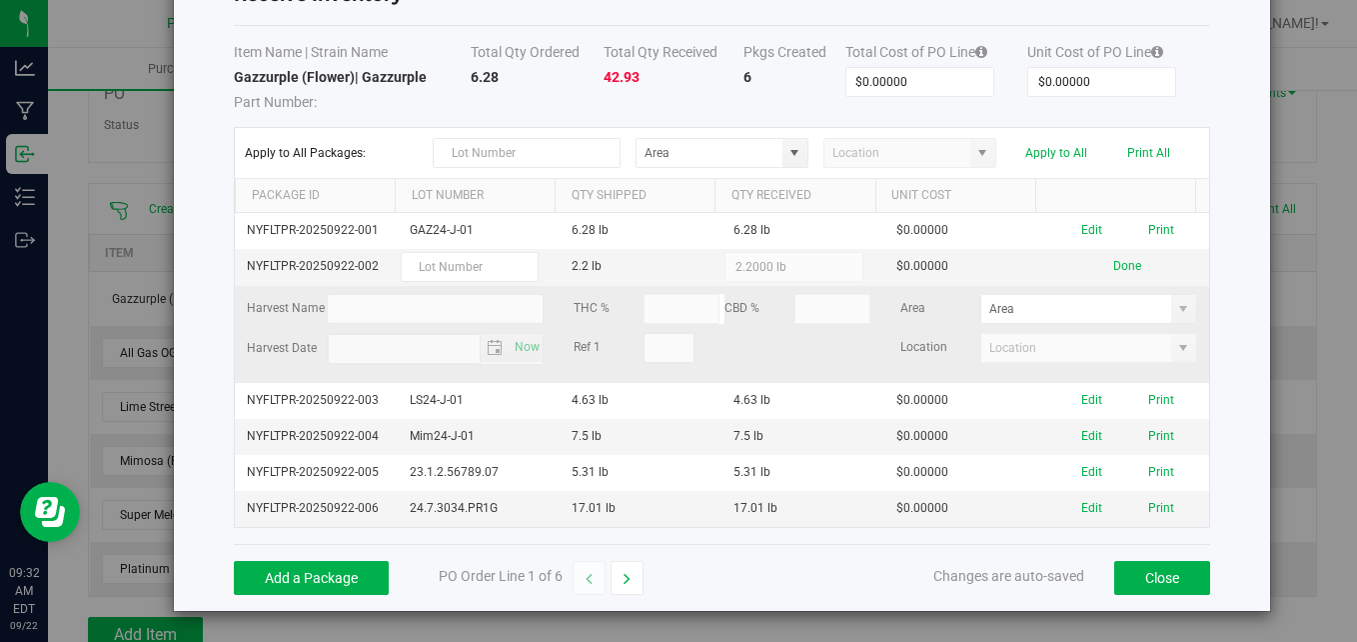
click at [625, 358] on kendo-grid-list "NYFLTPR-20250922-001 GAZ24-J-01 6.28 lb 6.28 lb $0.00000 Edit Print NYFLTPR-202…" at bounding box center [722, 370] width 974 height 314
click at [739, 252] on kendo-numerictextbox "2.2000 lb" at bounding box center [794, 267] width 138 height 30
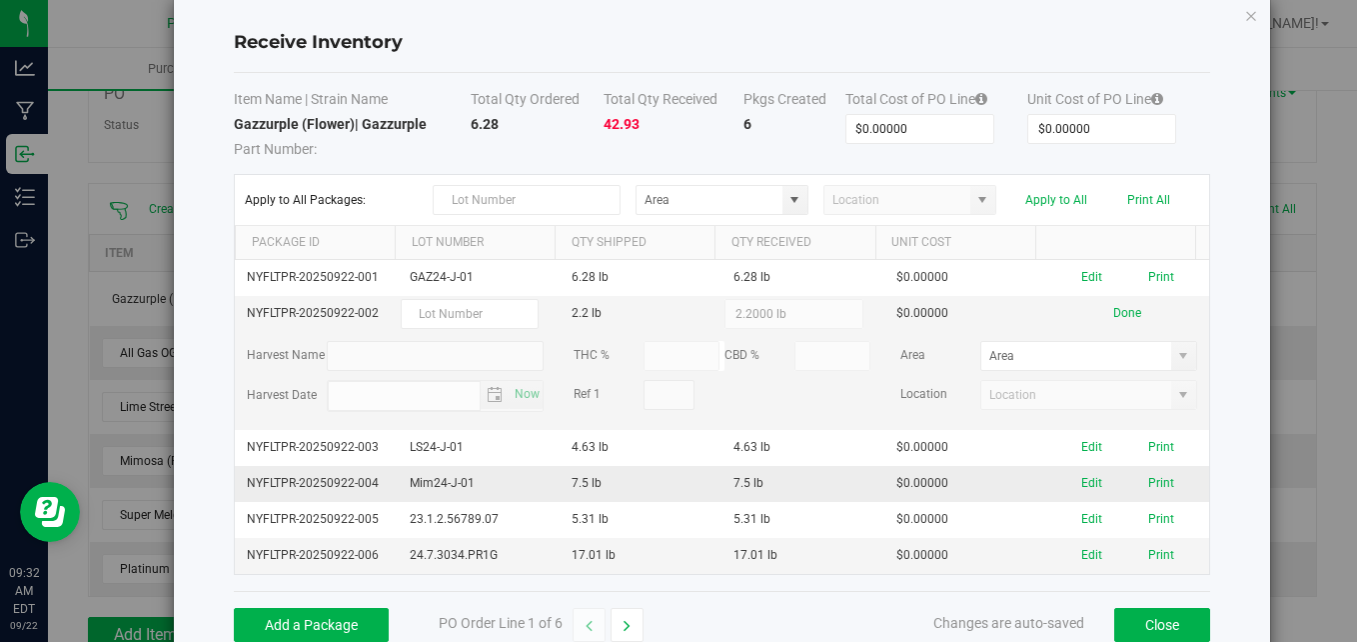
scroll to position [0, 0]
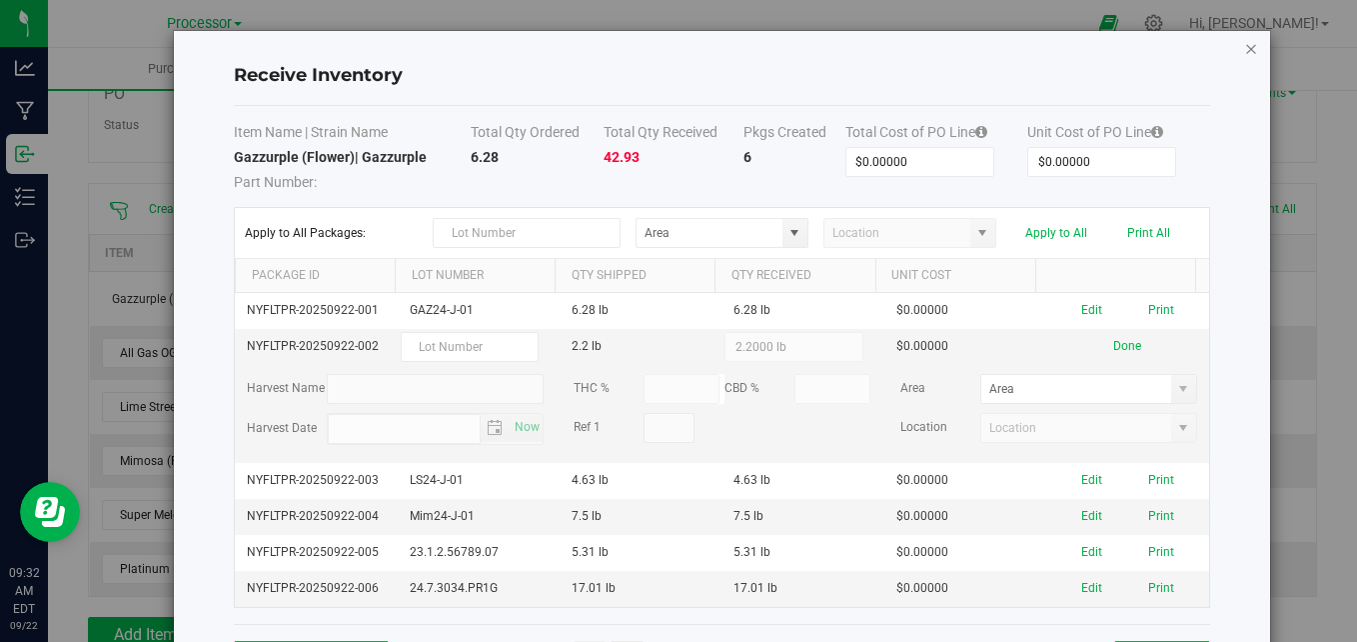
click at [1244, 47] on icon "Close modal" at bounding box center [1251, 48] width 14 height 24
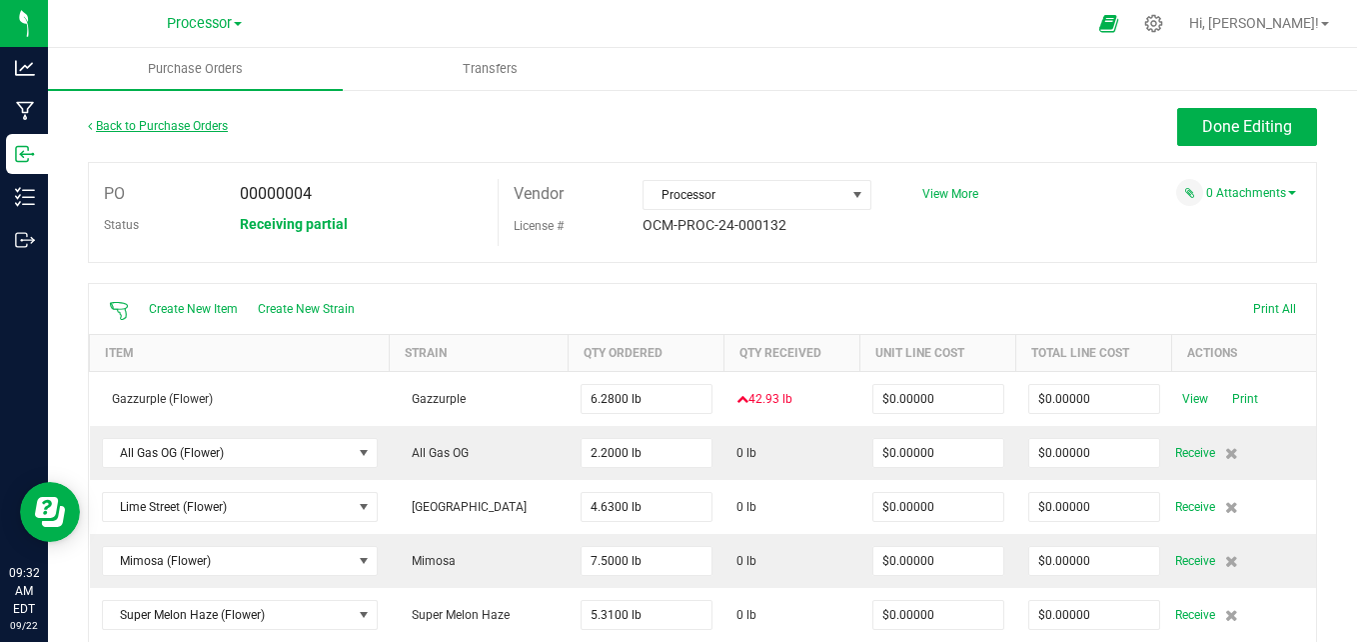
click at [206, 126] on link "Back to Purchase Orders" at bounding box center [158, 126] width 140 height 14
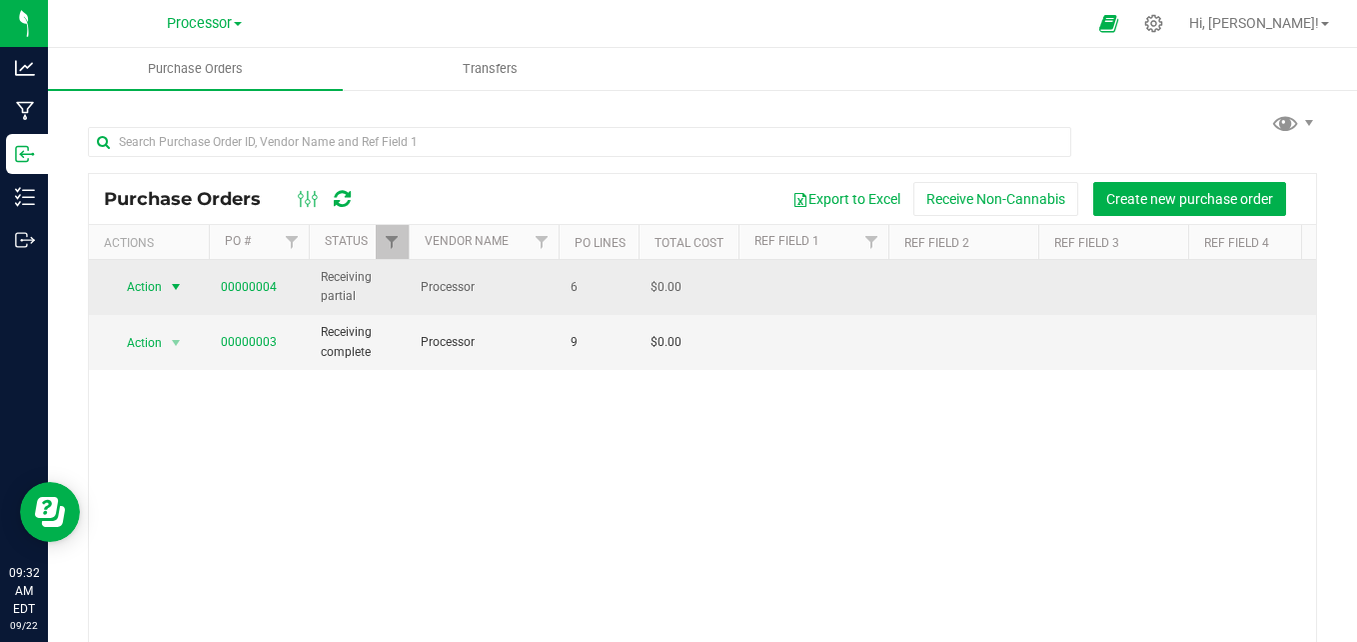
click at [179, 286] on span "select" at bounding box center [176, 287] width 16 height 16
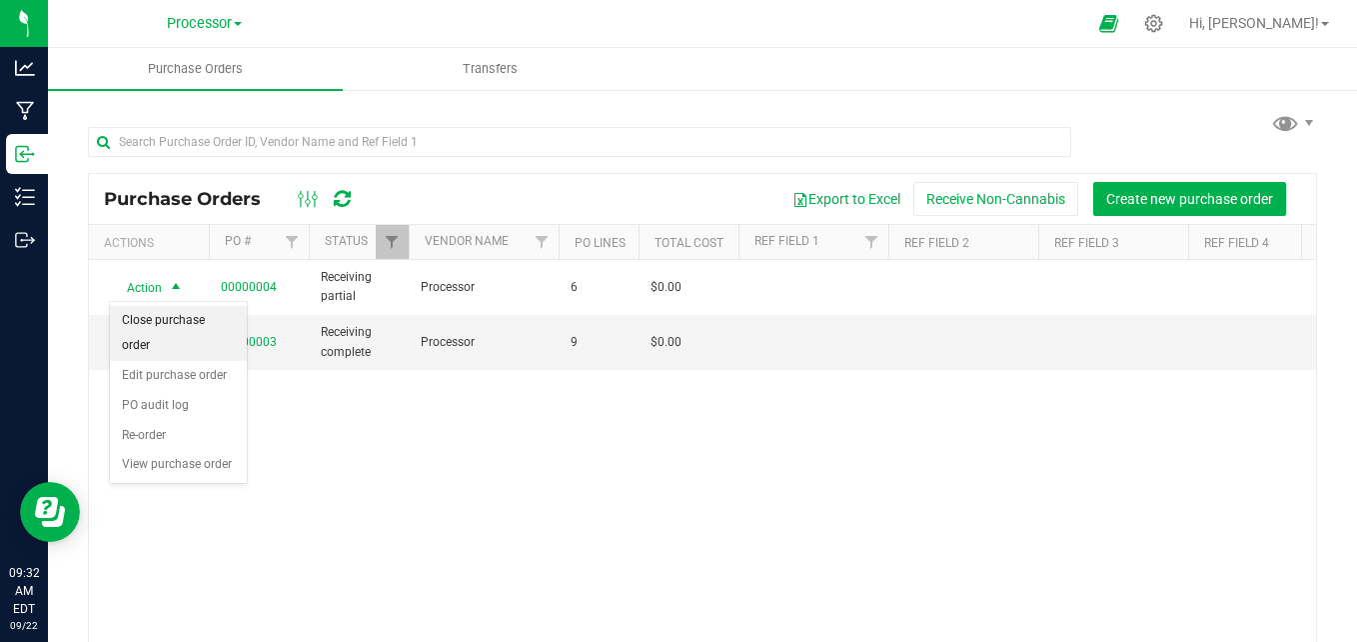
click at [194, 318] on li "Close purchase order" at bounding box center [178, 333] width 137 height 55
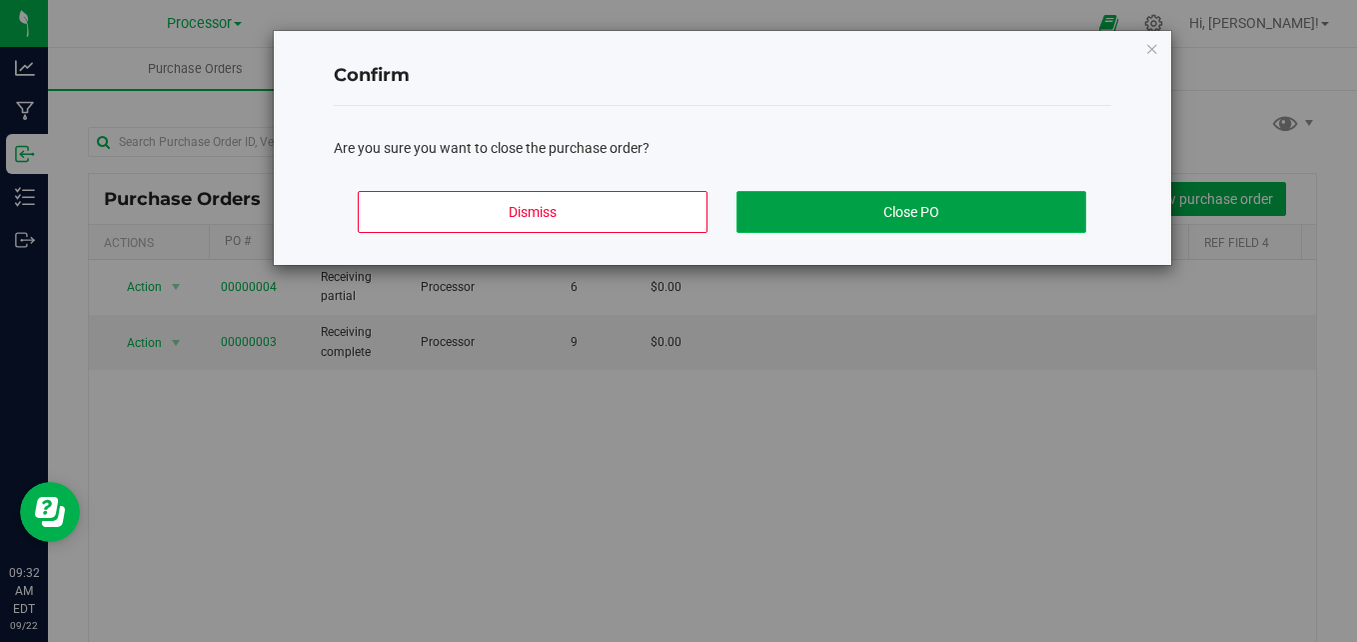
click at [864, 214] on button "Close PO" at bounding box center [912, 212] width 350 height 42
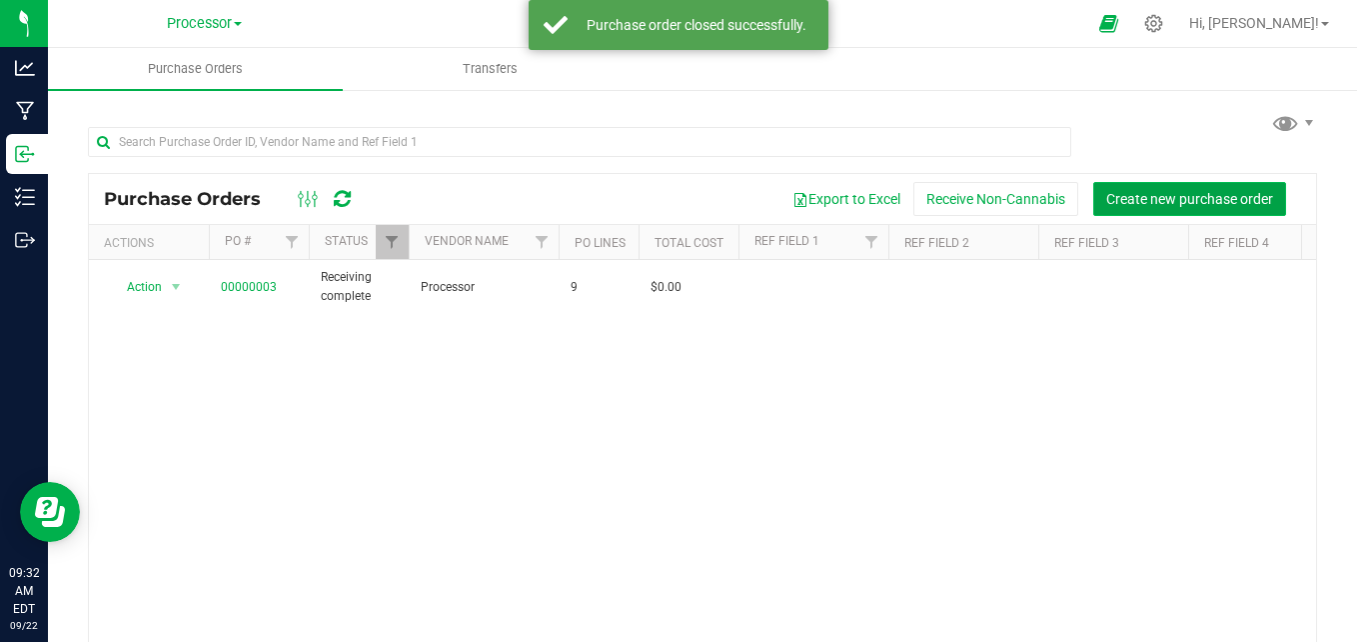
click at [1206, 184] on button "Create new purchase order" at bounding box center [1189, 199] width 193 height 34
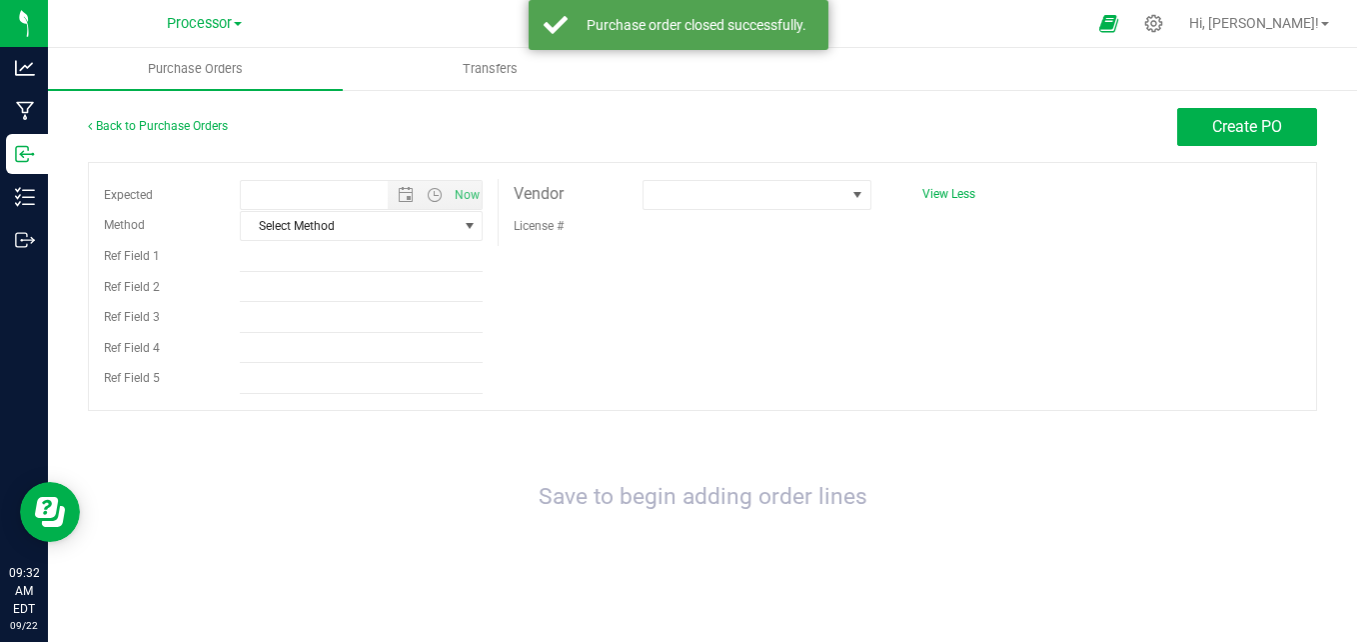
type input "[DATE] 9:32 AM"
click at [423, 230] on span "Select Method" at bounding box center [349, 226] width 216 height 28
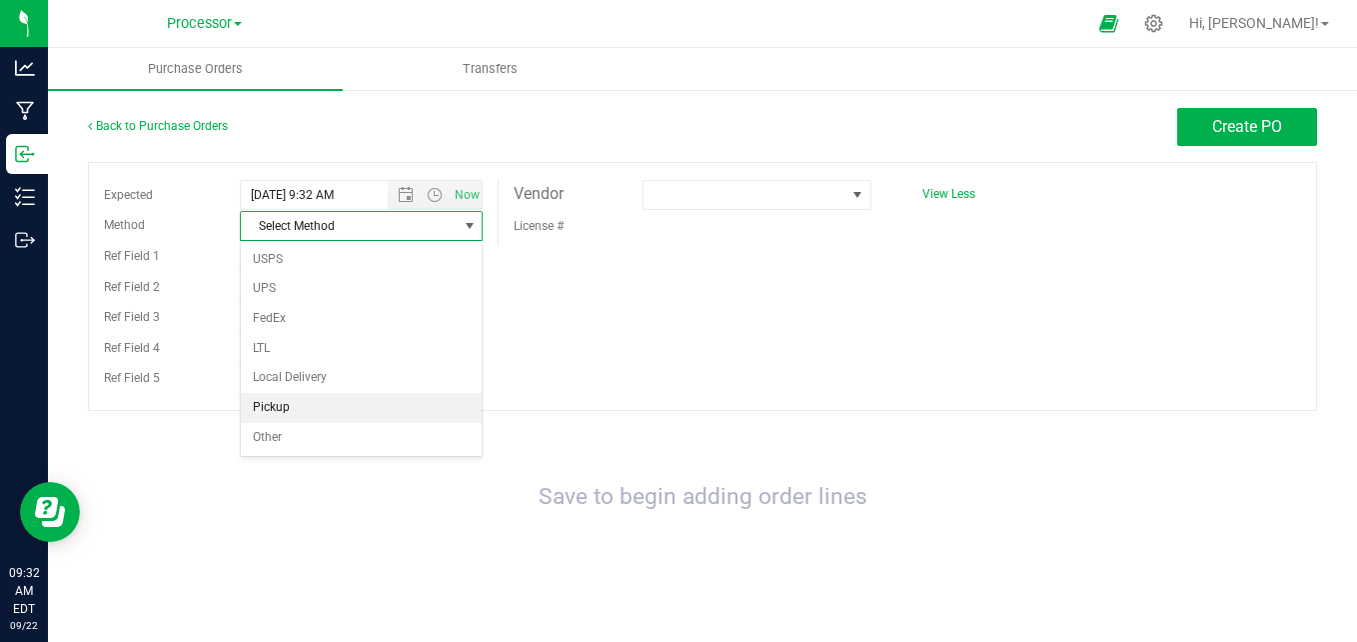
click at [344, 401] on li "Pickup" at bounding box center [361, 408] width 241 height 30
click at [403, 229] on span "Pickup" at bounding box center [349, 226] width 216 height 28
click at [377, 373] on li "Local Delivery" at bounding box center [361, 378] width 241 height 30
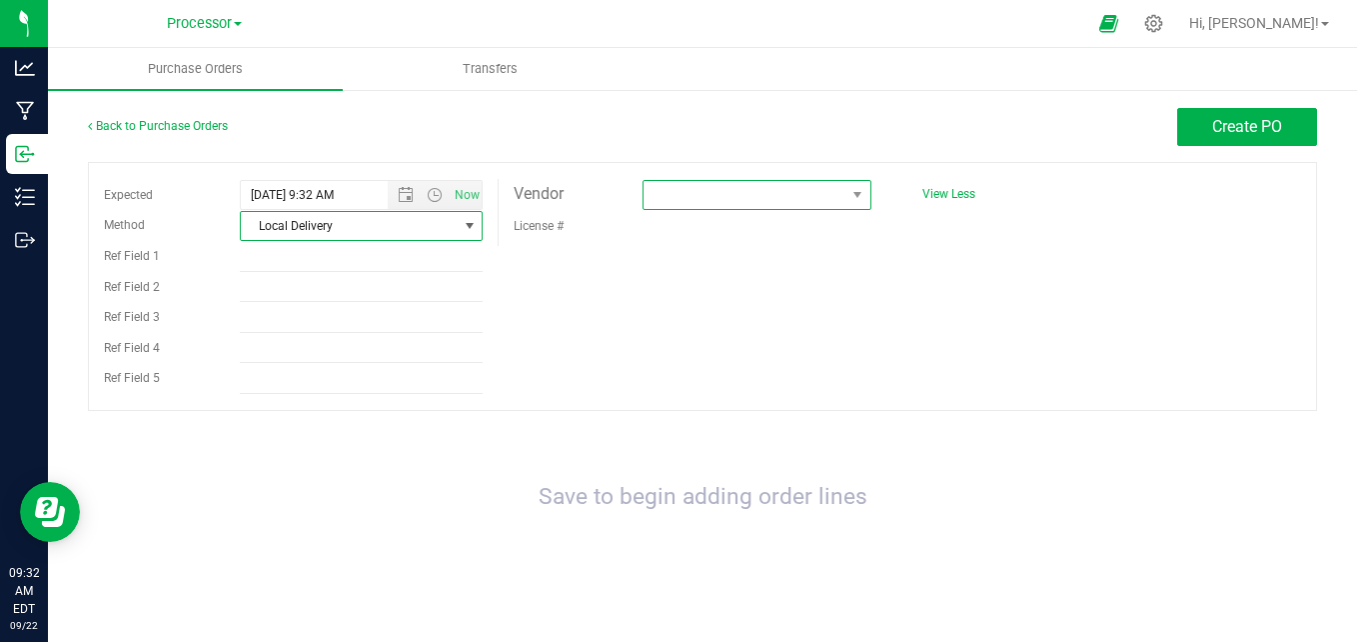
click at [738, 198] on span at bounding box center [744, 195] width 201 height 28
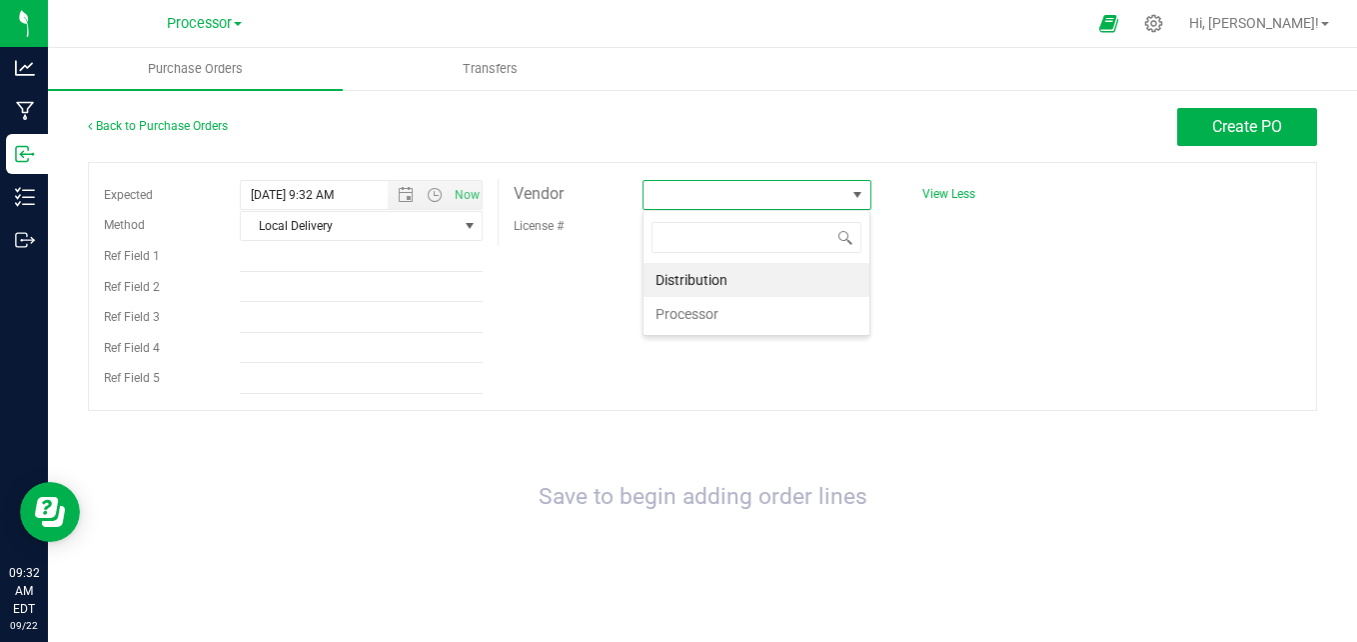
scroll to position [30, 228]
click at [743, 316] on li "Processor" at bounding box center [757, 314] width 226 height 34
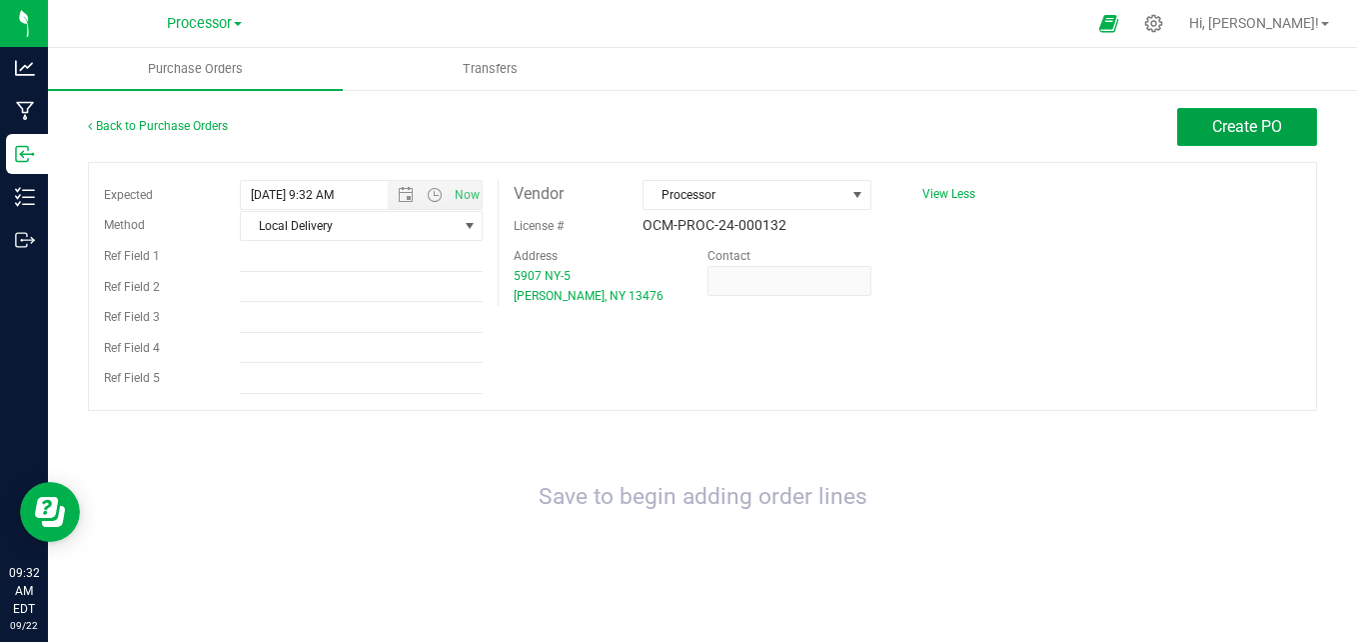
drag, startPoint x: 1284, startPoint y: 133, endPoint x: 1249, endPoint y: 207, distance: 81.8
click at [1283, 133] on button "Create PO" at bounding box center [1247, 127] width 140 height 38
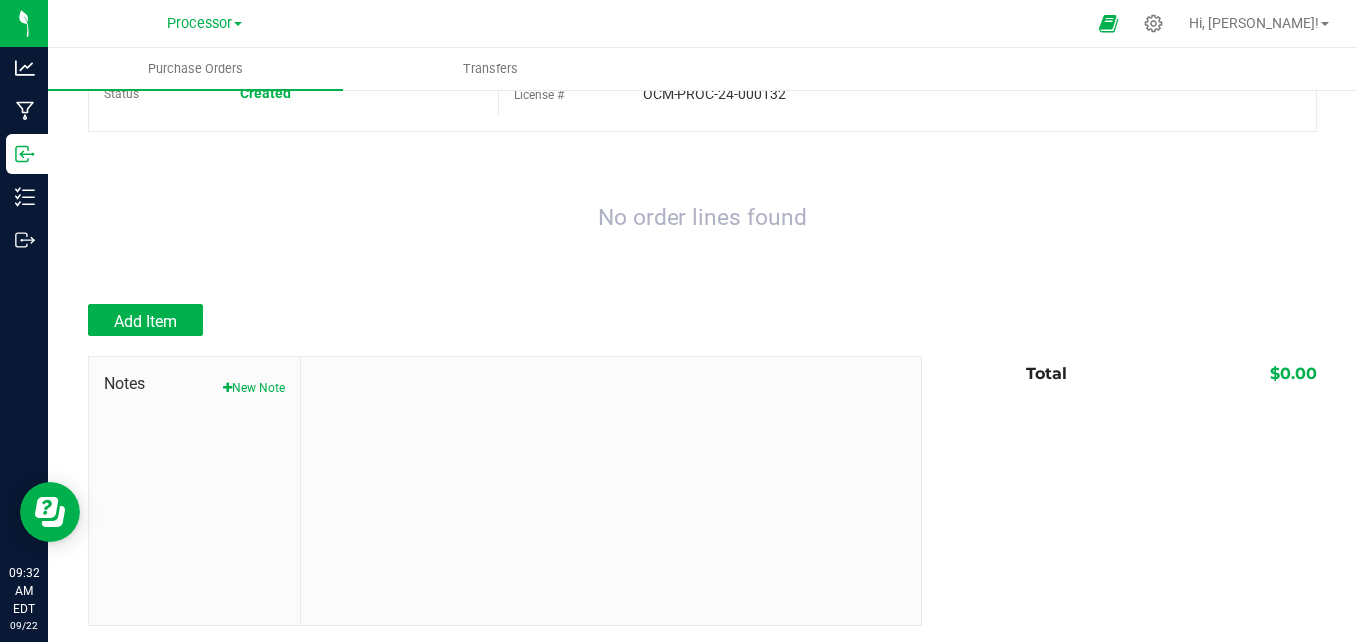
scroll to position [133, 0]
click at [174, 310] on span "Add Item" at bounding box center [145, 319] width 63 height 19
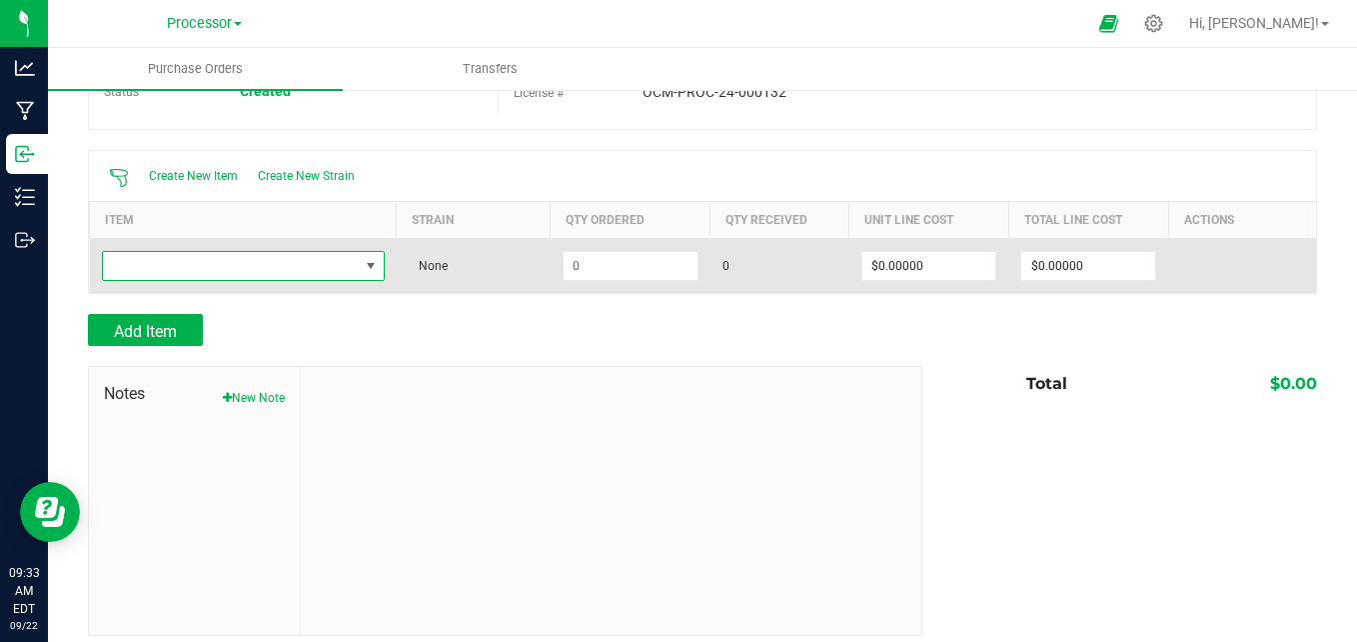
click at [378, 267] on span "NO DATA FOUND" at bounding box center [371, 266] width 25 height 28
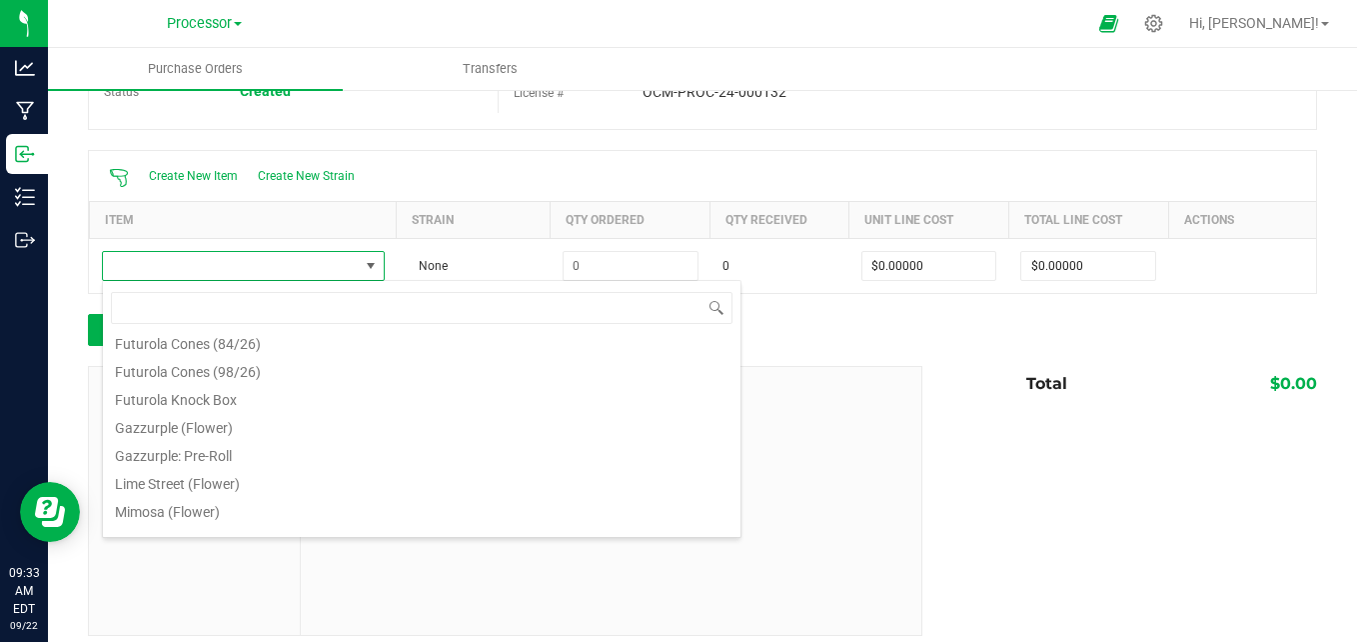
scroll to position [200, 0]
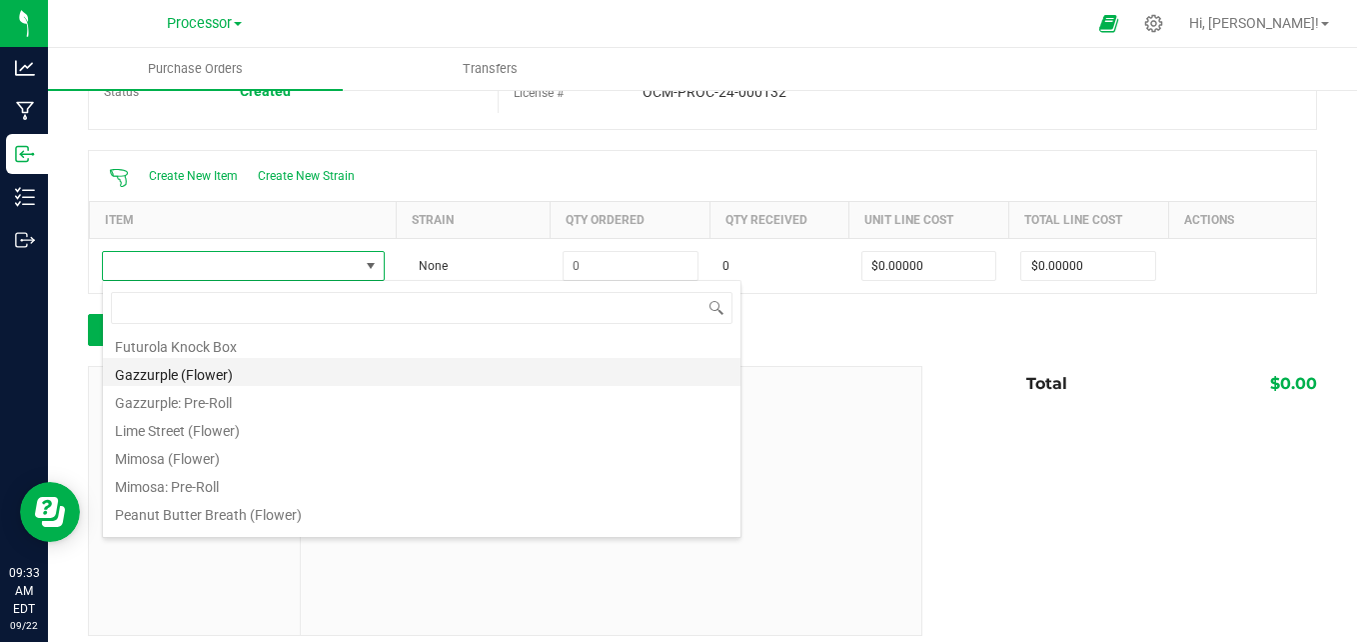
click at [315, 369] on li "Gazzurple (Flower)" at bounding box center [422, 372] width 638 height 28
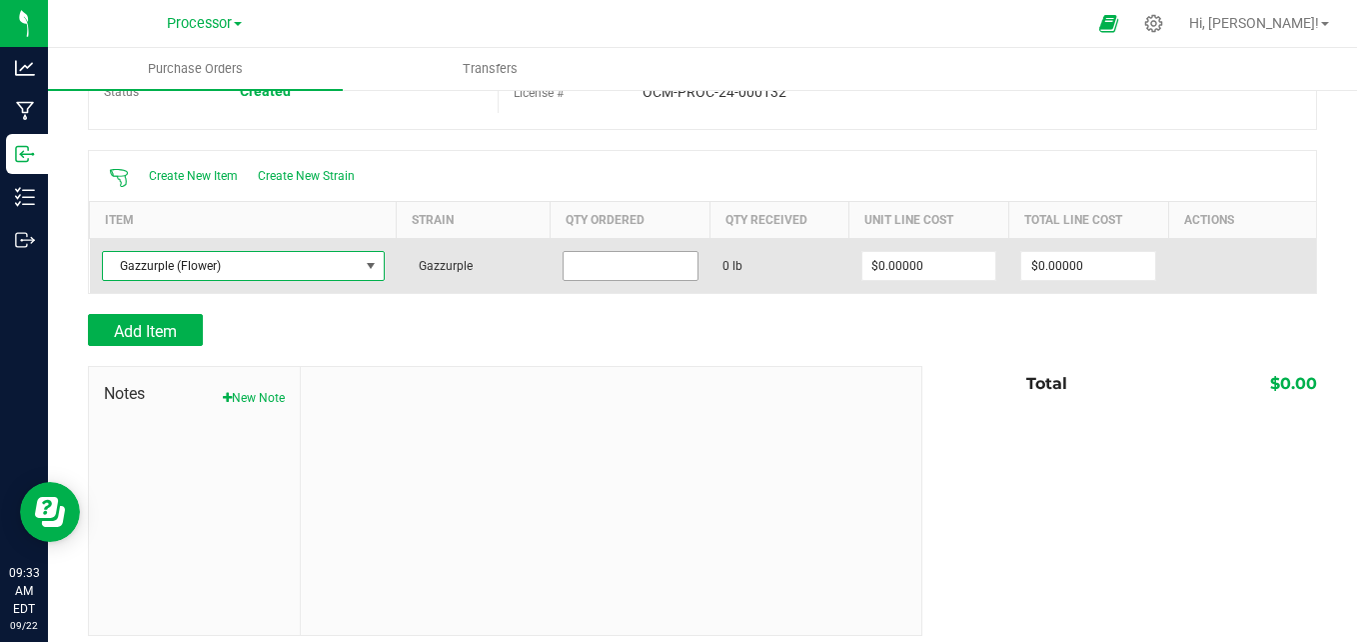
click at [641, 264] on input at bounding box center [631, 266] width 134 height 28
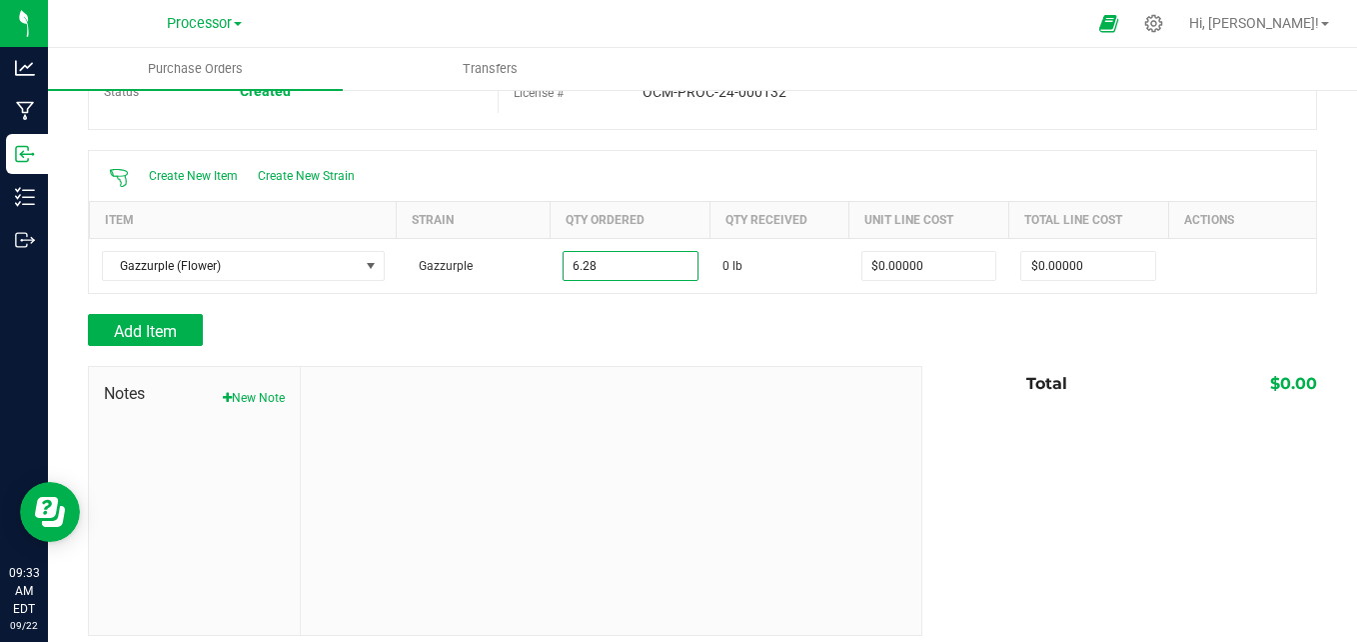
type input "6.2800 lb"
click at [672, 388] on div at bounding box center [611, 501] width 621 height 268
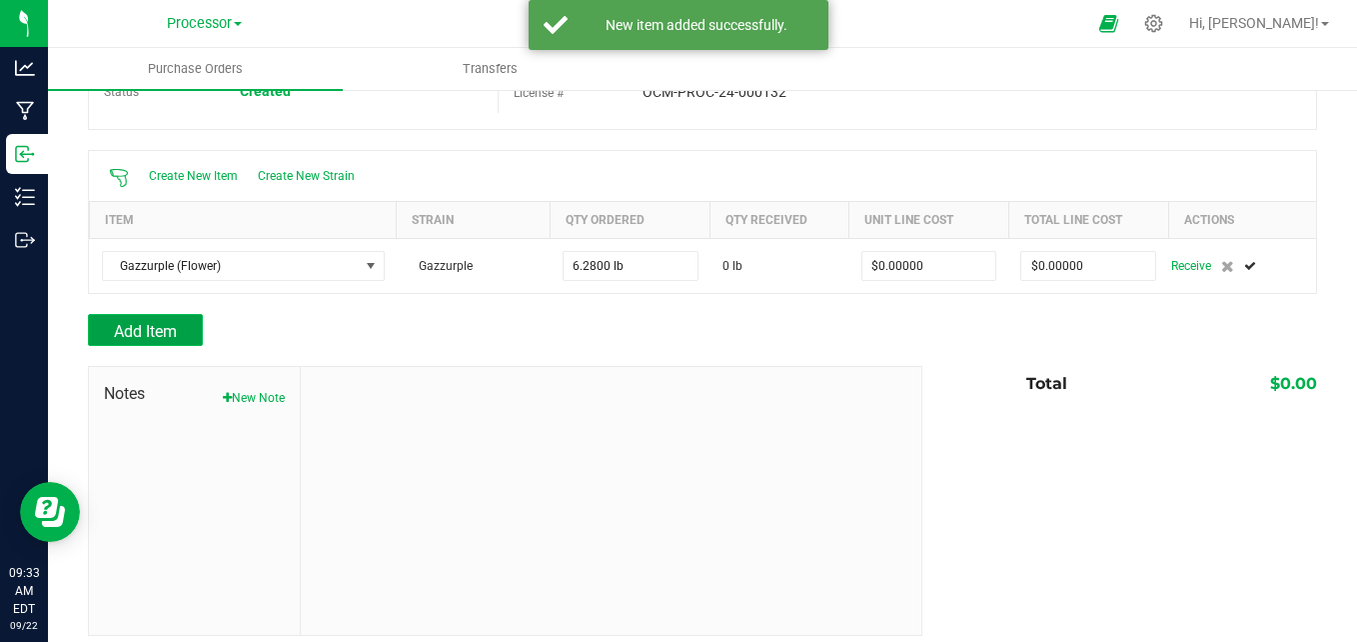
click at [186, 328] on button "Add Item" at bounding box center [145, 330] width 115 height 32
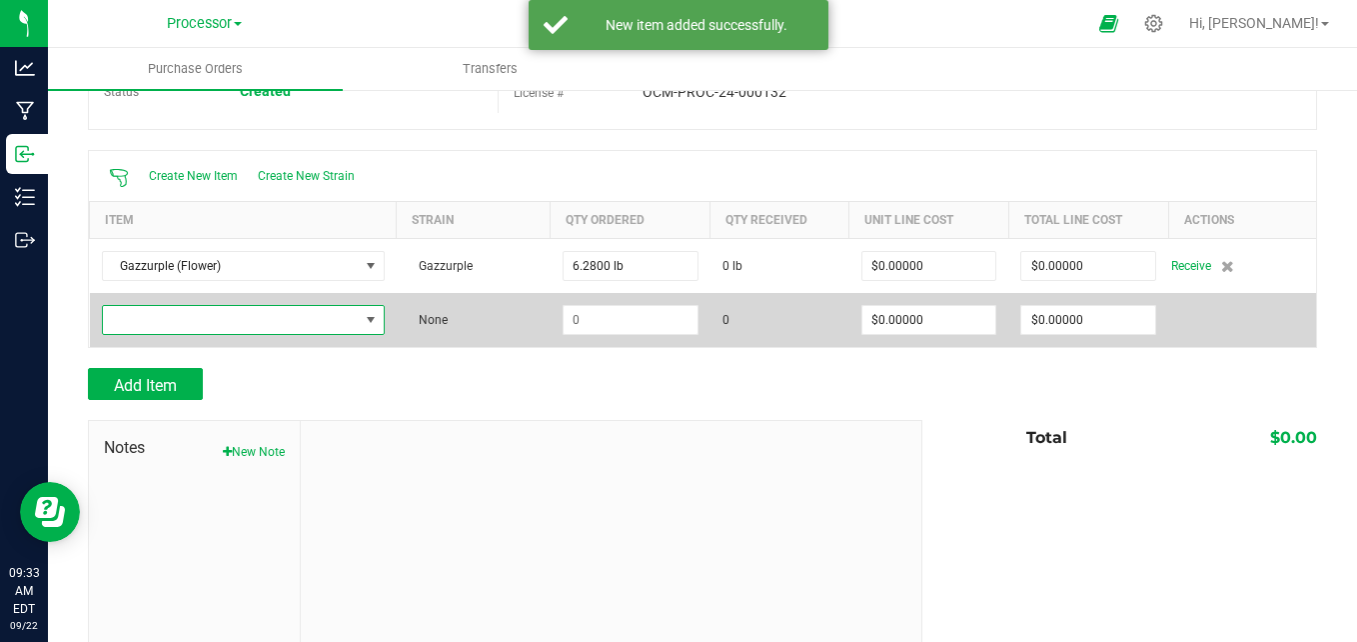
click at [189, 328] on span "NO DATA FOUND" at bounding box center [231, 320] width 256 height 28
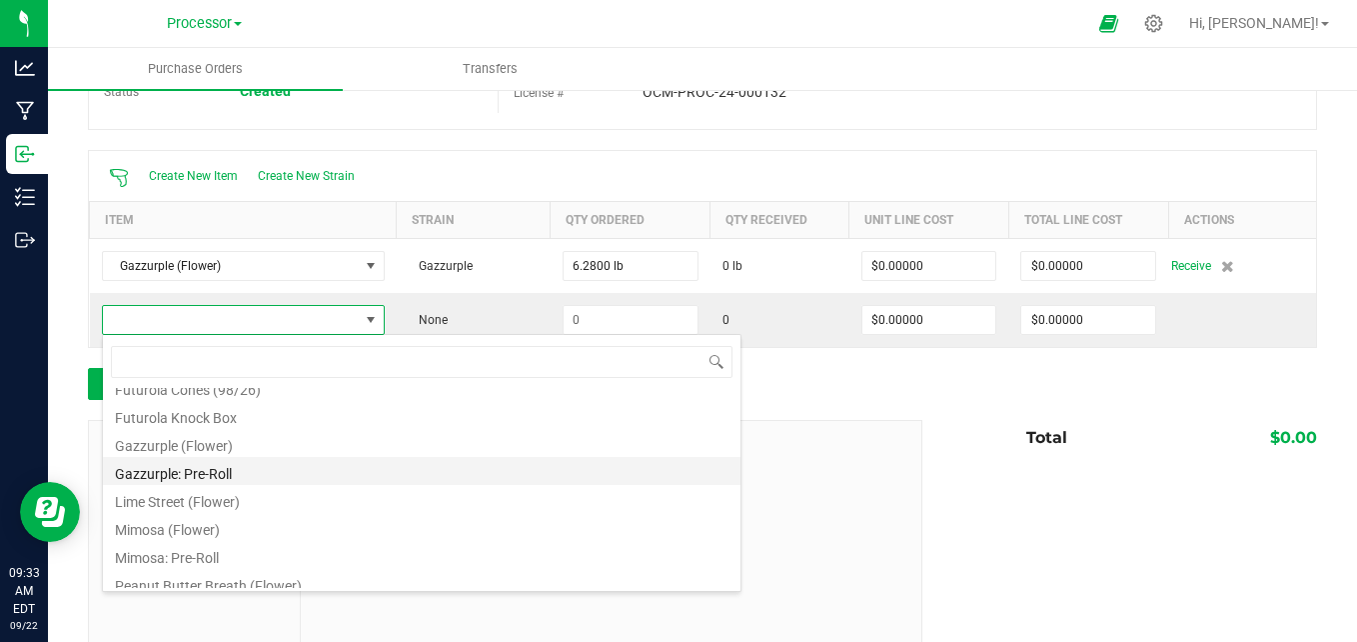
scroll to position [0, 0]
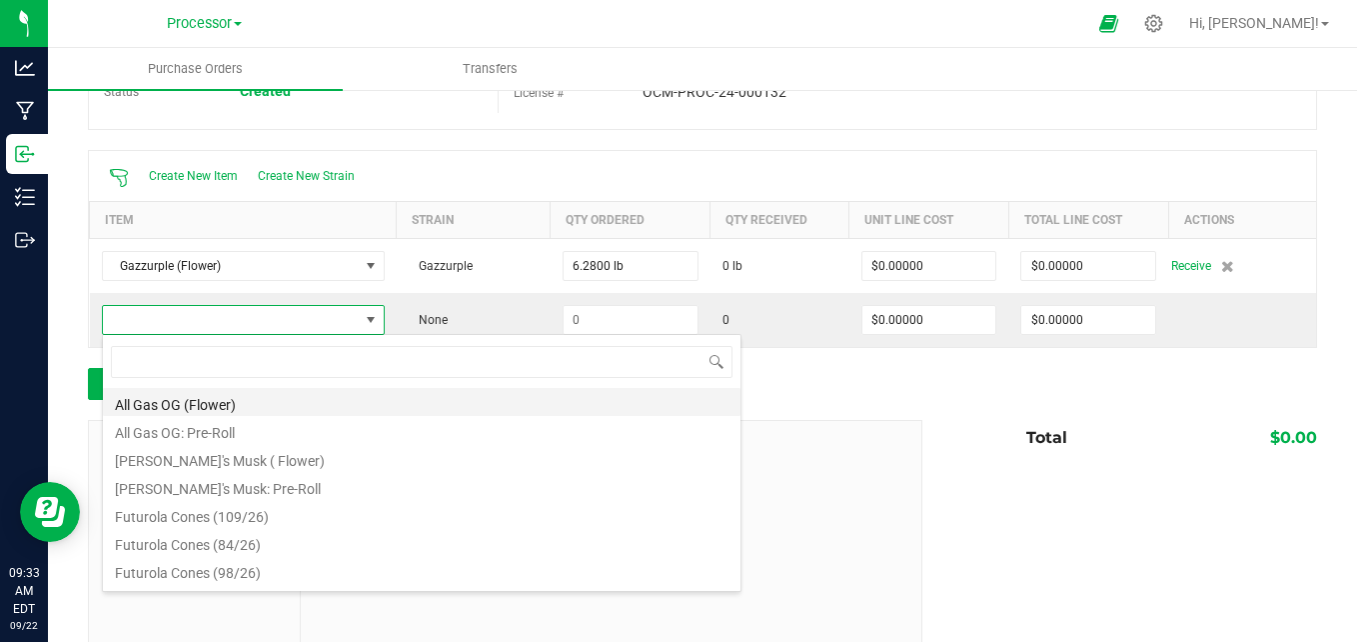
click at [308, 402] on li "All Gas OG (Flower)" at bounding box center [422, 402] width 638 height 28
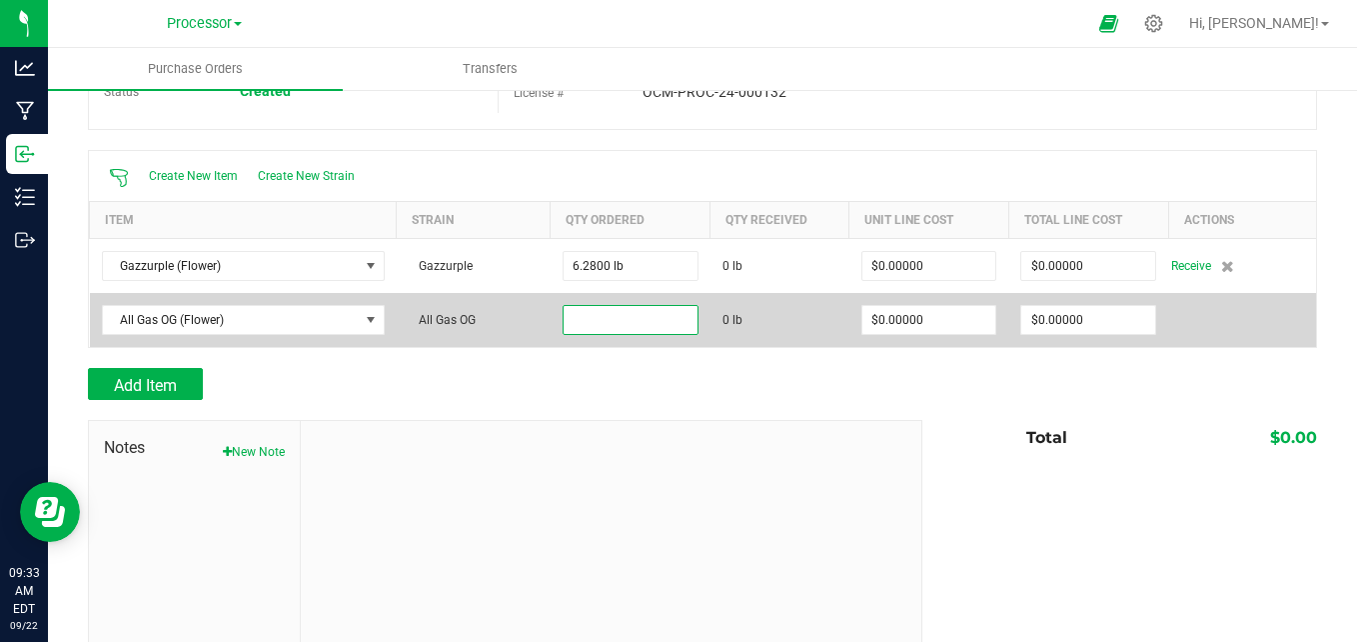
click at [642, 313] on input at bounding box center [631, 320] width 134 height 28
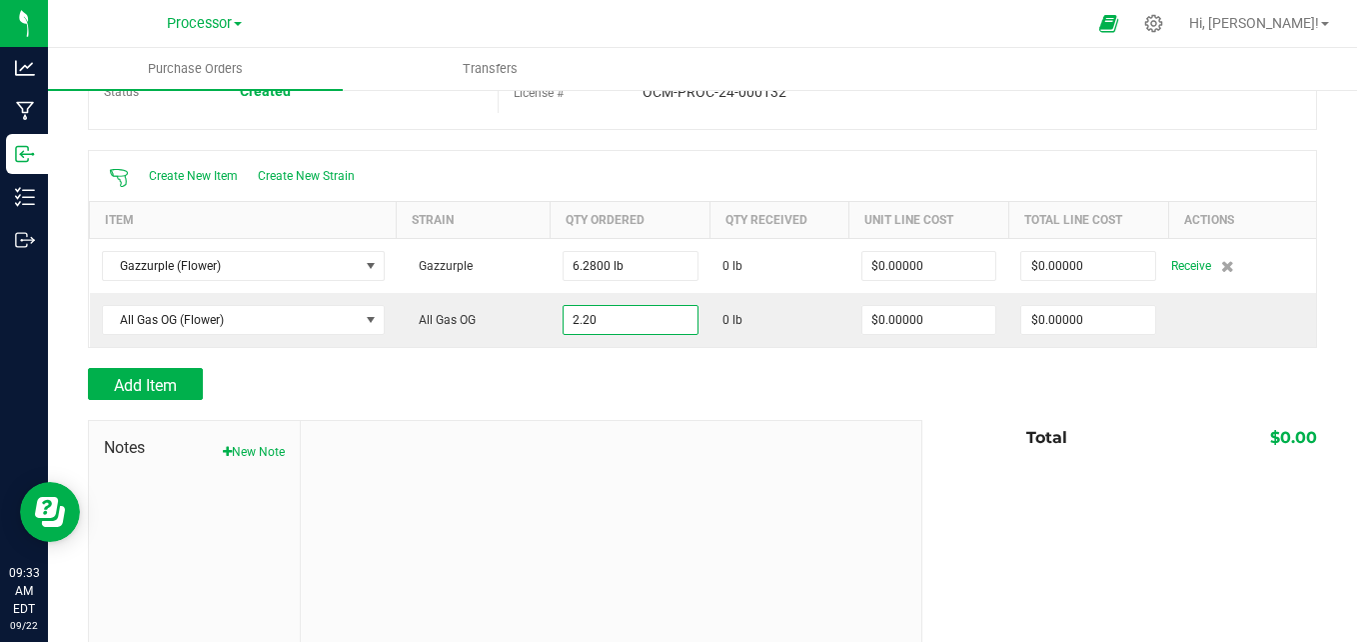
type input "2.2000 lb"
click at [663, 420] on div "Notes New Note" at bounding box center [505, 555] width 835 height 270
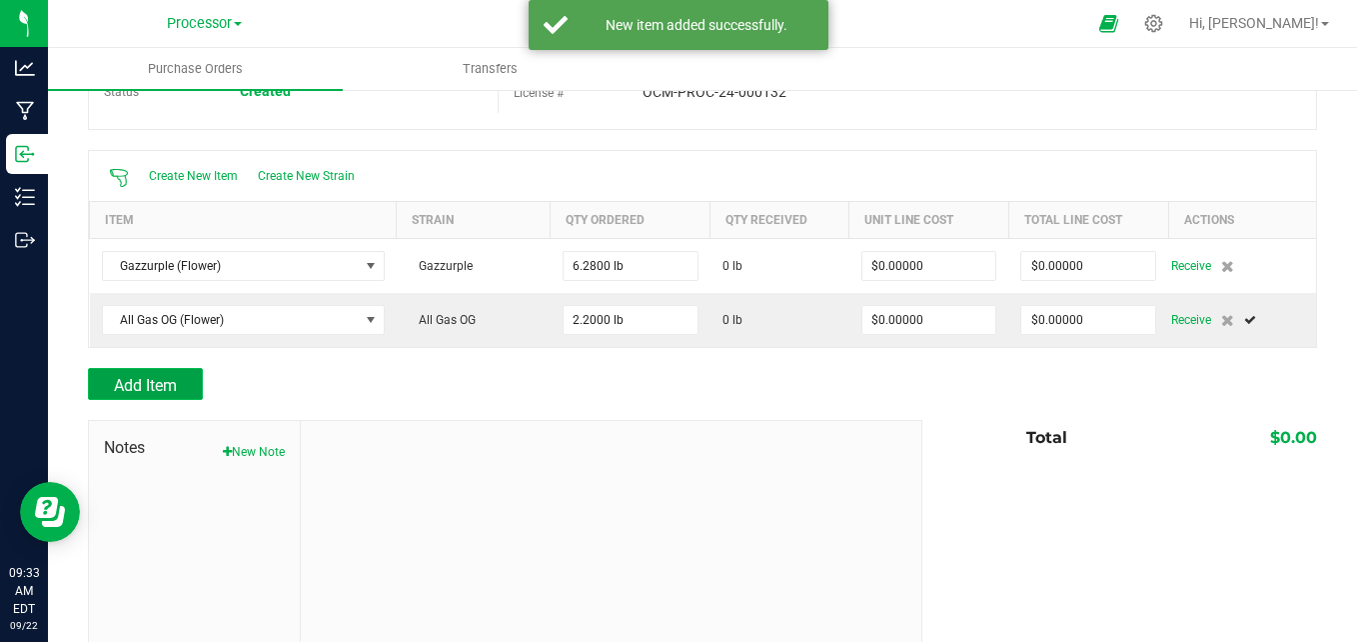
click at [161, 376] on span "Add Item" at bounding box center [145, 385] width 63 height 19
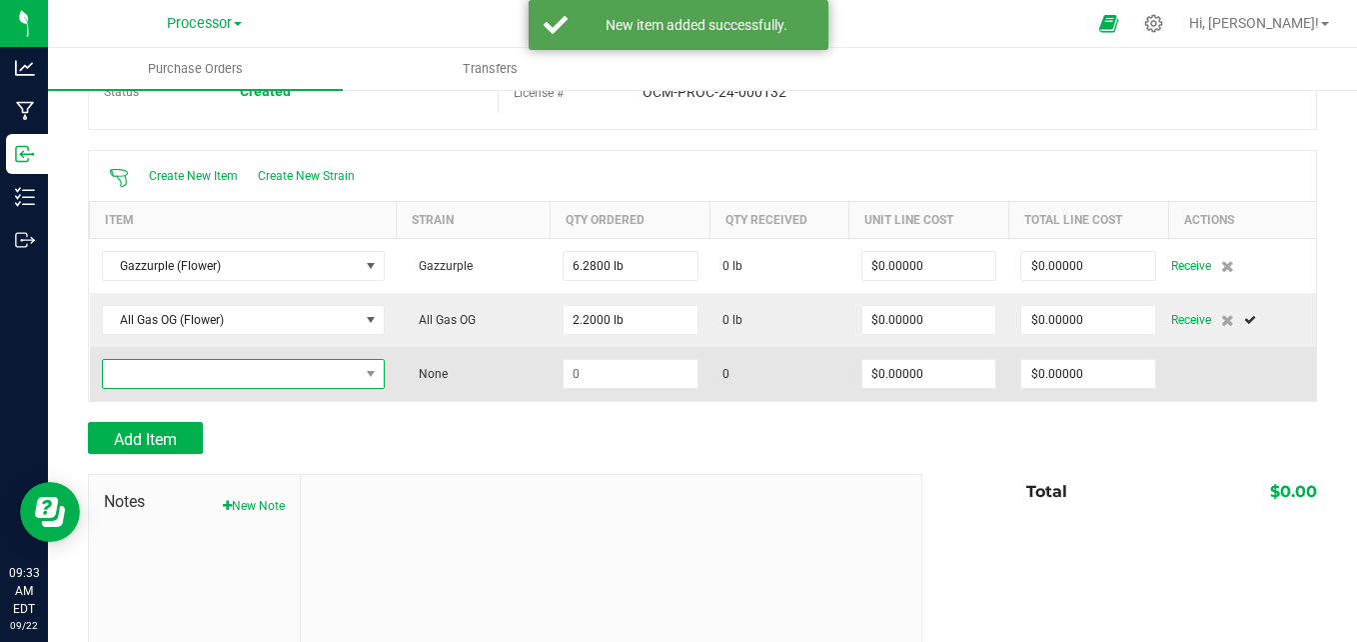
click at [275, 365] on span "NO DATA FOUND" at bounding box center [231, 374] width 256 height 28
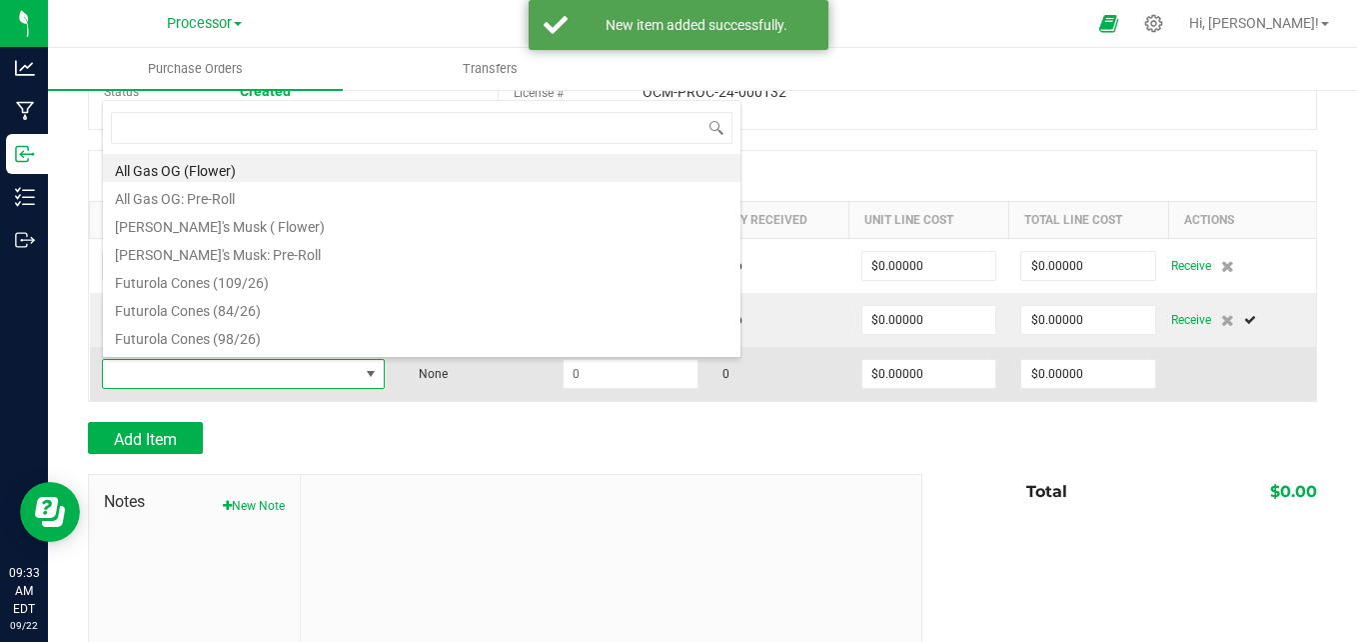
scroll to position [30, 277]
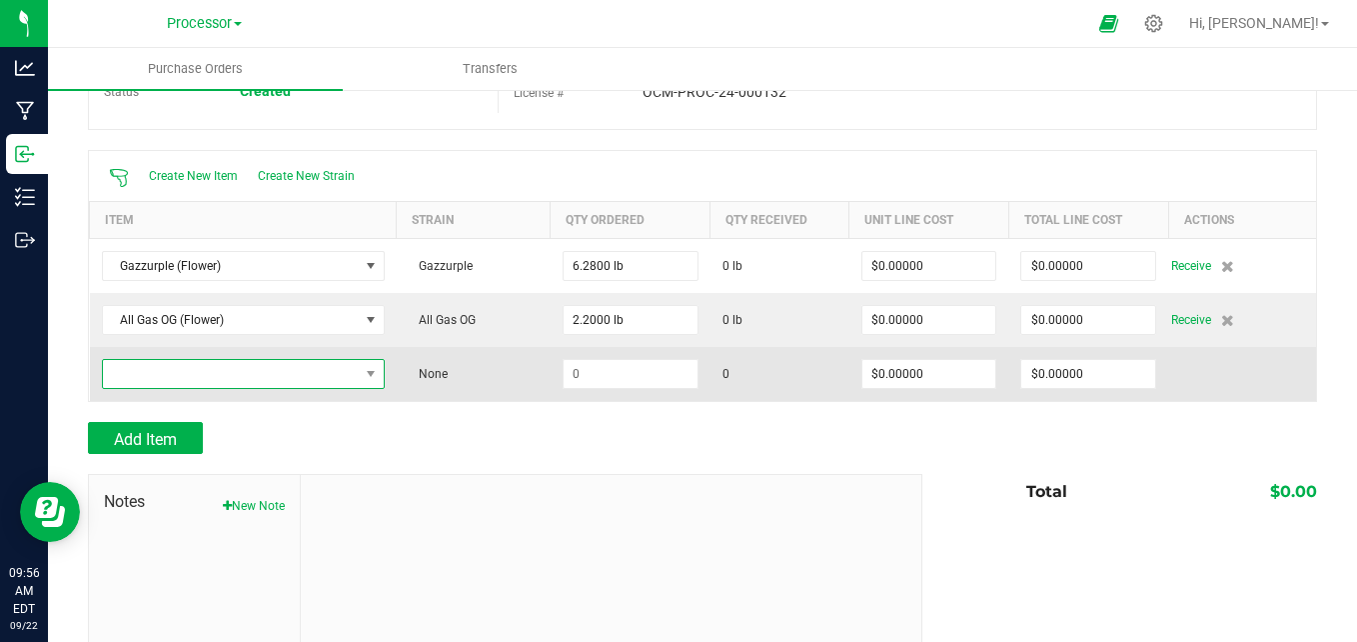
click at [261, 370] on span "NO DATA FOUND" at bounding box center [231, 374] width 256 height 28
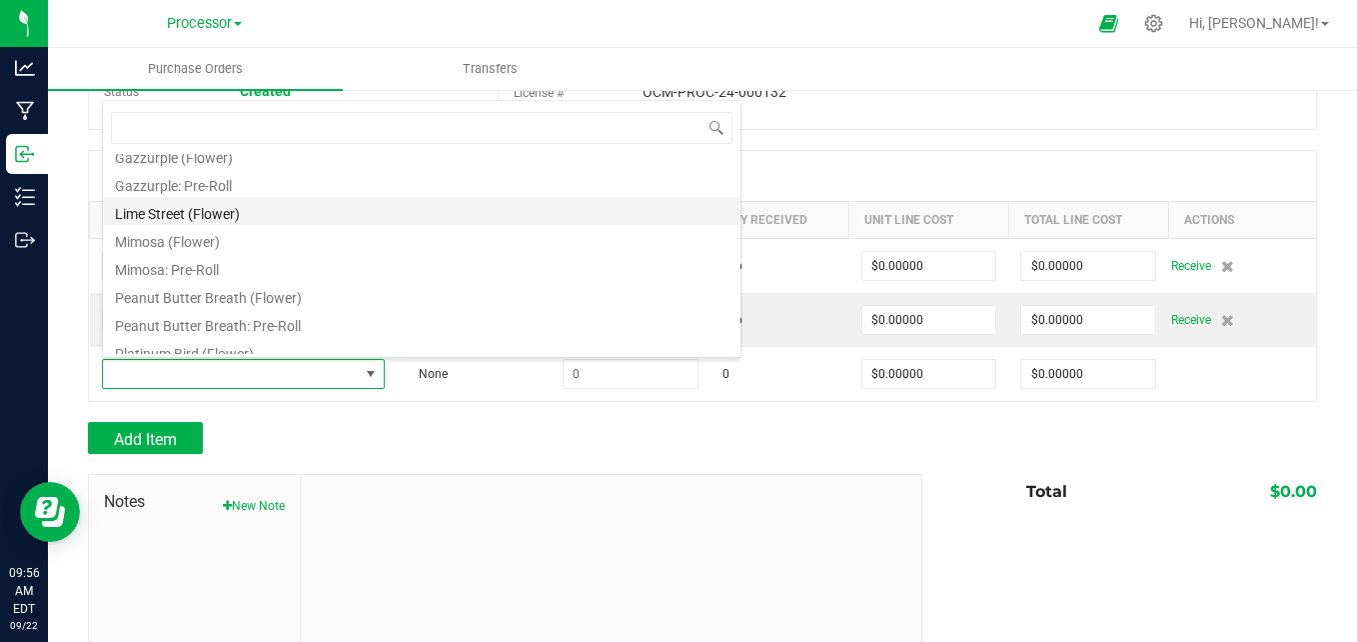
scroll to position [200, 0]
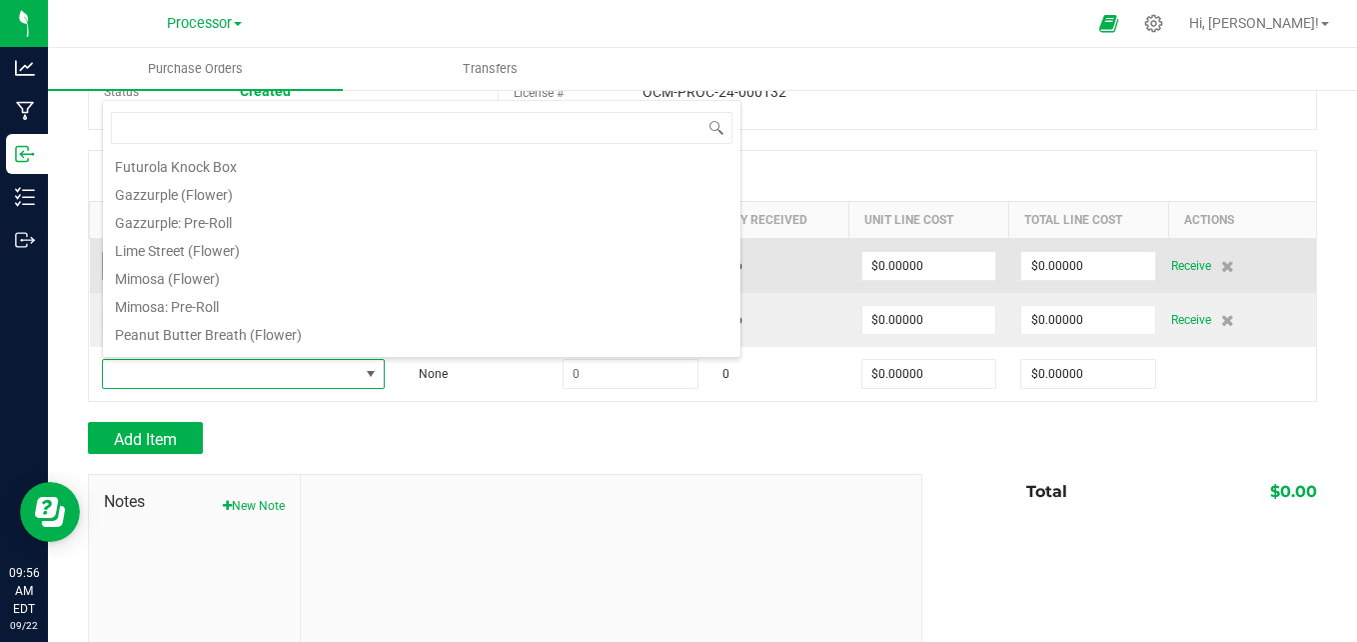
click at [330, 252] on li "Lime Street (Flower)" at bounding box center [422, 248] width 638 height 28
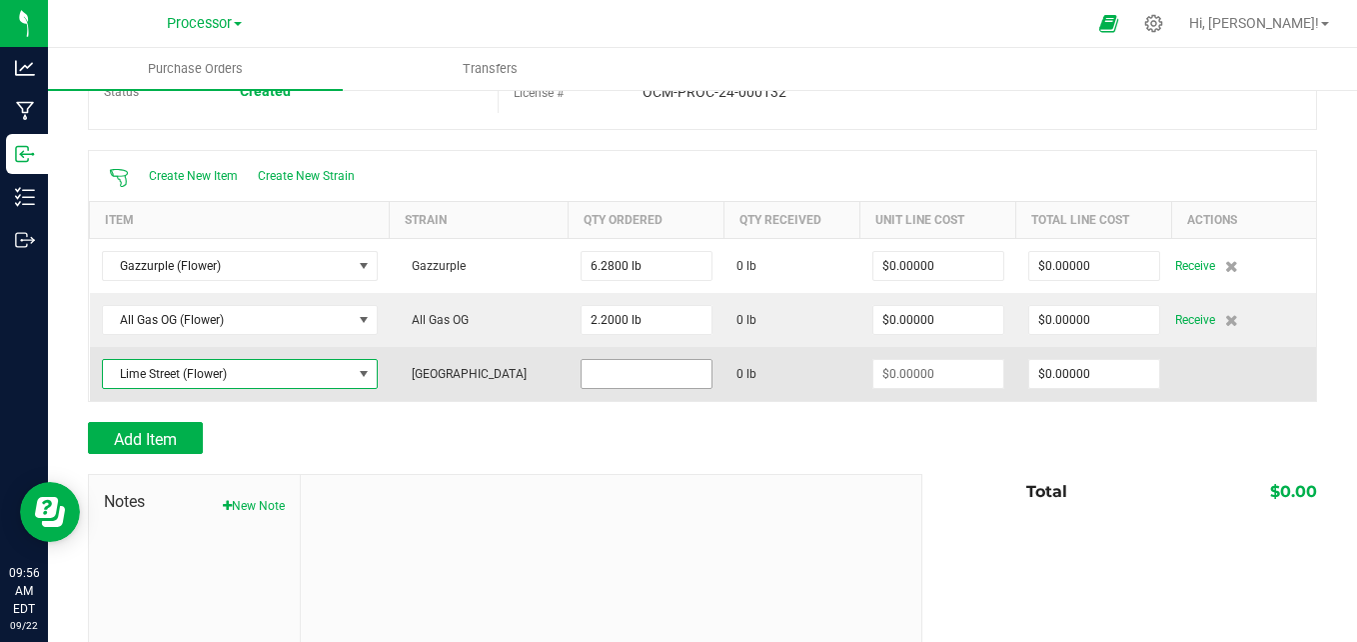
click at [633, 372] on input at bounding box center [647, 374] width 130 height 28
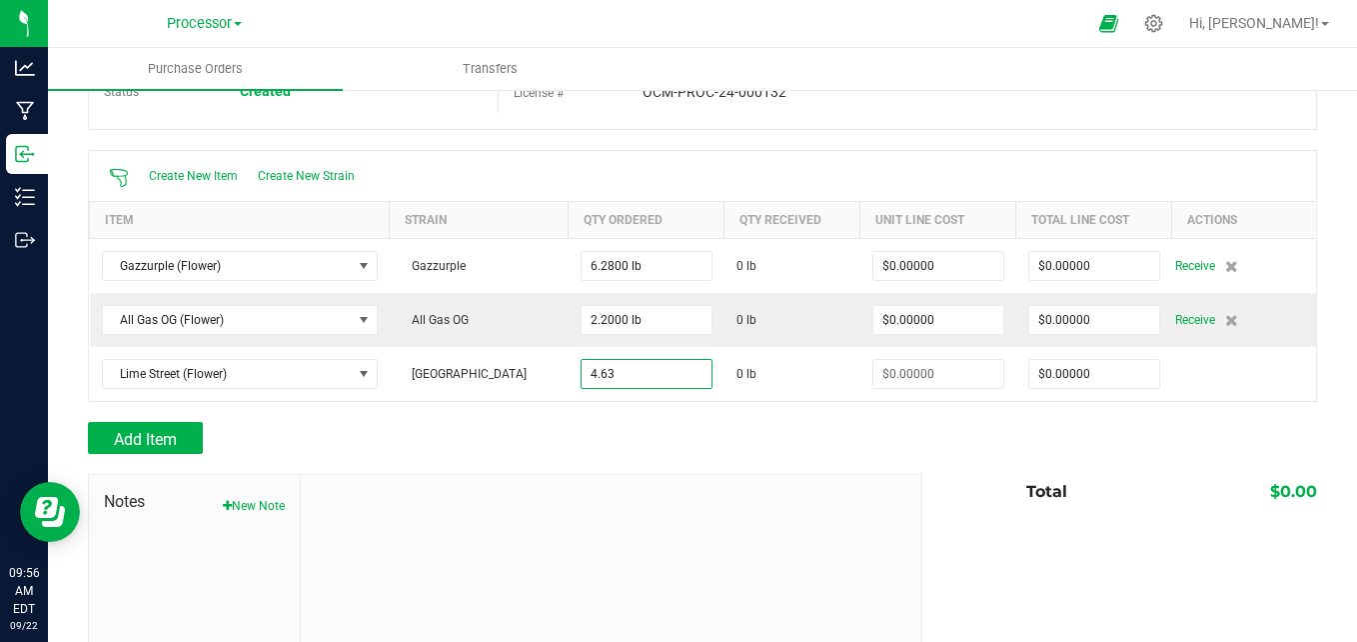
type input "4.6300 lb"
click at [634, 506] on div at bounding box center [611, 609] width 621 height 268
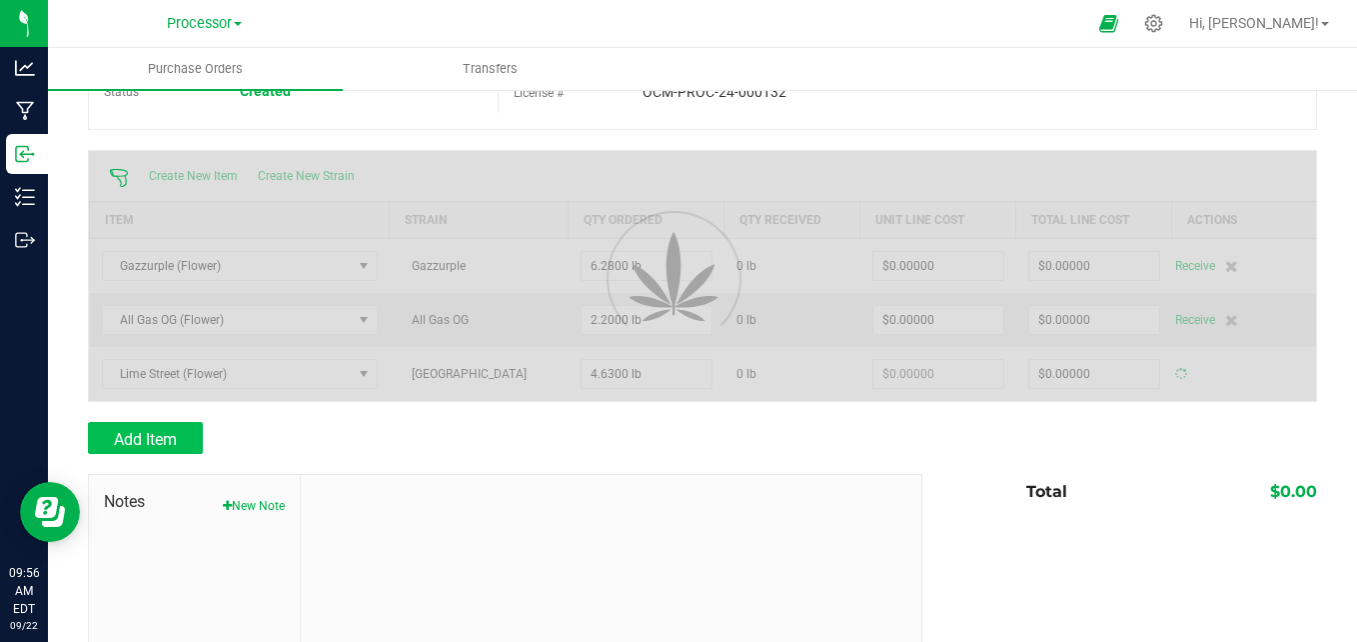
type input "$0.00000"
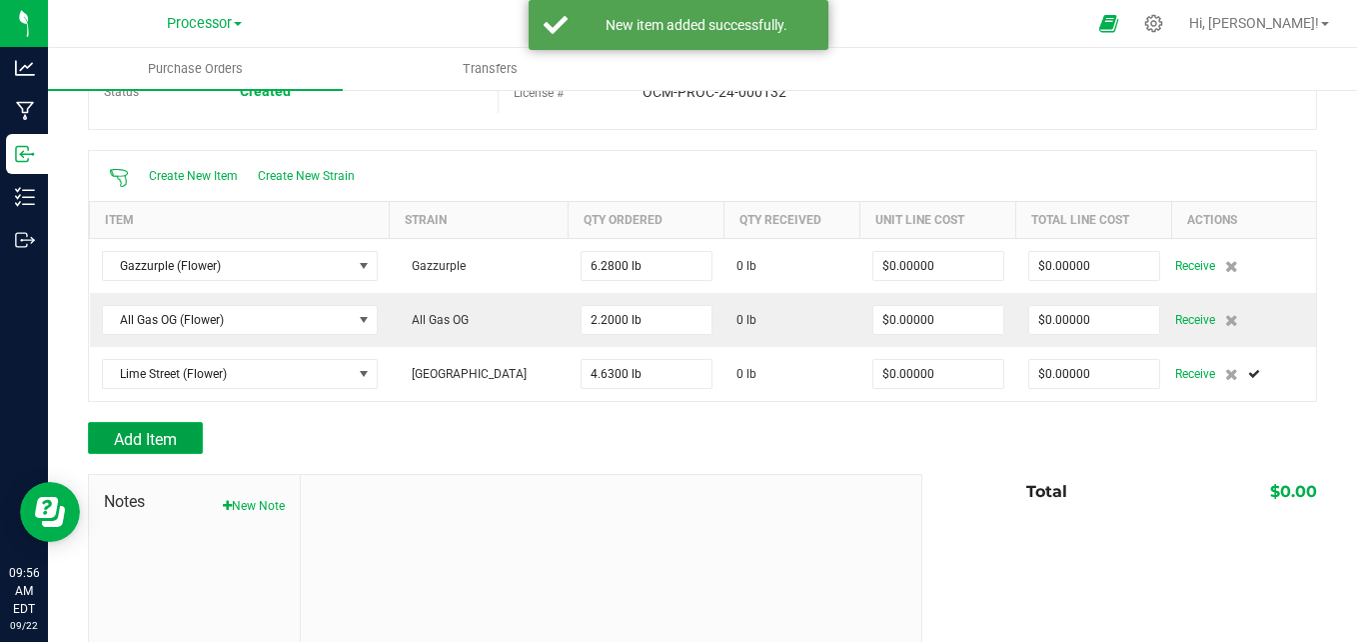
click at [126, 439] on span "Add Item" at bounding box center [145, 439] width 63 height 19
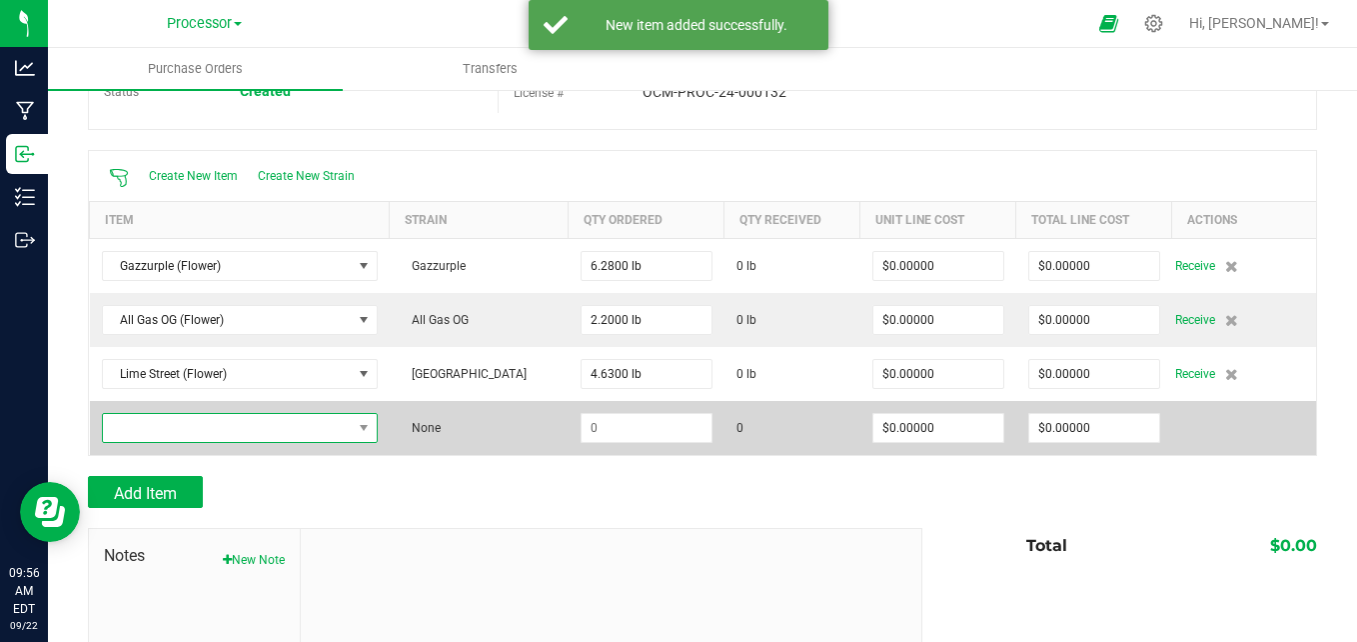
click at [329, 438] on span "NO DATA FOUND" at bounding box center [227, 428] width 249 height 28
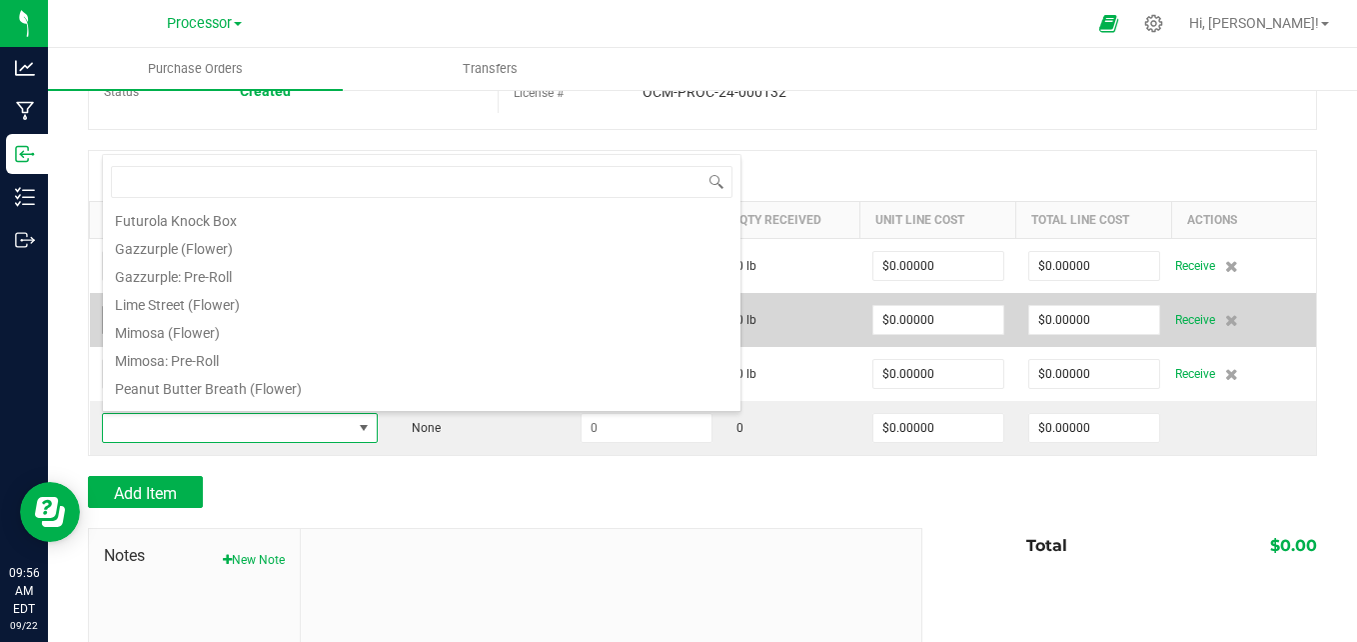
click at [267, 337] on li "Mimosa (Flower)" at bounding box center [422, 330] width 638 height 28
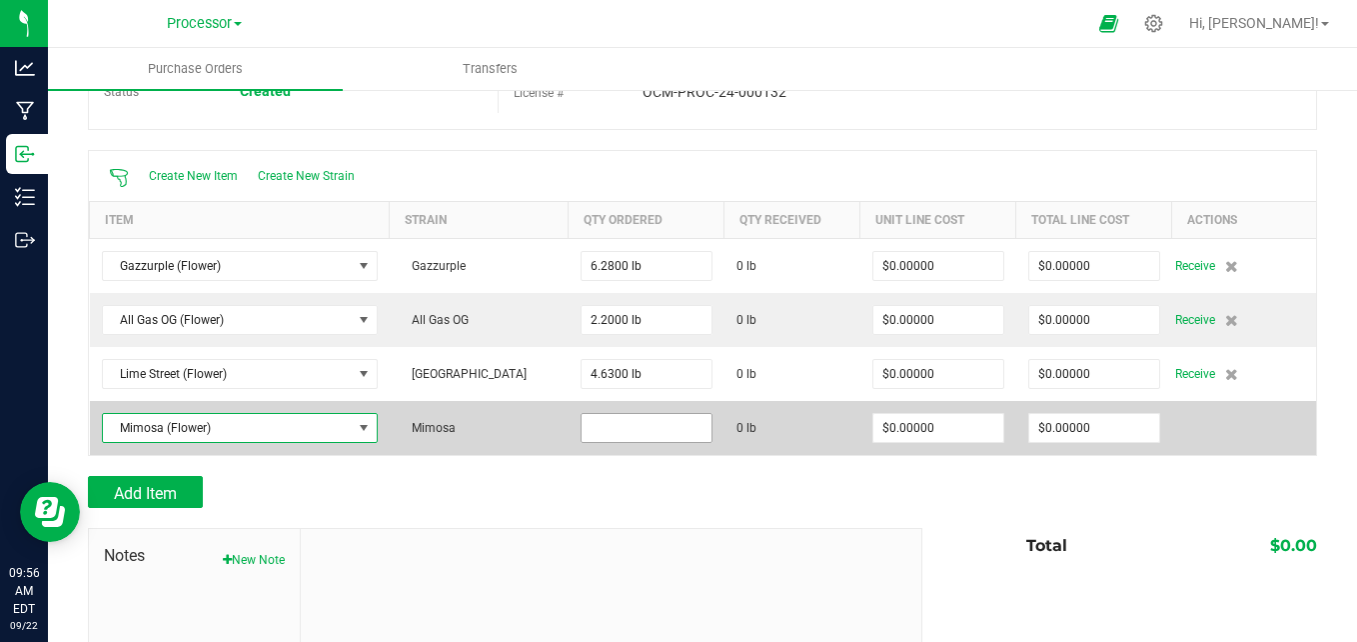
click at [666, 433] on input at bounding box center [647, 428] width 130 height 28
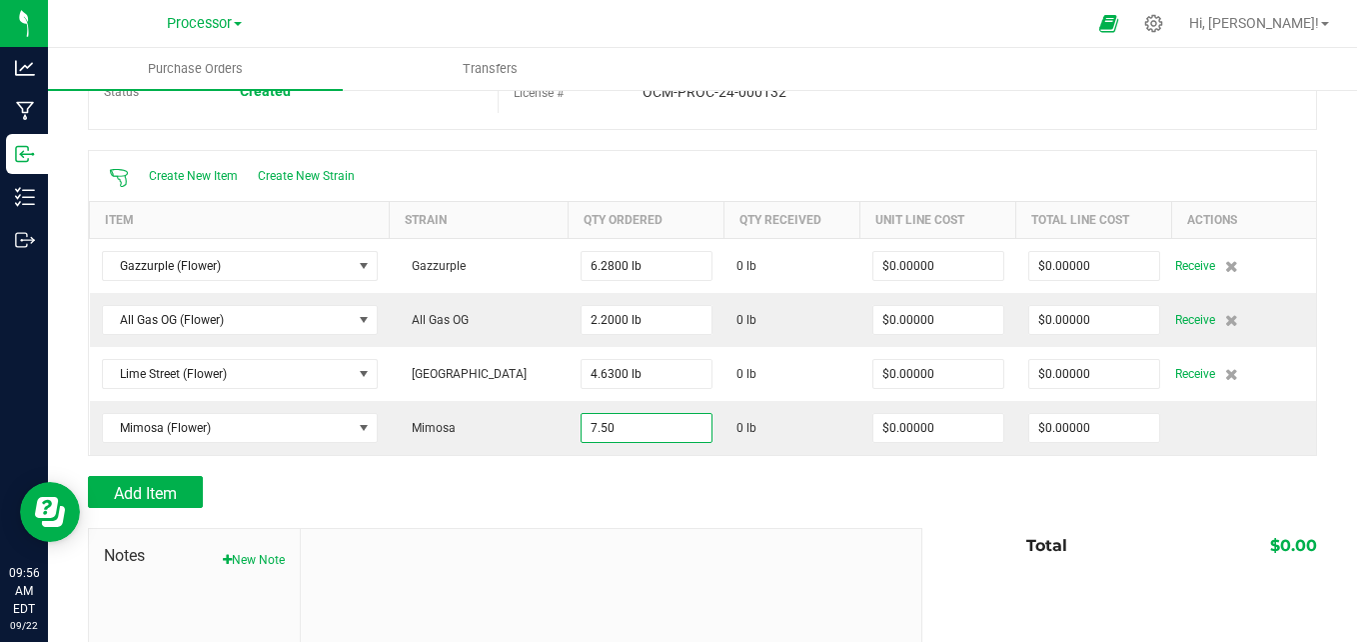
type input "7.5000 lb"
click at [637, 500] on div "Add Item" at bounding box center [498, 492] width 820 height 32
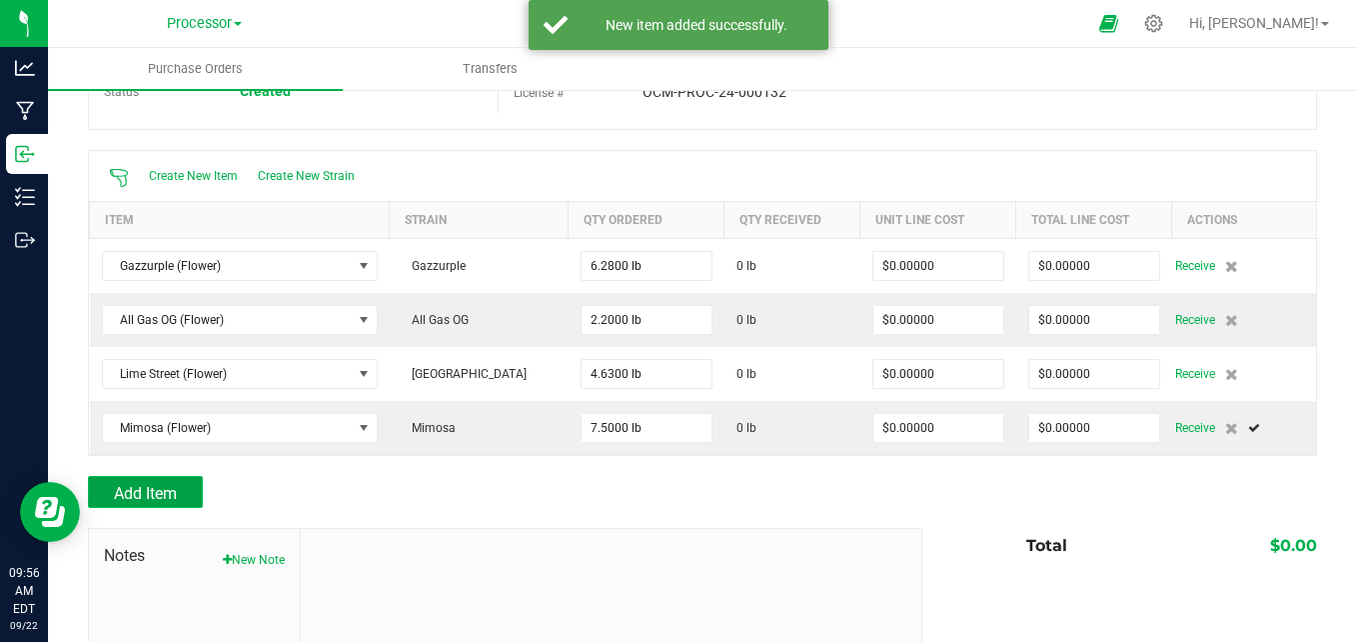
click at [126, 486] on span "Add Item" at bounding box center [145, 493] width 63 height 19
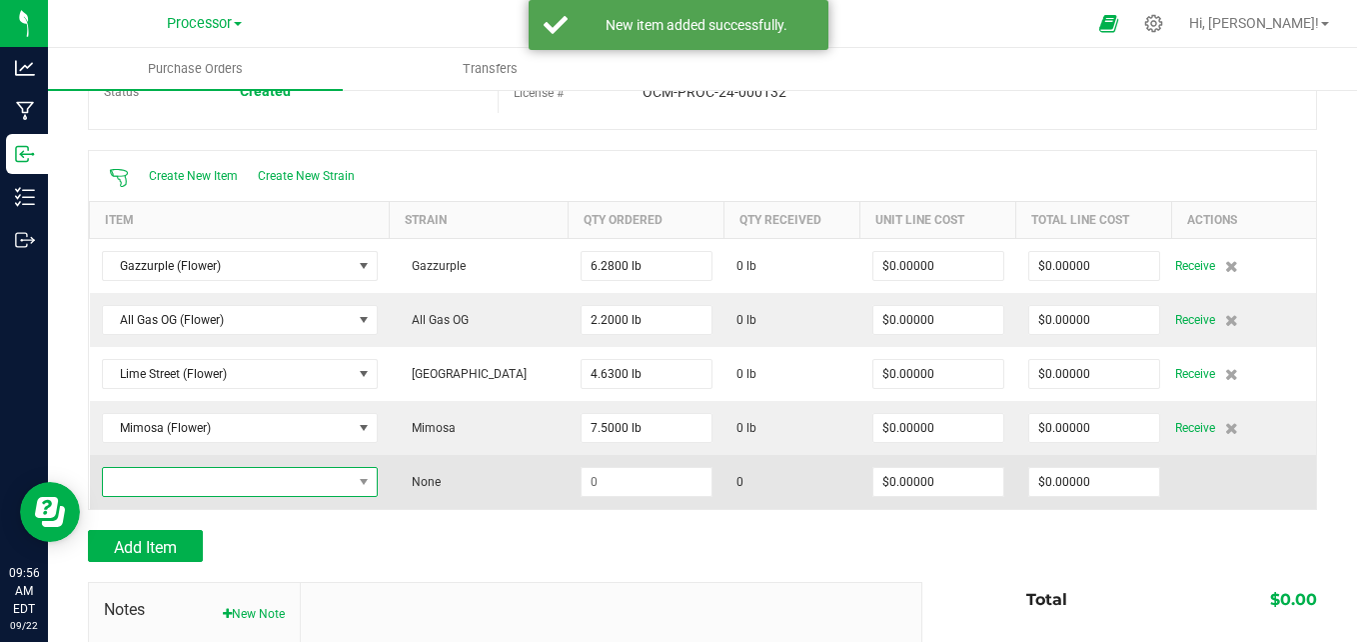
click at [307, 484] on span "NO DATA FOUND" at bounding box center [227, 482] width 249 height 28
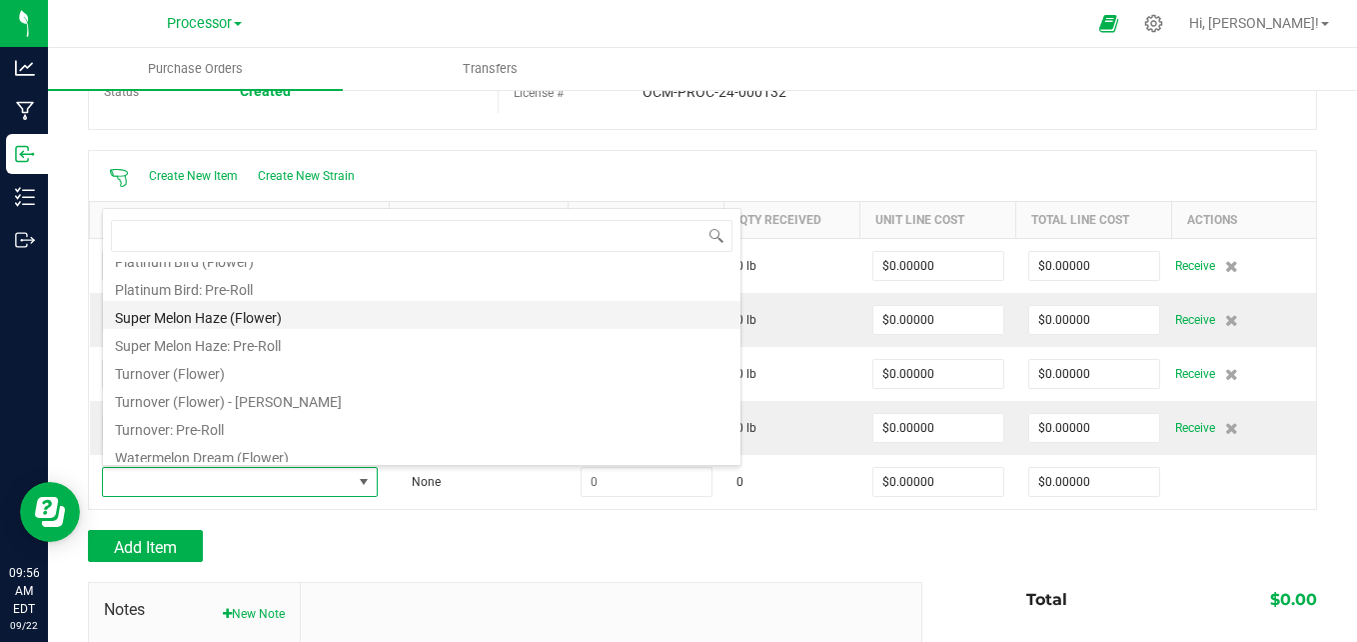
scroll to position [472, 0]
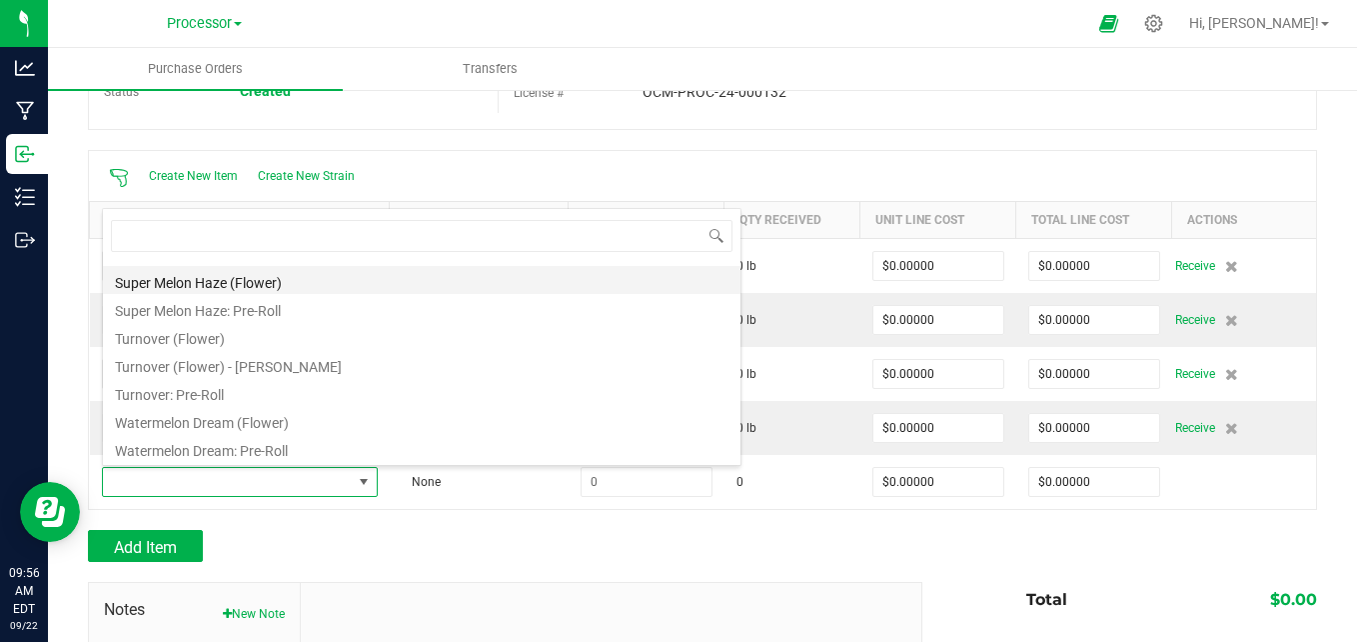
drag, startPoint x: 288, startPoint y: 282, endPoint x: 300, endPoint y: 291, distance: 15.0
click at [288, 281] on li "Super Melon Haze (Flower)" at bounding box center [422, 280] width 638 height 28
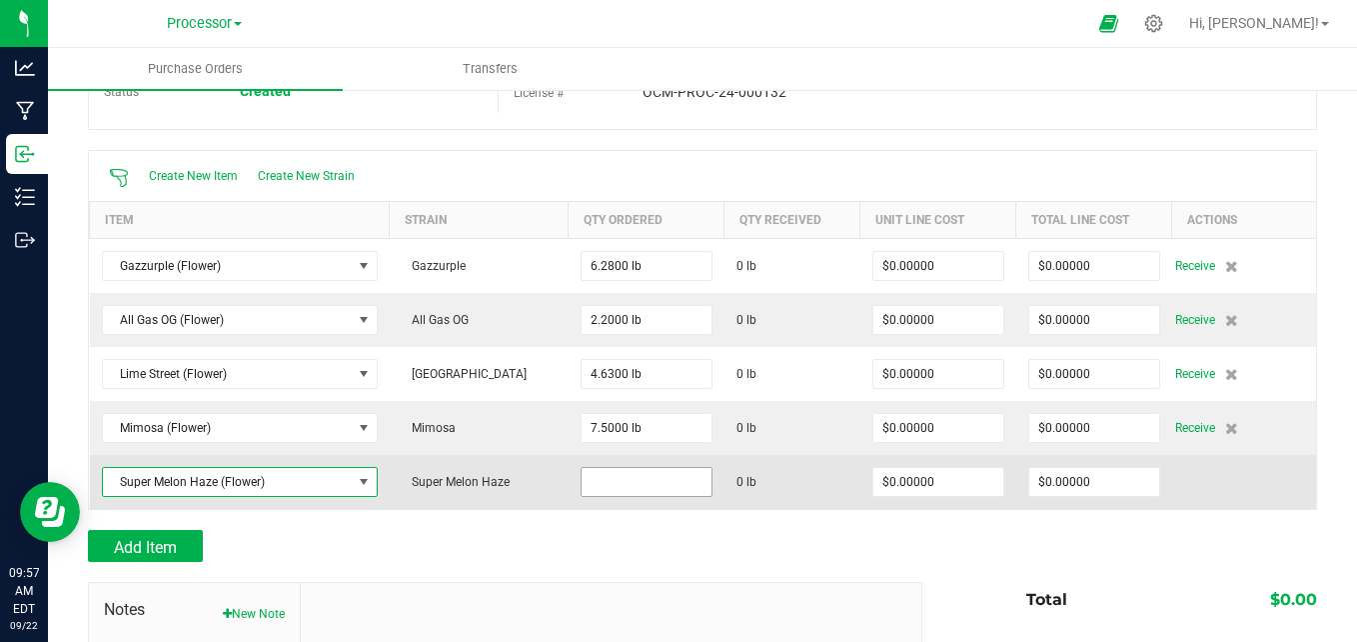
click at [632, 488] on input at bounding box center [647, 482] width 130 height 28
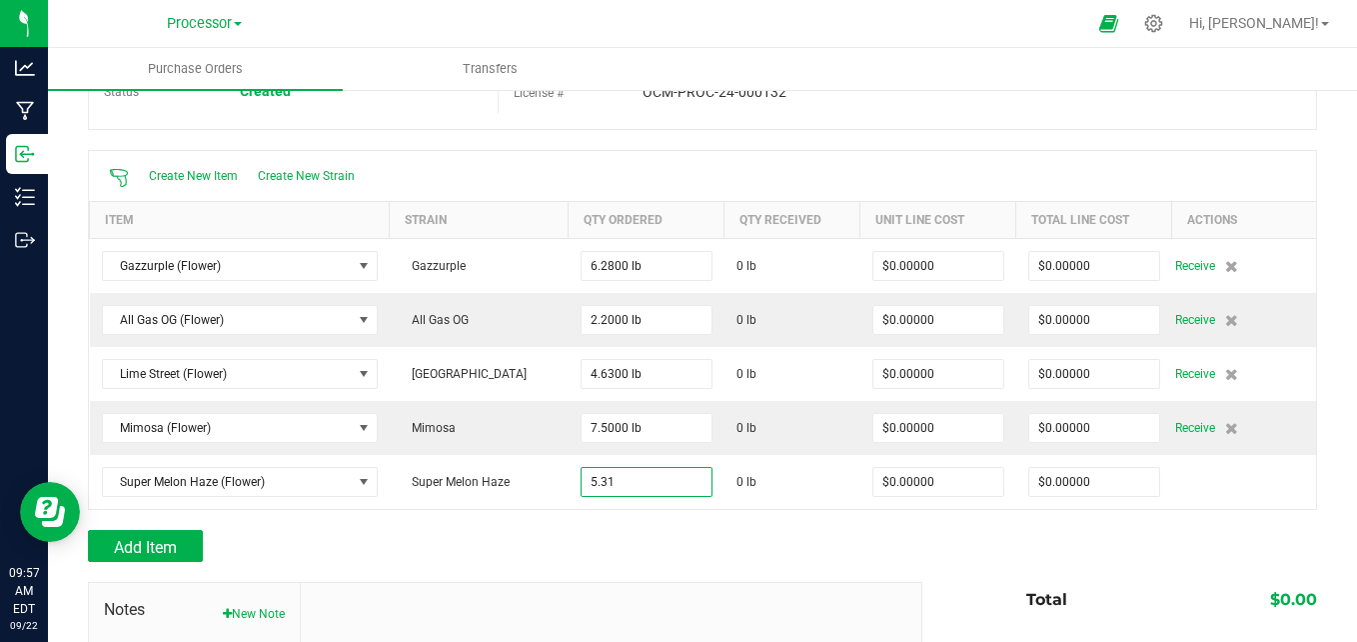
type input "5.3100 lb"
click at [567, 555] on div "Add Item" at bounding box center [498, 546] width 820 height 32
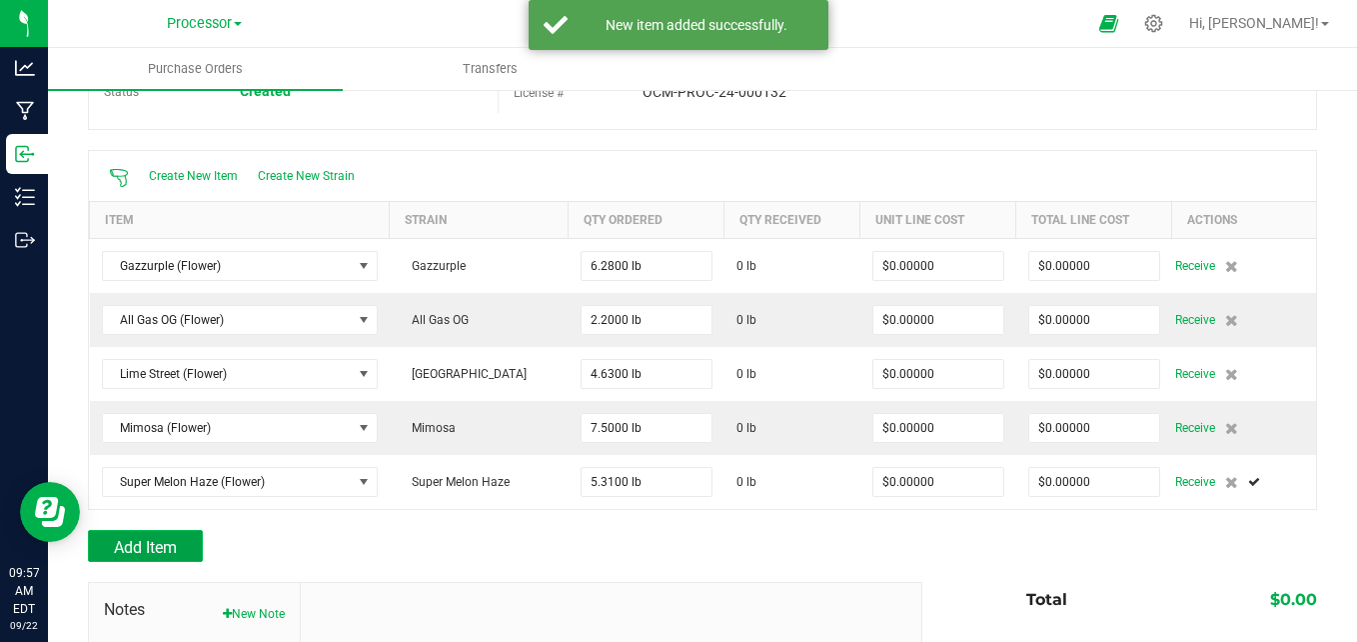
click at [172, 541] on span "Add Item" at bounding box center [145, 547] width 63 height 19
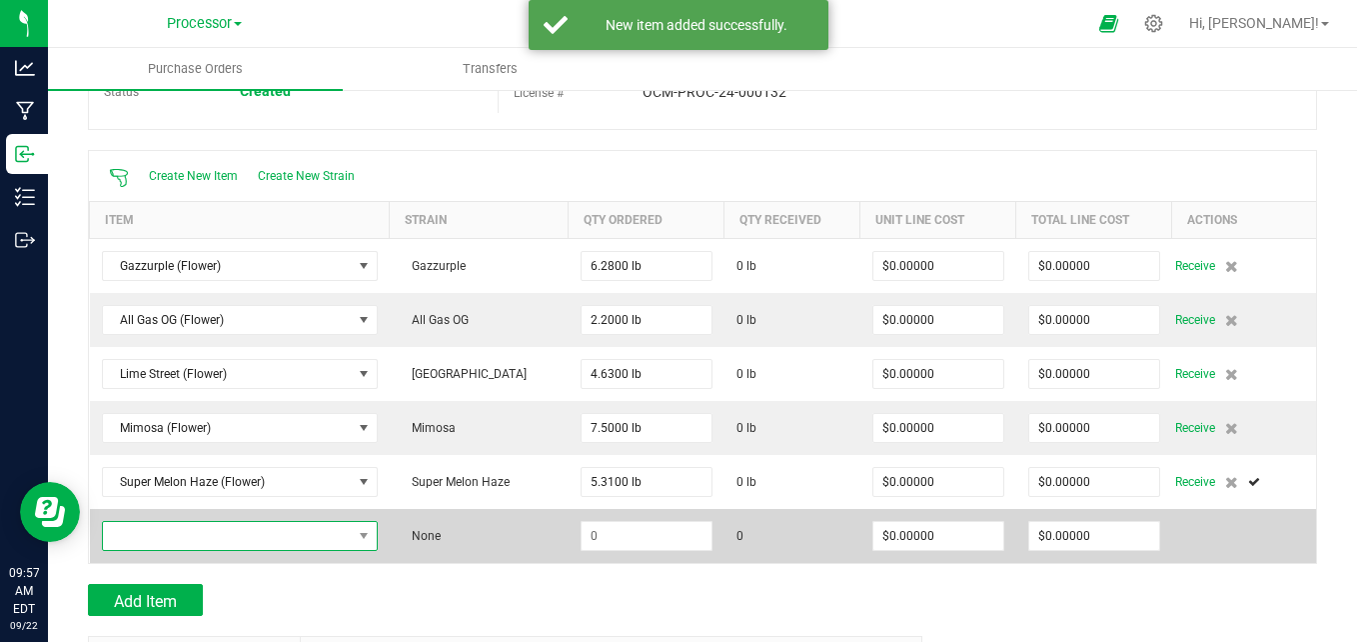
click at [357, 530] on span "NO DATA FOUND" at bounding box center [364, 536] width 25 height 28
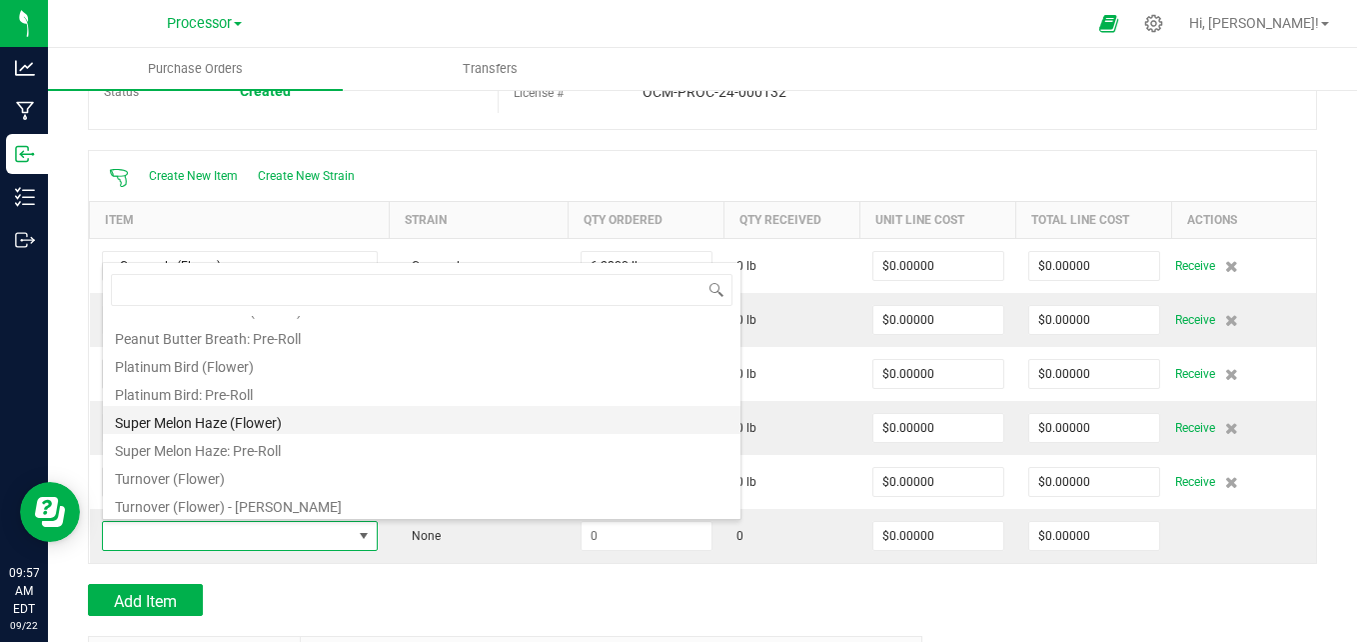
scroll to position [400, 0]
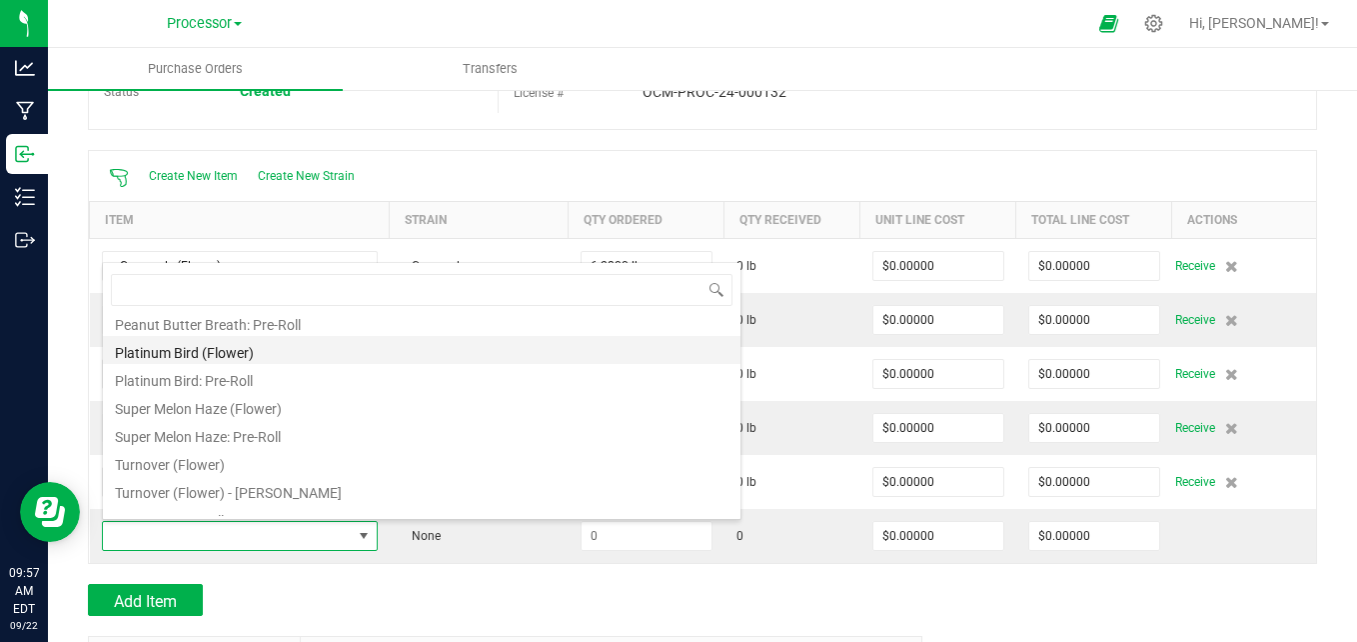
click at [337, 342] on li "Platinum Bird (Flower)" at bounding box center [422, 350] width 638 height 28
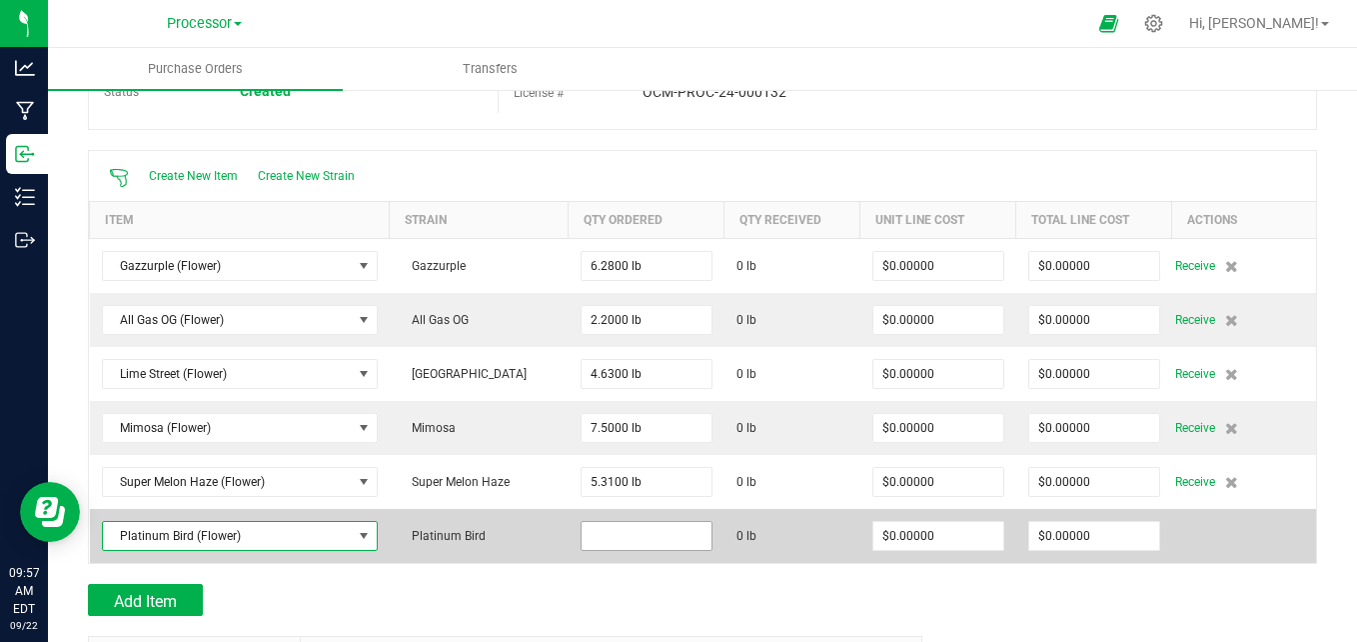
click at [637, 539] on input at bounding box center [647, 536] width 130 height 28
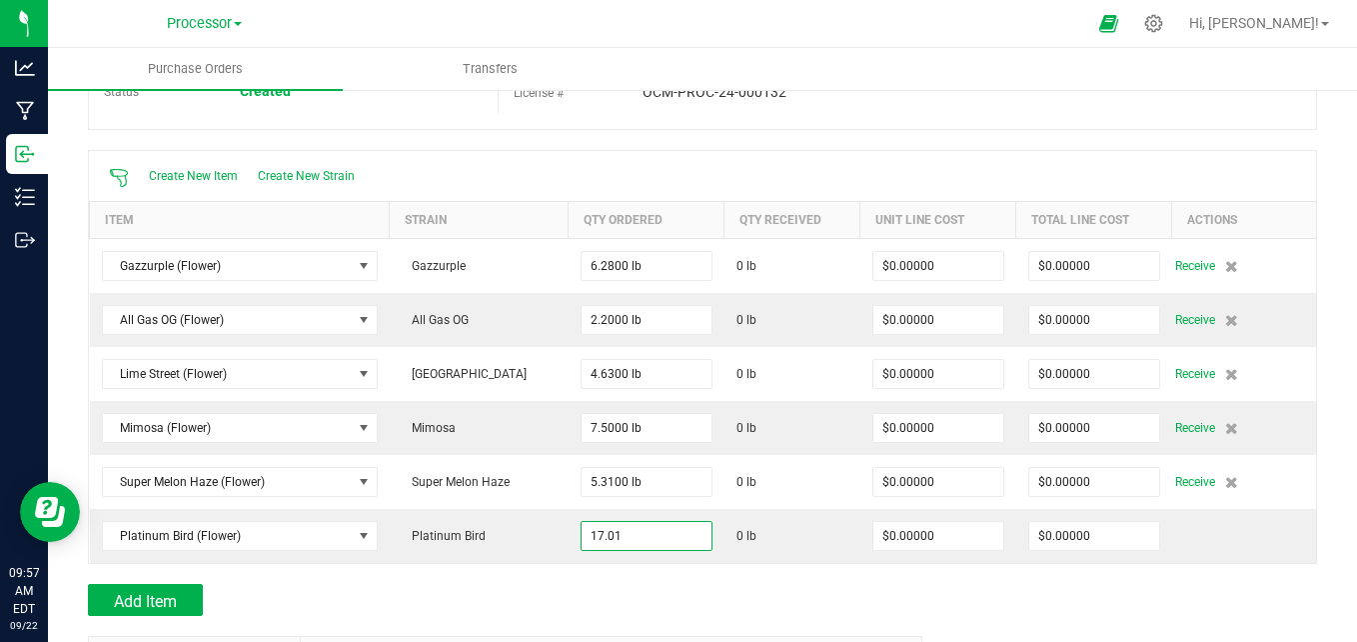
type input "17.0100 lb"
click at [549, 593] on div "Add Item" at bounding box center [498, 600] width 820 height 32
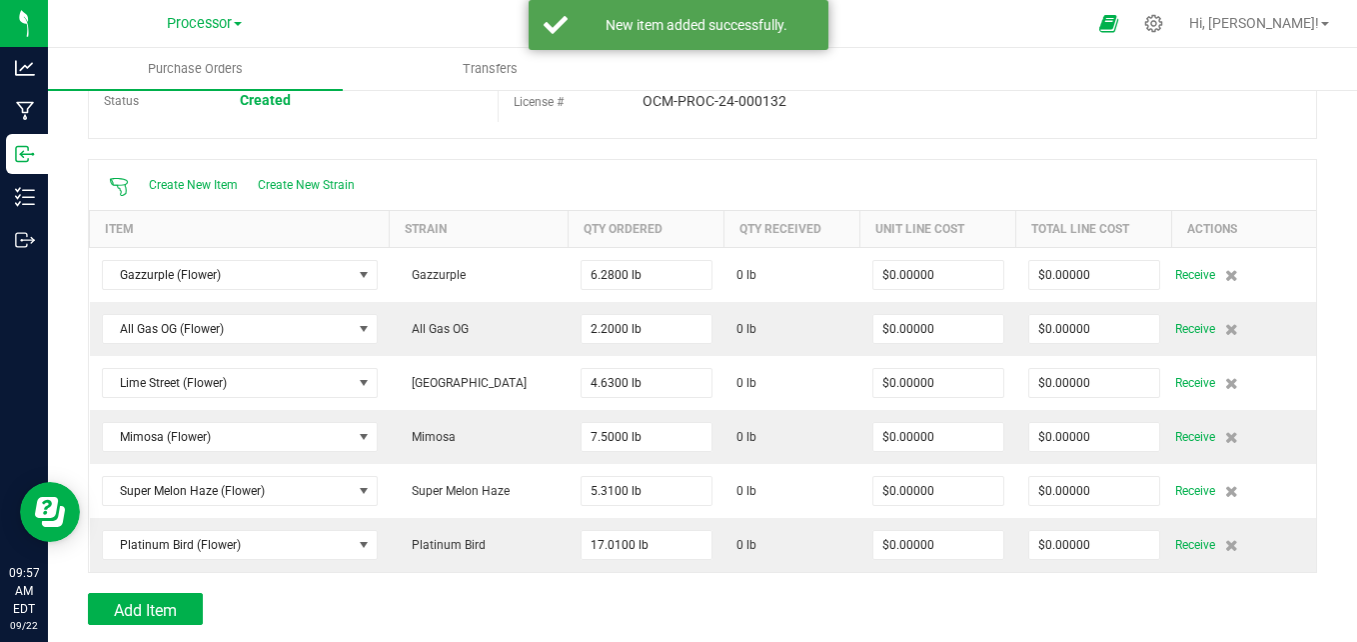
scroll to position [0, 0]
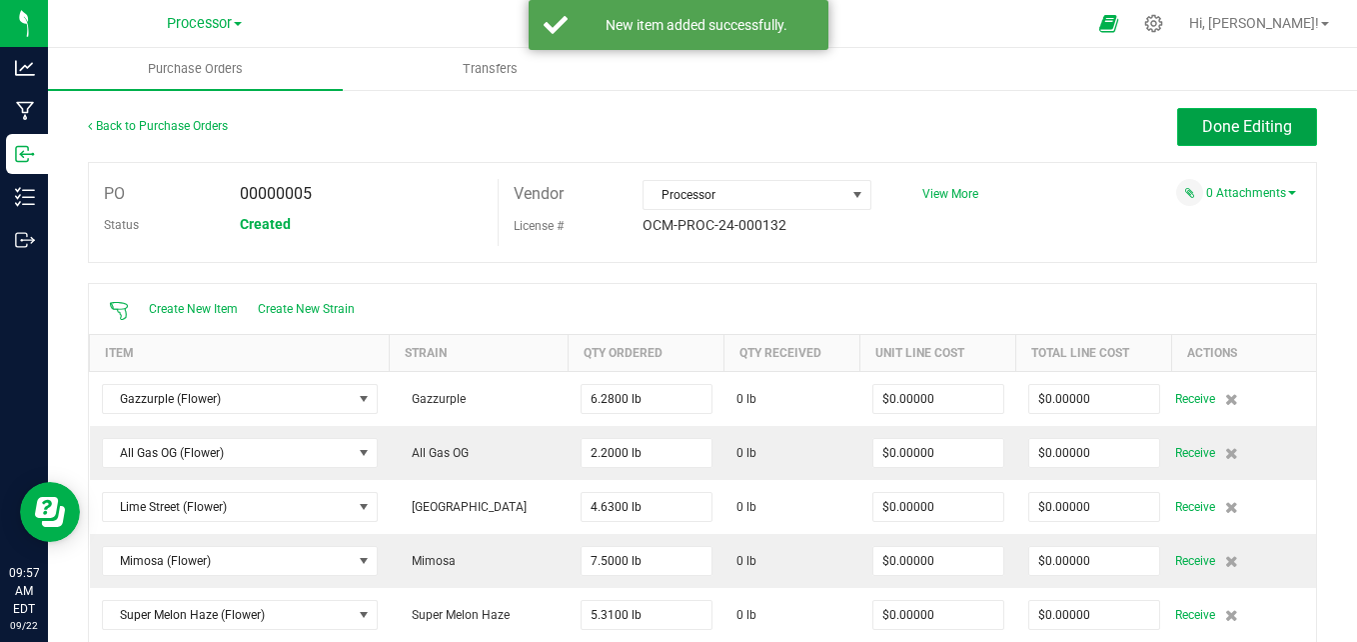
click at [1182, 131] on button "Done Editing" at bounding box center [1247, 127] width 140 height 38
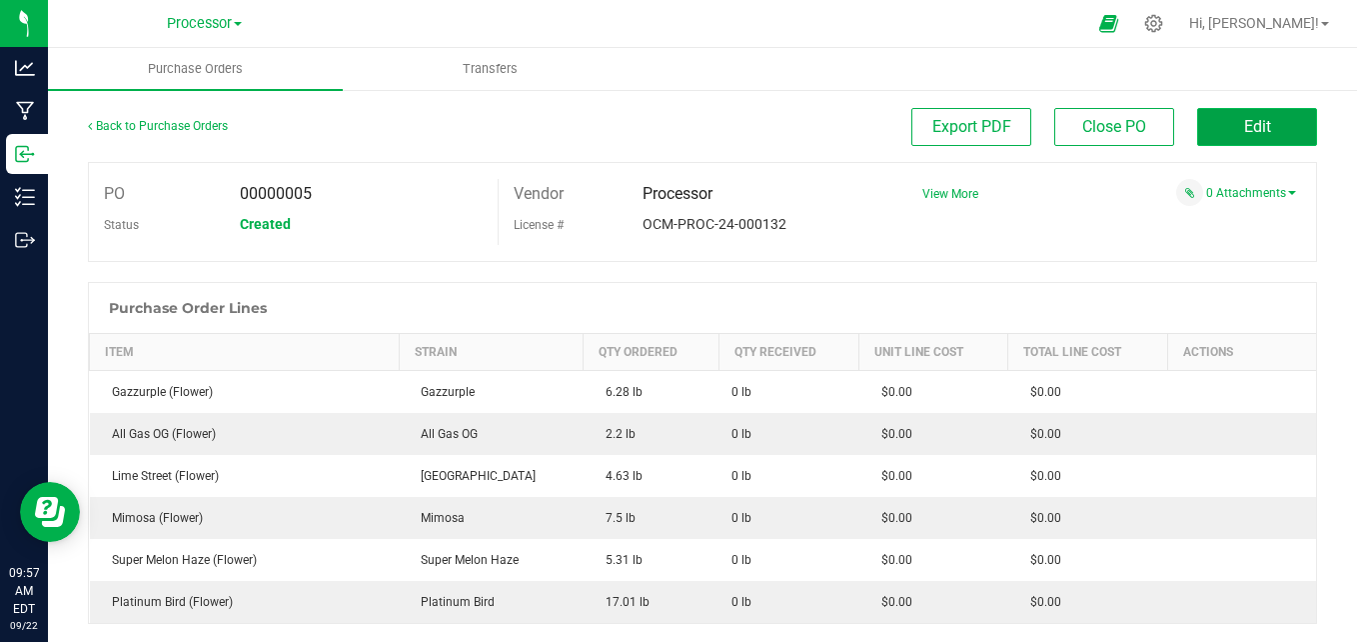
click at [1254, 124] on span "Edit" at bounding box center [1257, 126] width 27 height 19
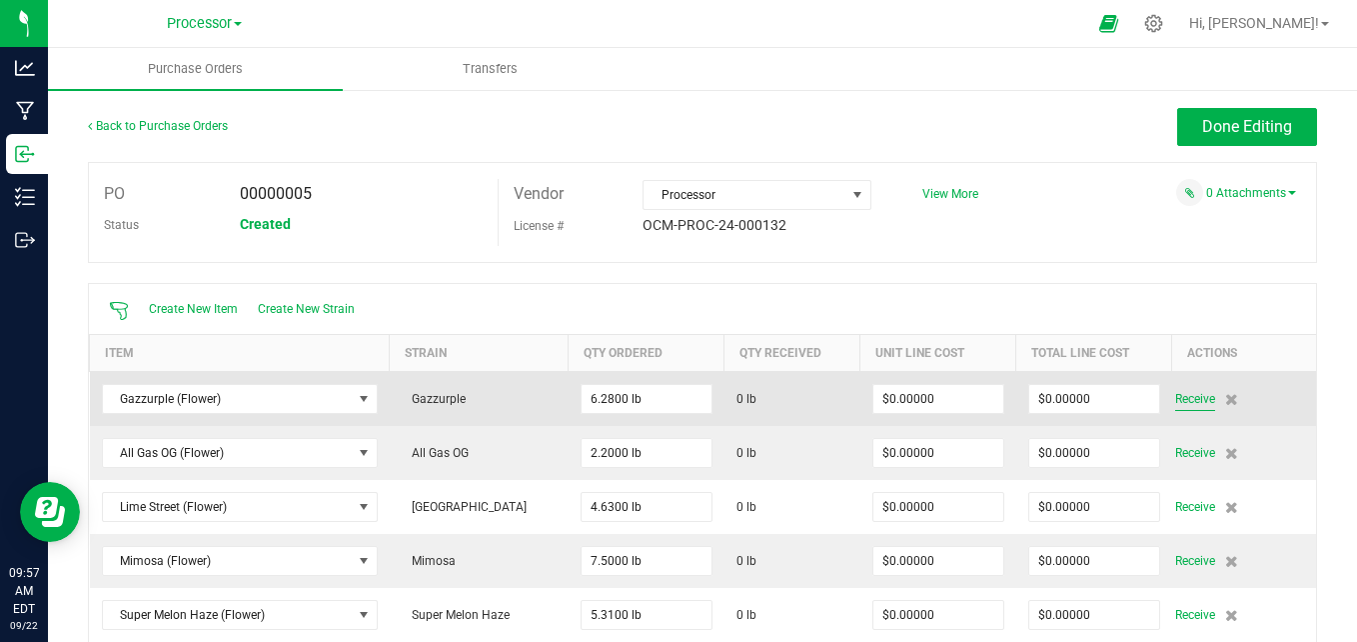
click at [1175, 399] on span "Receive" at bounding box center [1195, 399] width 40 height 24
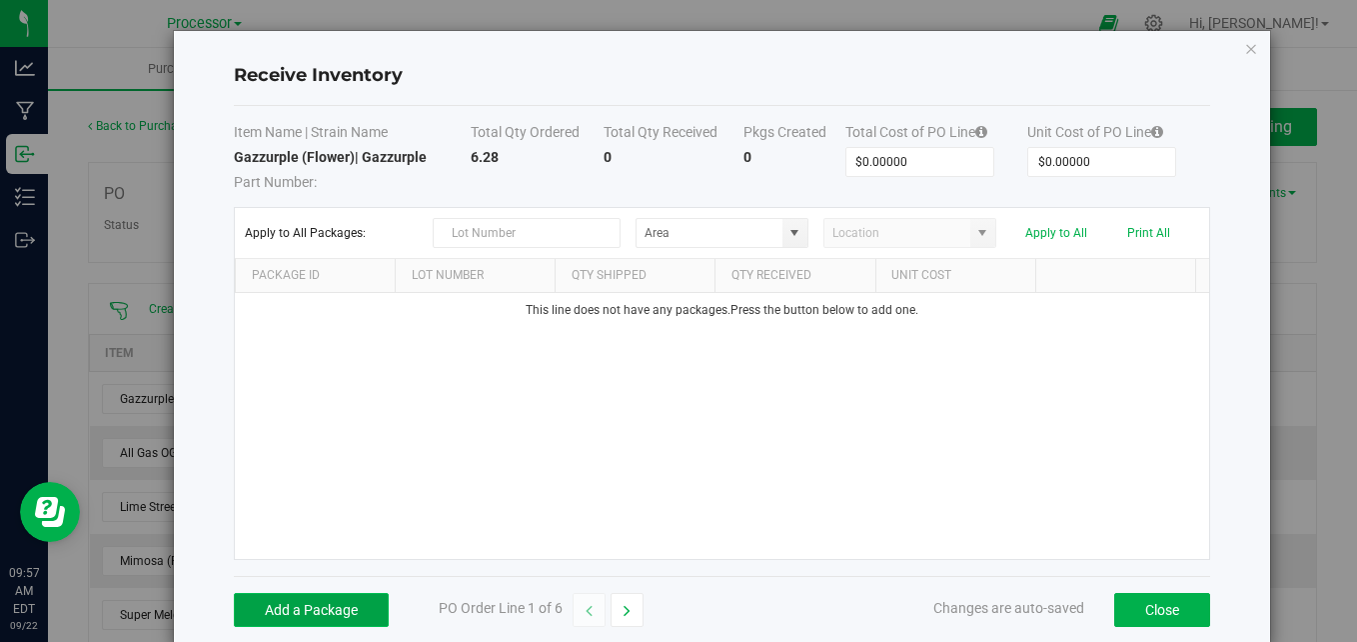
drag, startPoint x: 286, startPoint y: 615, endPoint x: 361, endPoint y: 592, distance: 78.4
click at [293, 621] on button "Add a Package" at bounding box center [311, 610] width 155 height 34
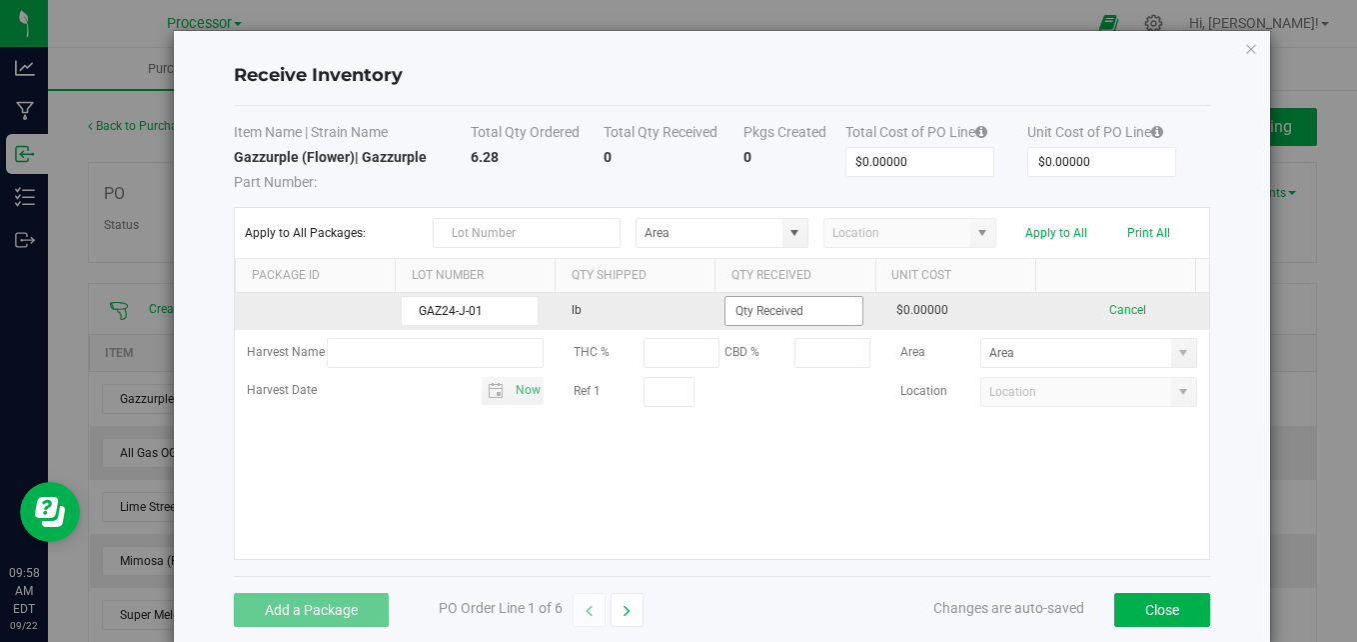
type input "GAZ24-J-01"
click at [762, 309] on input at bounding box center [794, 311] width 136 height 28
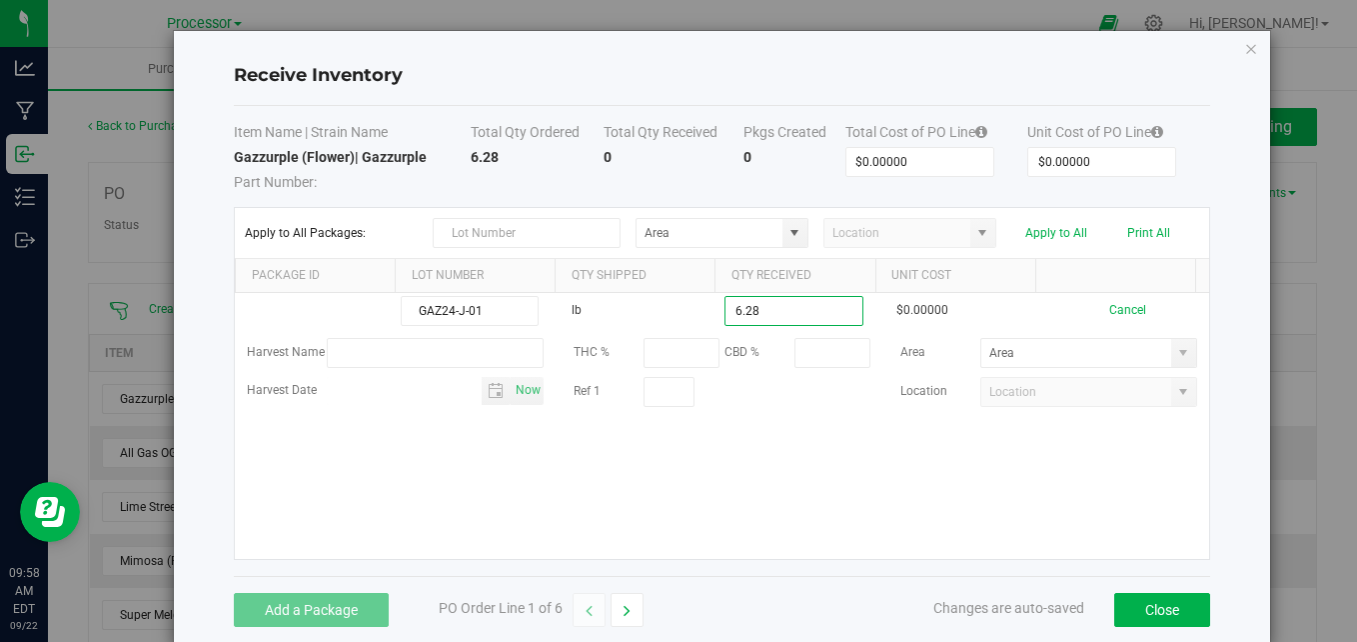
type input "6.2800 lb"
click at [664, 493] on kendo-grid-list "GAZ24-J-01 lb 6.2800 lb $0.00000 Cancel Harvest Name THC % CBD % Area Harvest D…" at bounding box center [722, 426] width 974 height 266
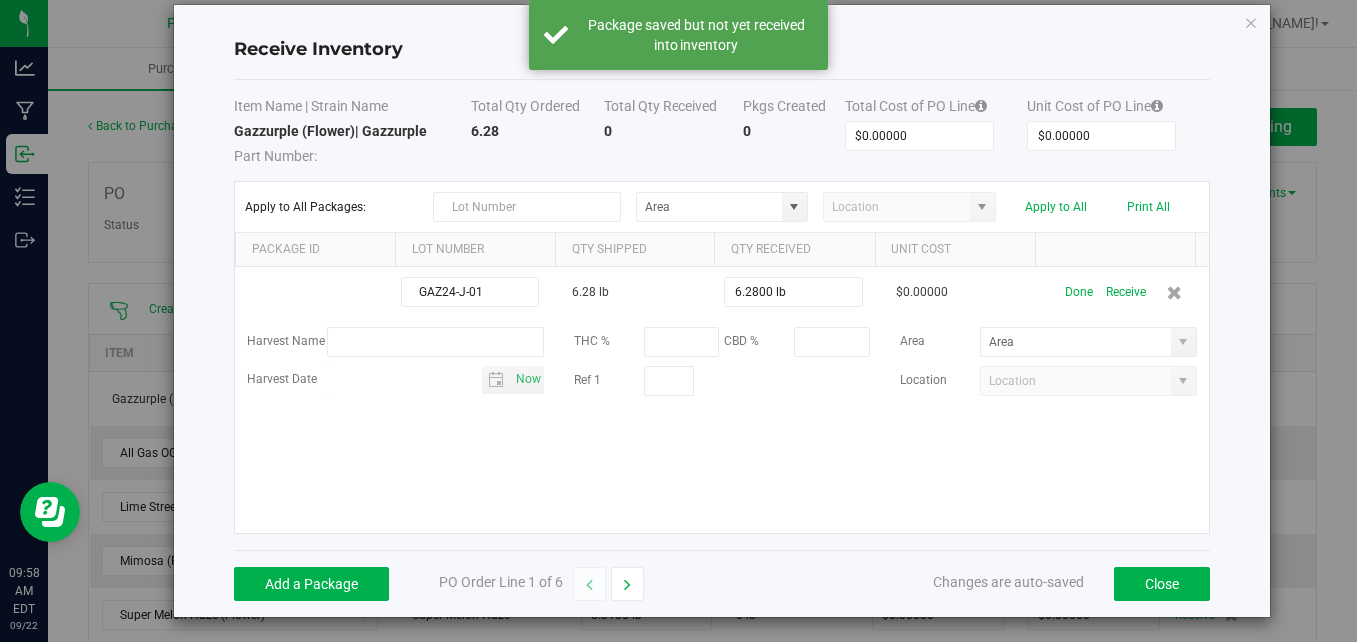
scroll to position [32, 0]
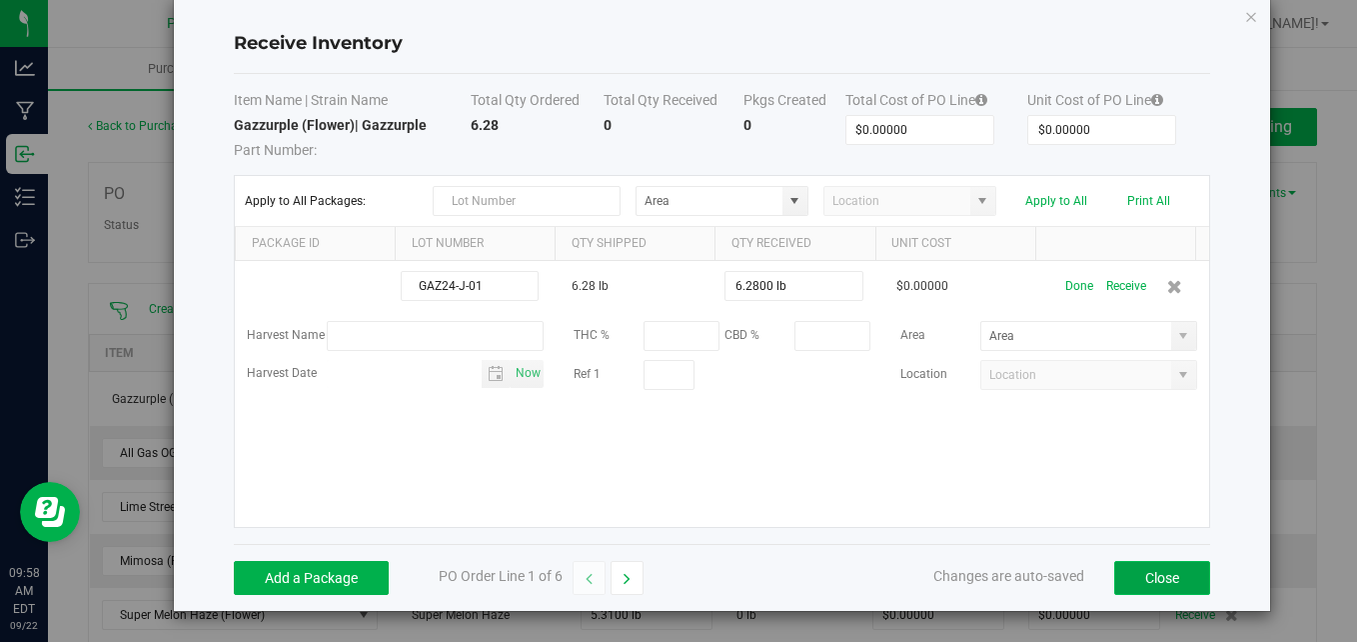
click at [1160, 584] on button "Close" at bounding box center [1162, 578] width 96 height 34
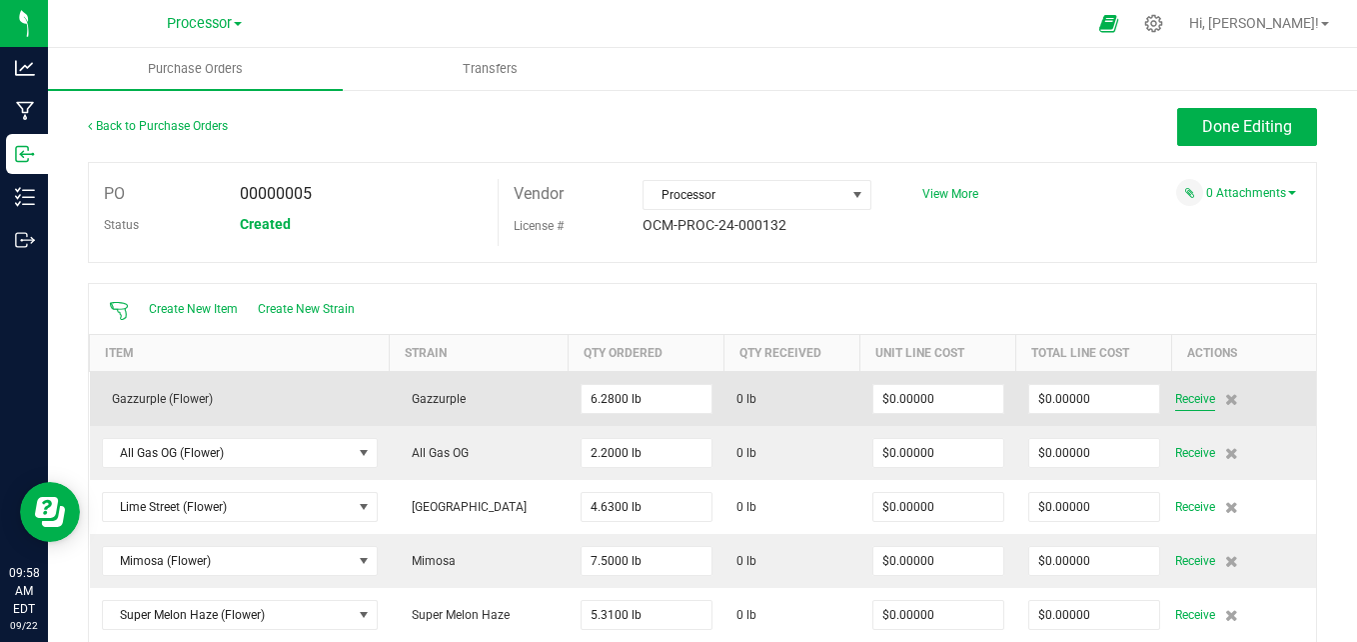
click at [1186, 400] on span "Receive" at bounding box center [1195, 399] width 40 height 24
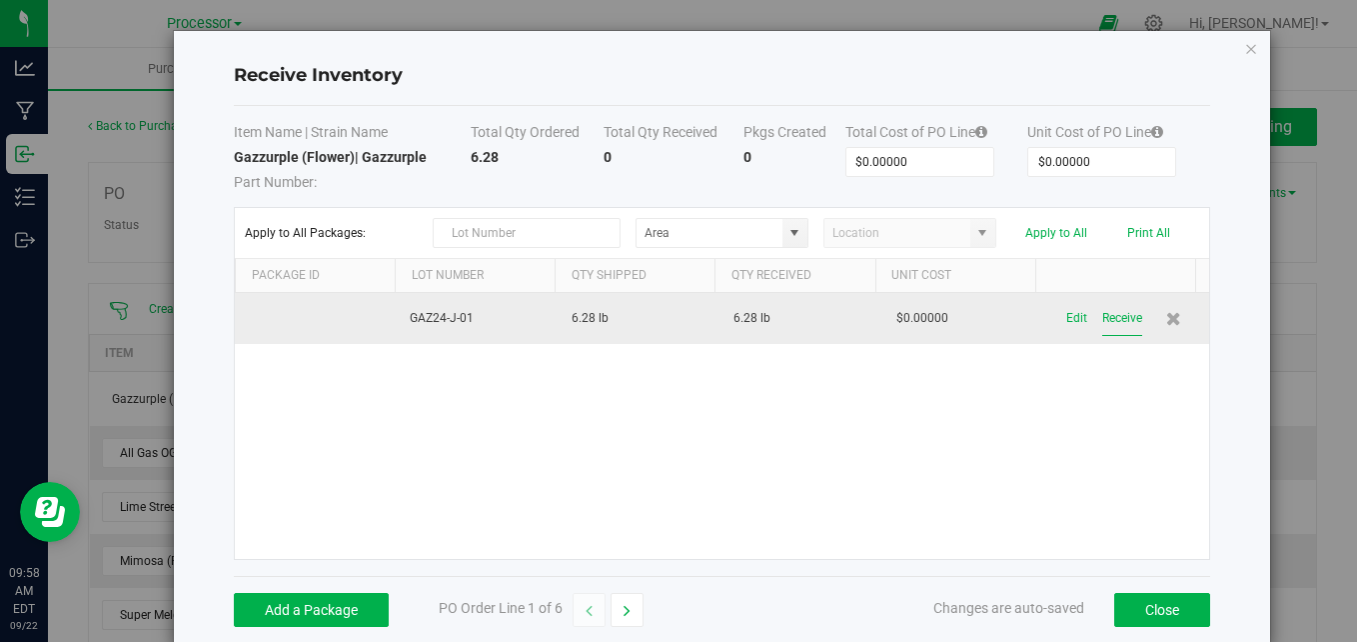
click at [1102, 320] on button "Receive" at bounding box center [1122, 318] width 40 height 35
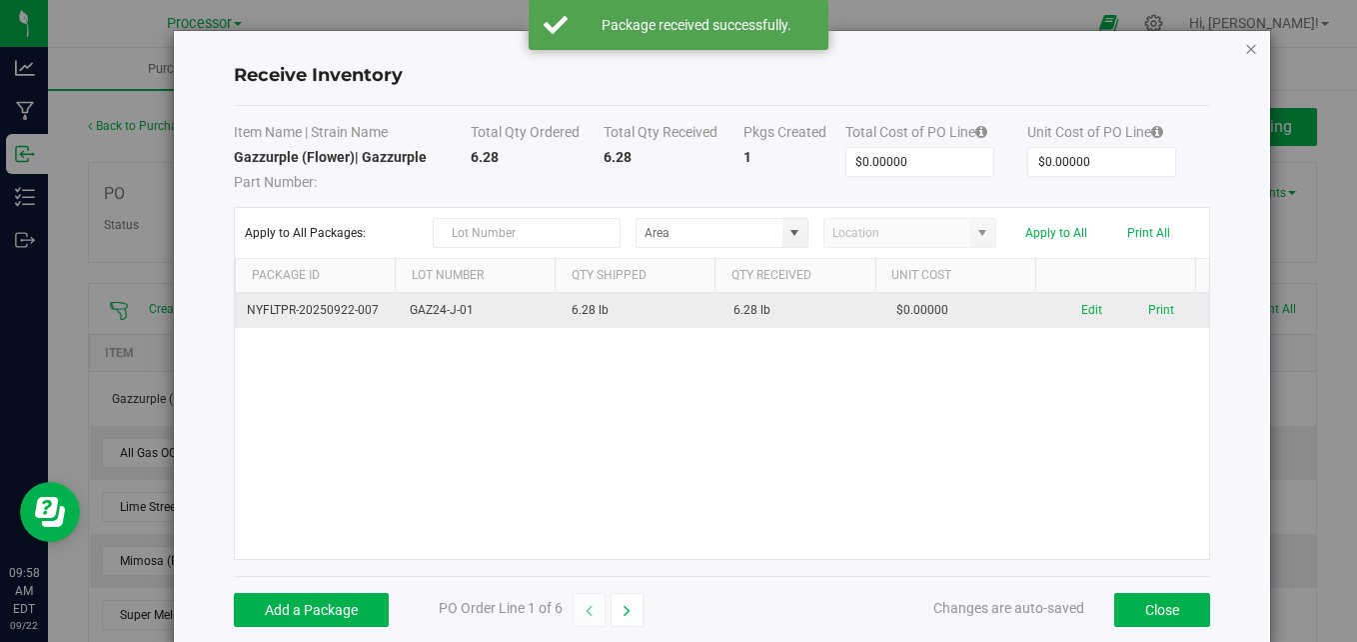
click at [1244, 52] on icon "Close modal" at bounding box center [1251, 48] width 14 height 24
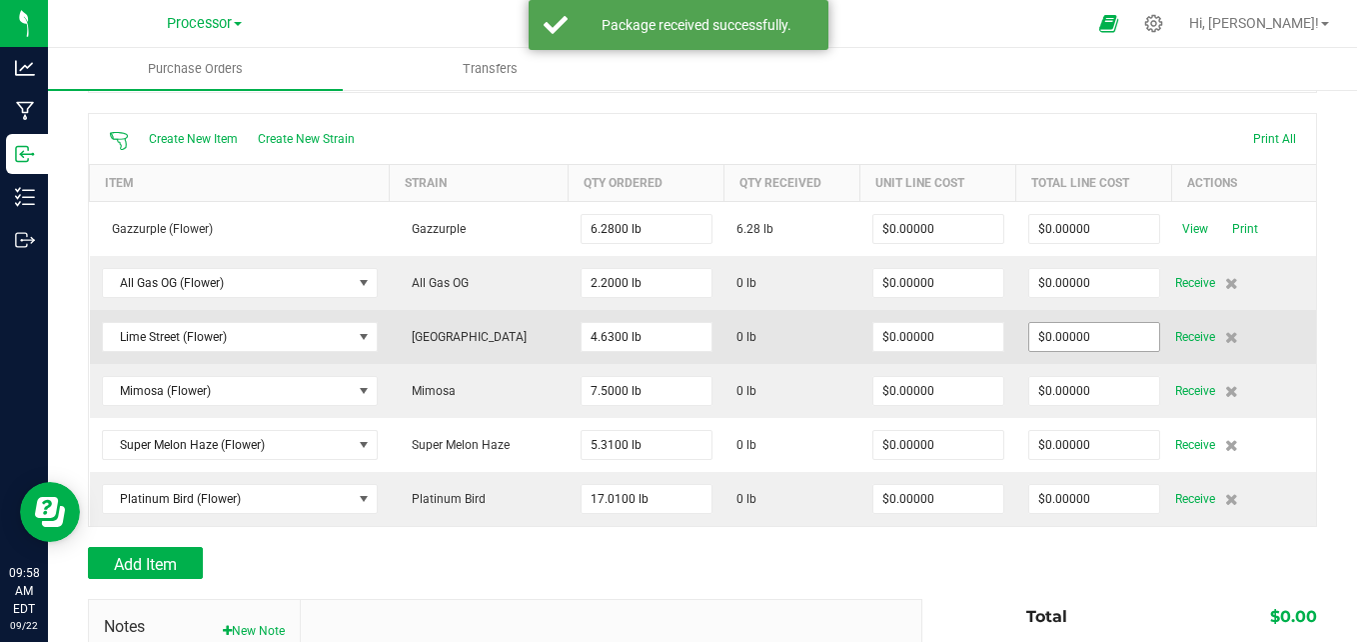
scroll to position [200, 0]
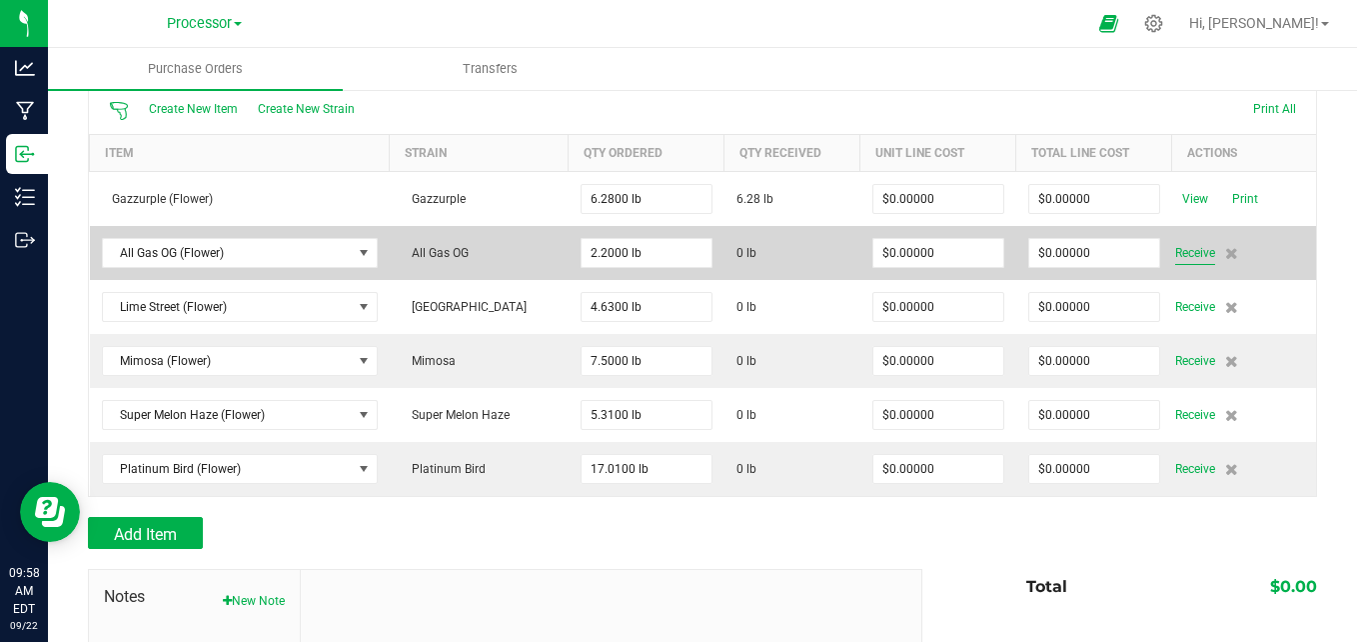
click at [1175, 253] on span "Receive" at bounding box center [1195, 253] width 40 height 24
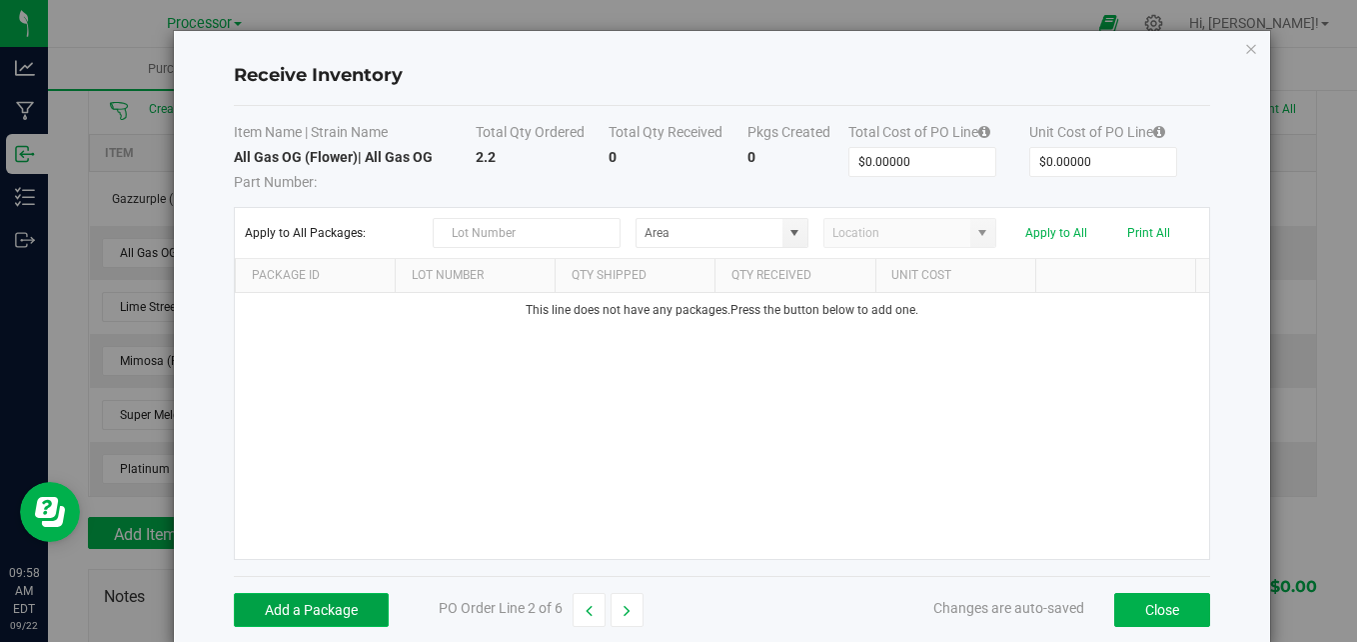
click at [288, 607] on button "Add a Package" at bounding box center [311, 610] width 155 height 34
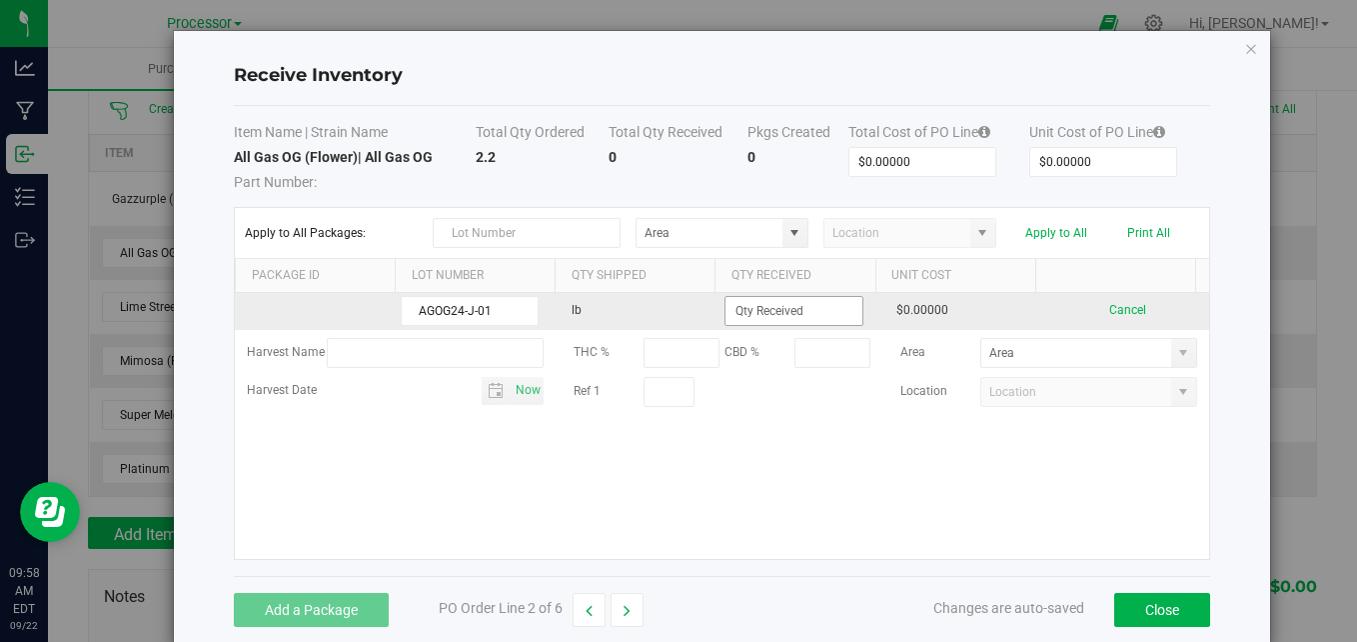
type input "AGOG24-J-01"
click at [759, 316] on input at bounding box center [794, 311] width 136 height 28
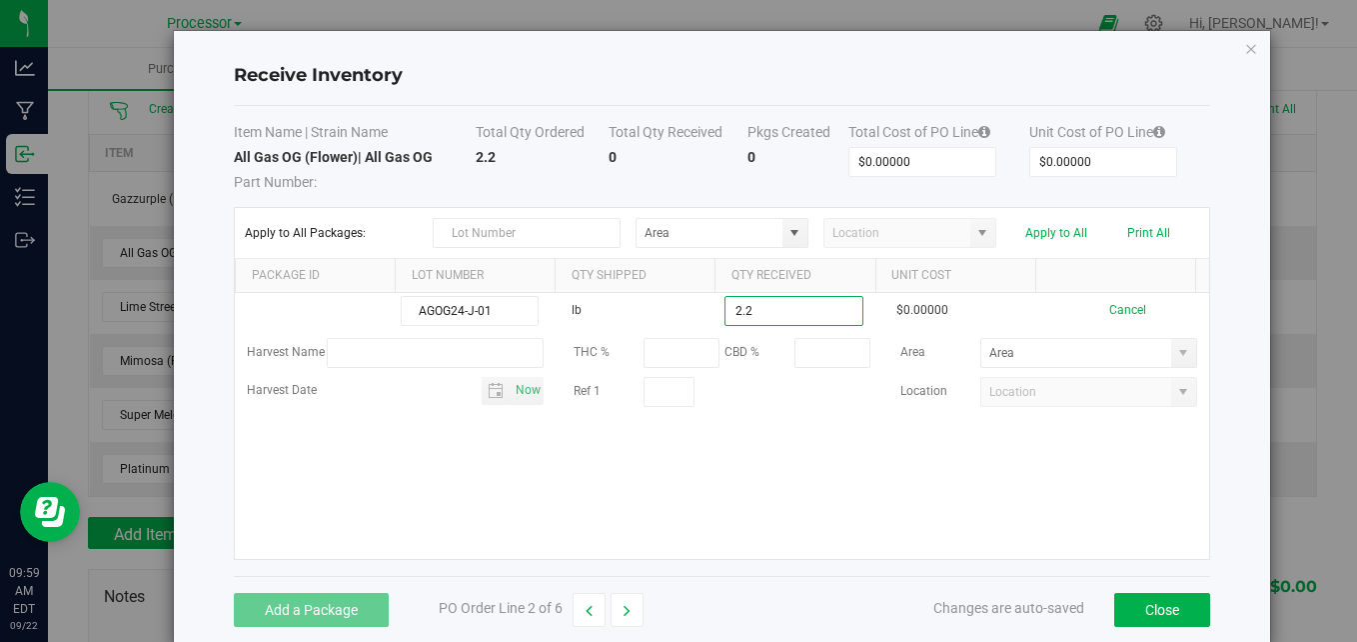
type input "2.2000 lb"
click at [774, 490] on kendo-grid-list "AGOG24-J-01 lb 2.2000 lb $0.00000 Cancel Harvest Name THC % CBD % Area Harvest …" at bounding box center [722, 426] width 974 height 266
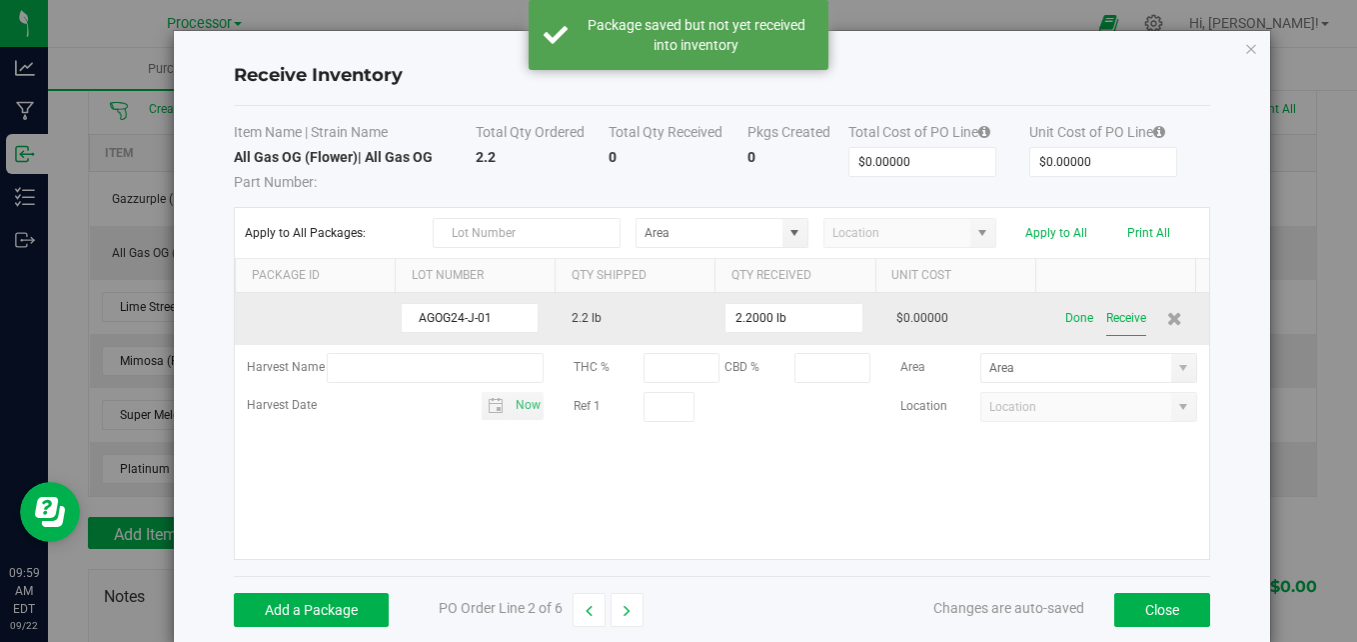
click at [1109, 322] on button "Receive" at bounding box center [1126, 318] width 40 height 35
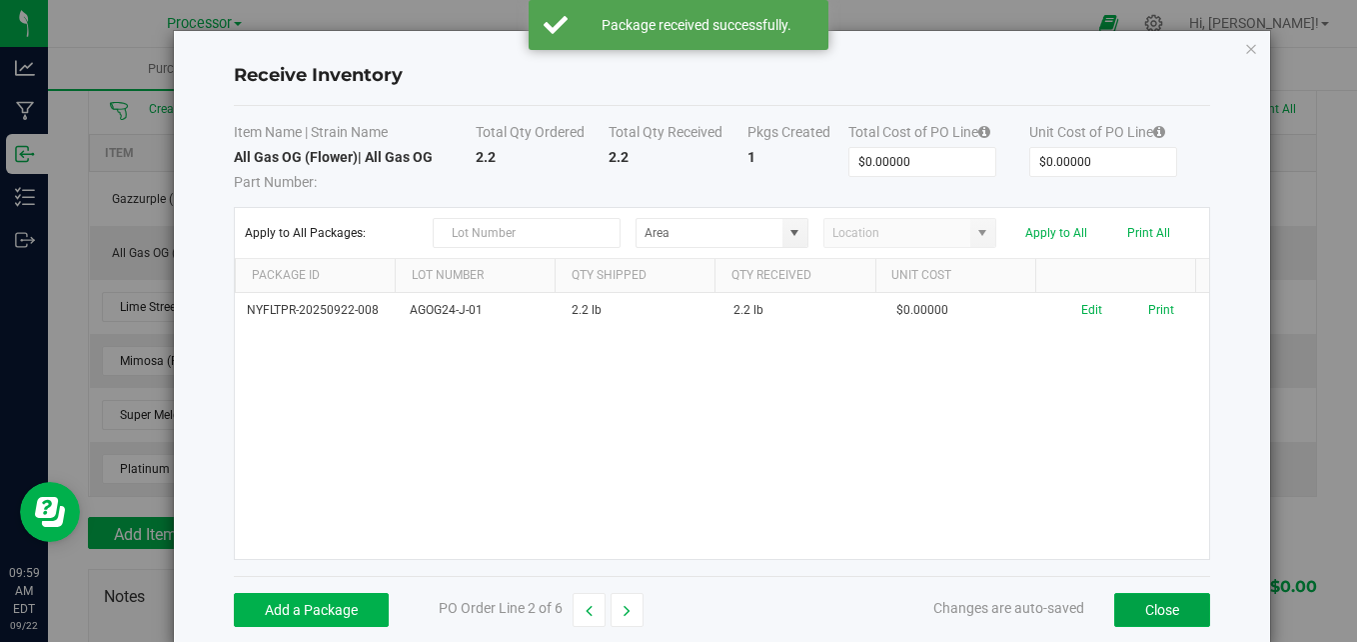
click at [1137, 599] on button "Close" at bounding box center [1162, 610] width 96 height 34
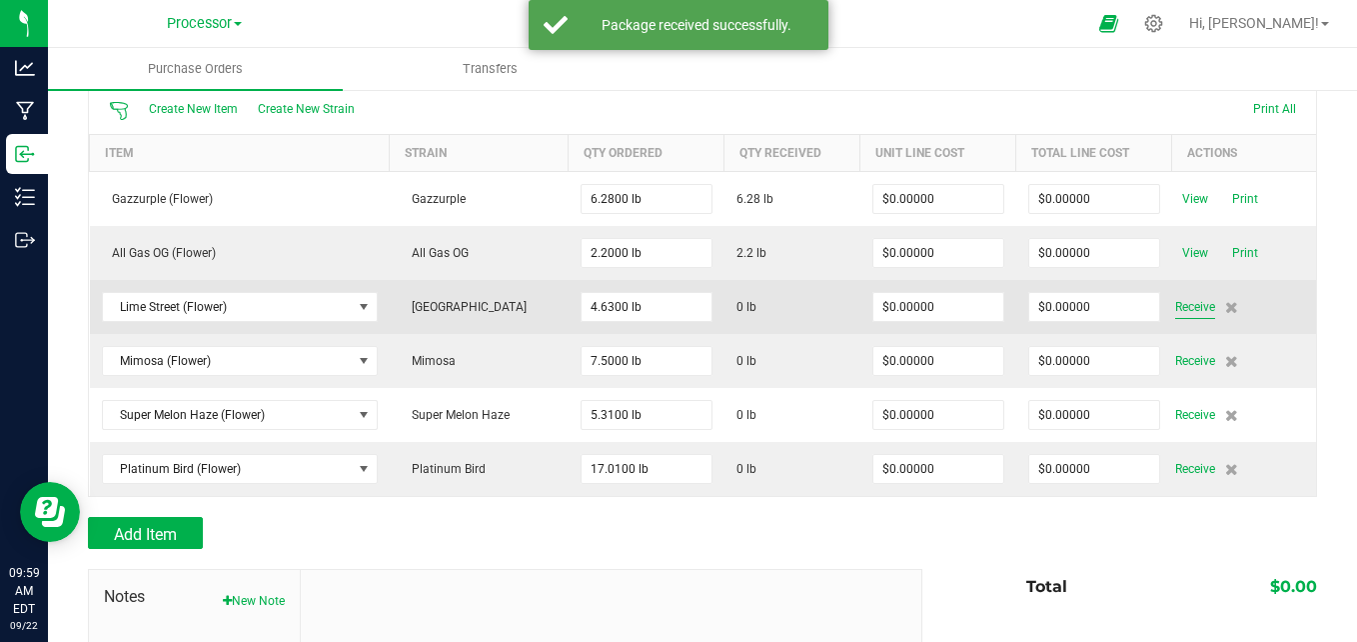
click at [1186, 307] on span "Receive" at bounding box center [1195, 307] width 40 height 24
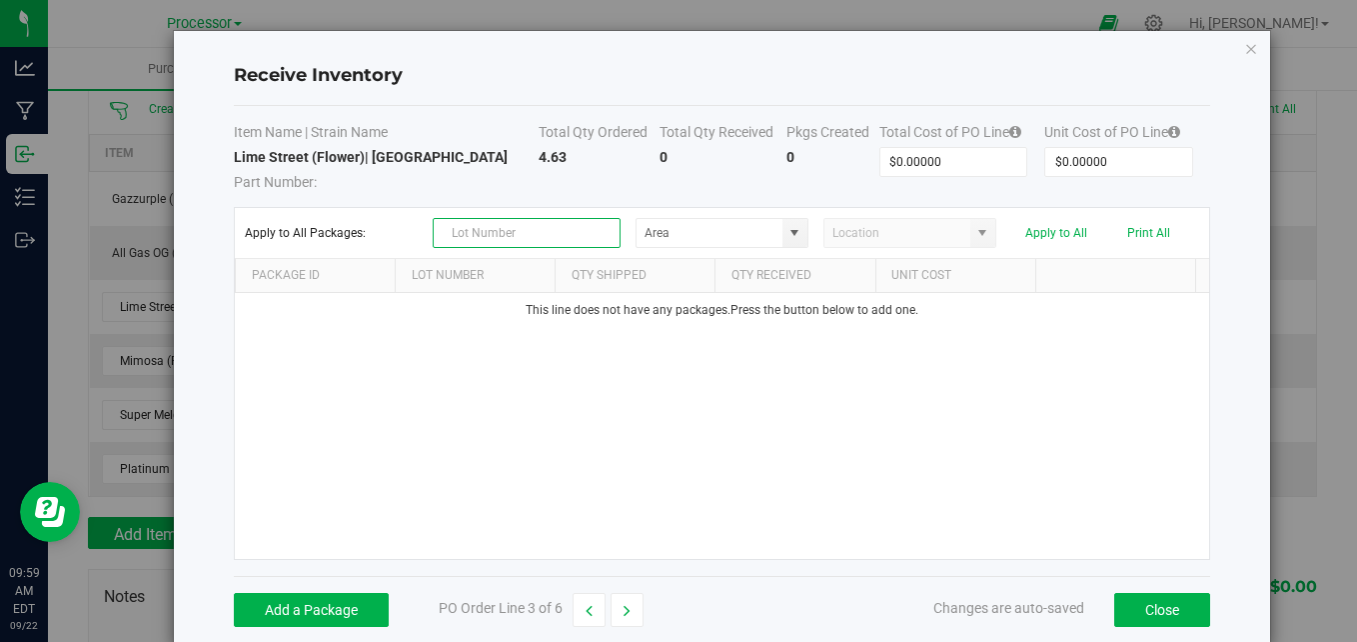
click at [524, 228] on input "text" at bounding box center [527, 233] width 188 height 30
click at [501, 352] on div "This line does not have any packages. Press the button below to add one." at bounding box center [722, 426] width 974 height 266
click at [295, 621] on button "Add a Package" at bounding box center [311, 610] width 155 height 34
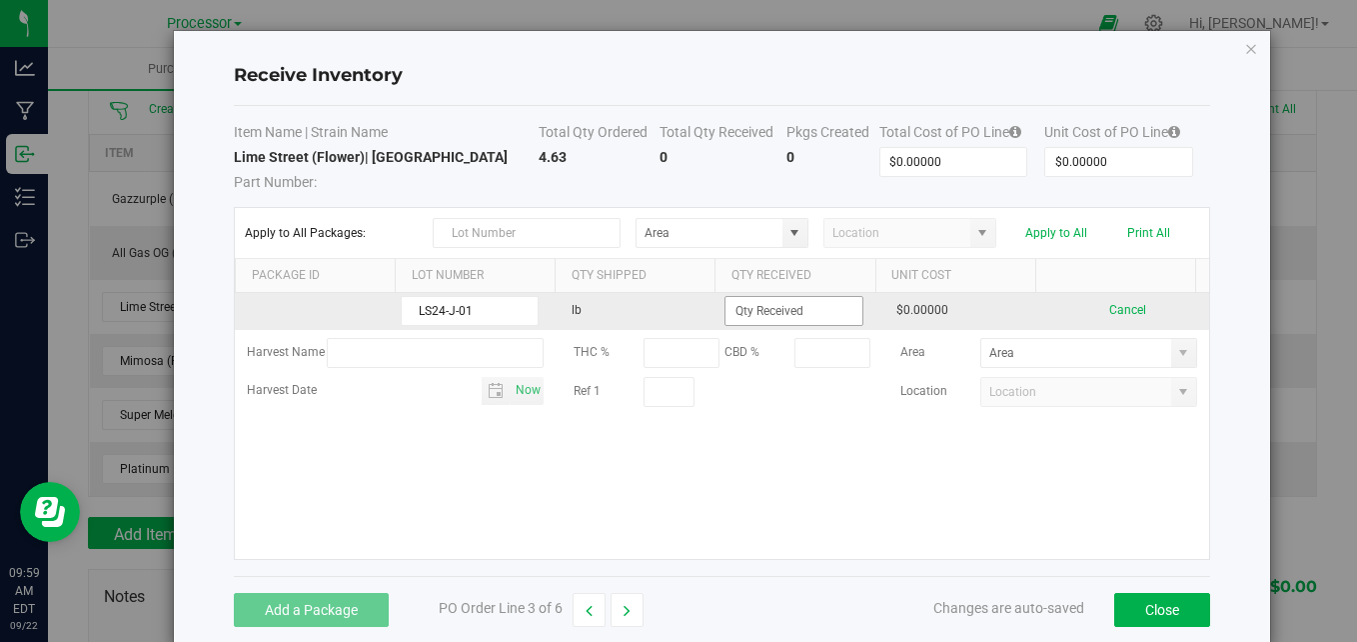
type input "LS24-J-01"
click at [749, 313] on input at bounding box center [794, 311] width 136 height 28
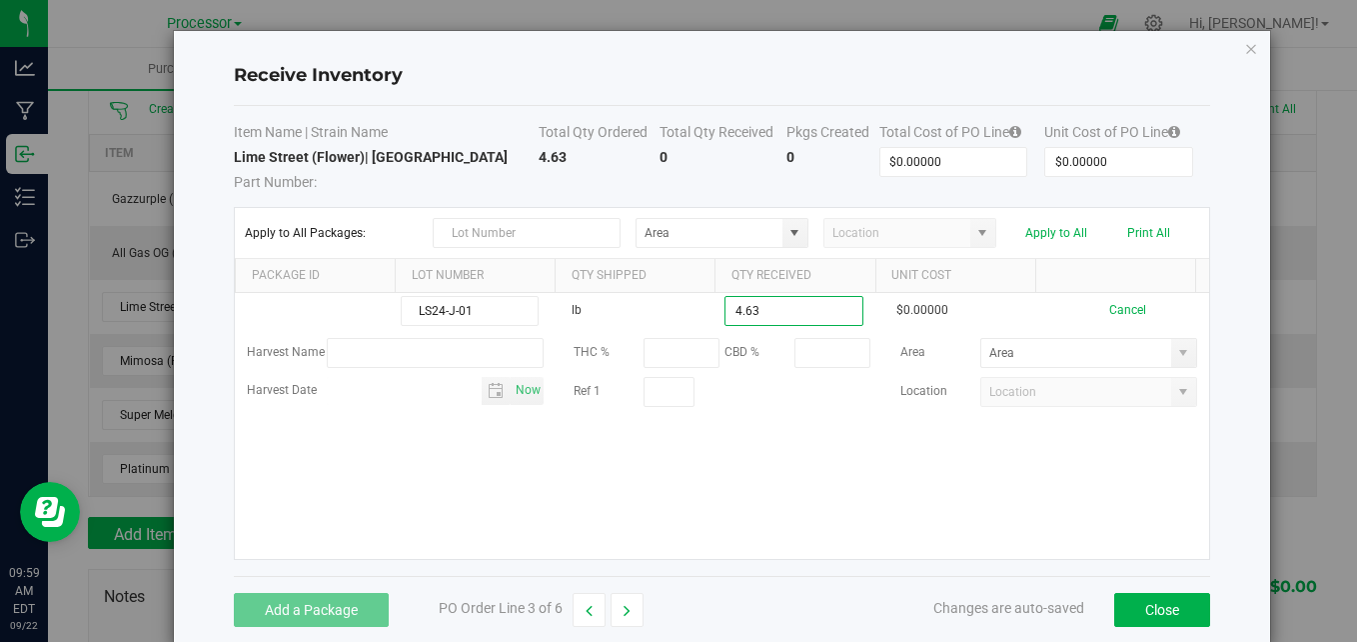
type input "4.6300 lb"
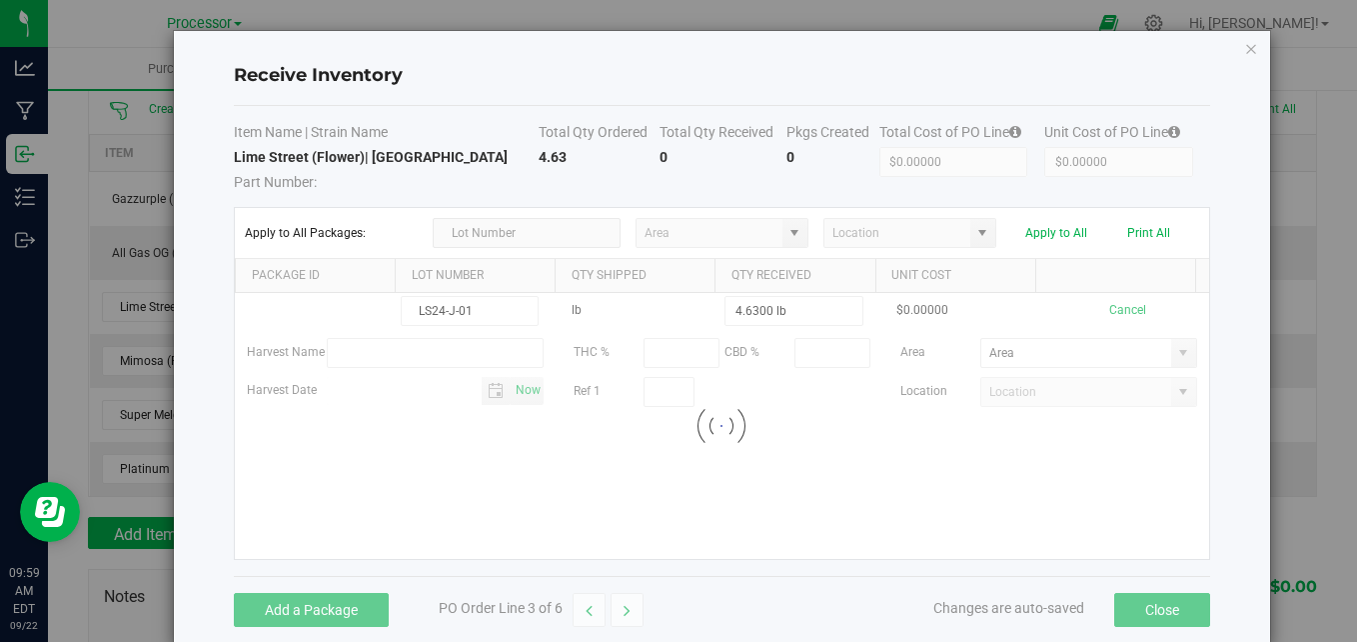
click at [734, 492] on kendo-grid-list "LS24-J-01 lb 4.6300 lb $0.00000 Cancel Harvest Name THC % CBD % Area Harvest Da…" at bounding box center [722, 426] width 974 height 266
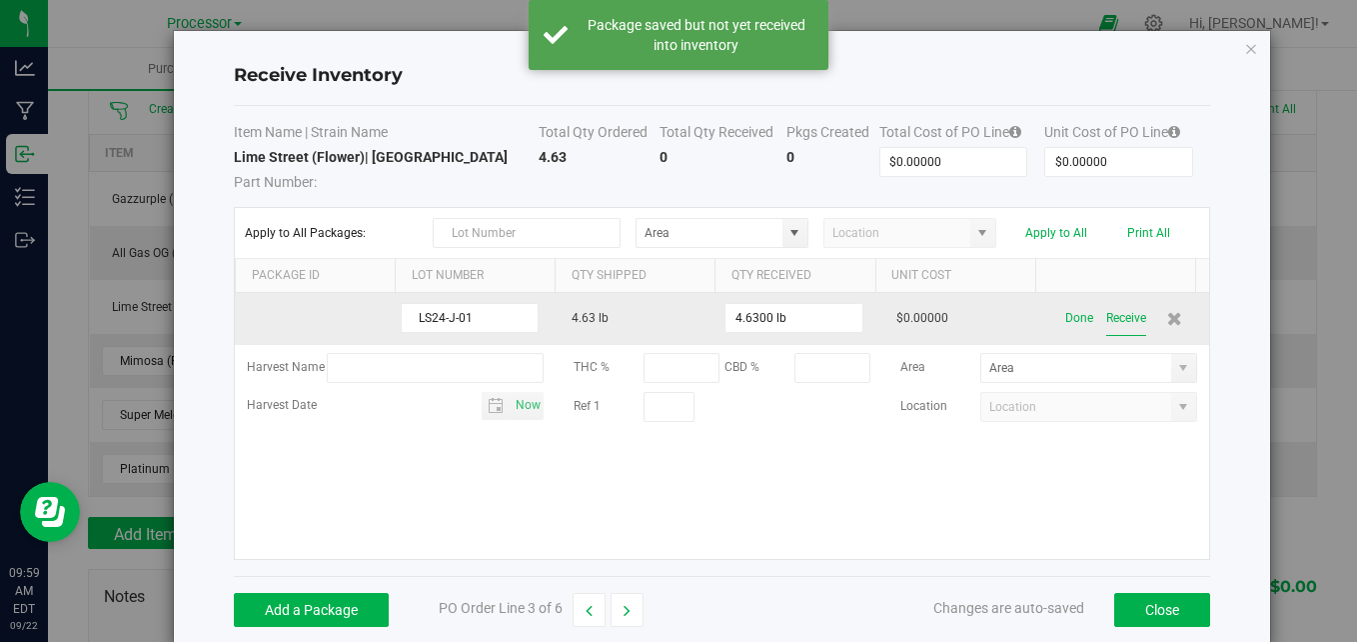
click at [1106, 318] on button "Receive" at bounding box center [1126, 318] width 40 height 35
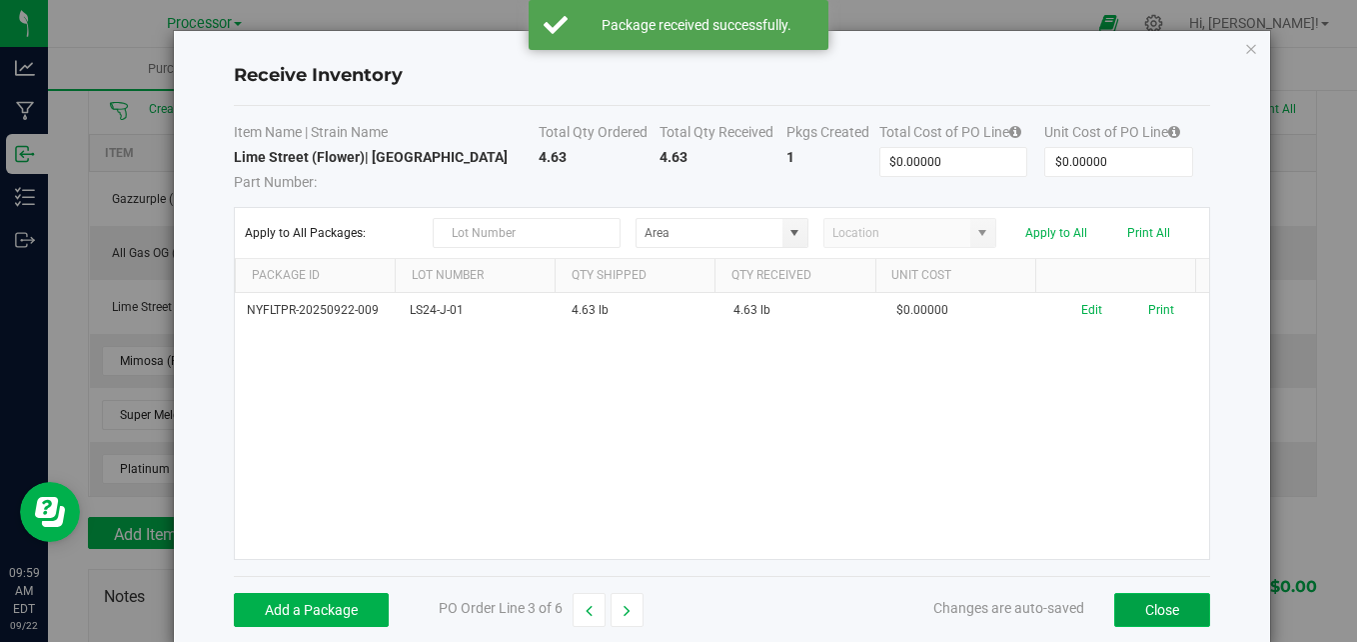
click at [1155, 610] on button "Close" at bounding box center [1162, 610] width 96 height 34
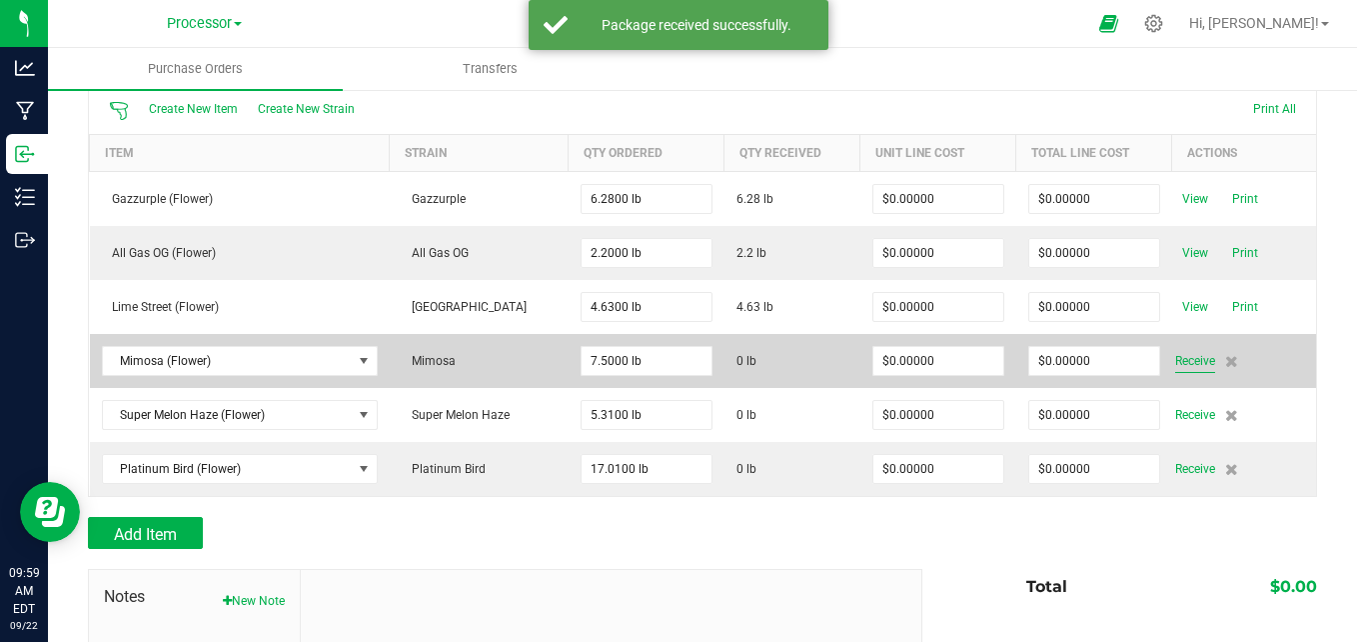
click at [1179, 359] on span "Receive" at bounding box center [1195, 361] width 40 height 24
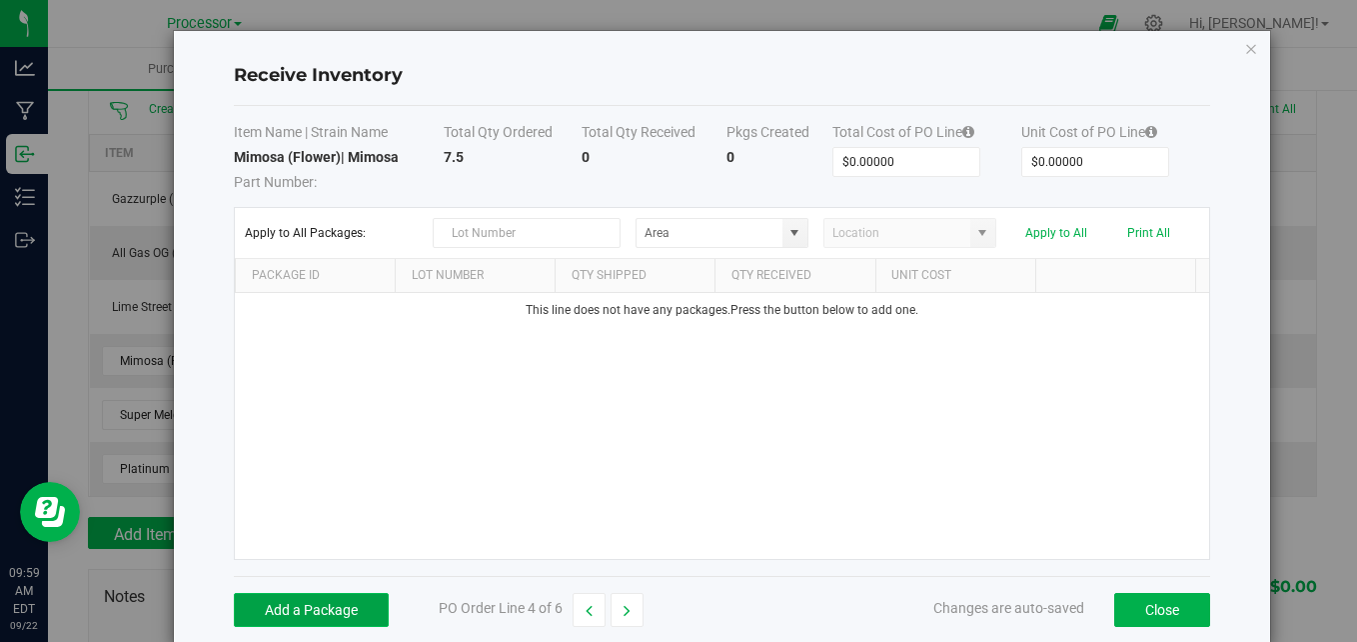
click at [346, 620] on button "Add a Package" at bounding box center [311, 610] width 155 height 34
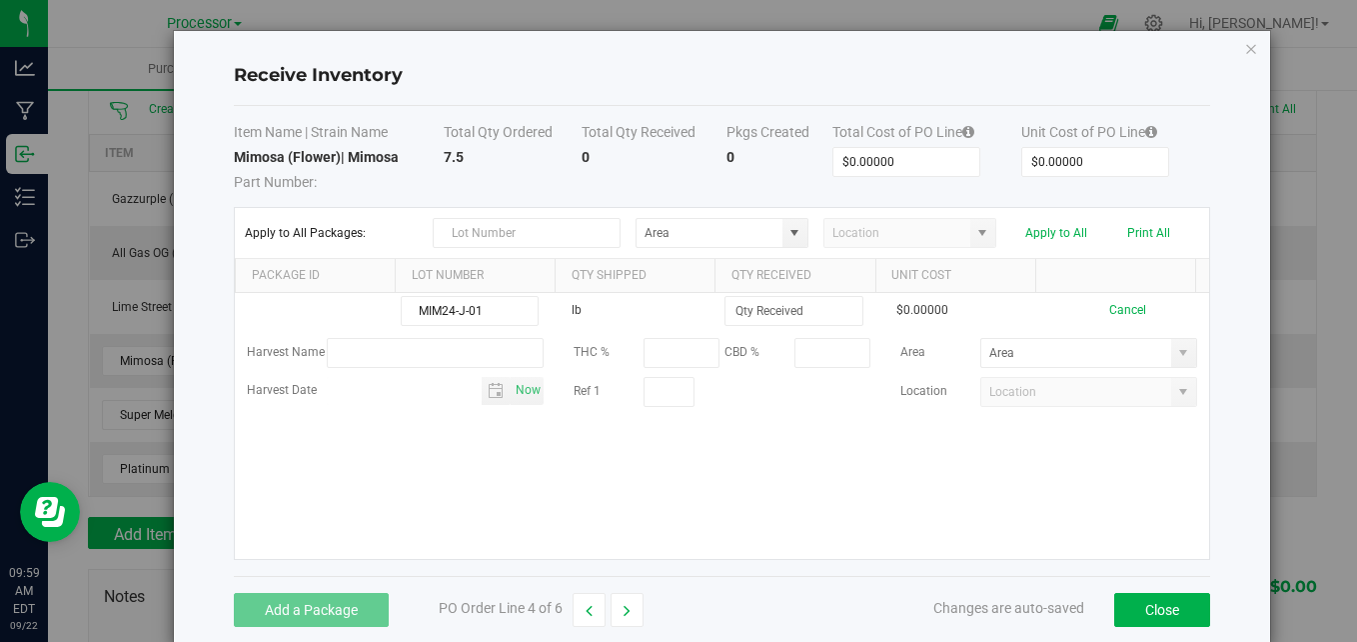
type input "MIM24-J-01"
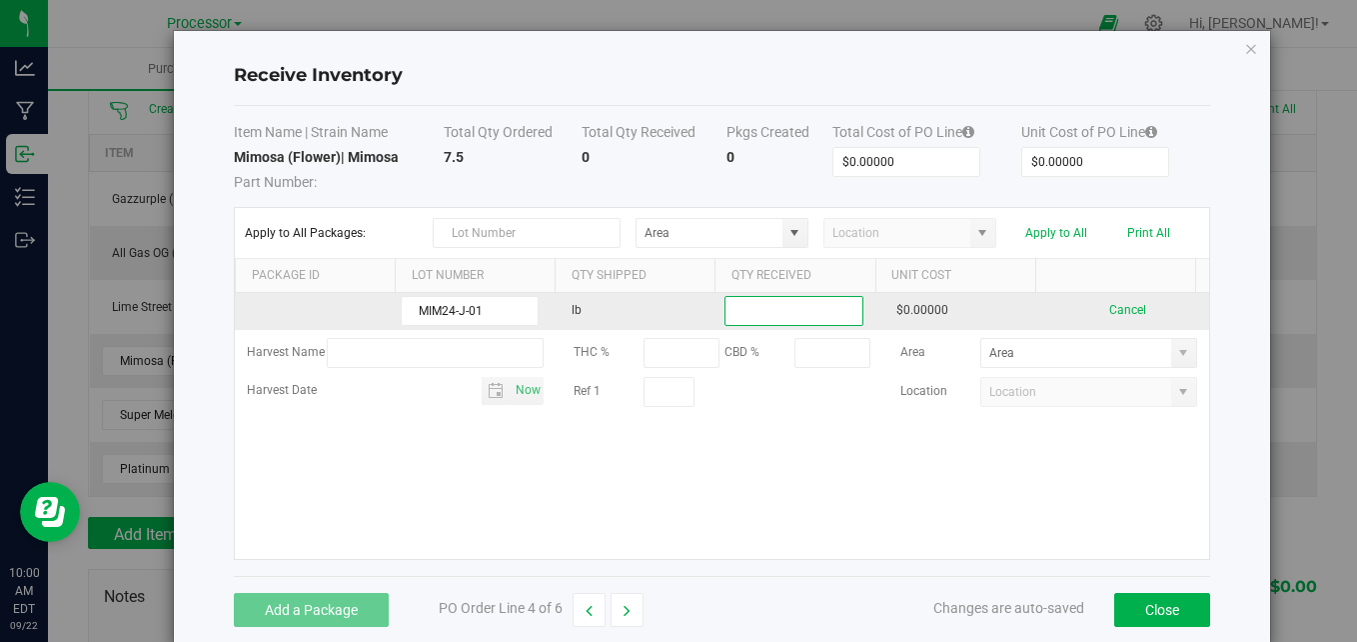
click at [776, 314] on input at bounding box center [794, 311] width 136 height 28
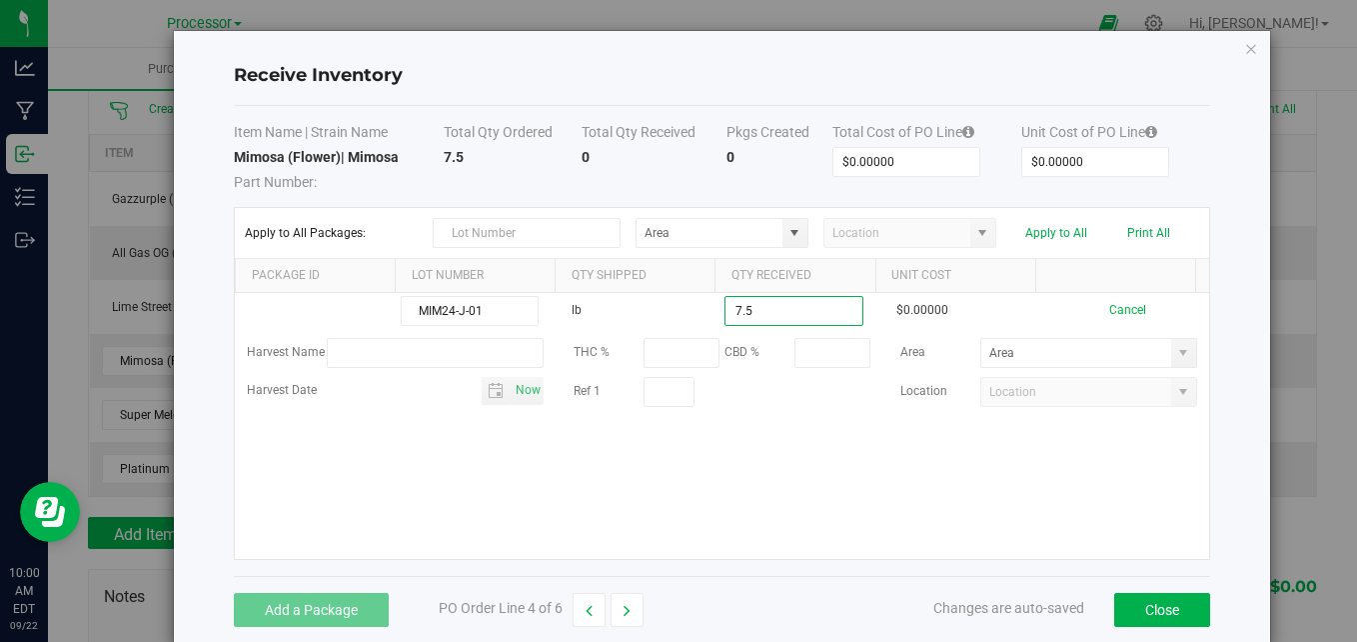
click at [745, 526] on kendo-grid-list "MIM24-J-01 lb 7.5 $0.00000 Cancel Harvest Name THC % CBD % Area Harvest Date No…" at bounding box center [722, 426] width 974 height 266
type input "7.5000 lb"
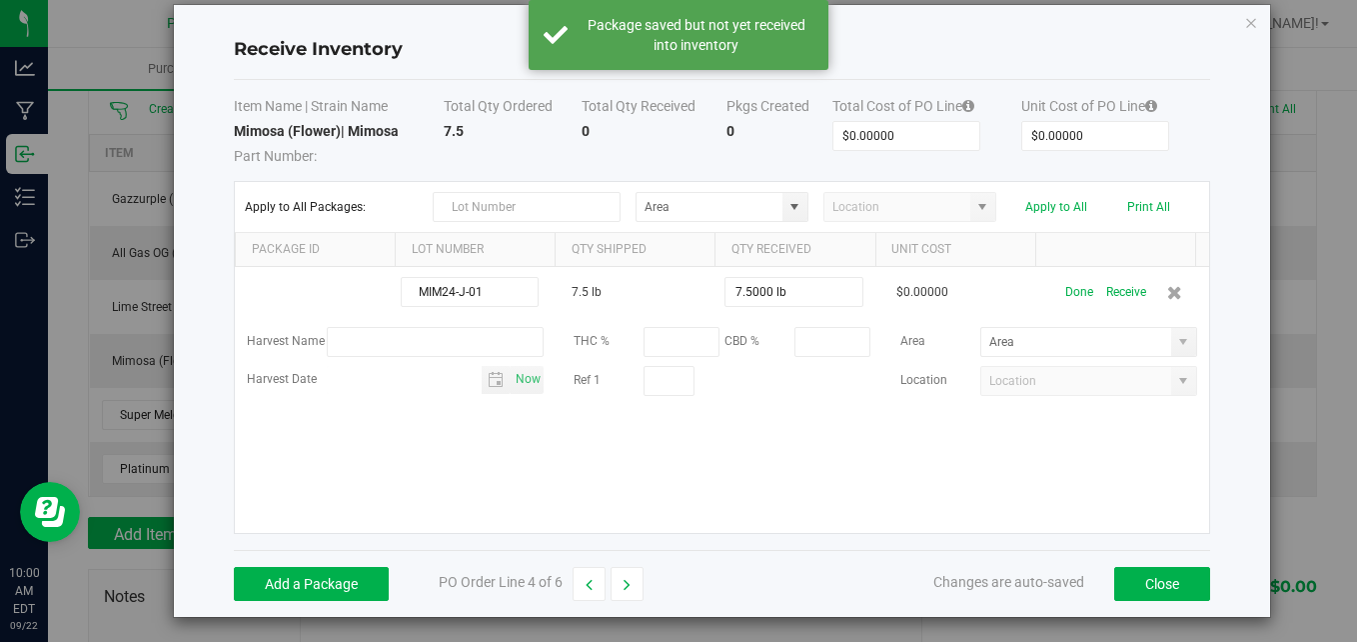
scroll to position [32, 0]
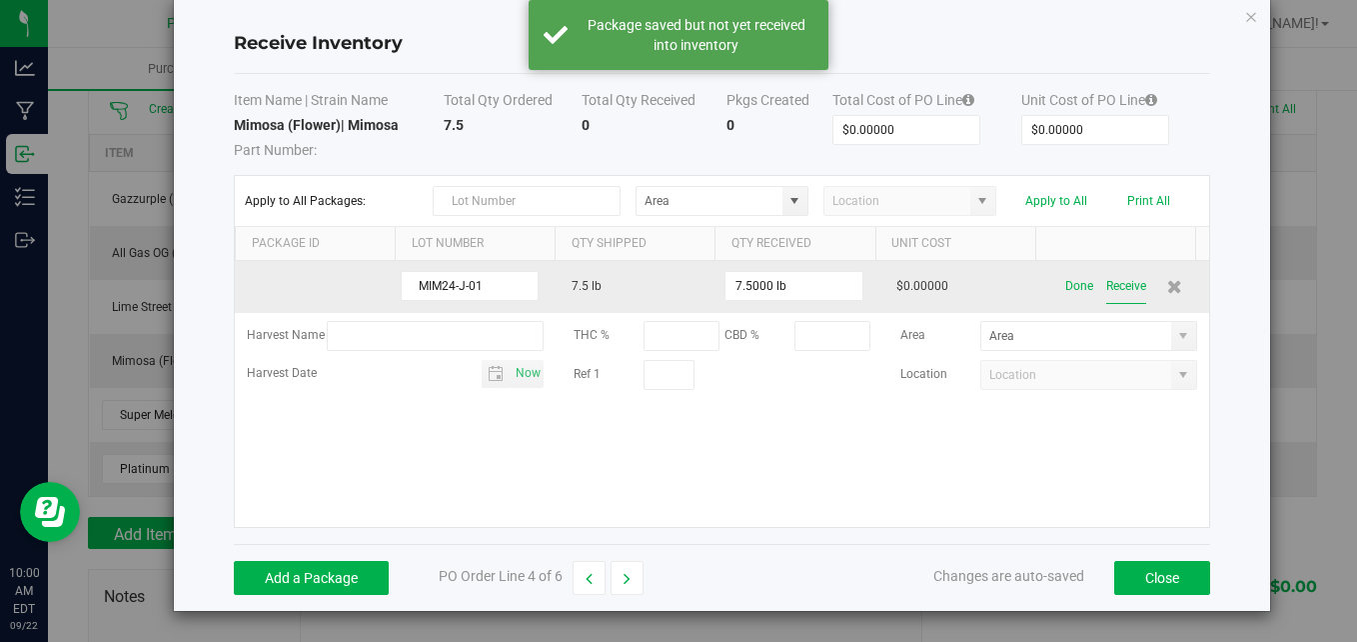
click at [1106, 284] on button "Receive" at bounding box center [1126, 286] width 40 height 35
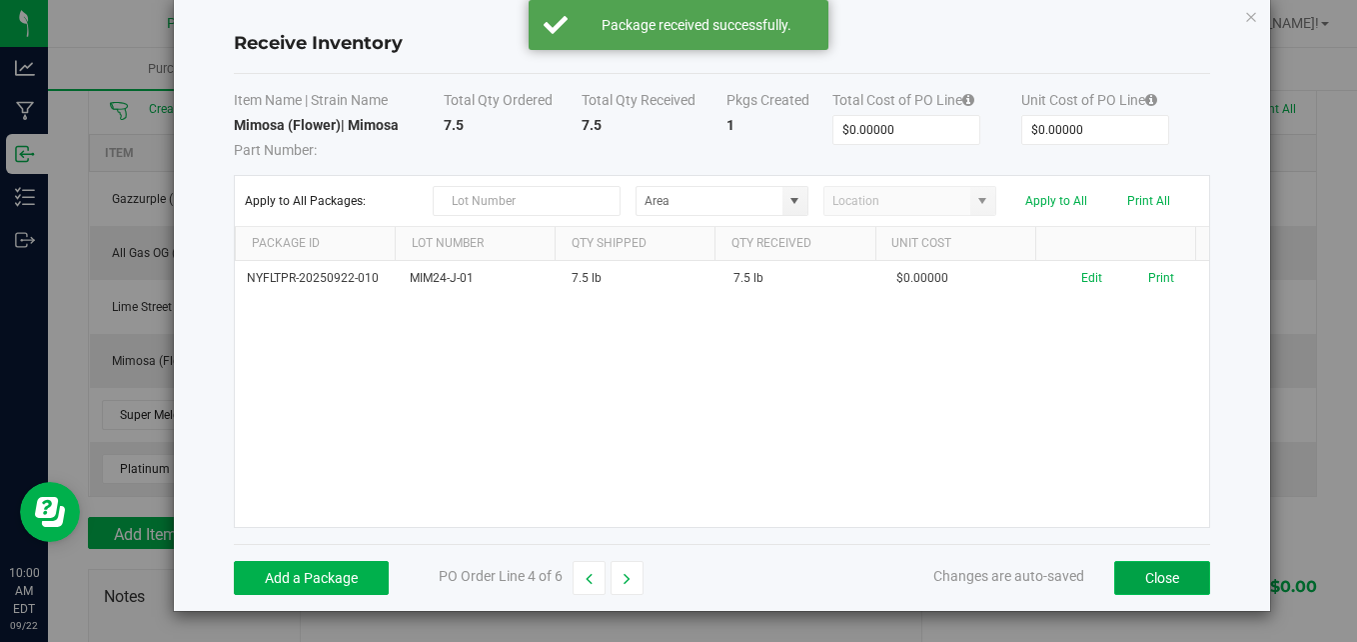
click at [1139, 570] on button "Close" at bounding box center [1162, 578] width 96 height 34
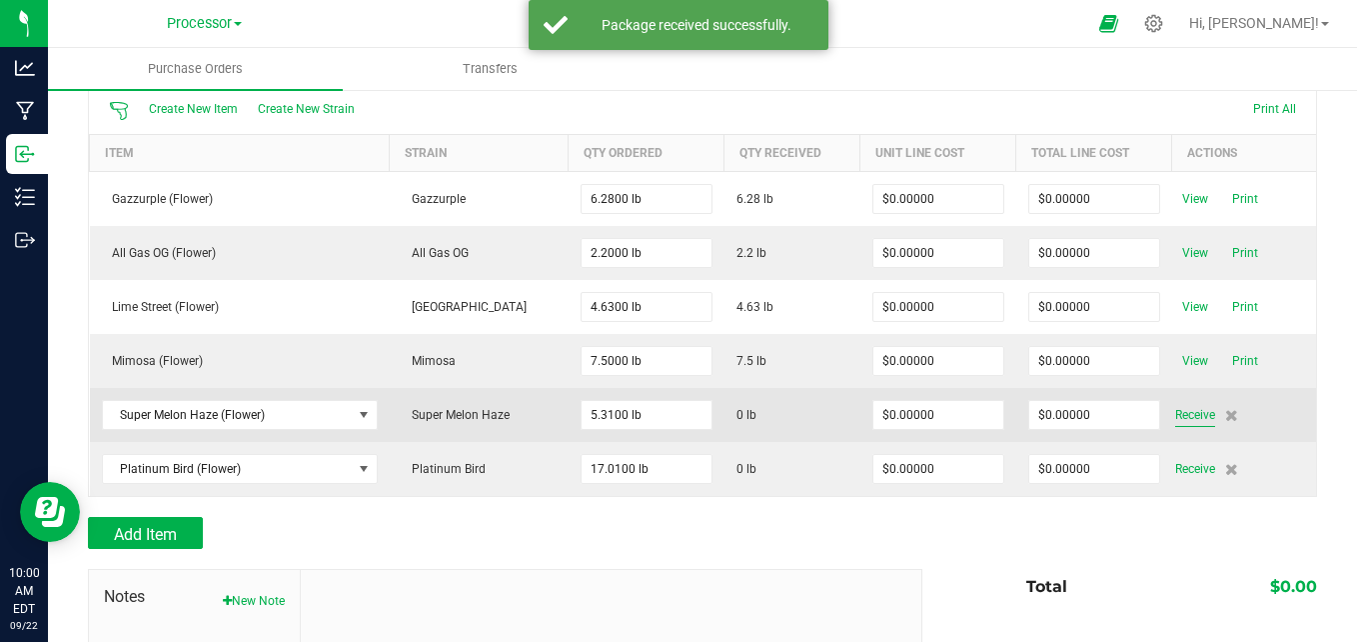
click at [1183, 419] on span "Receive" at bounding box center [1195, 415] width 40 height 24
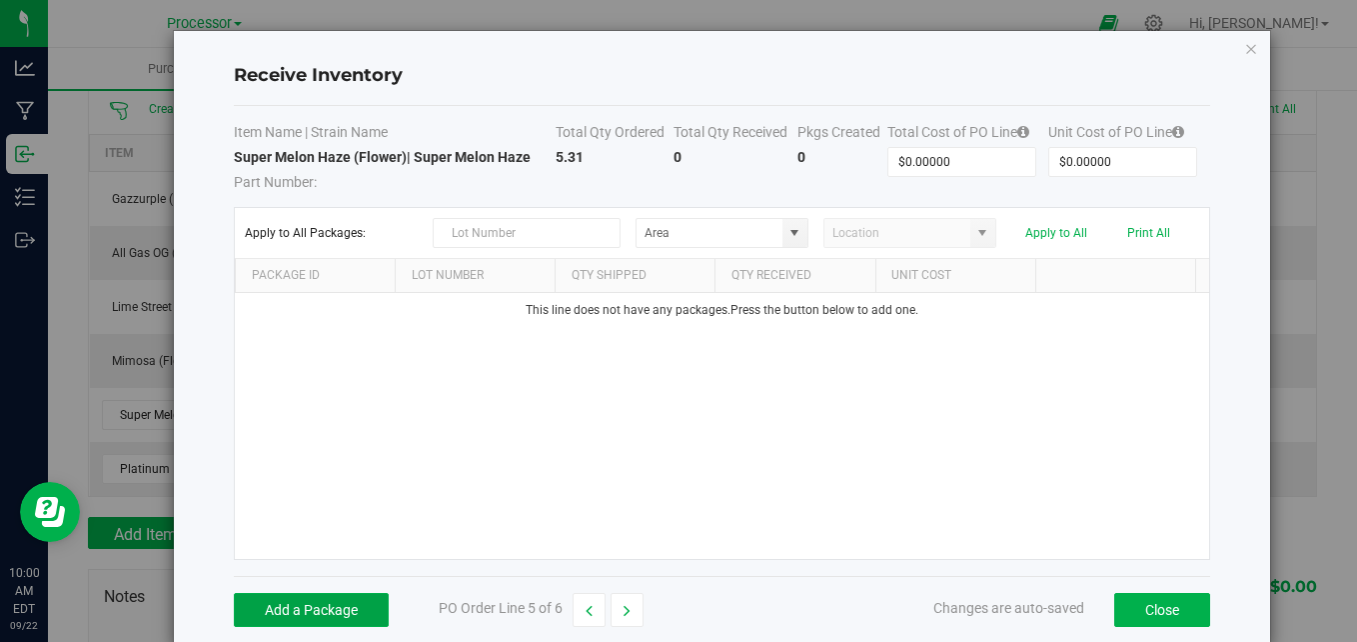
click at [351, 606] on button "Add a Package" at bounding box center [311, 610] width 155 height 34
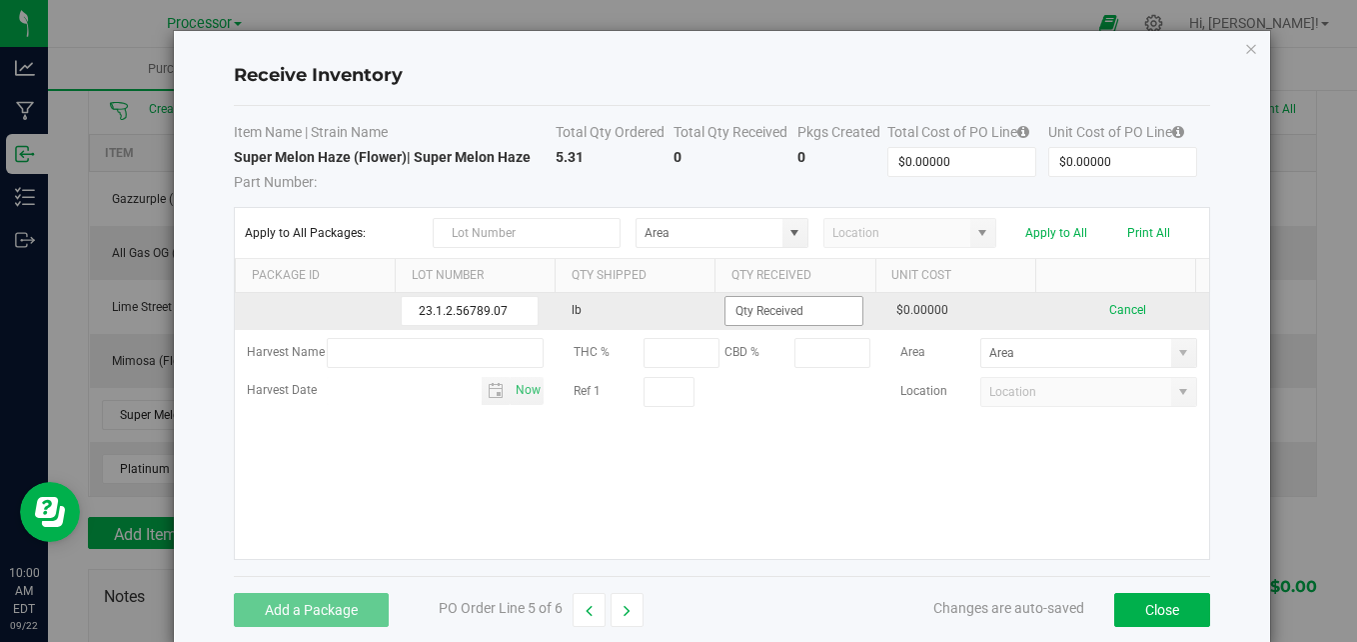
type input "23.1.2.56789.07"
click at [799, 307] on input at bounding box center [794, 311] width 136 height 28
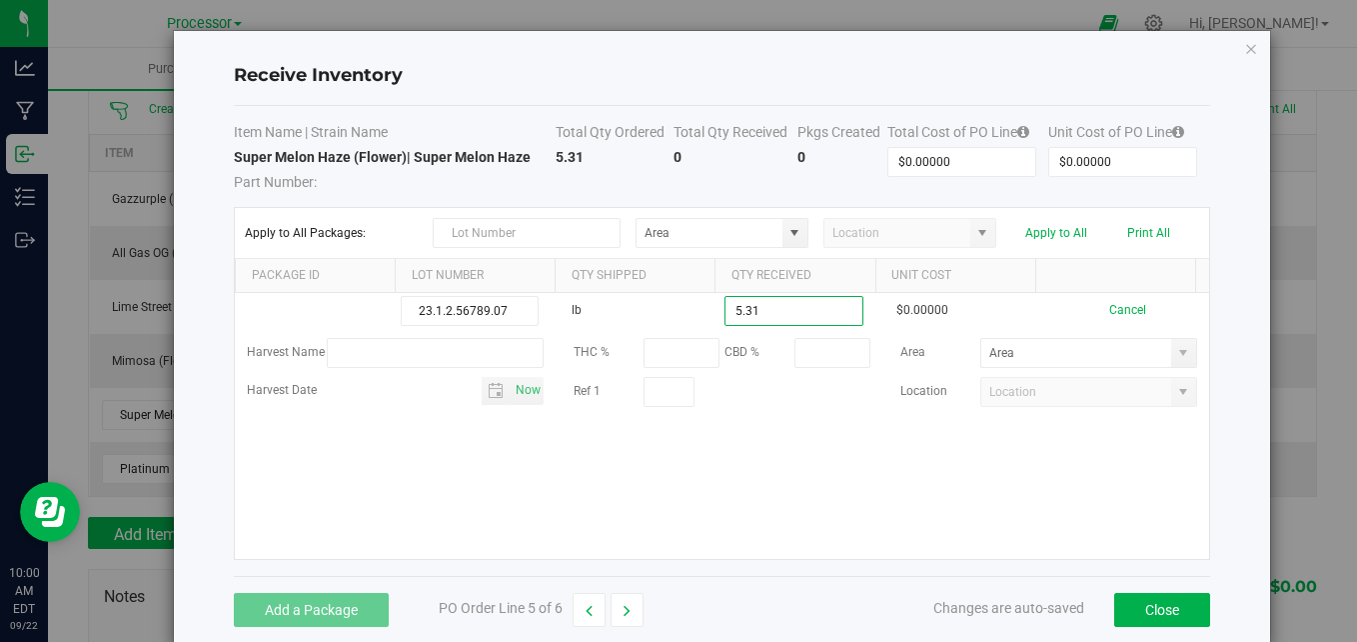
type input "5.3100 lb"
click at [827, 492] on kendo-grid-list "23.1.2.56789.07 lb 5.3100 lb $0.00000 Cancel Harvest Name THC % CBD % Area Harv…" at bounding box center [722, 426] width 974 height 266
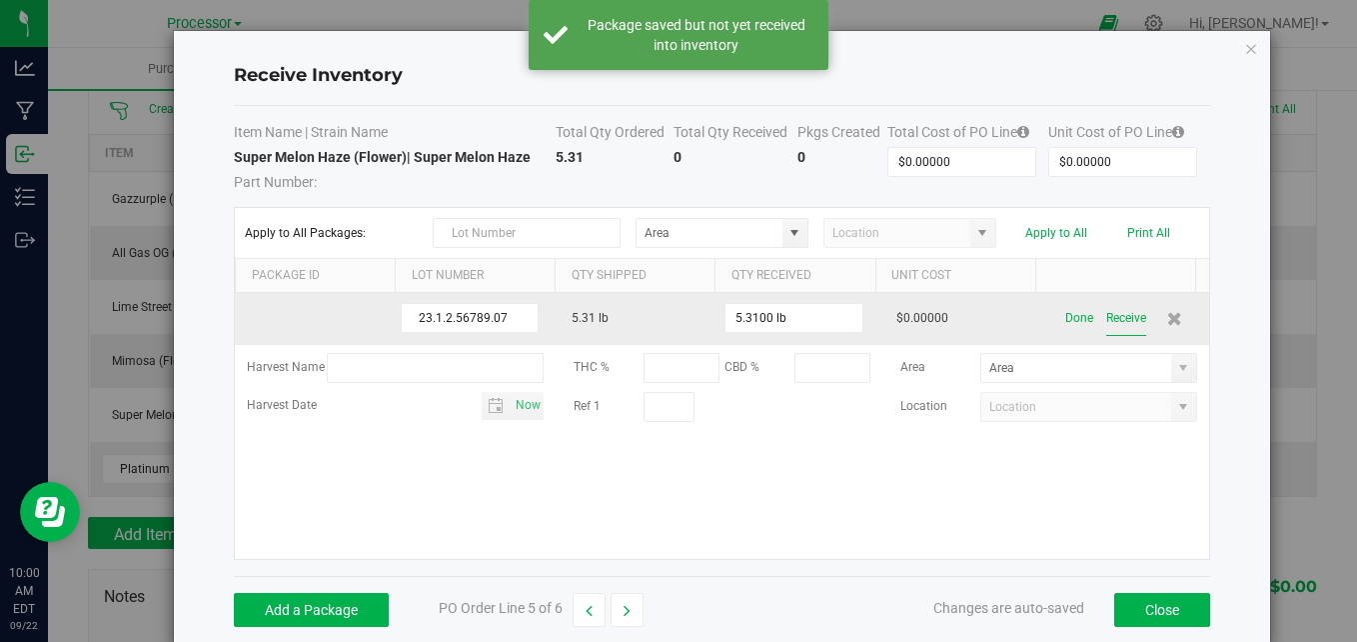
click at [1106, 313] on button "Receive" at bounding box center [1126, 318] width 40 height 35
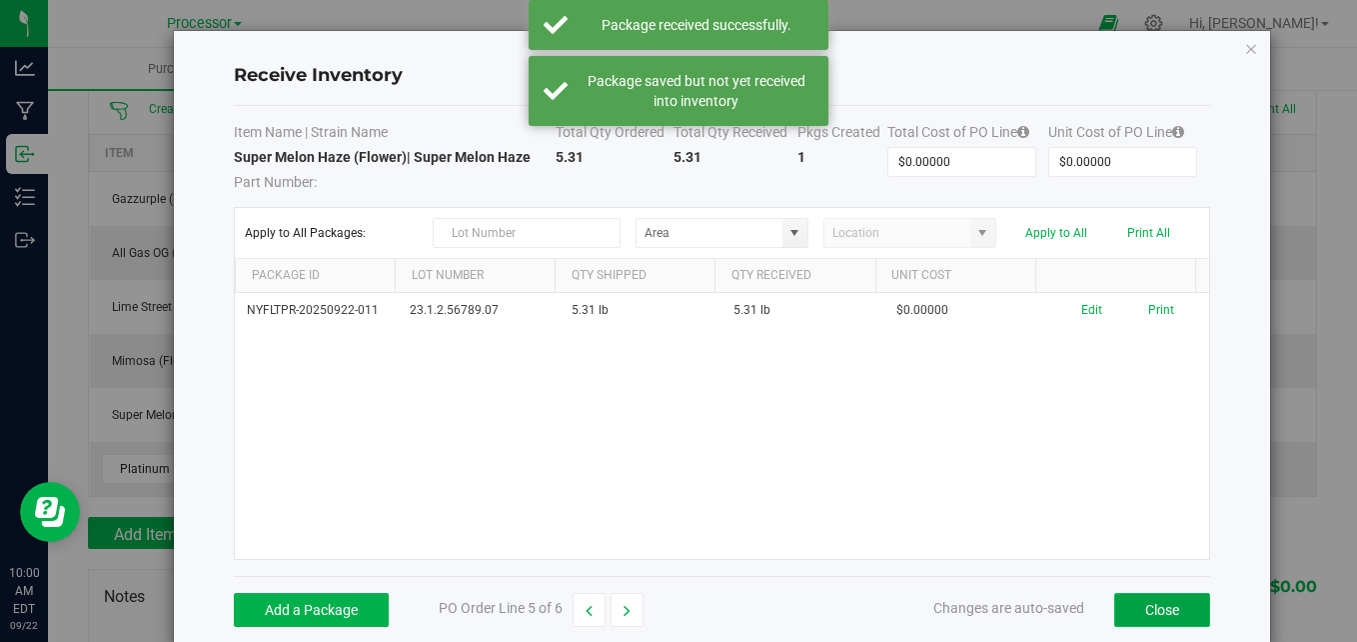
click at [1157, 619] on button "Close" at bounding box center [1162, 610] width 96 height 34
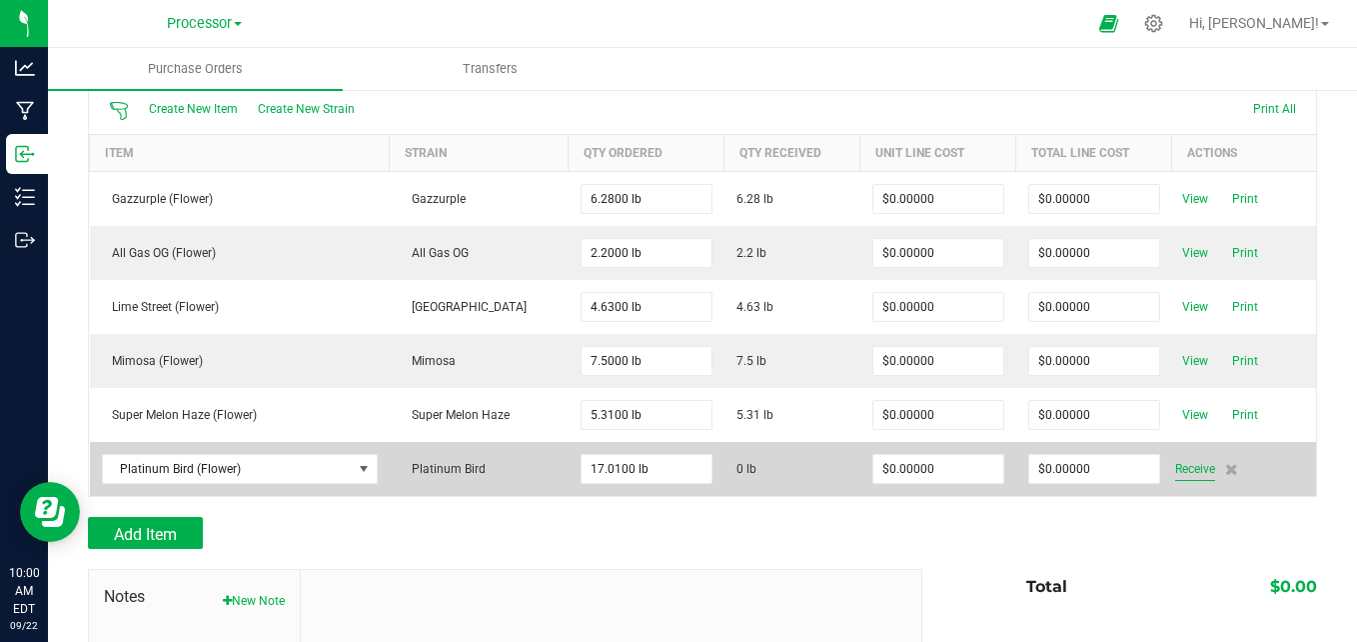
click at [1178, 466] on span "Receive" at bounding box center [1195, 469] width 40 height 24
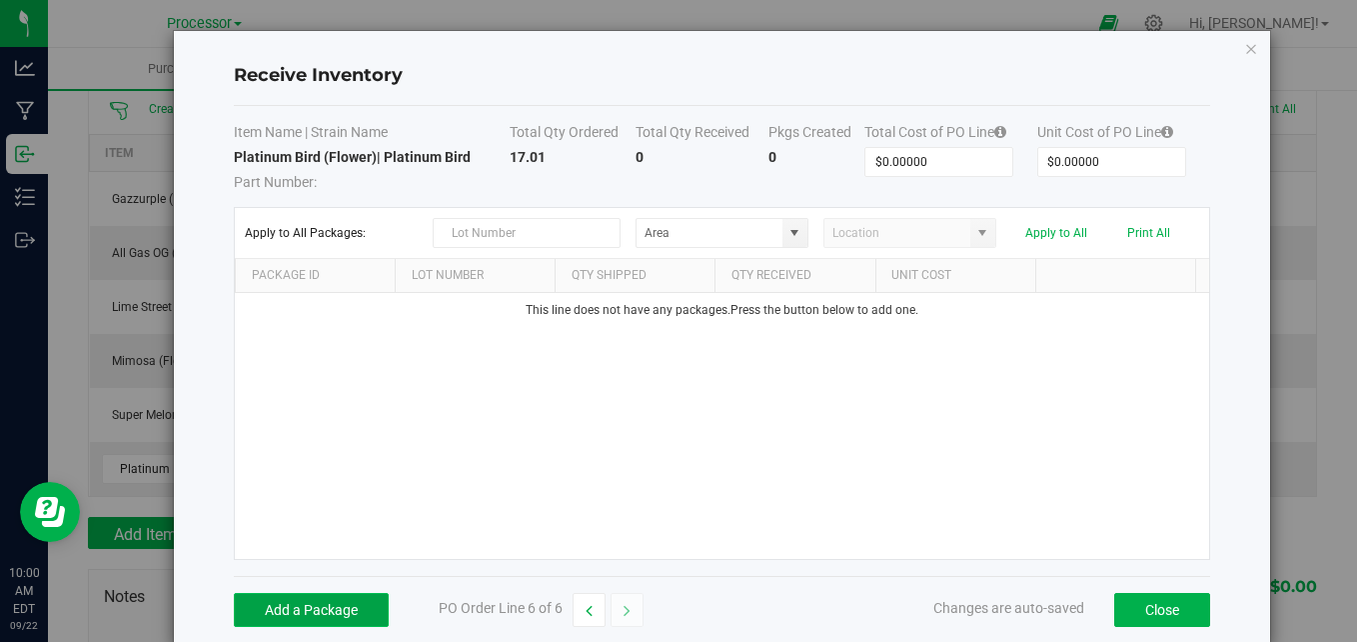
click at [322, 612] on button "Add a Package" at bounding box center [311, 610] width 155 height 34
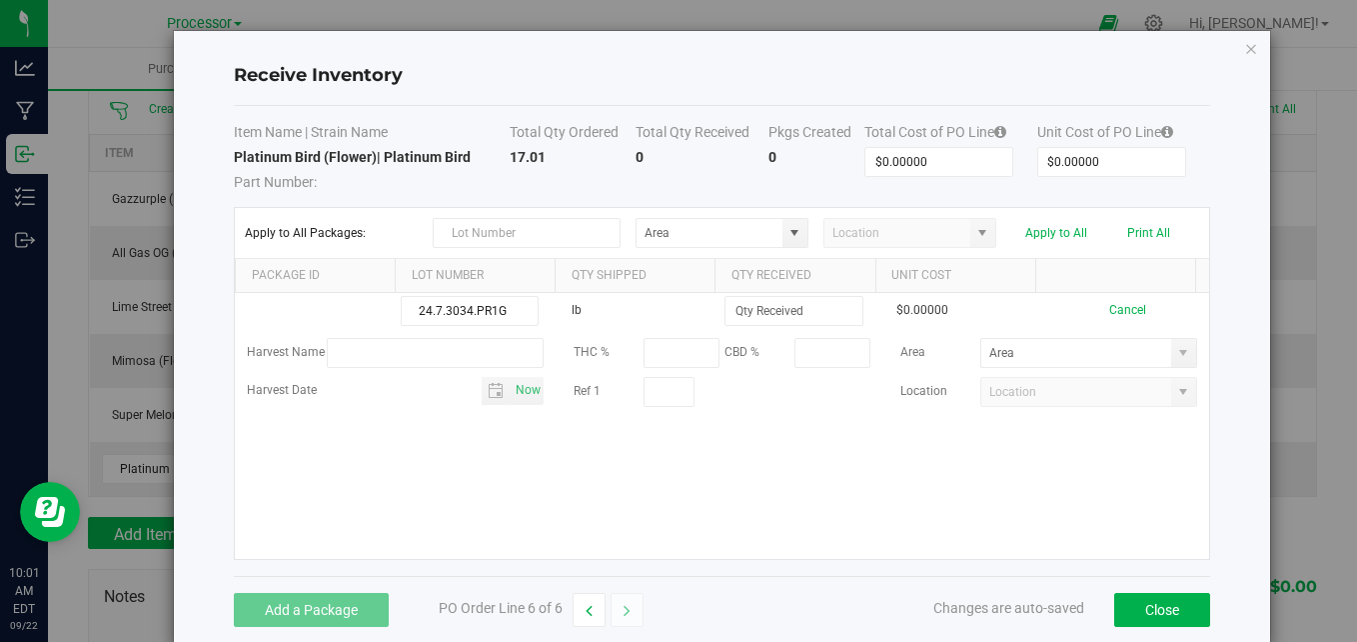
type input "24.7.3034.PR1G"
click at [458, 442] on div "24.7.3034.PR1G lb $0.00000 Cancel Harvest Name THC % CBD % Area Harvest Date No…" at bounding box center [722, 426] width 974 height 266
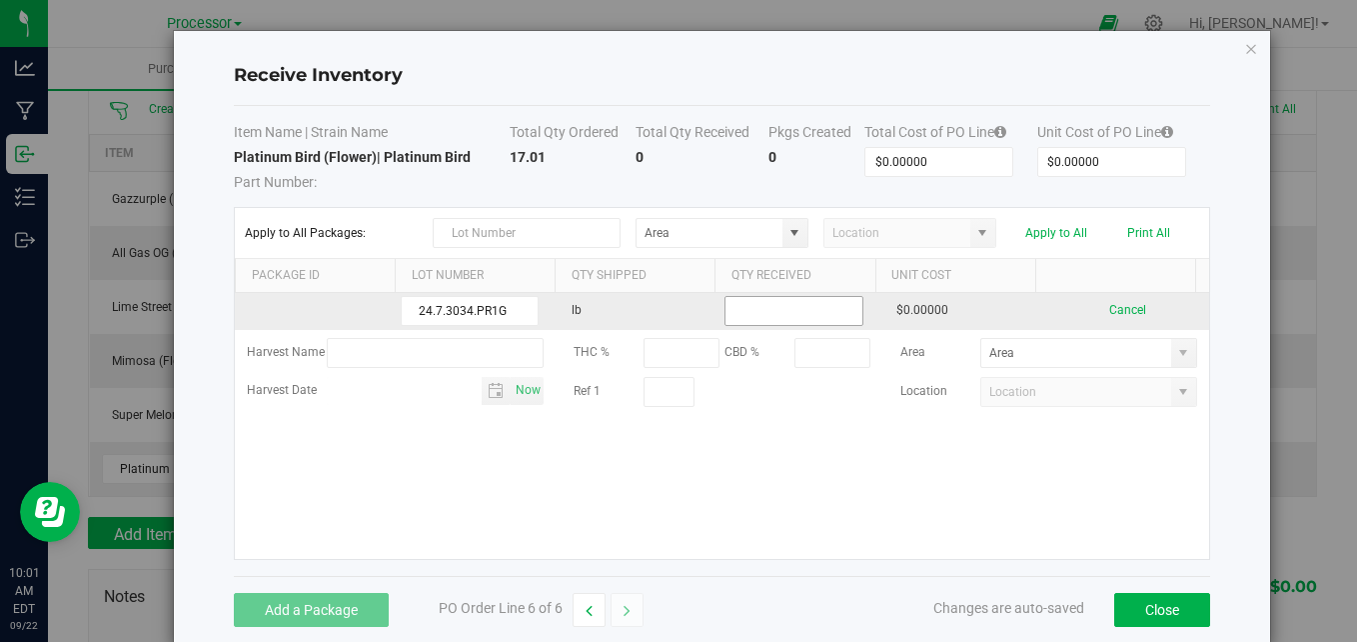
click at [782, 310] on input at bounding box center [794, 311] width 136 height 28
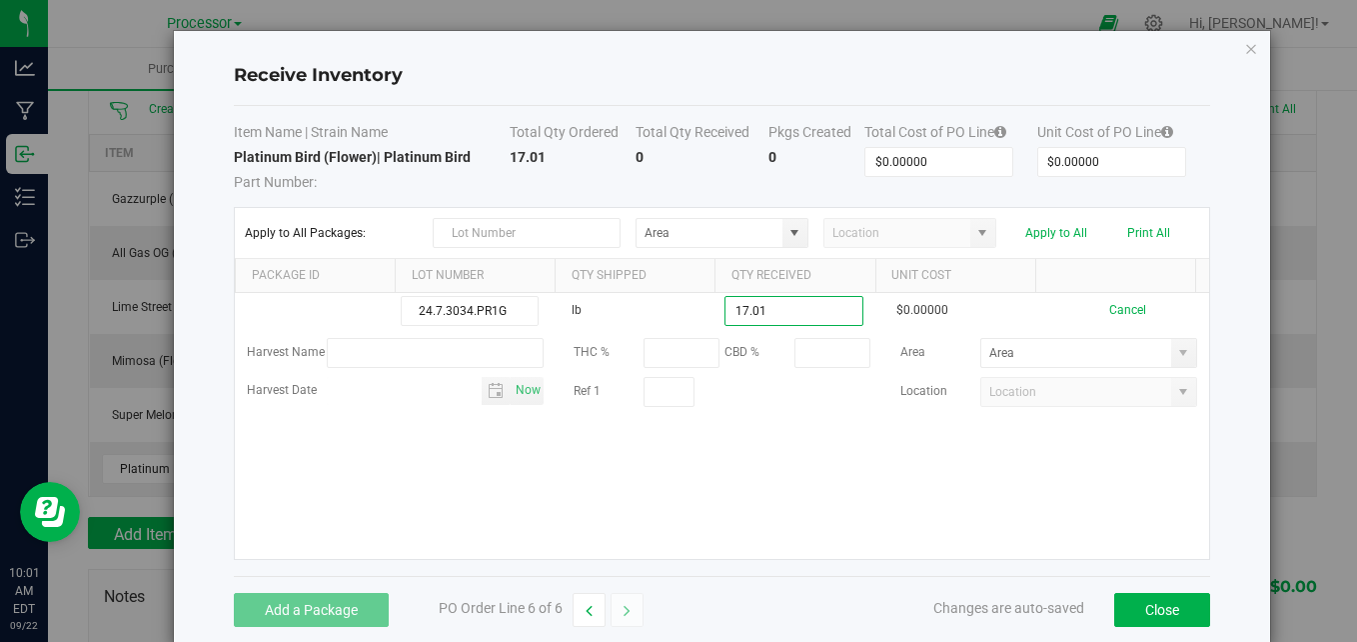
type input "17.0100 lb"
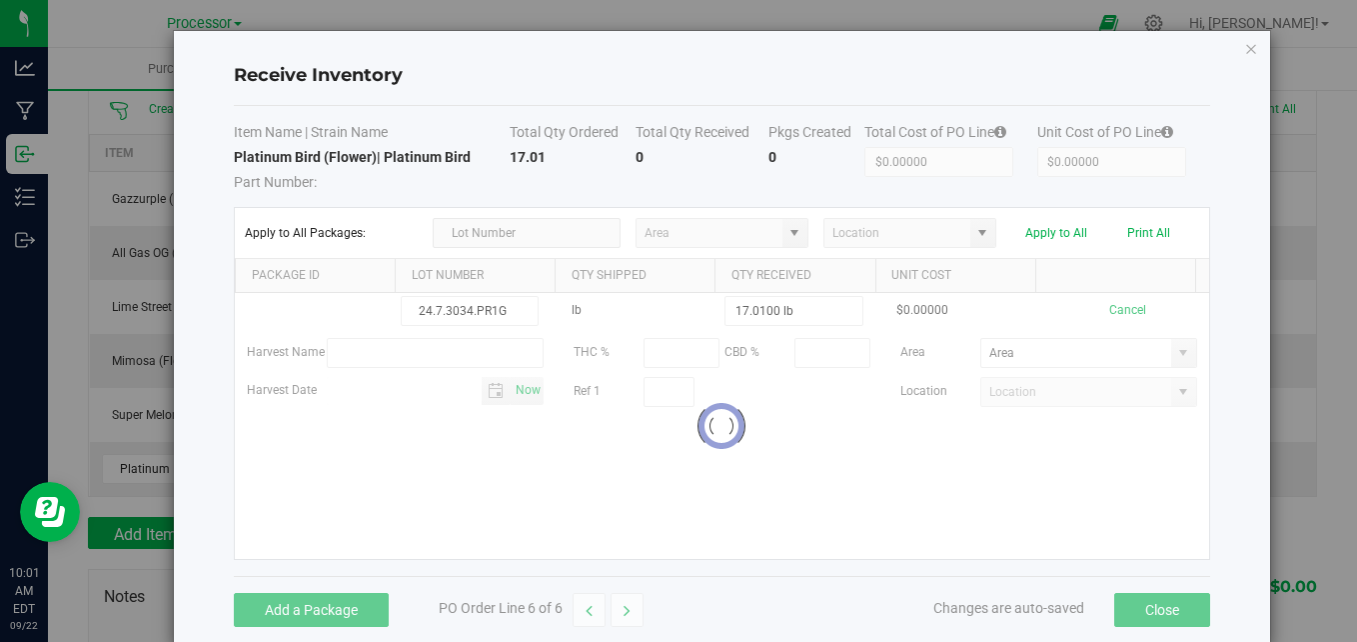
click at [747, 492] on kendo-grid-list "24.7.3034.PR1G lb 17.0100 lb $0.00000 Cancel Harvest Name THC % CBD % Area Harv…" at bounding box center [722, 426] width 974 height 266
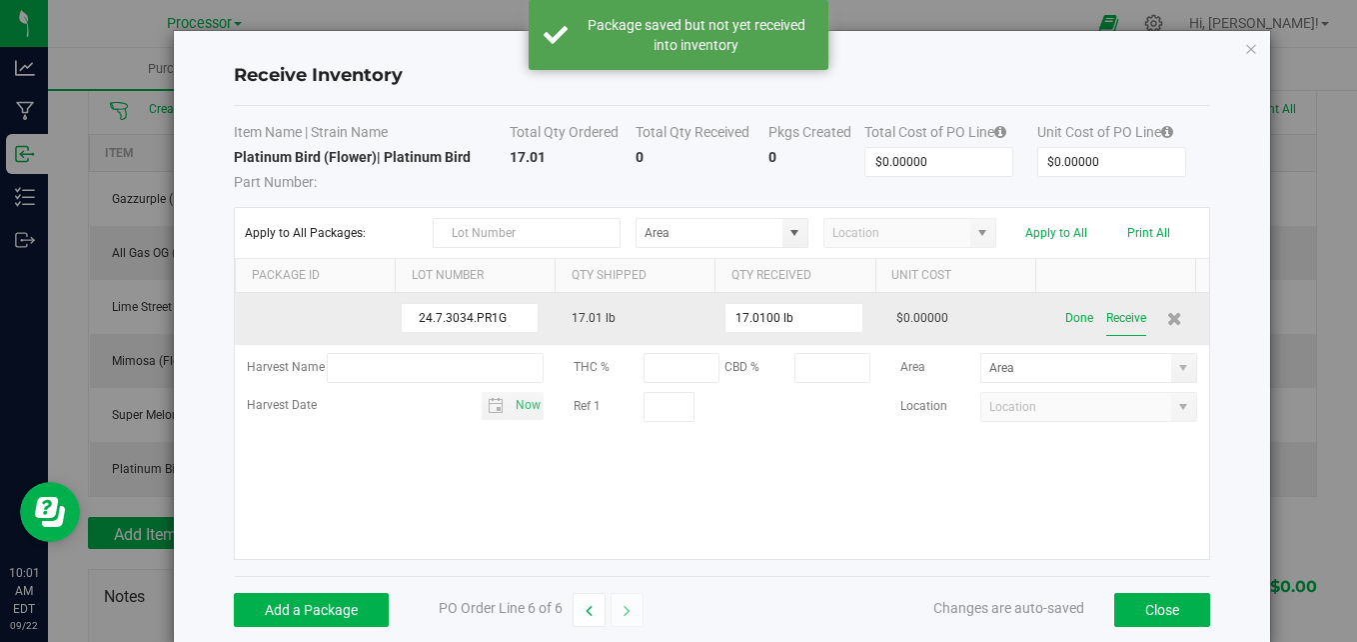
click at [1106, 316] on button "Receive" at bounding box center [1126, 318] width 40 height 35
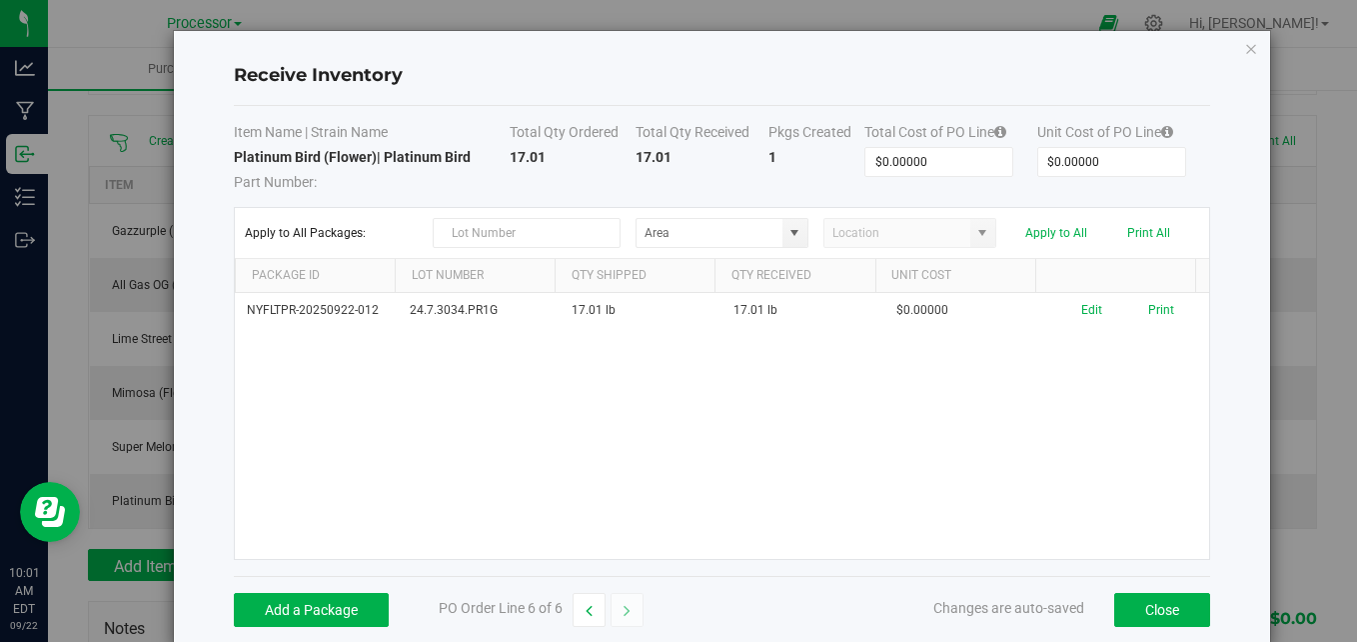
click at [770, 429] on div "NYFLTPR-20250922-012 24.7.3034.PR1G 17.01 lb 17.01 lb $0.00000 Edit Print" at bounding box center [722, 426] width 974 height 266
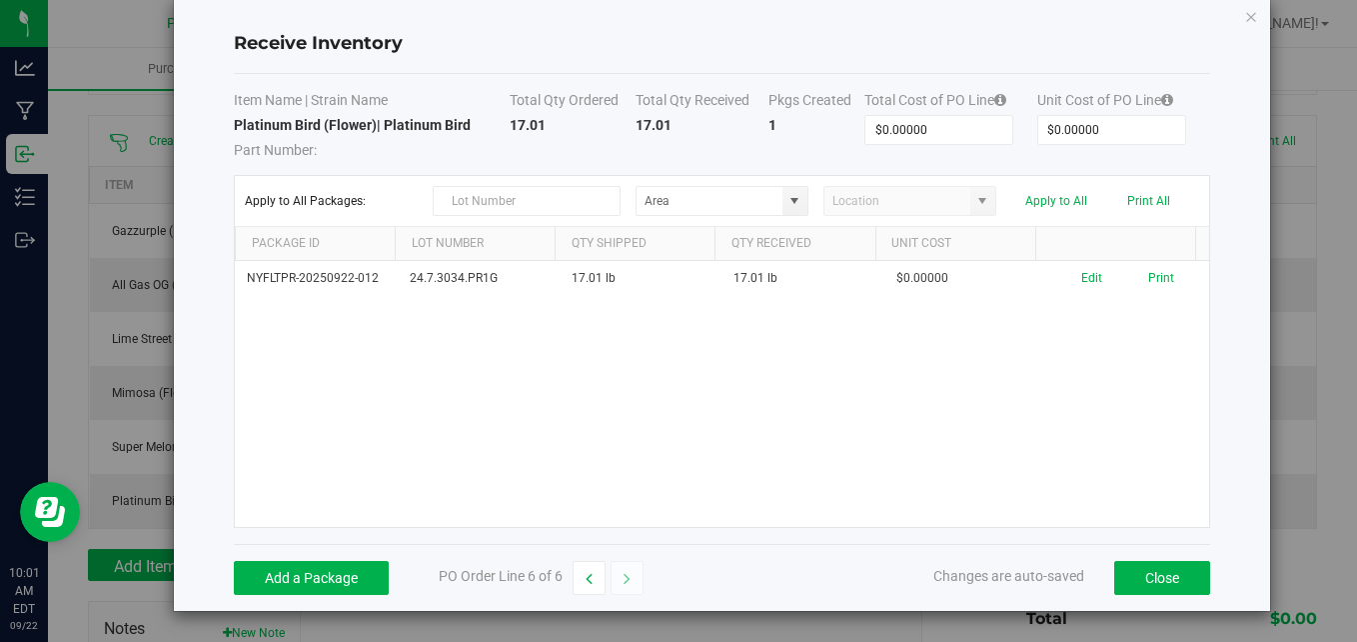
scroll to position [0, 0]
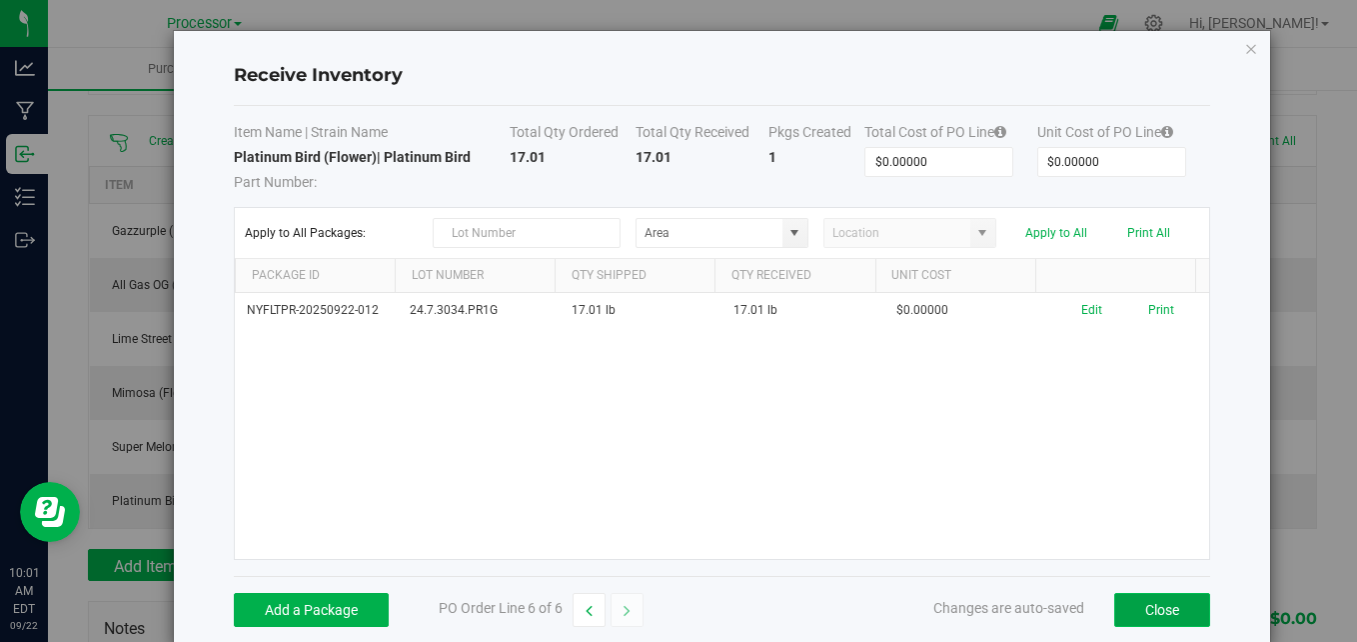
click at [1159, 600] on button "Close" at bounding box center [1162, 610] width 96 height 34
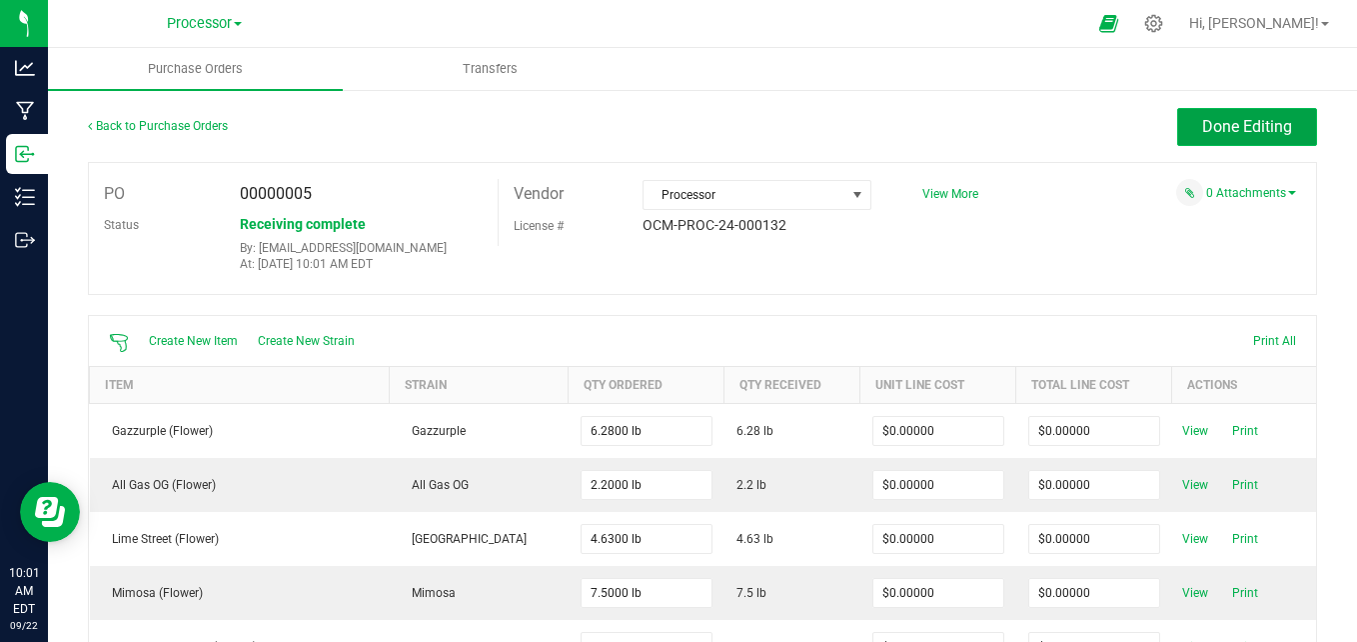
click at [1253, 126] on span "Done Editing" at bounding box center [1247, 126] width 90 height 19
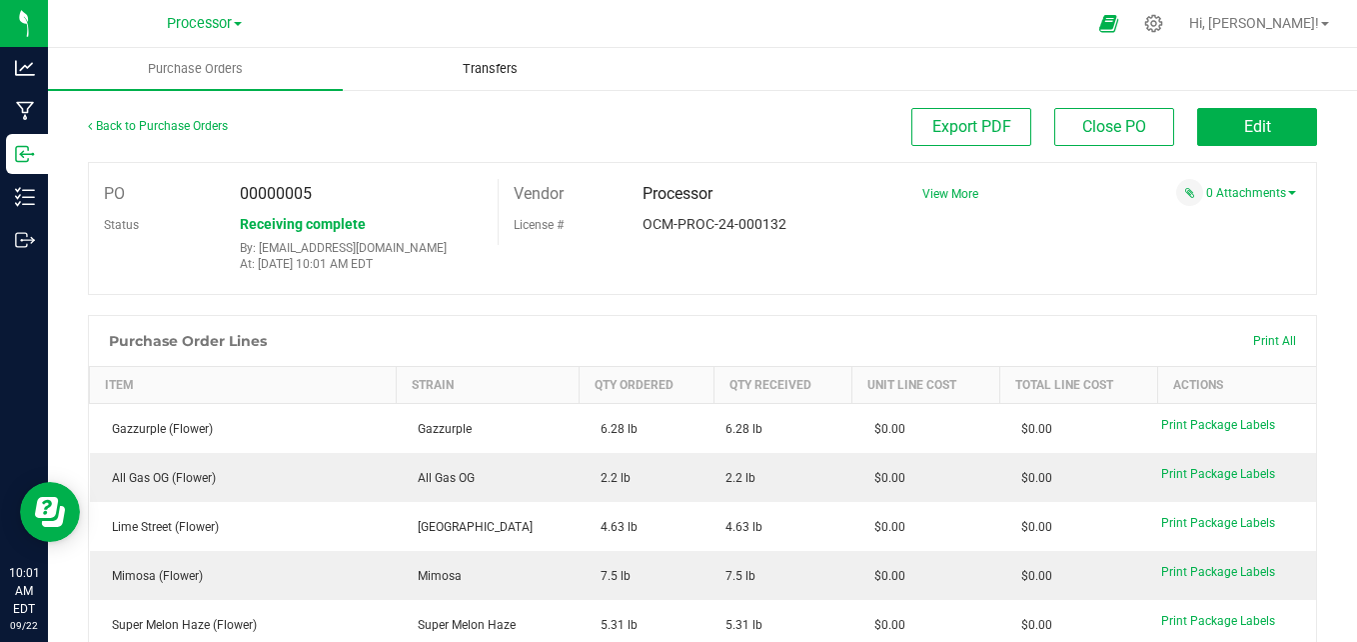
click at [536, 71] on span "Transfers" at bounding box center [490, 69] width 109 height 18
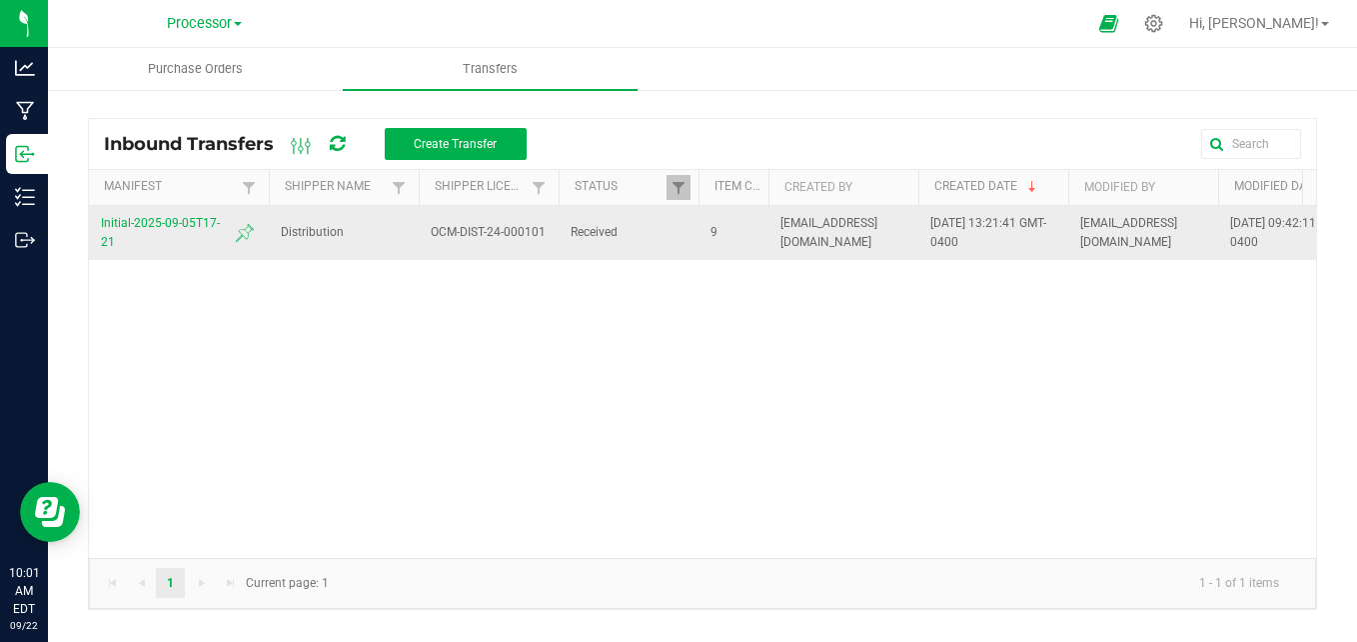
click at [188, 227] on span "Initial-2025-09-05T17-21" at bounding box center [179, 233] width 156 height 38
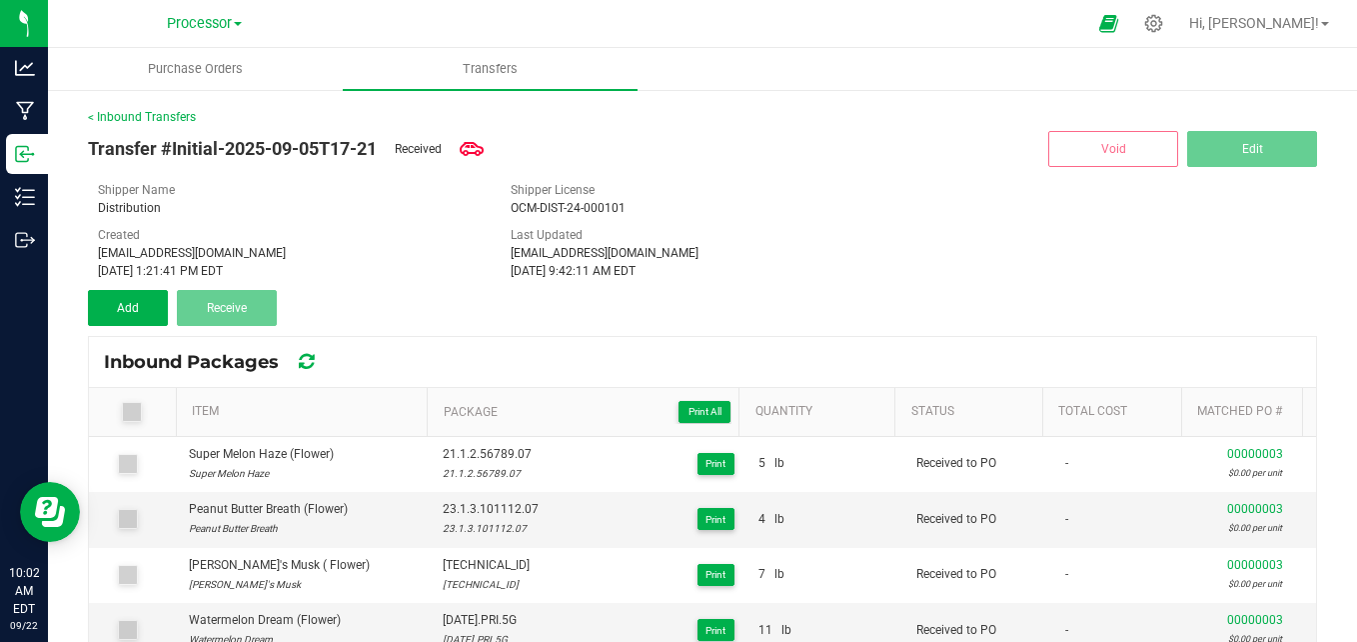
click at [166, 107] on div "< Inbound Transfers Transfer #Initial-2025-09-05T17-21 Received Void Edit Shipp…" at bounding box center [702, 478] width 1309 height 780
click at [166, 116] on link "< Inbound Transfers" at bounding box center [142, 117] width 108 height 14
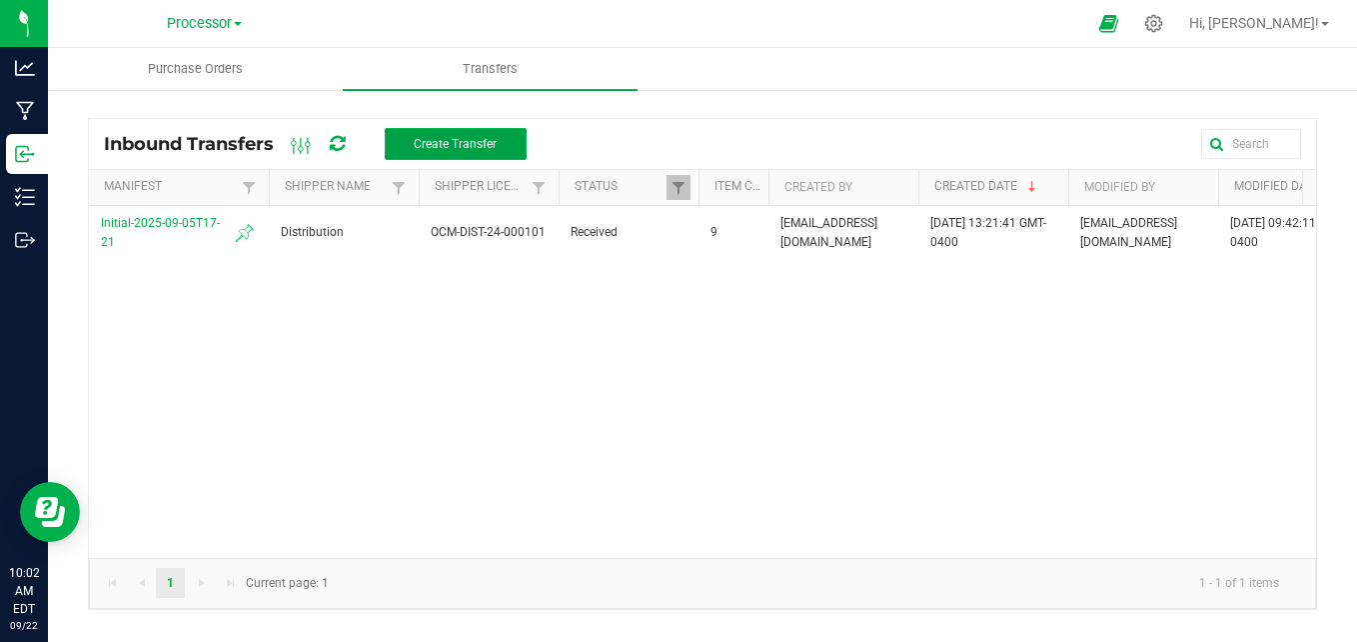
click at [448, 146] on span "Create Transfer" at bounding box center [455, 144] width 83 height 14
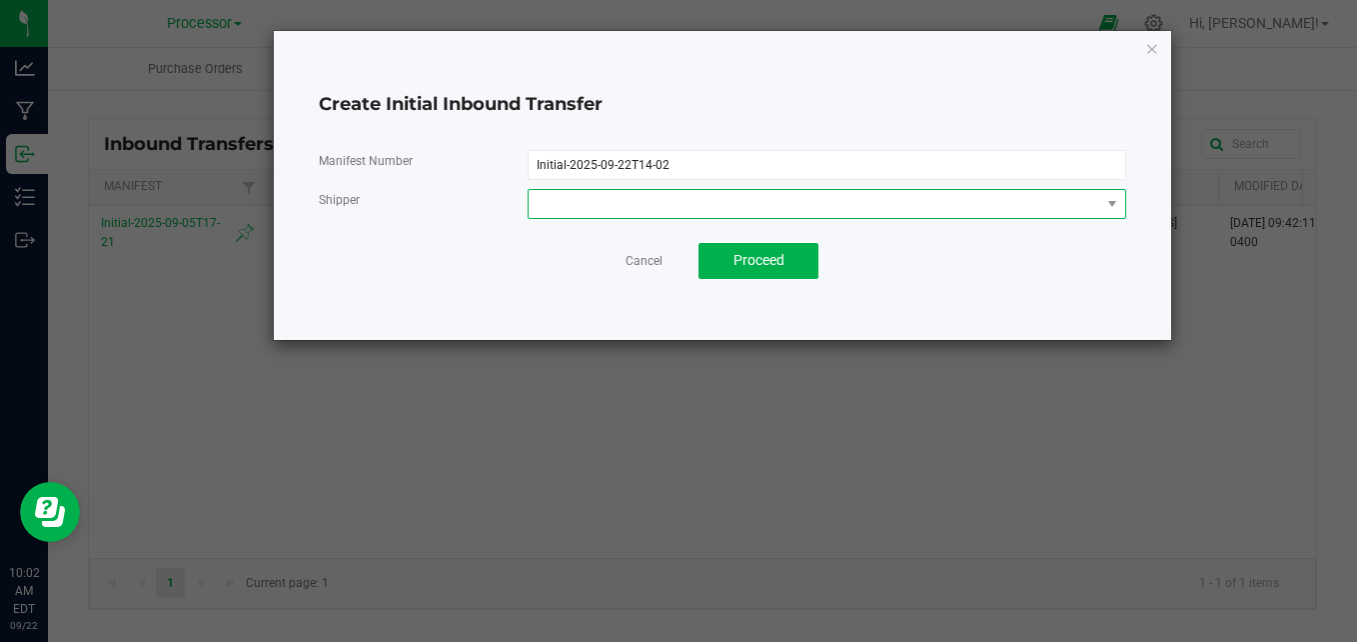
click at [628, 207] on span at bounding box center [815, 204] width 572 height 28
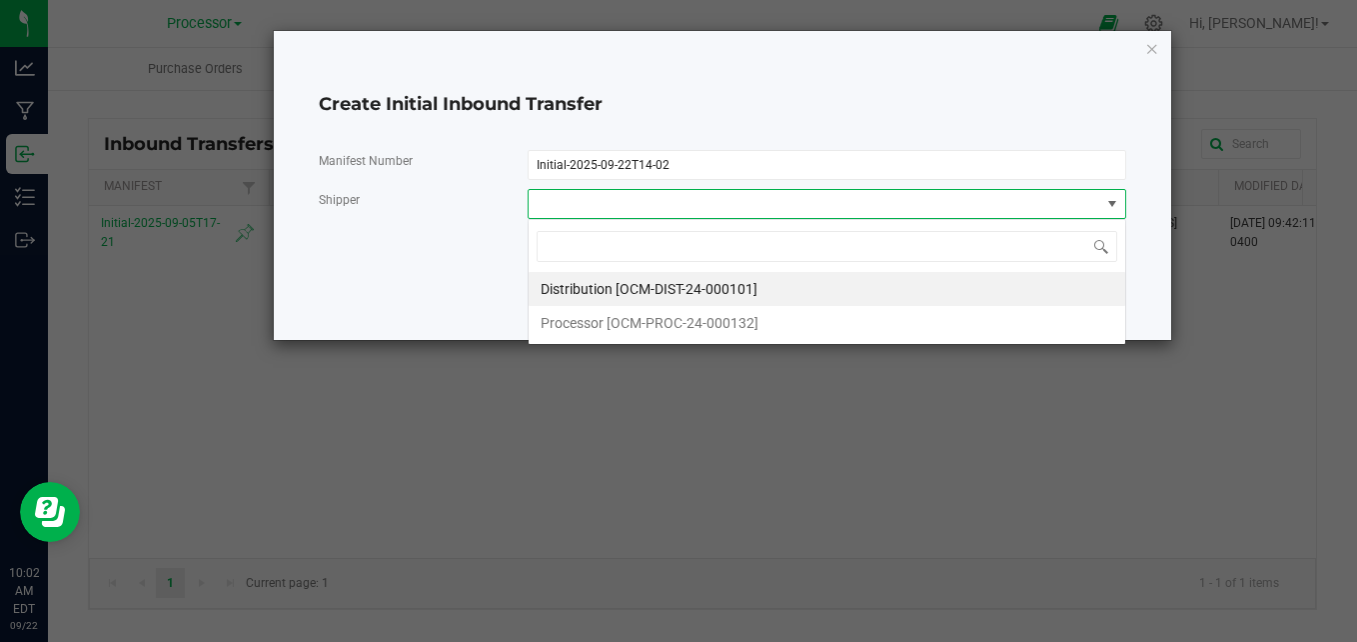
scroll to position [30, 598]
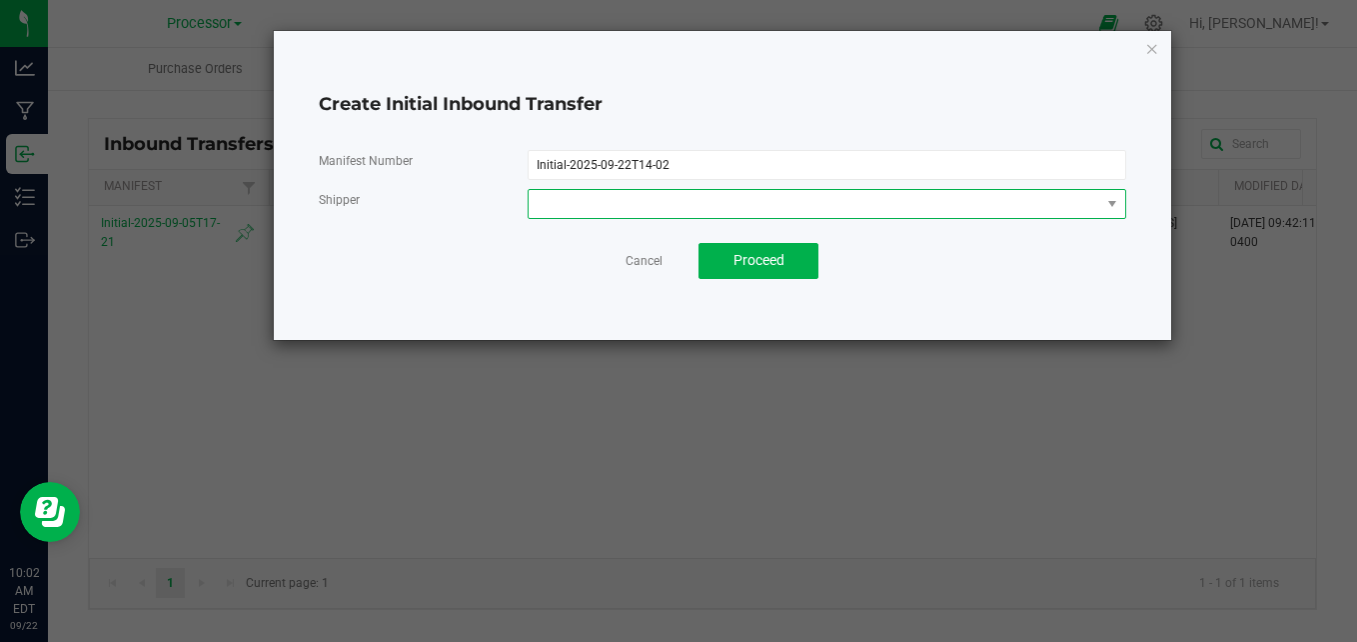
click at [714, 205] on span at bounding box center [815, 204] width 572 height 28
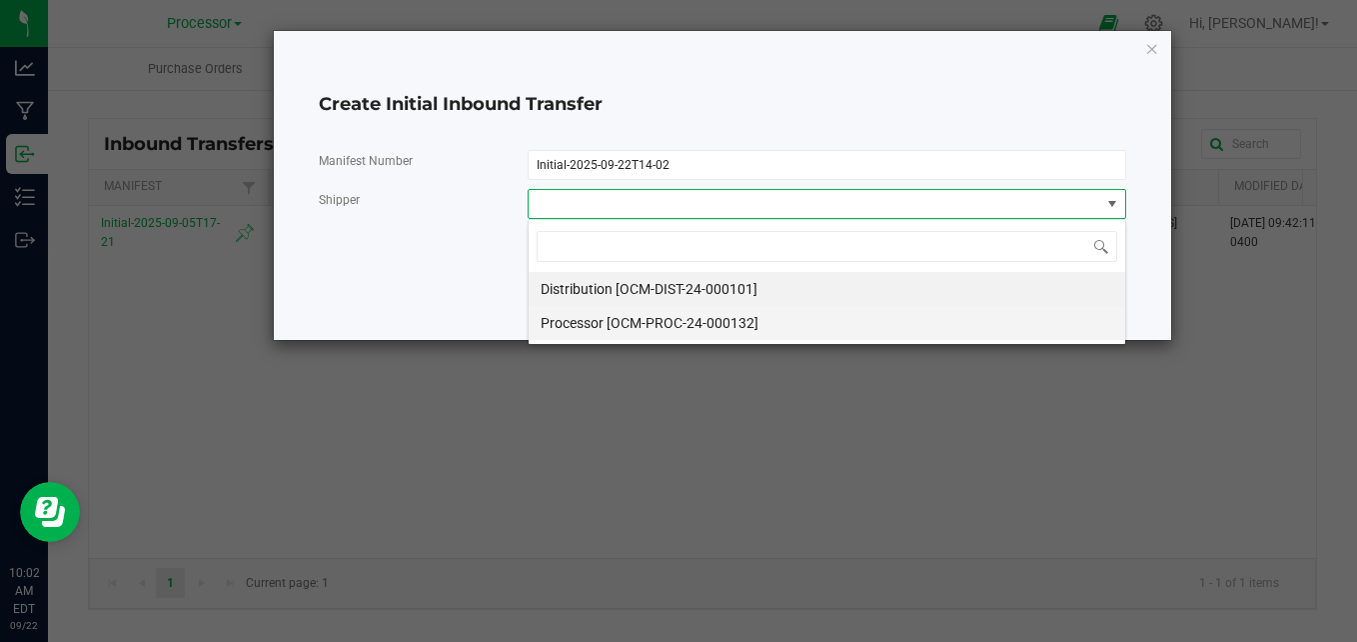
click at [686, 321] on span "Processor [OCM-PROC-24-000132]" at bounding box center [650, 323] width 218 height 30
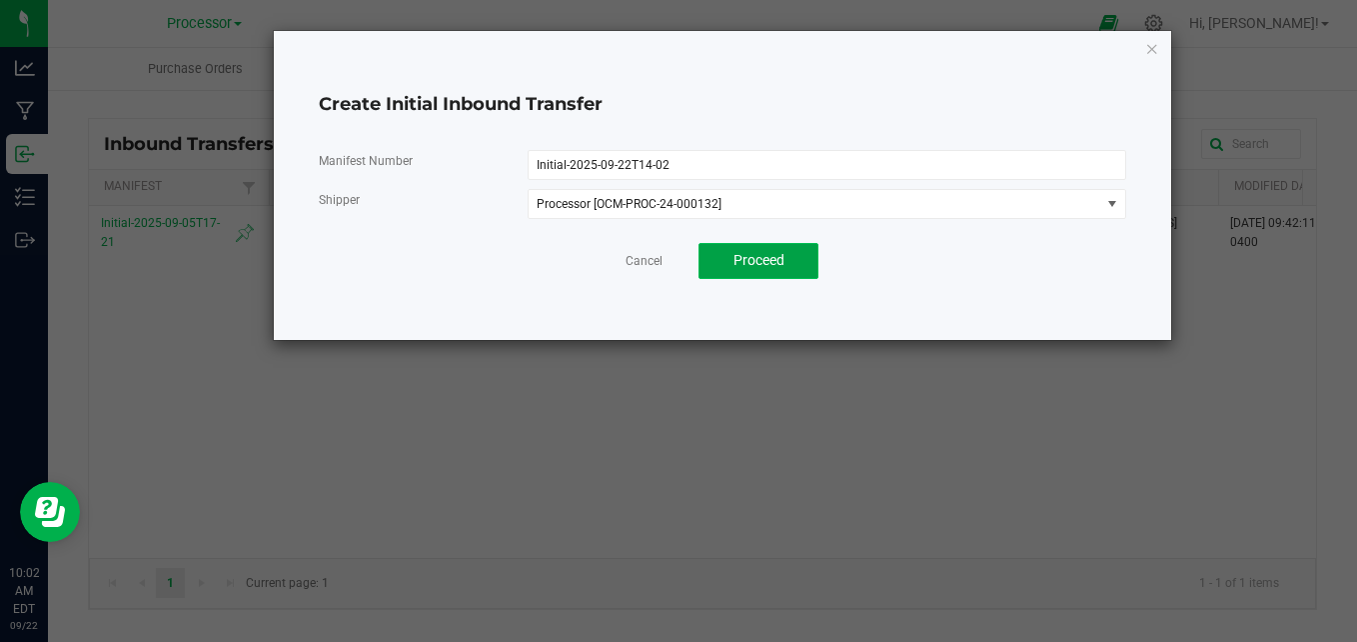
click at [741, 267] on span "Proceed" at bounding box center [759, 260] width 51 height 16
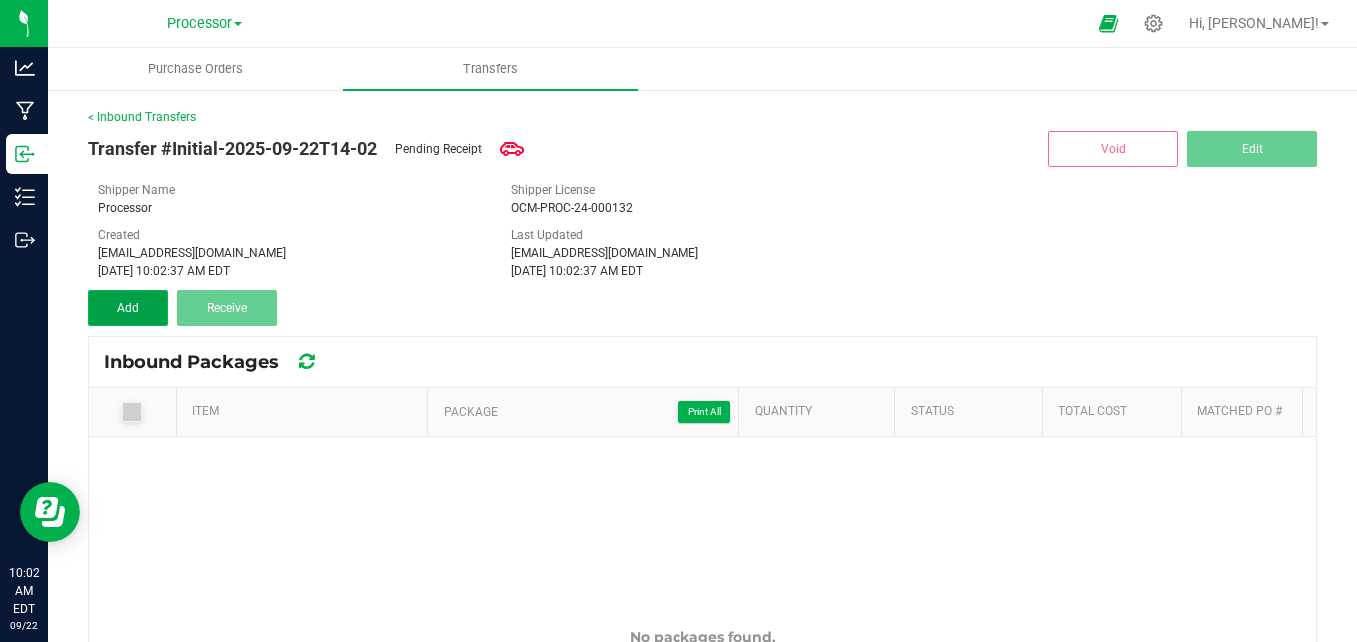
click at [124, 316] on button "Add" at bounding box center [128, 308] width 80 height 36
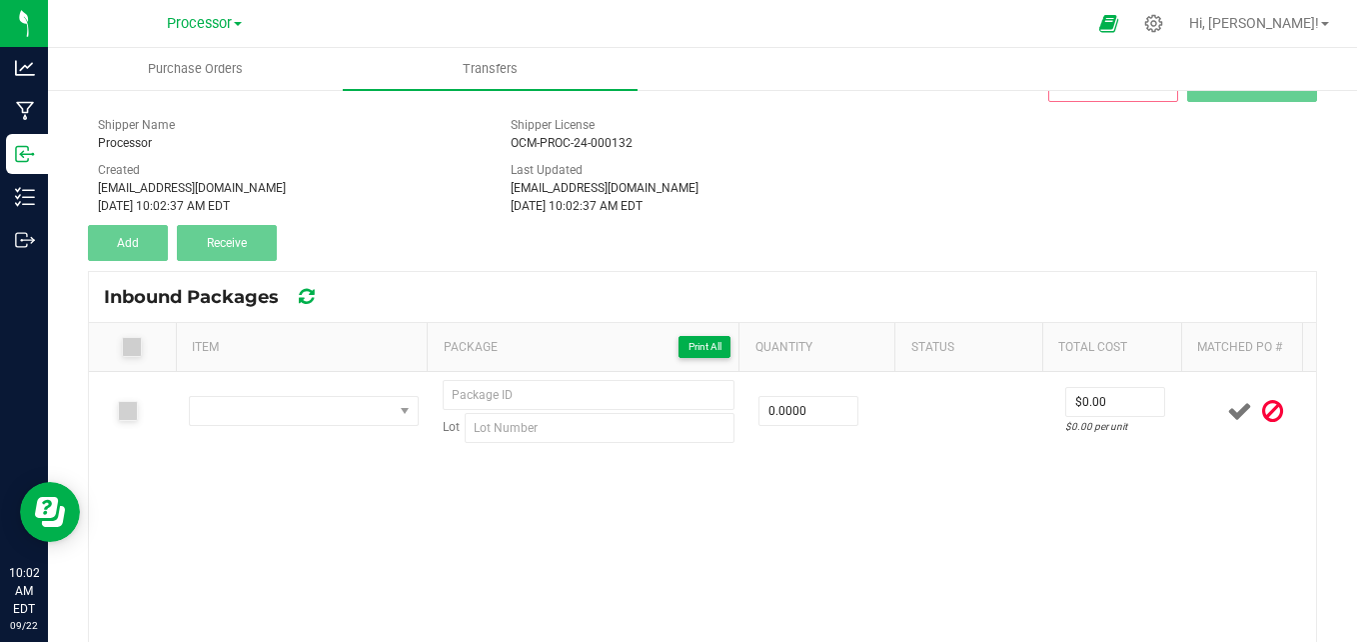
scroll to position [100, 0]
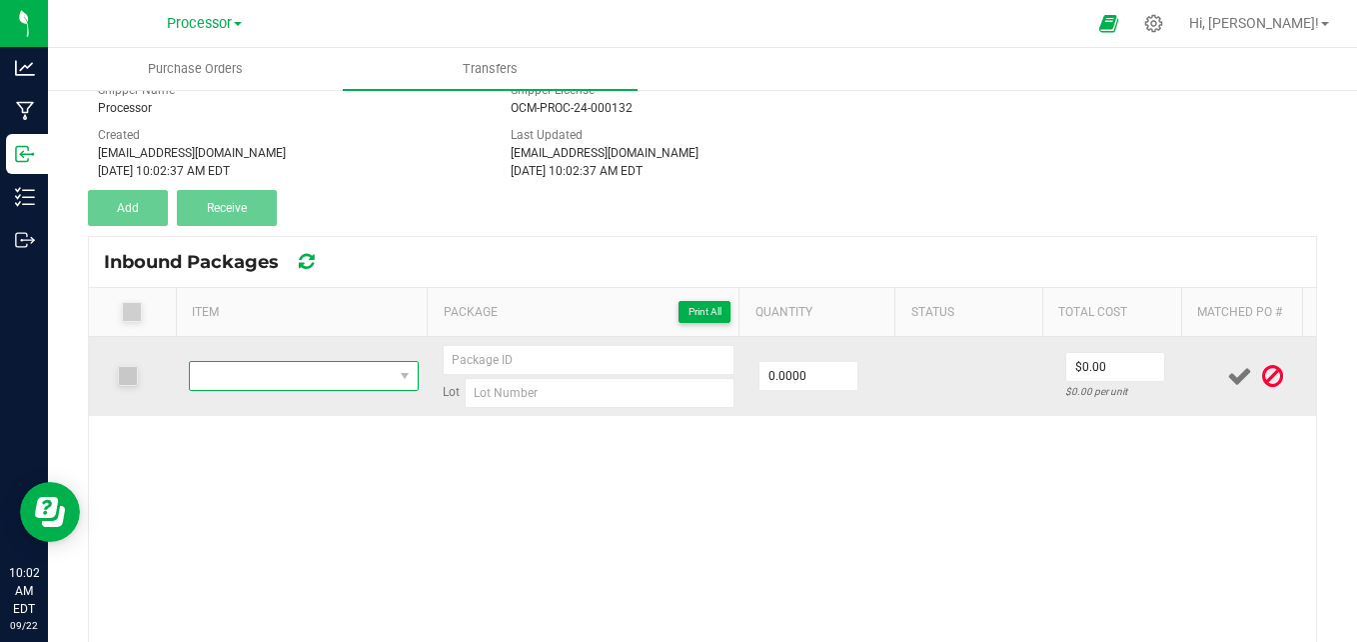
click at [370, 375] on span "NO DATA FOUND" at bounding box center [291, 376] width 203 height 28
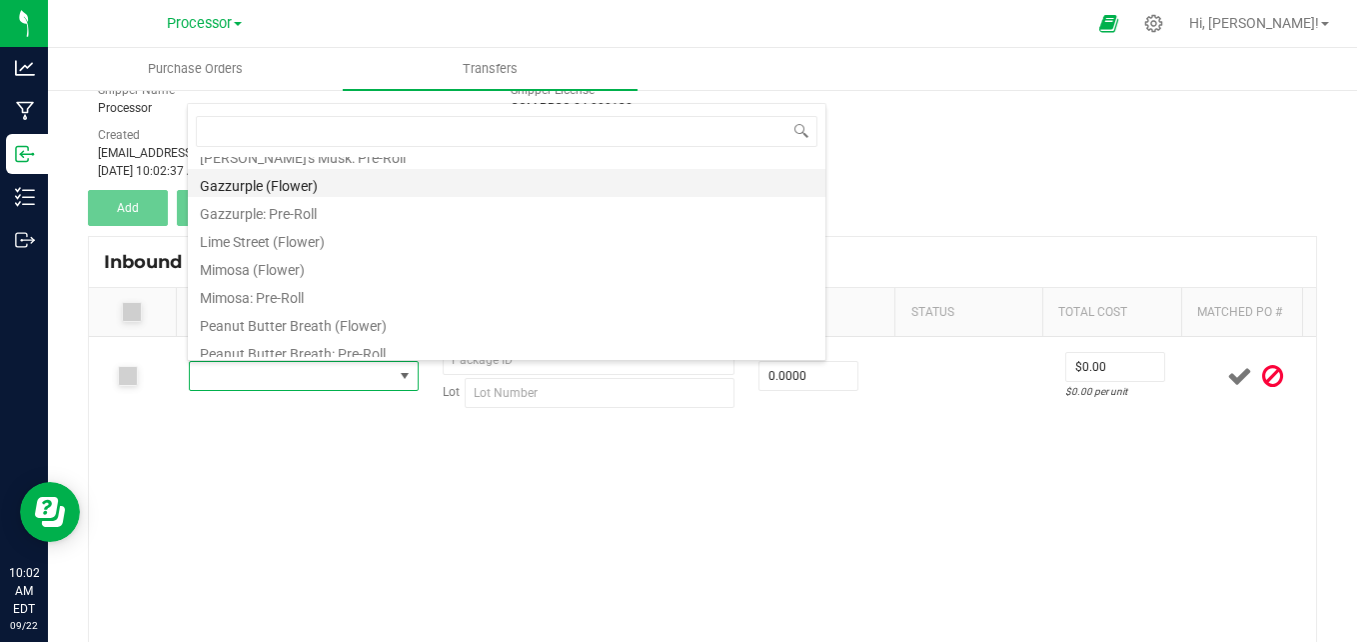
click at [406, 185] on li "Gazzurple (Flower)" at bounding box center [507, 183] width 638 height 28
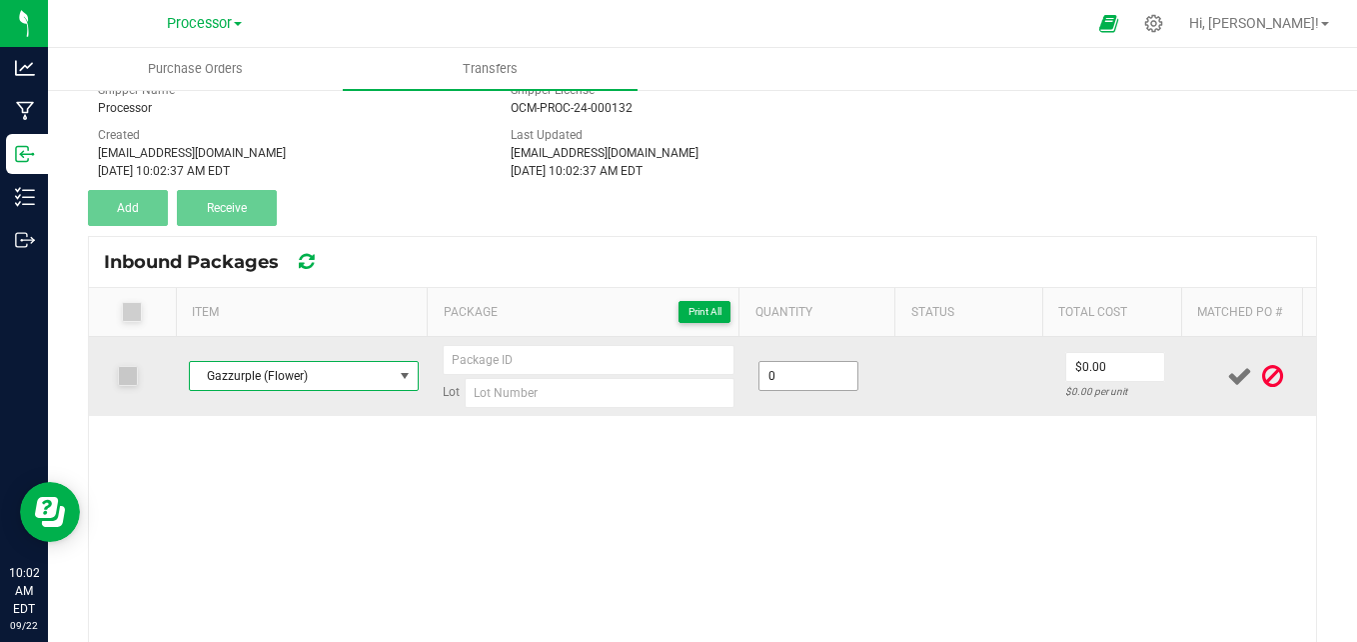
click at [778, 376] on input "0" at bounding box center [809, 376] width 98 height 28
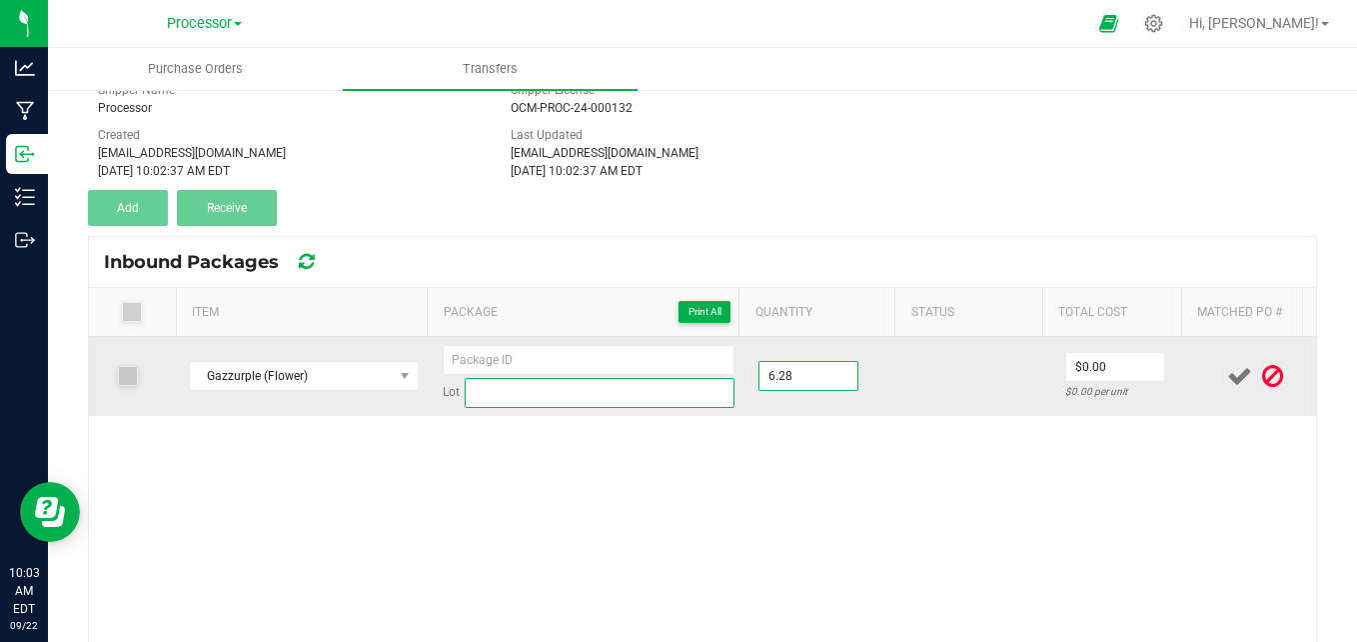
type input "6.2800 lb"
click at [523, 395] on input at bounding box center [600, 393] width 270 height 30
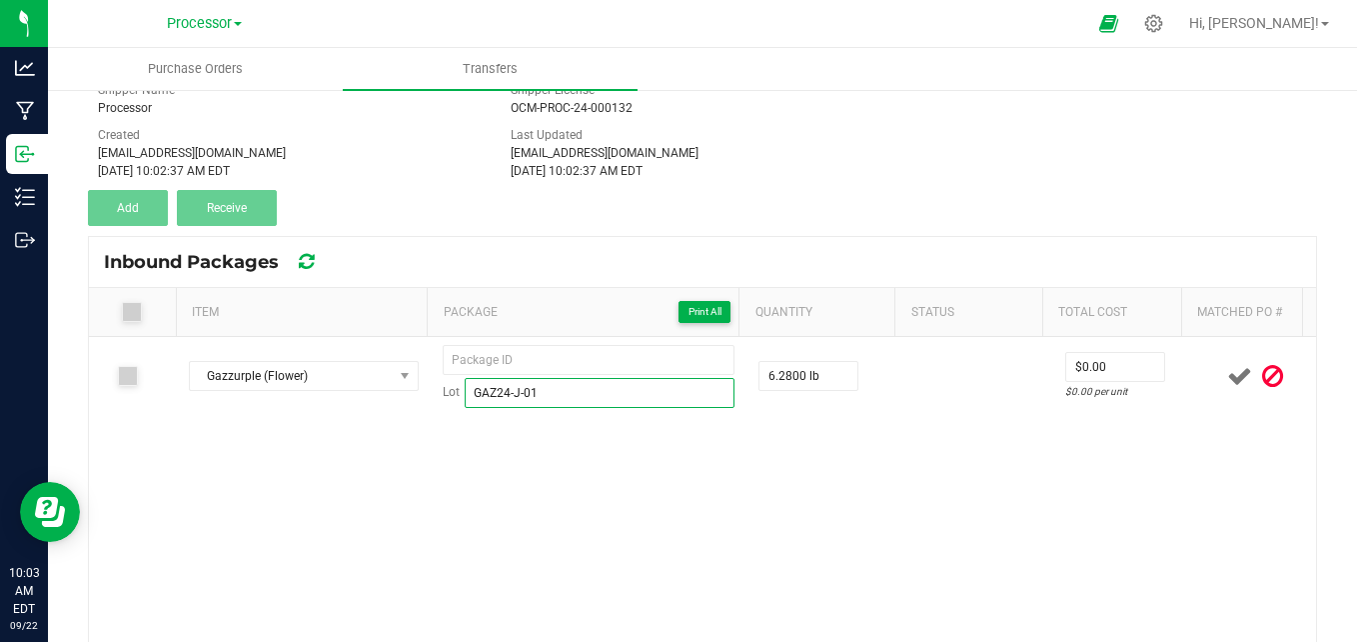
type input "GAZ24-J-01"
click at [613, 487] on div "Gazzurple (Flower) Lot GAZ24-J-01 6.2800 lb $0.00 $0.00 per unit" at bounding box center [702, 542] width 1227 height 410
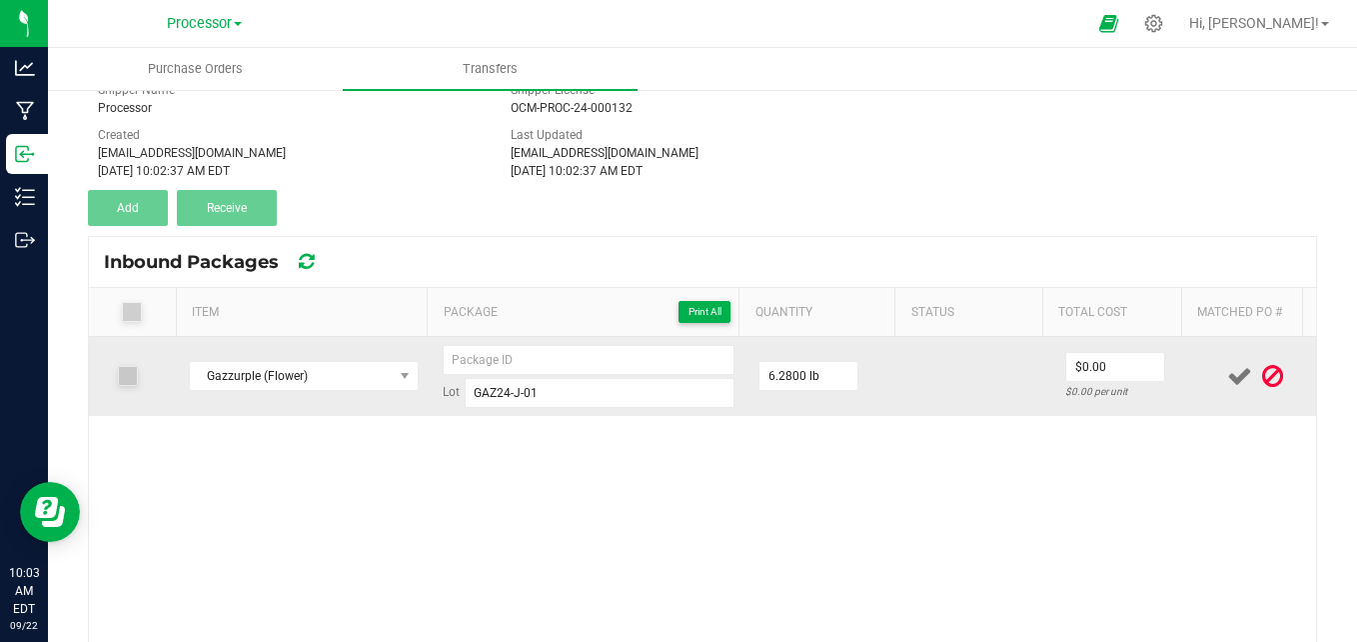
click at [1227, 380] on icon at bounding box center [1239, 376] width 25 height 25
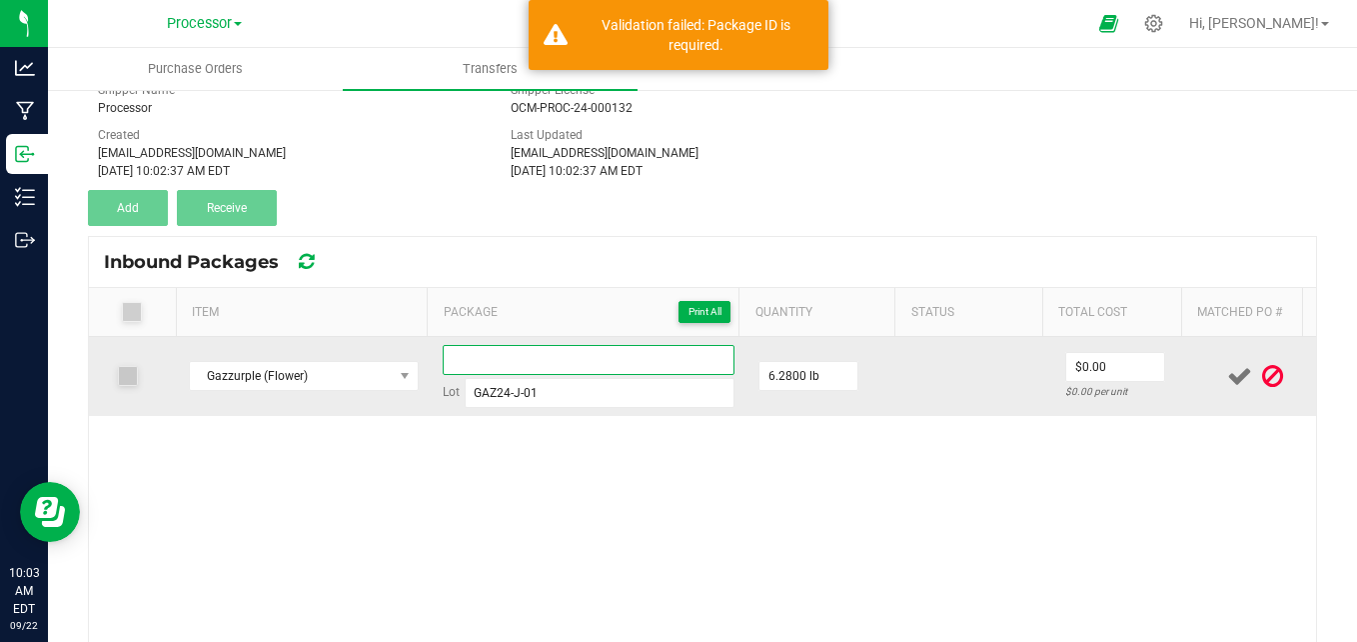
click at [648, 348] on input at bounding box center [589, 360] width 292 height 30
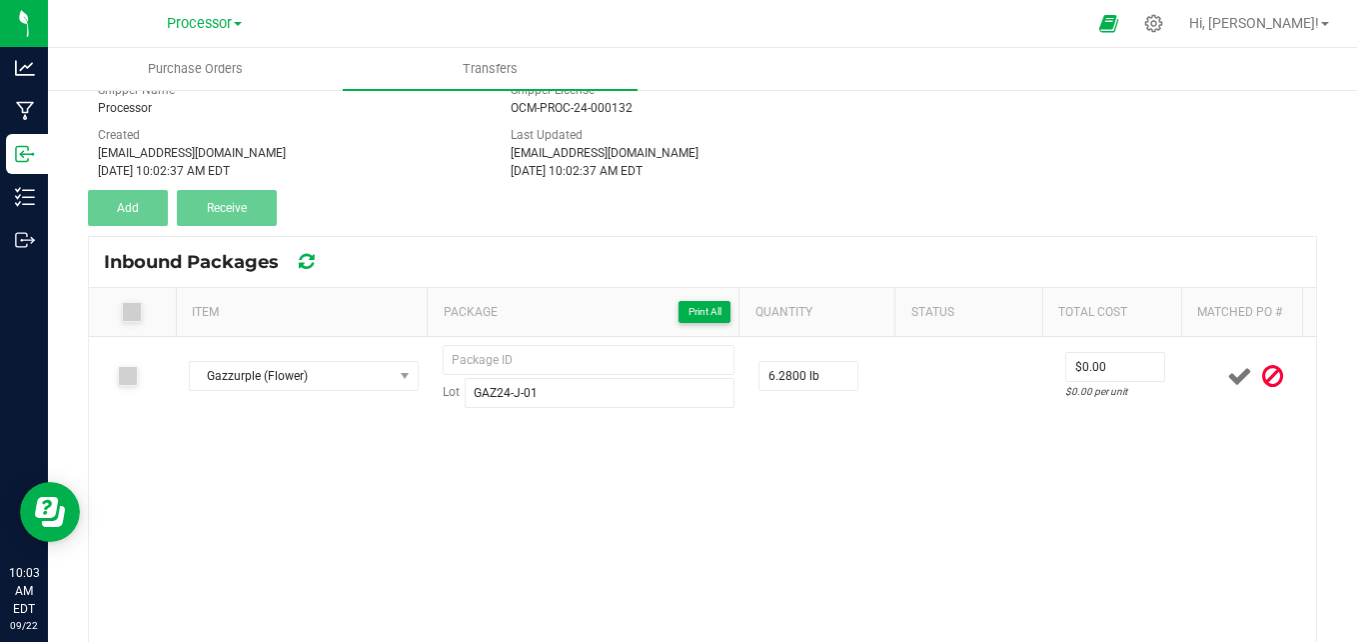
click at [466, 556] on div "Gazzurple (Flower) Lot GAZ24-J-01 6.2800 lb $0.00 $0.00 per unit" at bounding box center [702, 542] width 1227 height 410
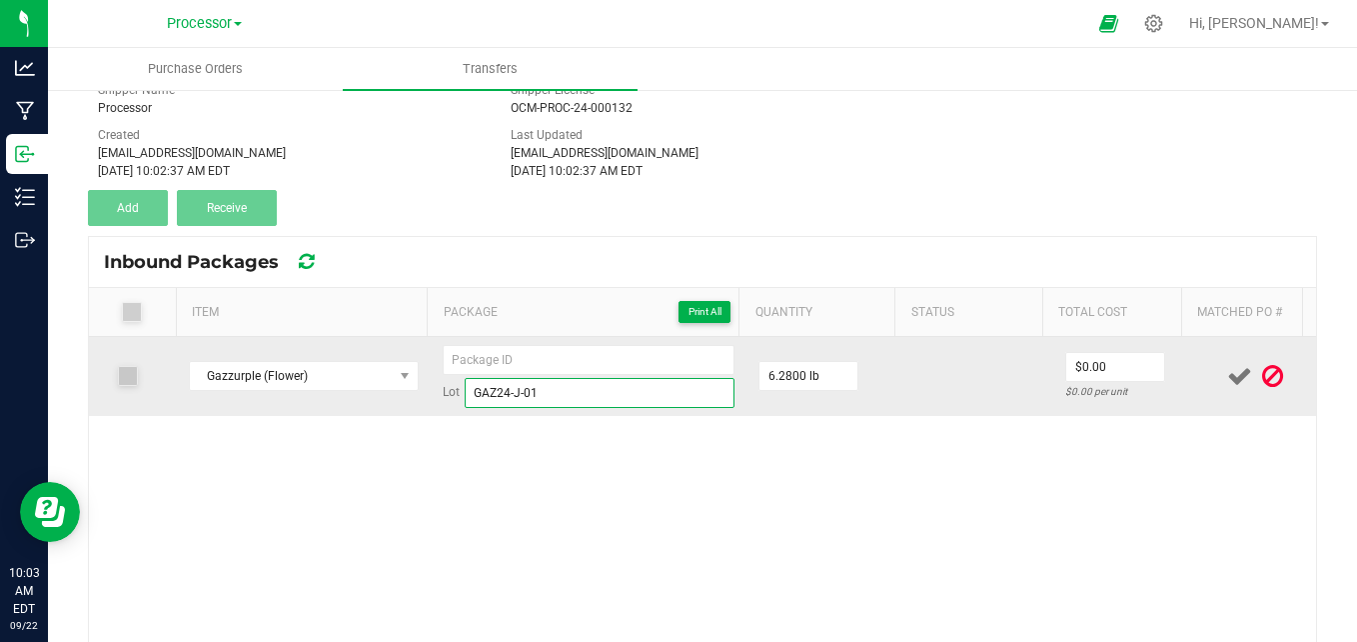
click at [572, 399] on input "GAZ24-J-01" at bounding box center [600, 393] width 270 height 30
drag, startPoint x: 556, startPoint y: 393, endPoint x: 435, endPoint y: 389, distance: 121.0
click at [443, 389] on div "Lot GAZ24-J-01" at bounding box center [589, 393] width 292 height 30
click at [610, 355] on input at bounding box center [589, 360] width 292 height 30
paste input "GAZ24-J-01"
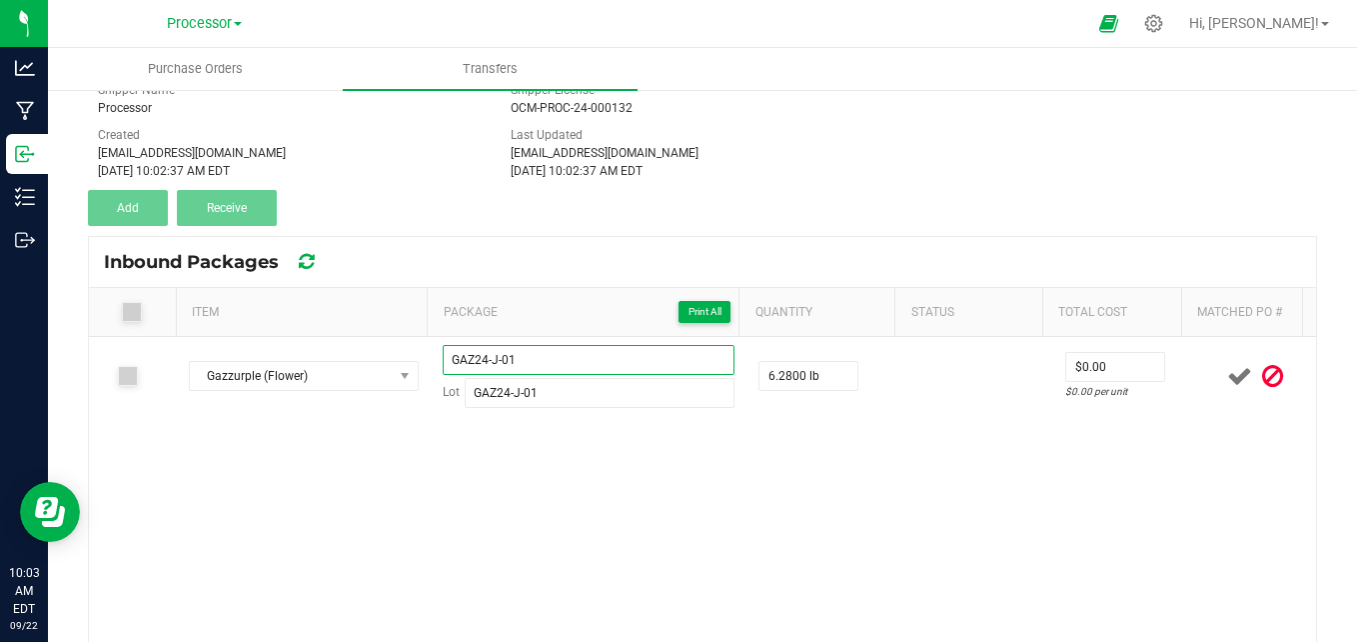
type input "GAZ24-J-01"
click at [519, 522] on div "Gazzurple (Flower) GAZ24-J-01 Lot GAZ24-J-01 6.2800 lb $0.00 $0.00 per unit" at bounding box center [702, 542] width 1227 height 410
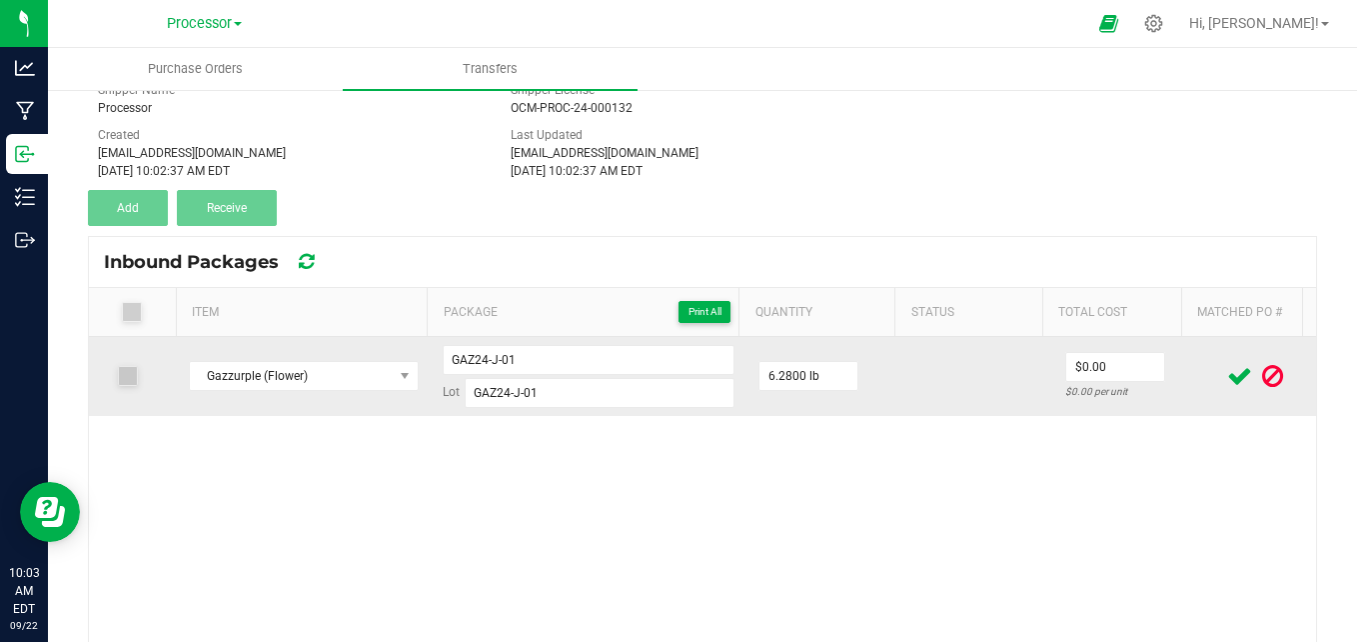
click at [1227, 372] on icon at bounding box center [1239, 376] width 25 height 25
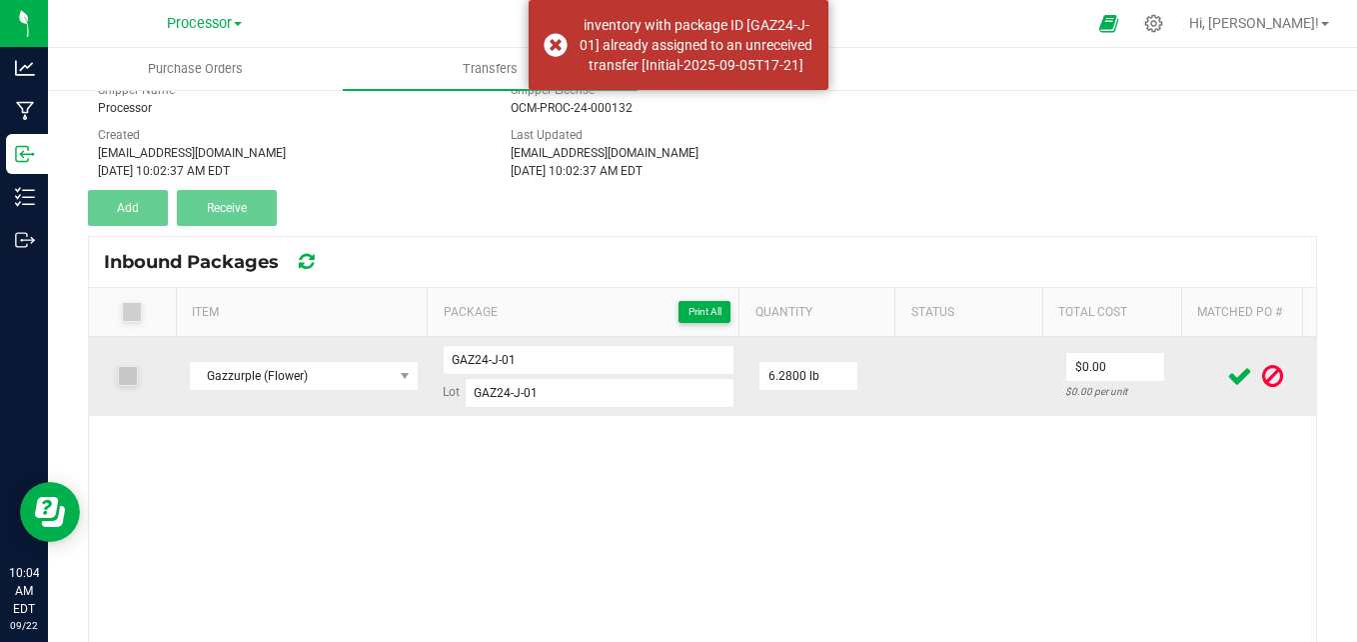
click at [932, 218] on div "Transfer #Initial-2025-09-22T14-02 Pending Receipt Void Edit Shipper Name Proce…" at bounding box center [702, 126] width 1229 height 200
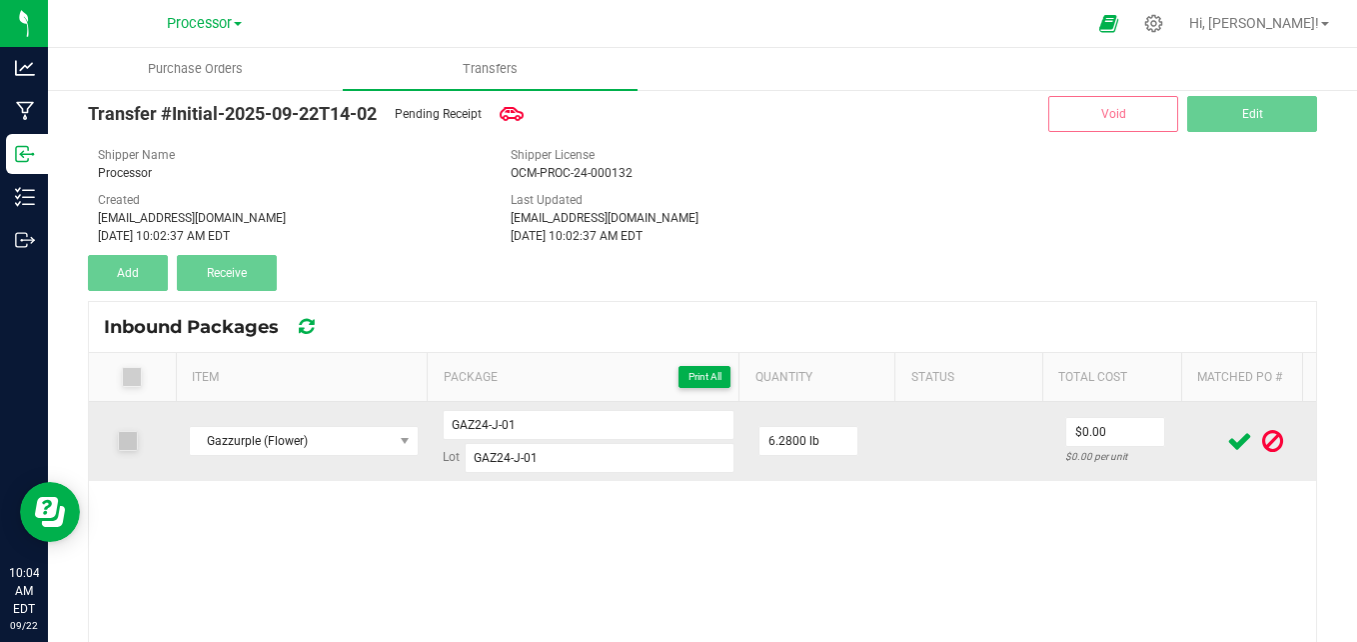
scroll to position [0, 0]
